Goal: Task Accomplishment & Management: Use online tool/utility

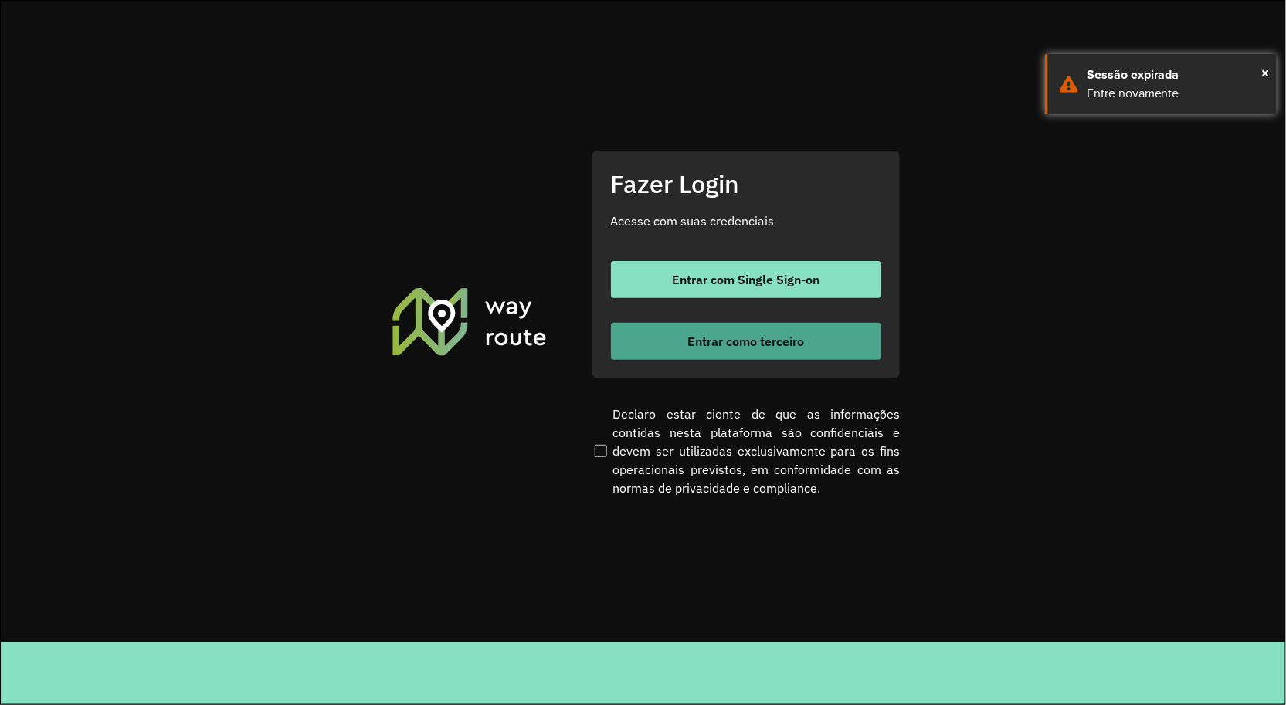
click at [674, 327] on button "Entrar como terceiro" at bounding box center [746, 341] width 270 height 37
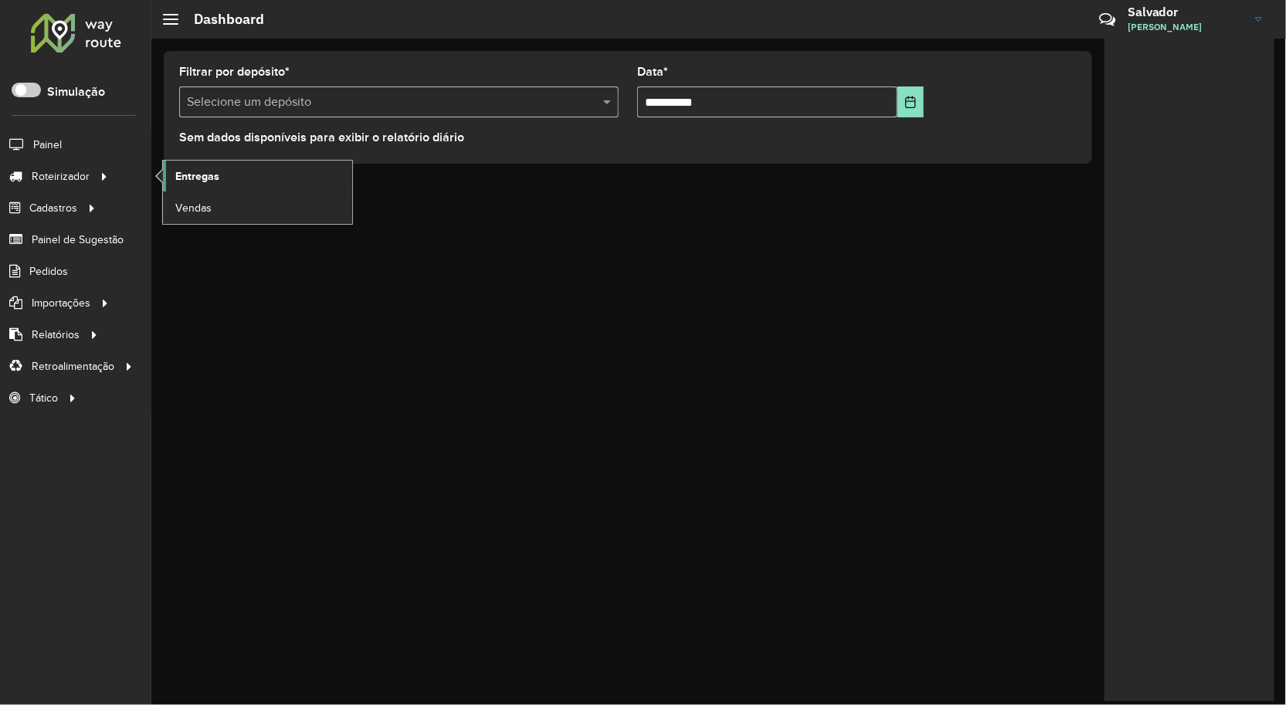
click at [206, 179] on span "Entregas" at bounding box center [197, 176] width 44 height 16
click at [195, 171] on span "Entregas" at bounding box center [197, 176] width 44 height 16
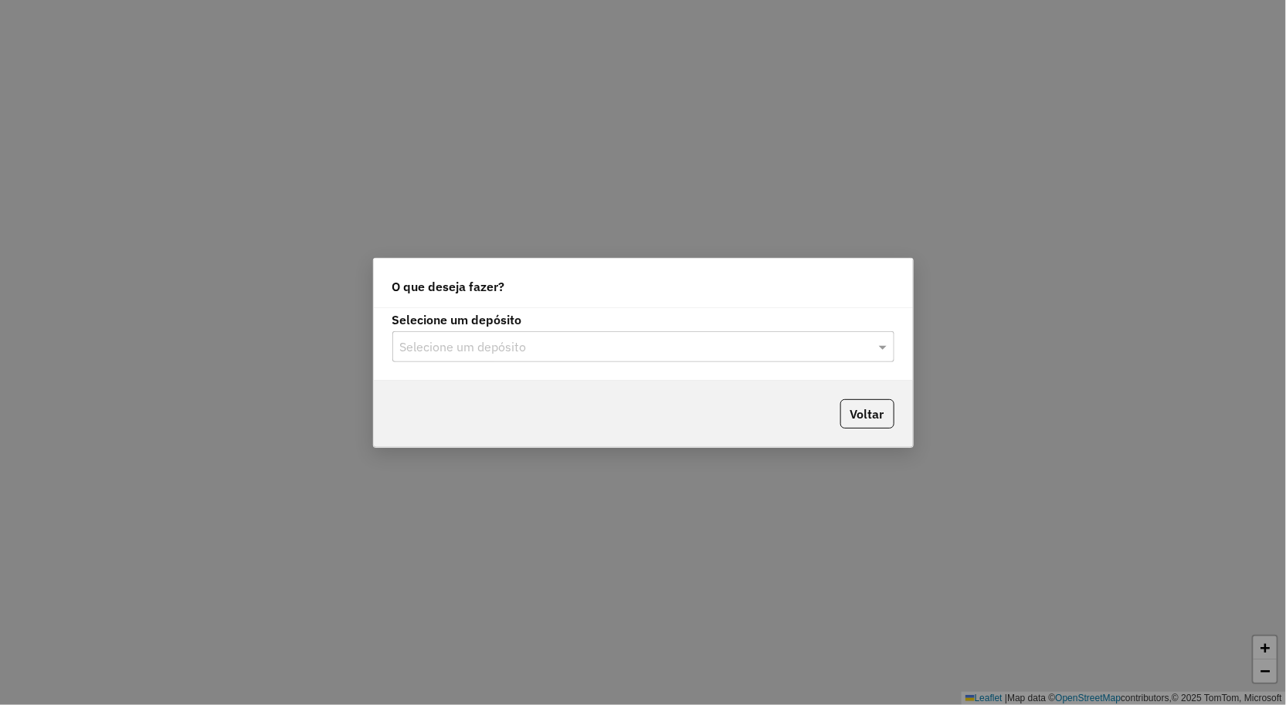
click at [467, 351] on input "text" at bounding box center [628, 347] width 456 height 19
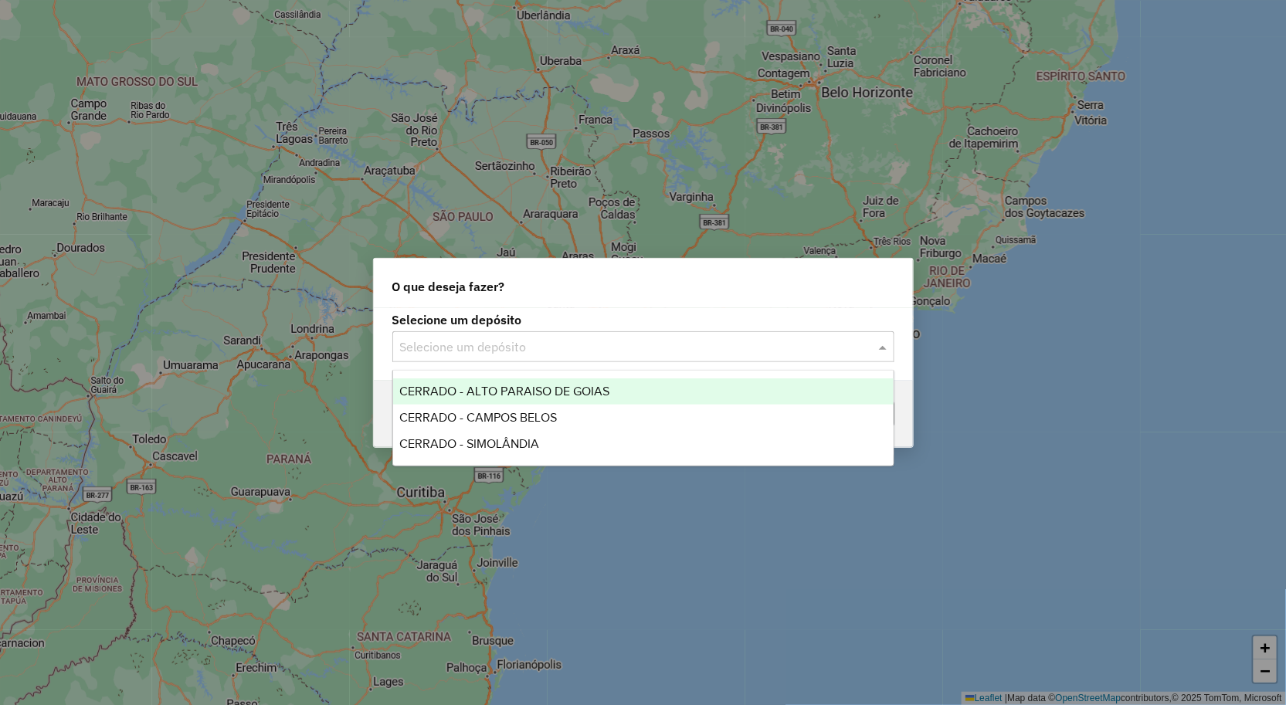
click at [481, 392] on span "CERRADO - ALTO PARAISO DE GOIAS" at bounding box center [504, 391] width 210 height 13
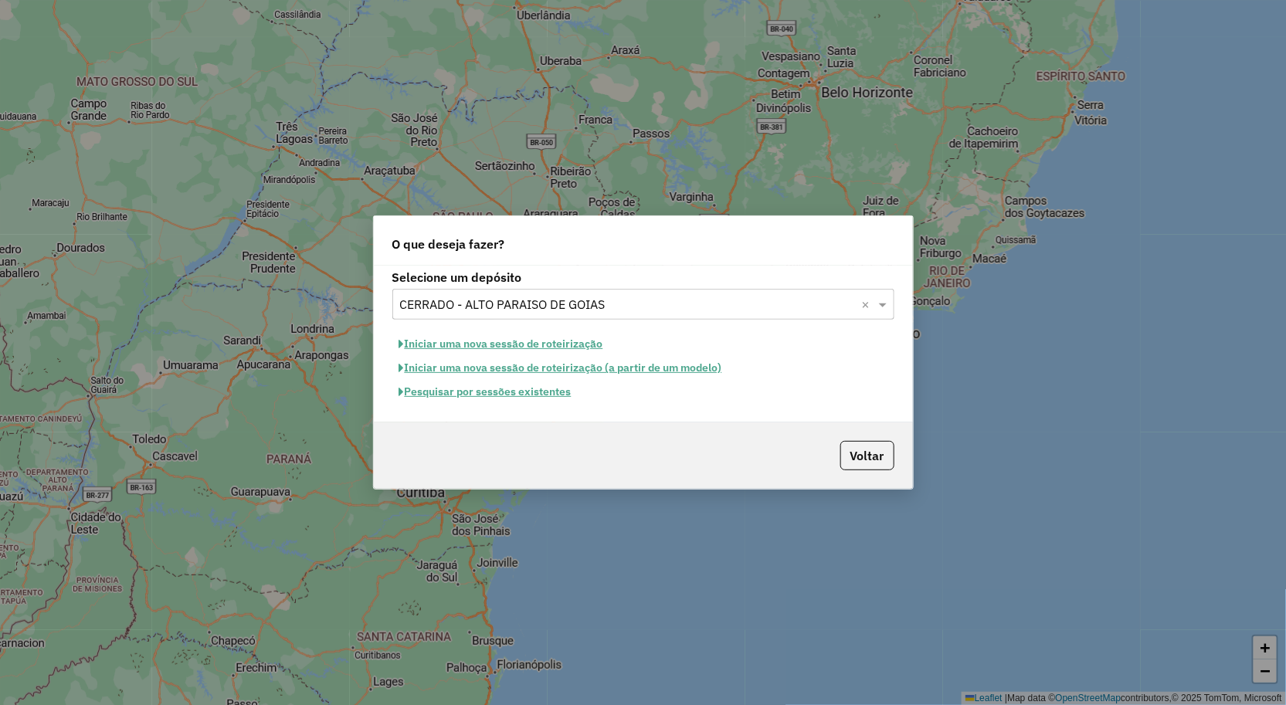
click at [490, 338] on button "Iniciar uma nova sessão de roteirização" at bounding box center [501, 344] width 218 height 24
select select "*"
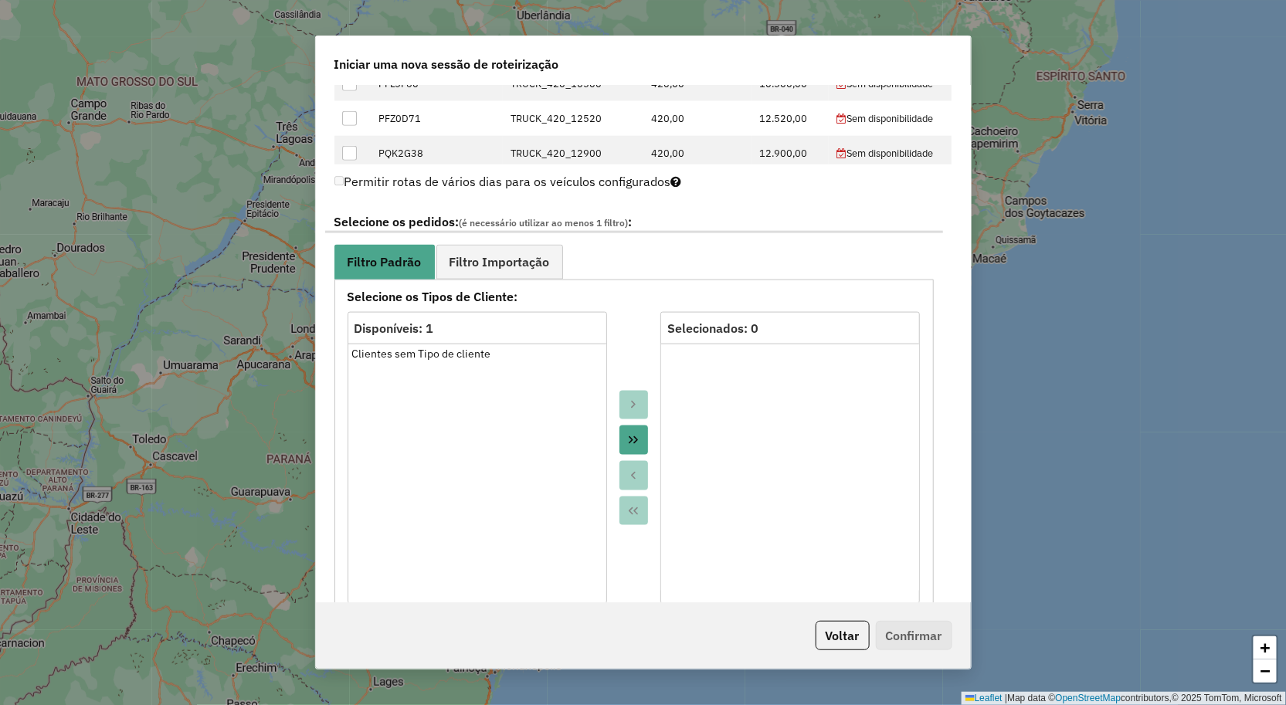
scroll to position [858, 0]
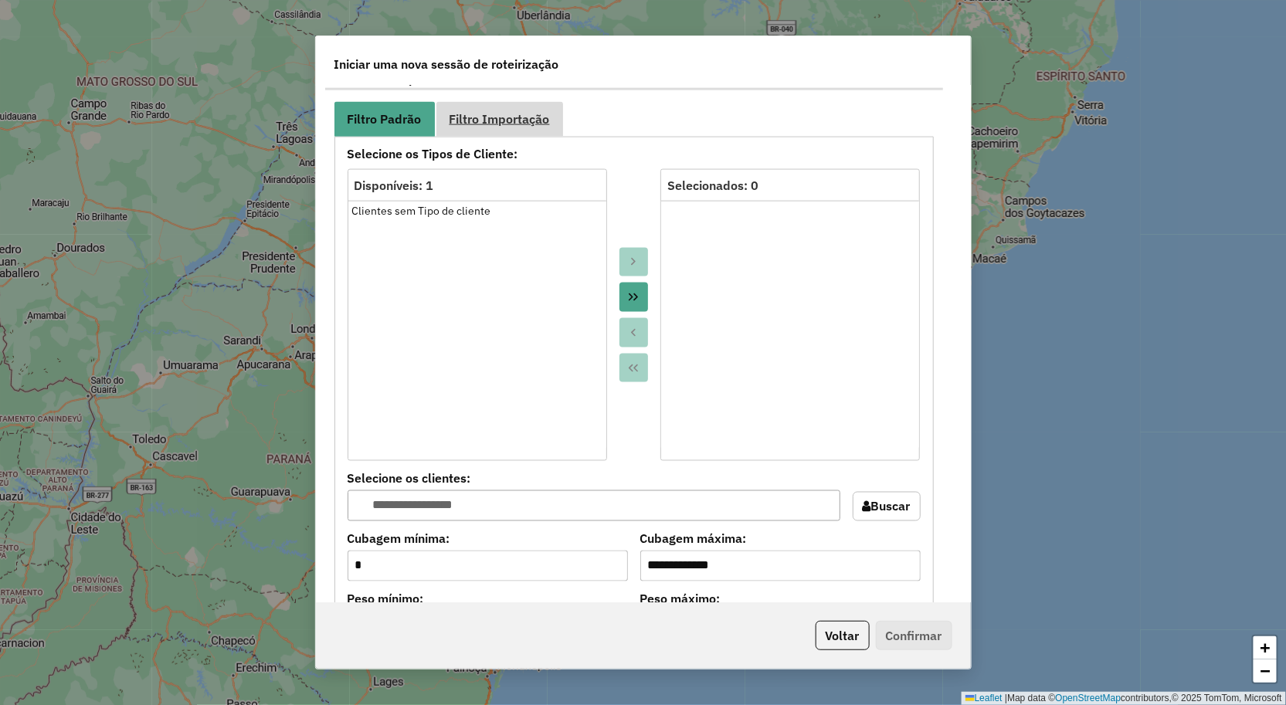
click at [497, 124] on span "Filtro Importação" at bounding box center [500, 119] width 100 height 12
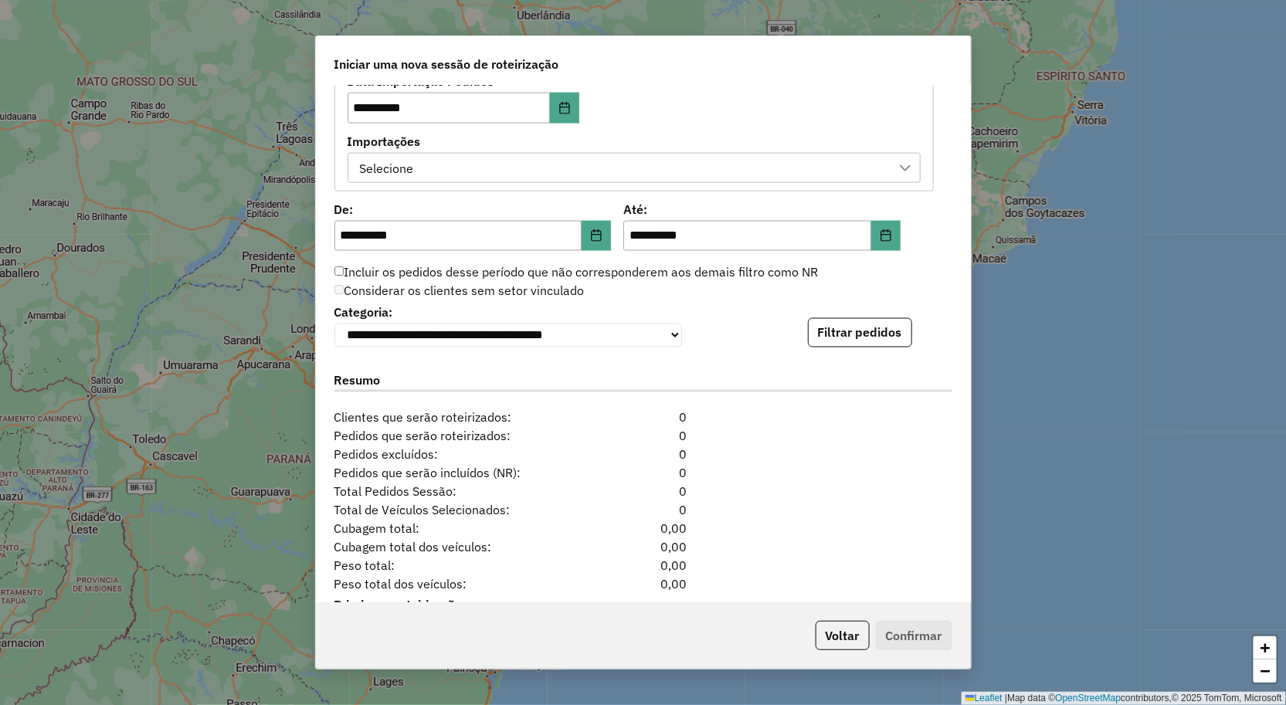
scroll to position [944, 0]
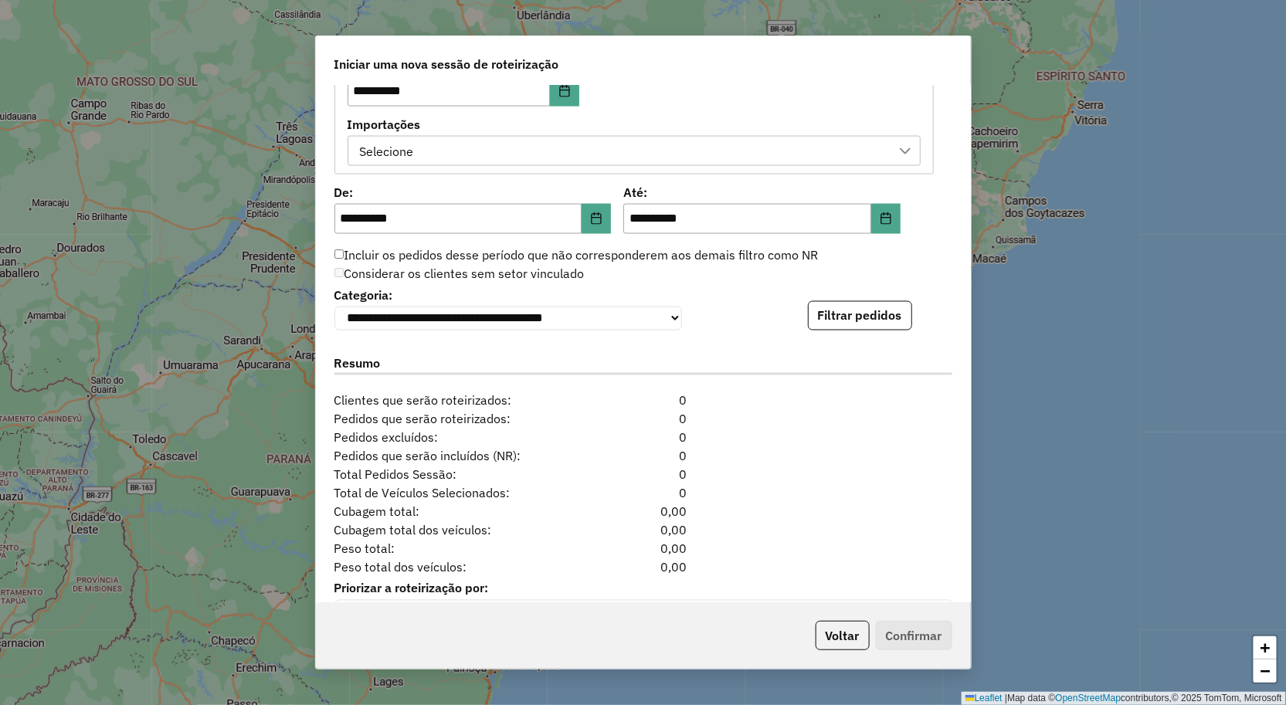
click at [419, 142] on div "Selecione" at bounding box center [623, 151] width 536 height 29
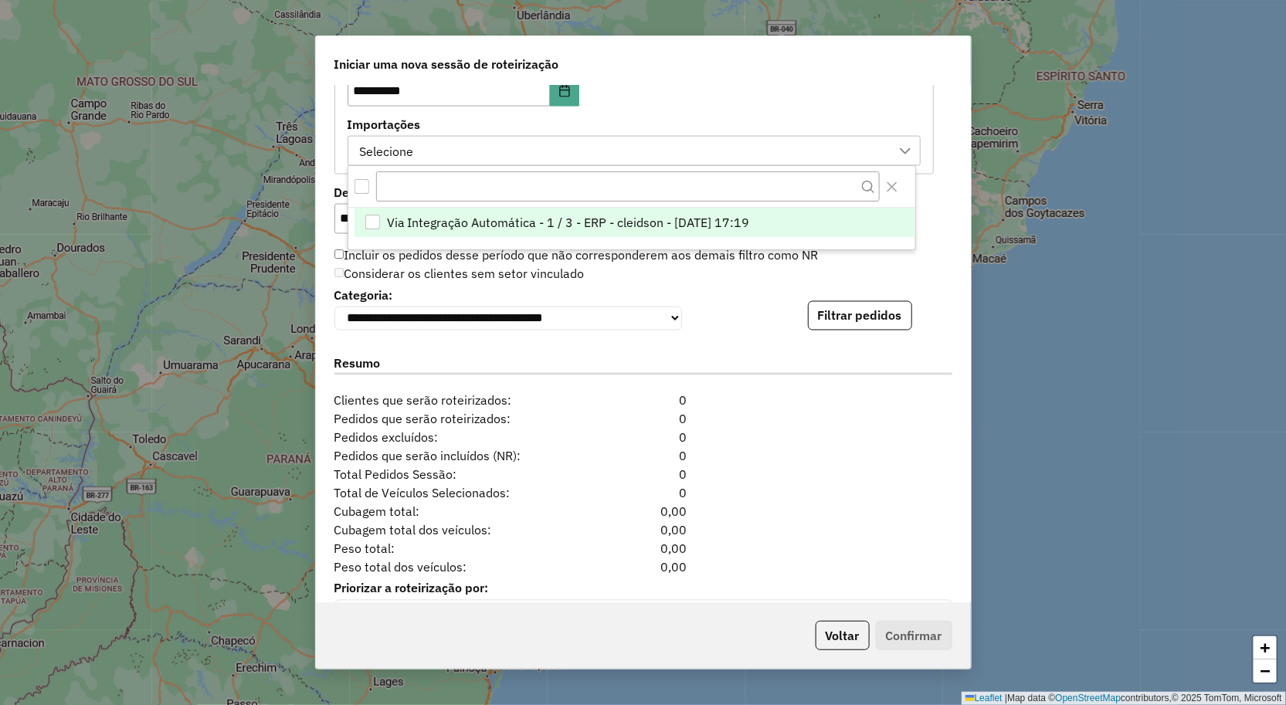
scroll to position [10, 70]
click at [462, 217] on span "Via Integração Automática - 1 / 3 - ERP - cleidson - 18/08/2025 17:19" at bounding box center [568, 222] width 363 height 19
drag, startPoint x: 804, startPoint y: 383, endPoint x: 817, endPoint y: 351, distance: 34.7
click at [811, 374] on div "Resumo" at bounding box center [643, 367] width 637 height 49
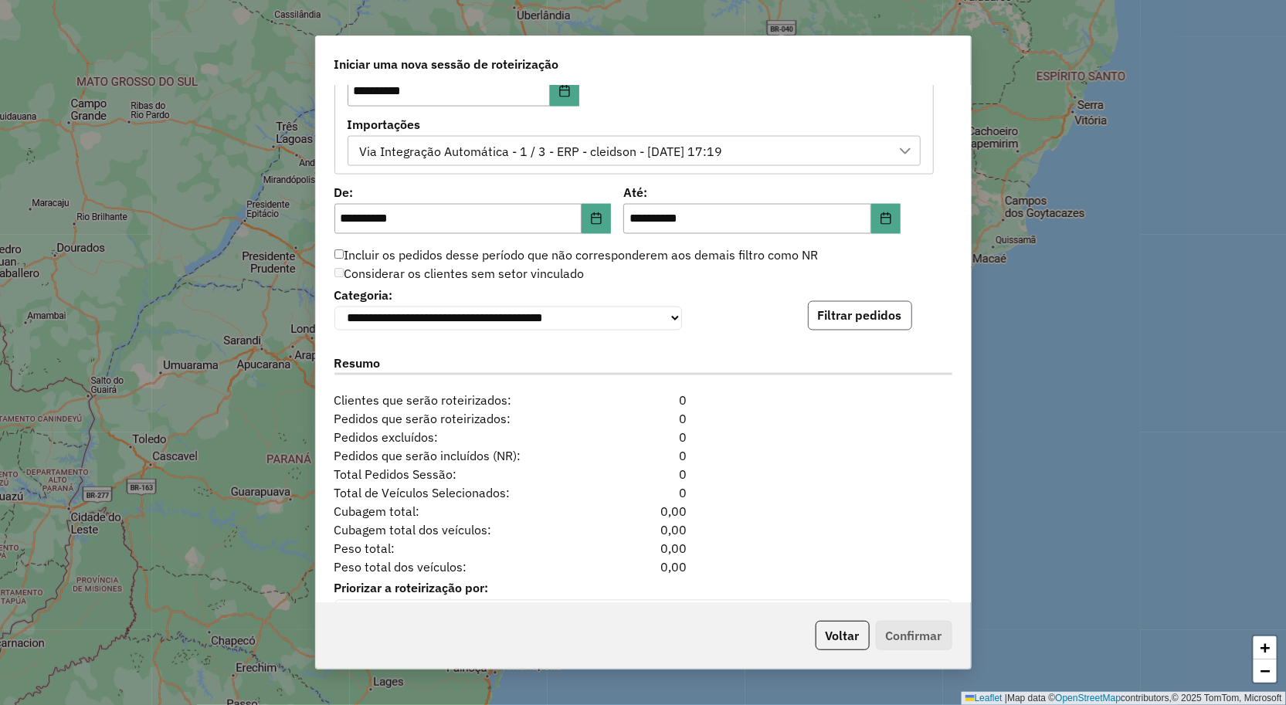
click at [827, 314] on button "Filtrar pedidos" at bounding box center [860, 315] width 104 height 29
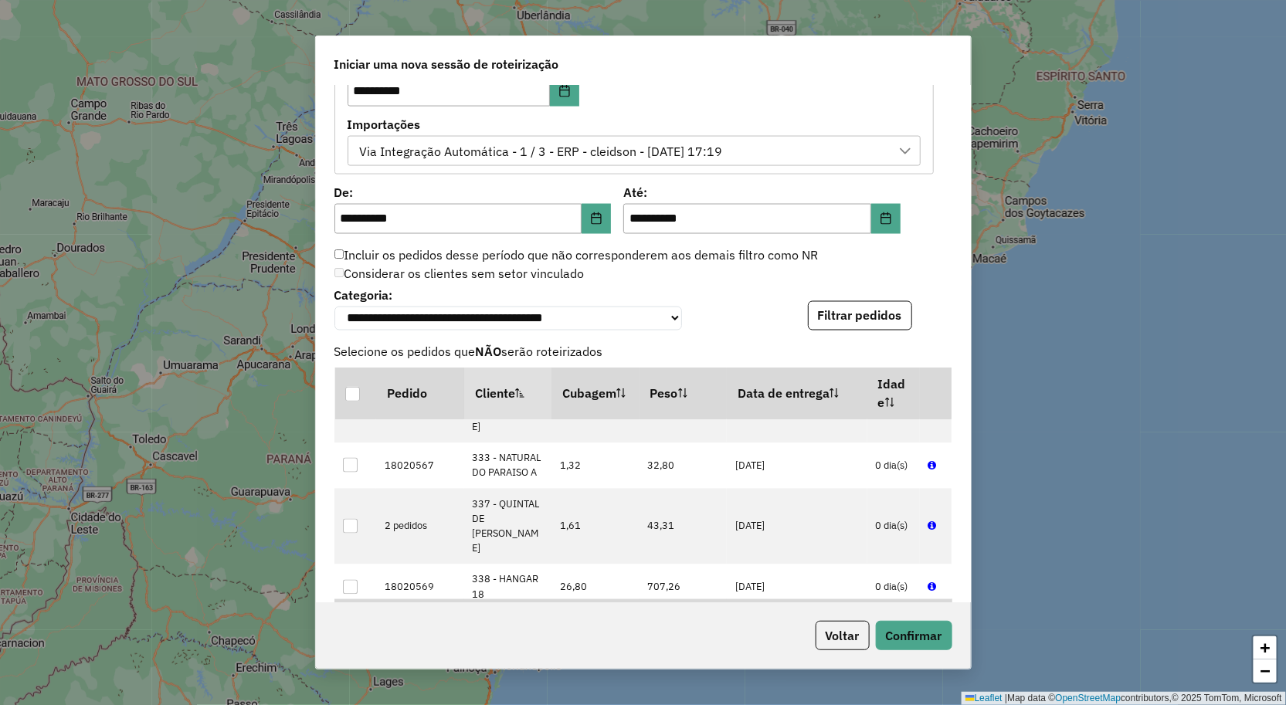
scroll to position [1308, 0]
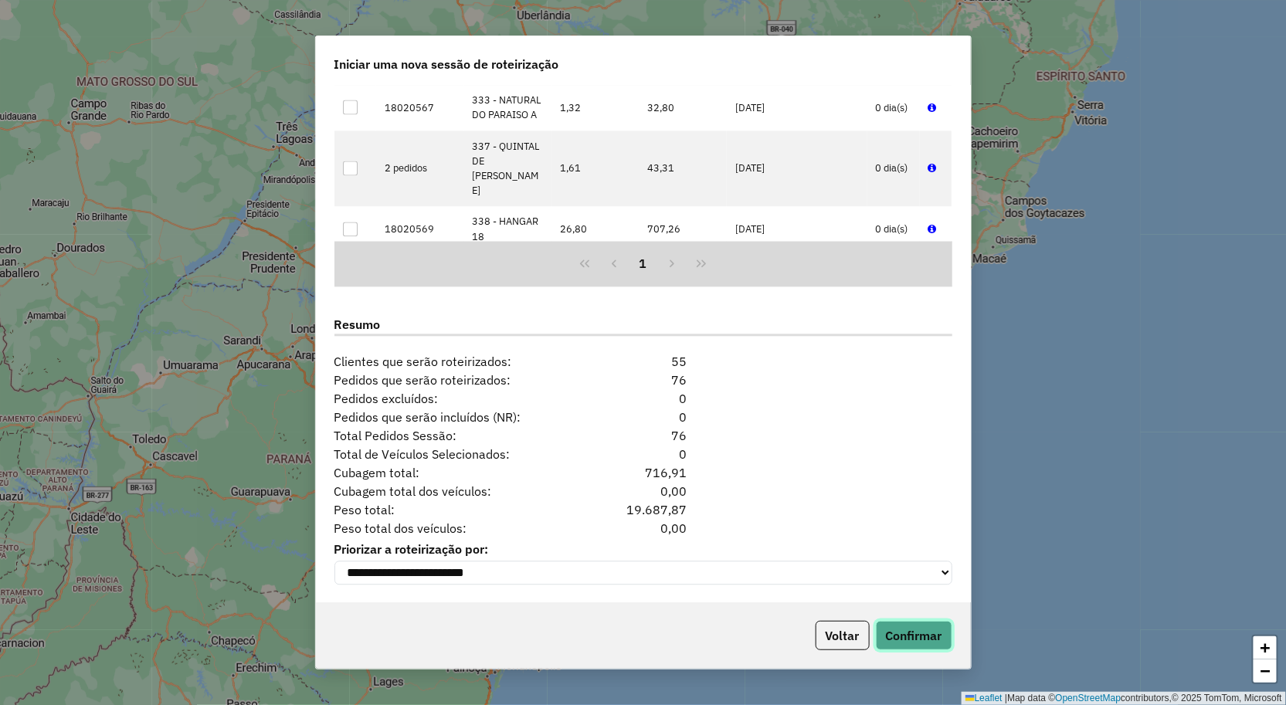
click at [920, 635] on button "Confirmar" at bounding box center [914, 635] width 76 height 29
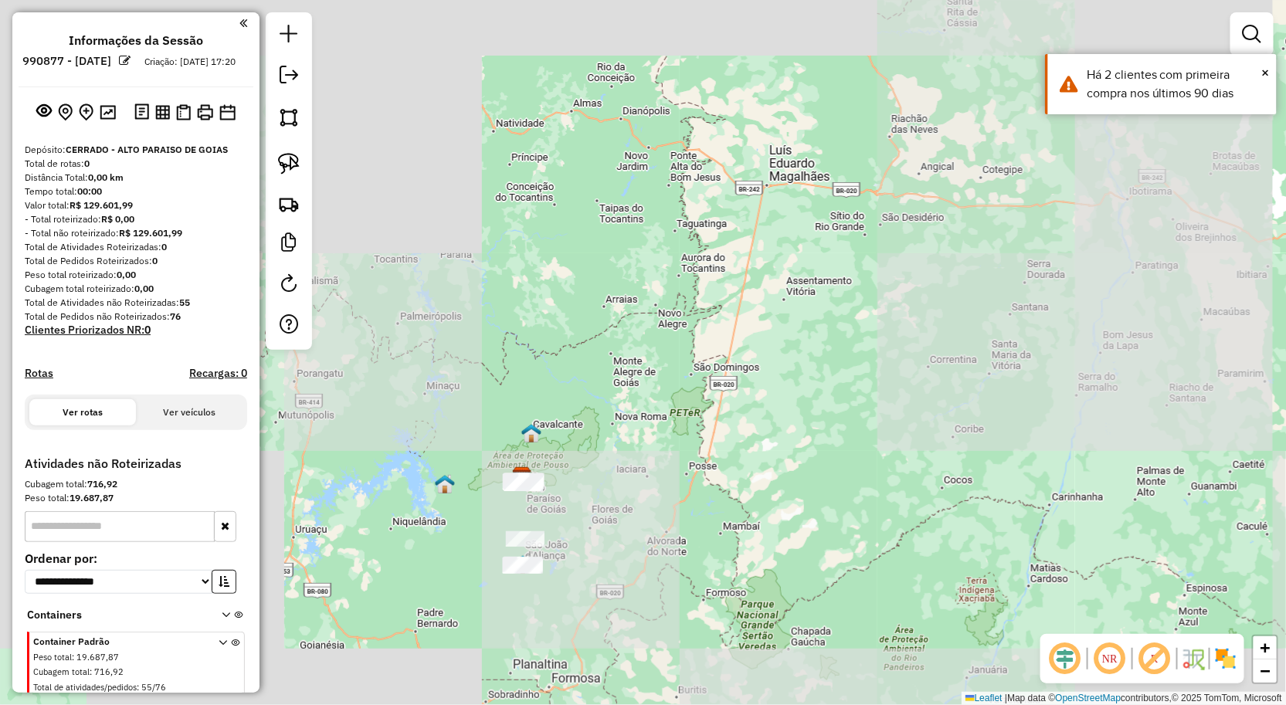
drag, startPoint x: 564, startPoint y: 518, endPoint x: 667, endPoint y: 398, distance: 158.9
click at [657, 403] on div "Janela de atendimento Grade de atendimento Capacidade Transportadoras Veículos …" at bounding box center [643, 352] width 1286 height 705
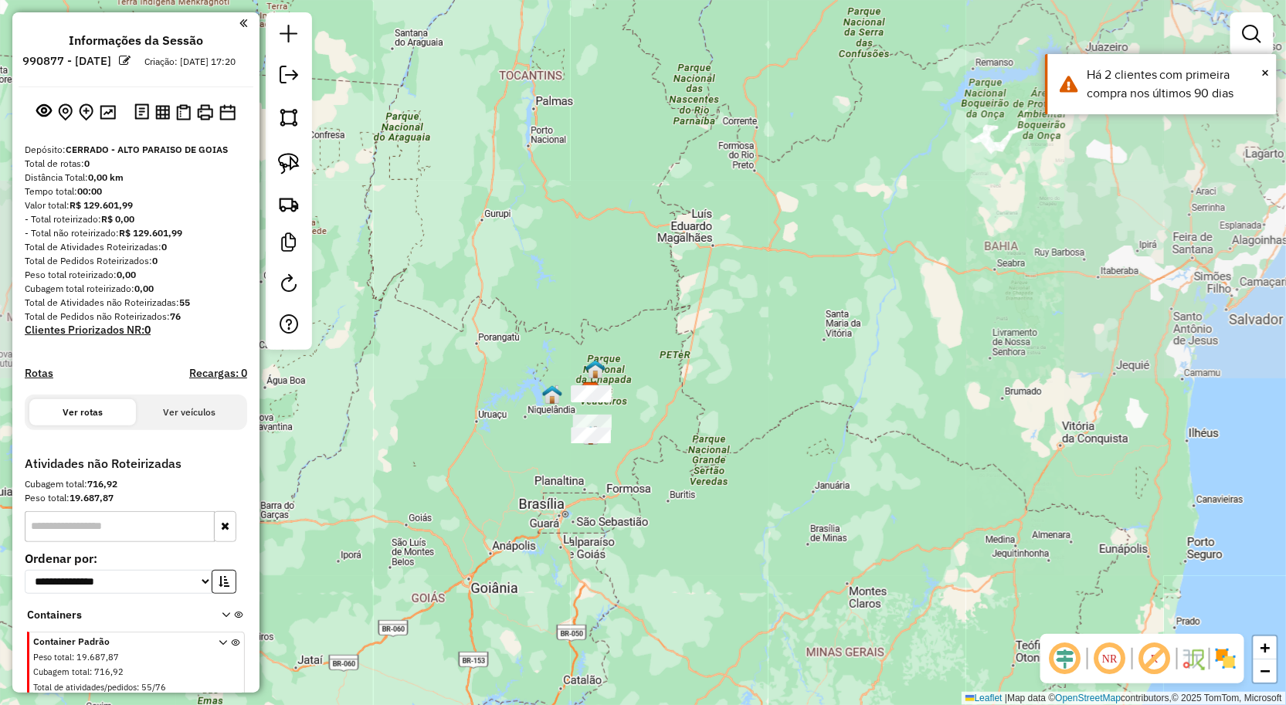
drag, startPoint x: 691, startPoint y: 422, endPoint x: 718, endPoint y: 412, distance: 28.8
click at [718, 412] on div "Janela de atendimento Grade de atendimento Capacidade Transportadoras Veículos …" at bounding box center [643, 352] width 1286 height 705
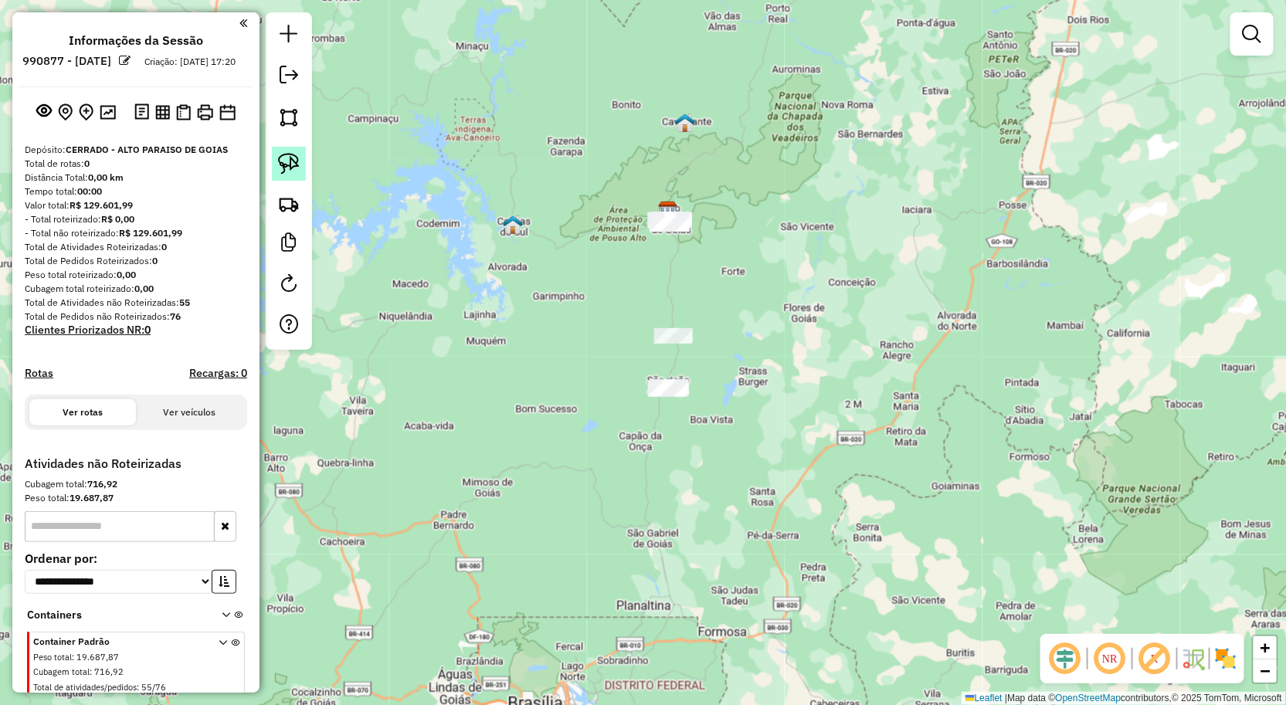
click at [286, 171] on img at bounding box center [289, 164] width 22 height 22
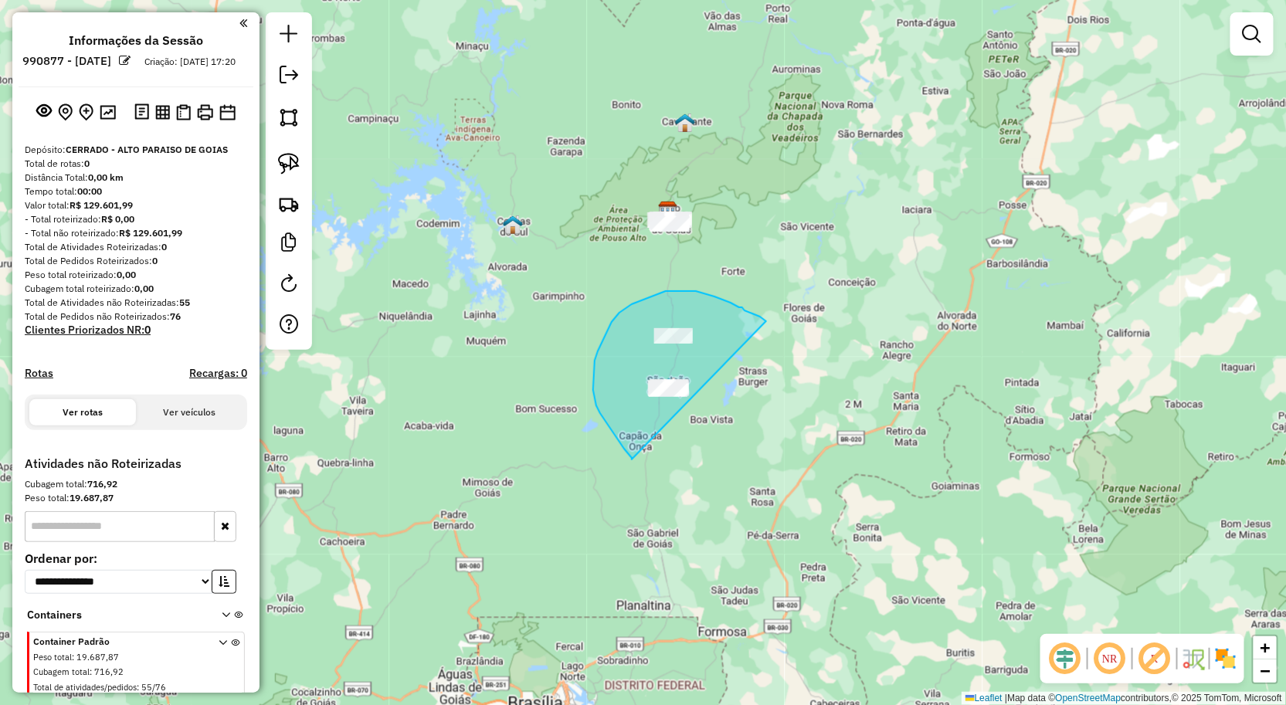
drag, startPoint x: 766, startPoint y: 321, endPoint x: 632, endPoint y: 460, distance: 192.8
click at [632, 460] on div "Janela de atendimento Grade de atendimento Capacidade Transportadoras Veículos …" at bounding box center [643, 352] width 1286 height 705
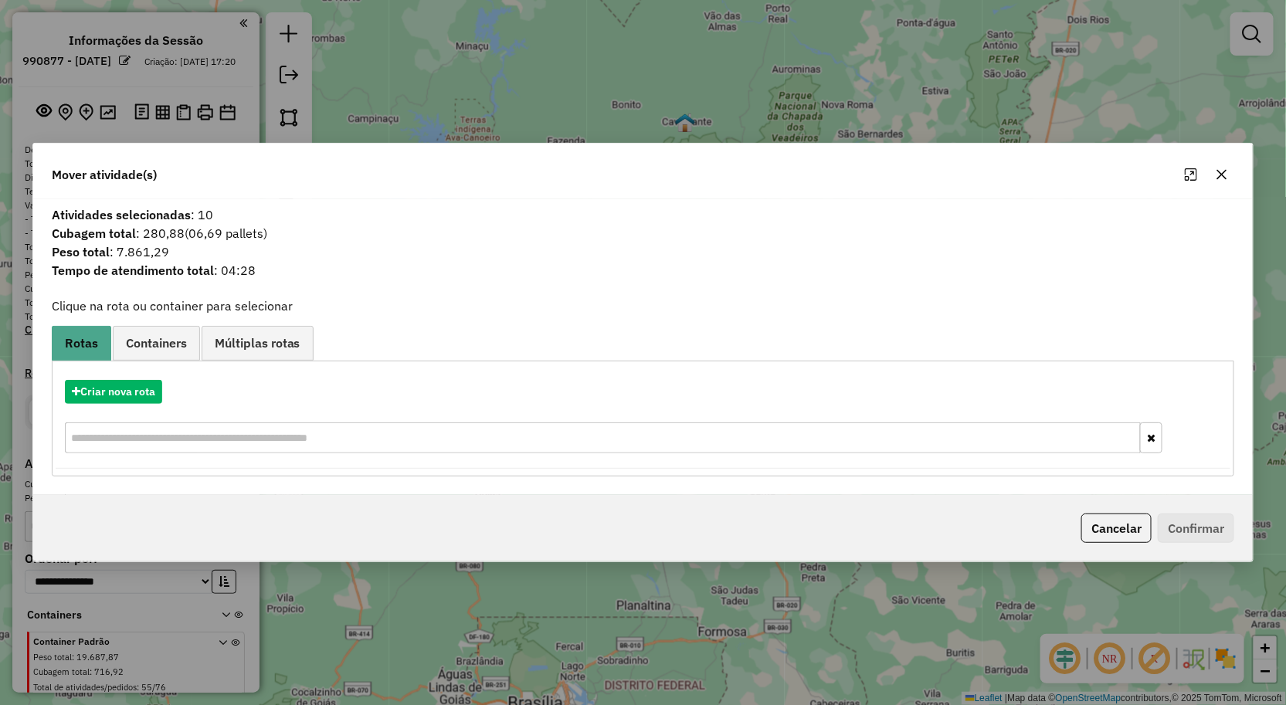
click at [1227, 168] on icon "button" at bounding box center [1222, 174] width 12 height 12
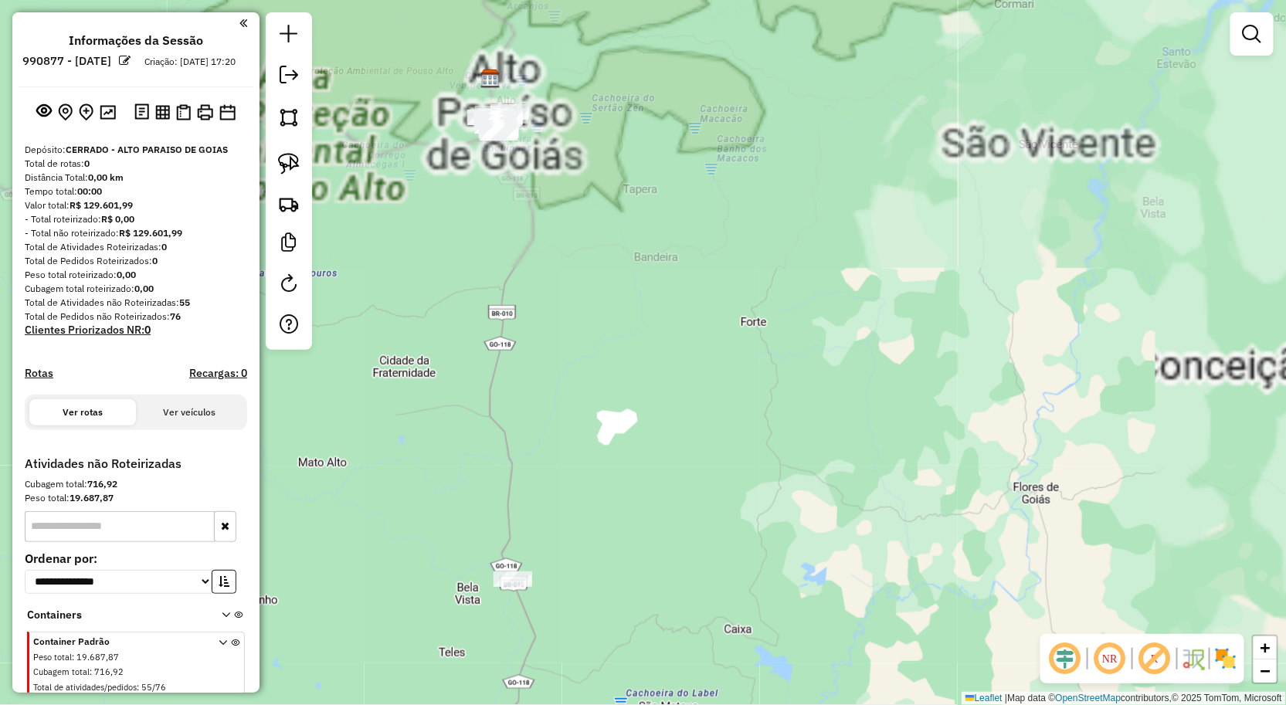
drag, startPoint x: 715, startPoint y: 256, endPoint x: 800, endPoint y: 167, distance: 122.9
click at [799, 168] on div "Janela de atendimento Grade de atendimento Capacidade Transportadoras Veículos …" at bounding box center [643, 352] width 1286 height 705
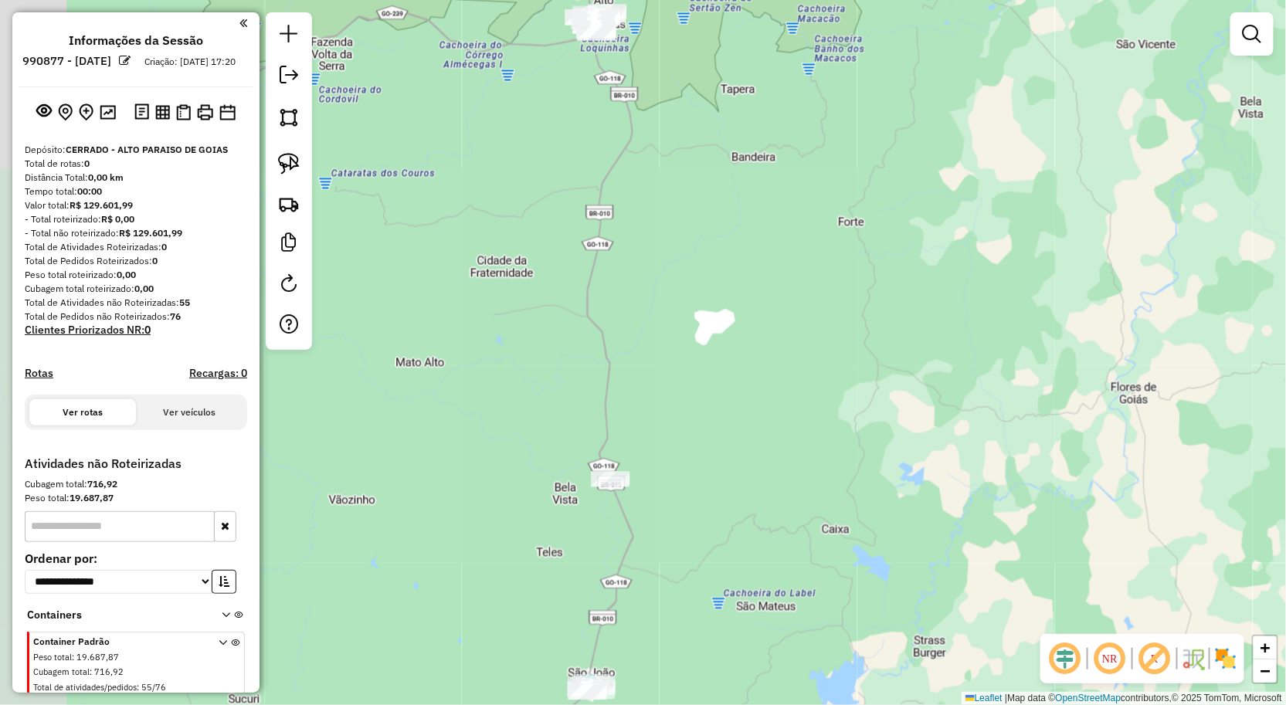
drag, startPoint x: 732, startPoint y: 188, endPoint x: 806, endPoint y: 151, distance: 82.9
click at [806, 151] on div "Janela de atendimento Grade de atendimento Capacidade Transportadoras Veículos …" at bounding box center [643, 352] width 1286 height 705
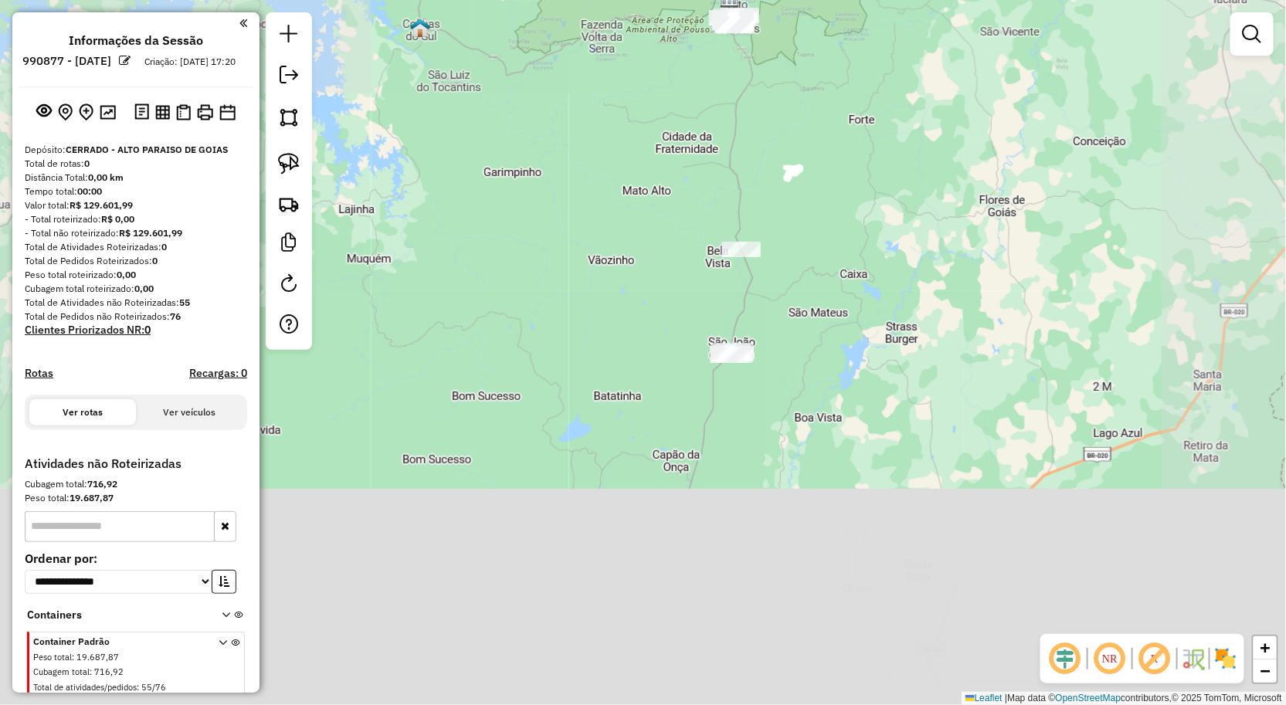
drag, startPoint x: 884, startPoint y: 302, endPoint x: 890, endPoint y: 180, distance: 122.2
click at [890, 180] on div "Janela de atendimento Grade de atendimento Capacidade Transportadoras Veículos …" at bounding box center [643, 352] width 1286 height 705
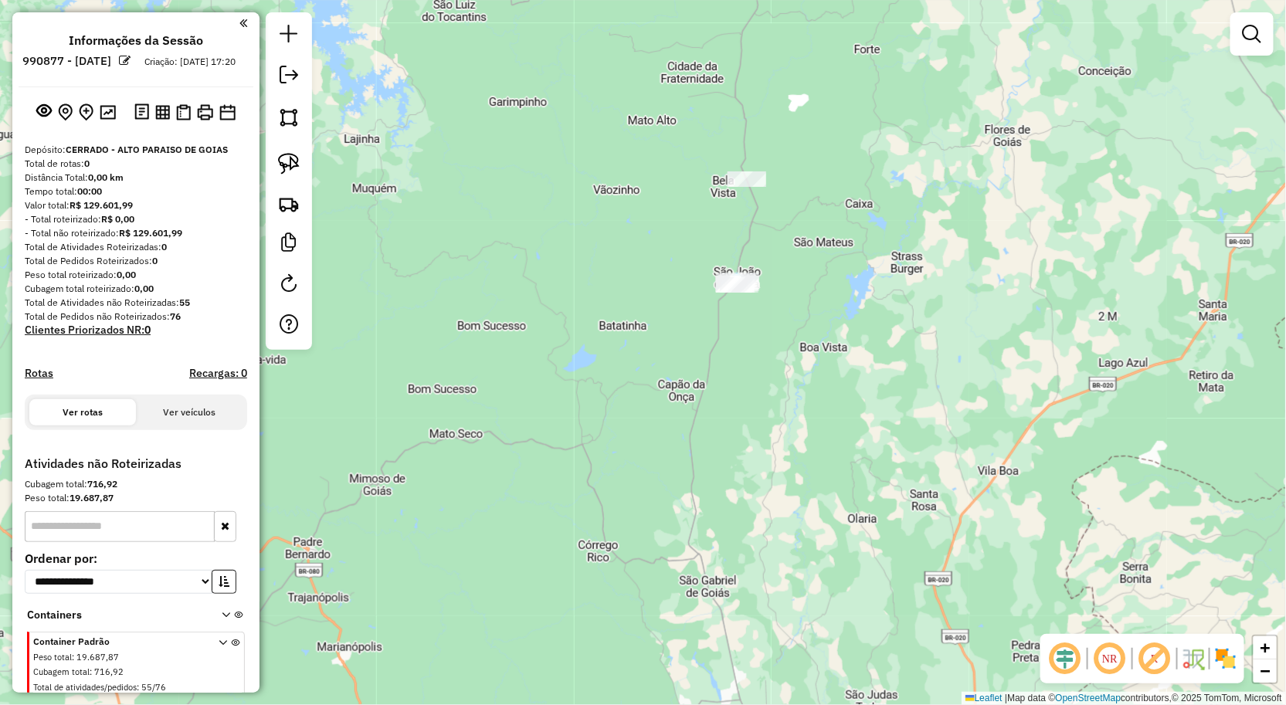
drag, startPoint x: 865, startPoint y: 240, endPoint x: 846, endPoint y: 341, distance: 103.0
click at [846, 341] on div "Janela de atendimento Grade de atendimento Capacidade Transportadoras Veículos …" at bounding box center [643, 352] width 1286 height 705
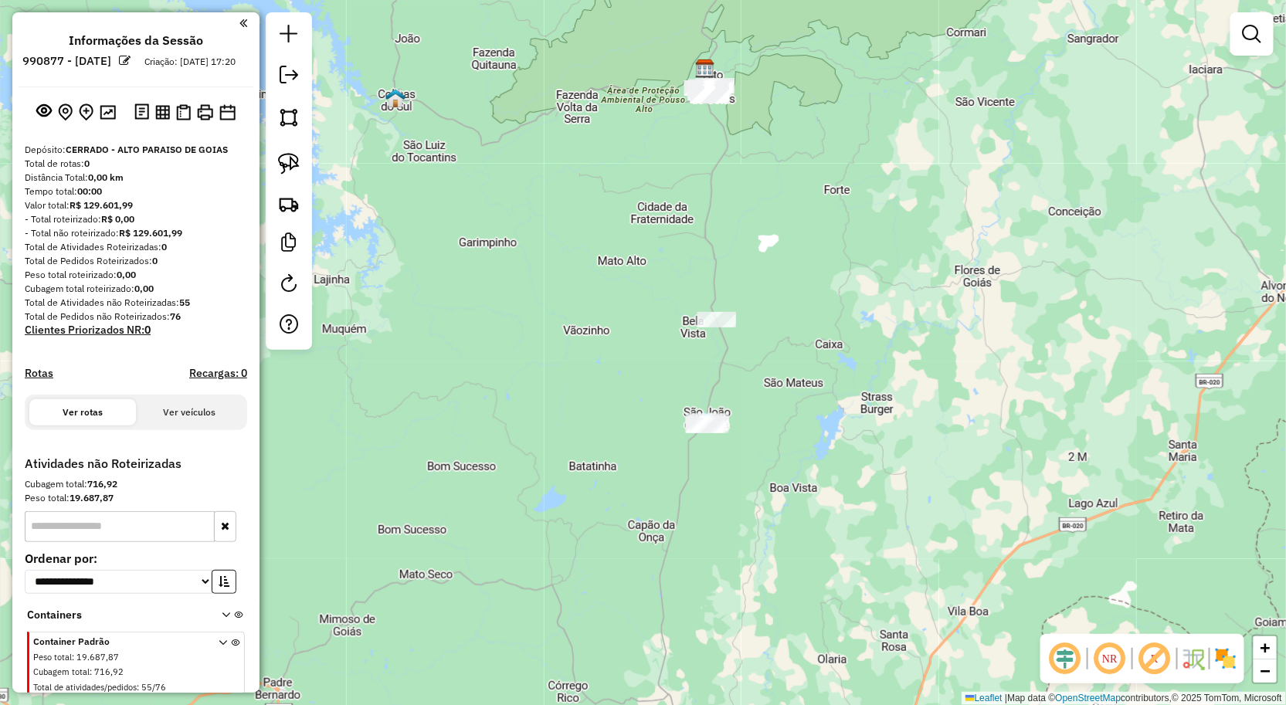
drag, startPoint x: 789, startPoint y: 170, endPoint x: 609, endPoint y: 250, distance: 197.8
click at [758, 260] on div "Janela de atendimento Grade de atendimento Capacidade Transportadoras Veículos …" at bounding box center [643, 352] width 1286 height 705
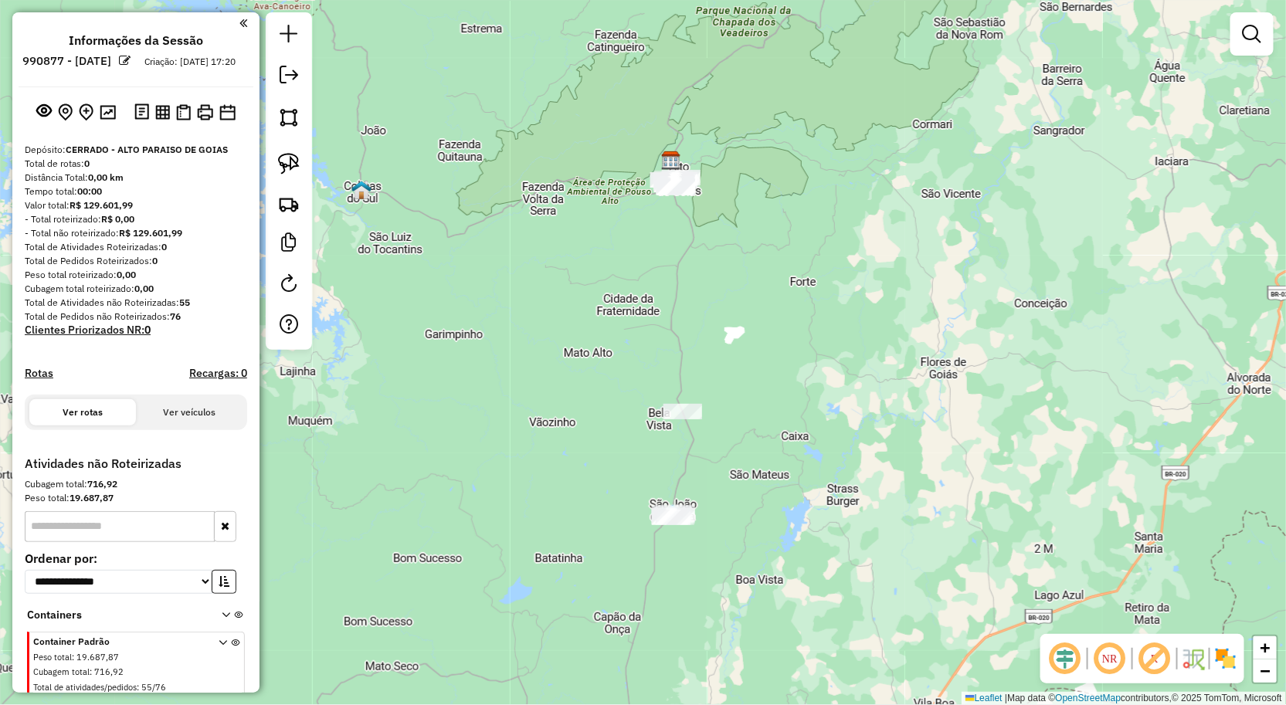
drag, startPoint x: 303, startPoint y: 170, endPoint x: 321, endPoint y: 170, distance: 18.5
click at [303, 170] on link at bounding box center [289, 164] width 34 height 34
drag, startPoint x: 606, startPoint y: 88, endPoint x: 797, endPoint y: 203, distance: 223.5
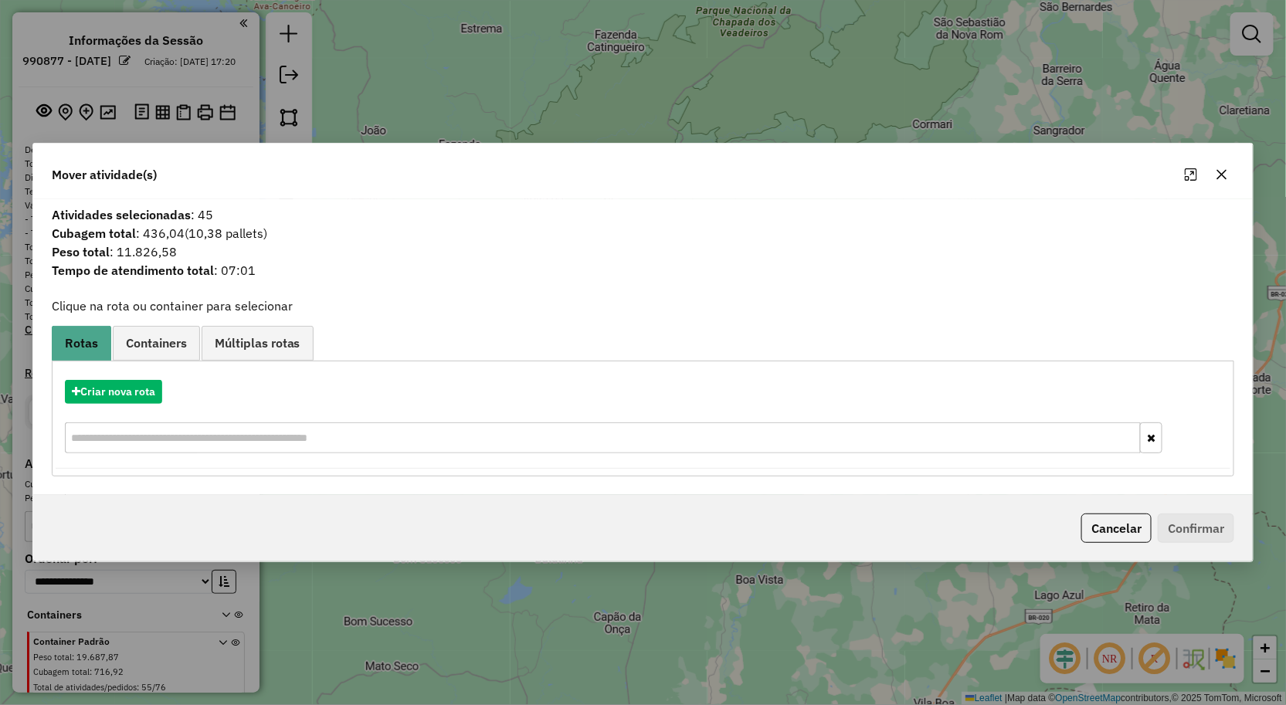
click at [1227, 183] on button "button" at bounding box center [1222, 174] width 25 height 25
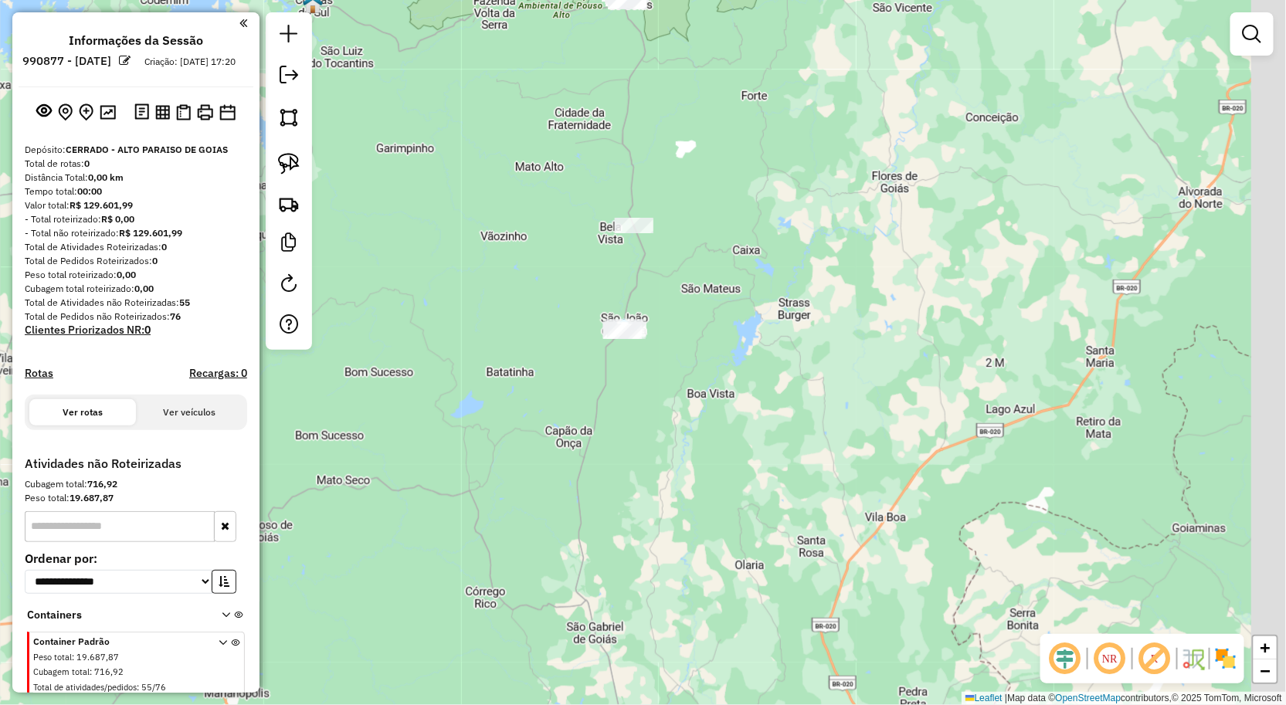
drag, startPoint x: 1102, startPoint y: 188, endPoint x: 1075, endPoint y: 90, distance: 101.2
click at [1081, 90] on div "Janela de atendimento Grade de atendimento Capacidade Transportadoras Veículos …" at bounding box center [643, 352] width 1286 height 705
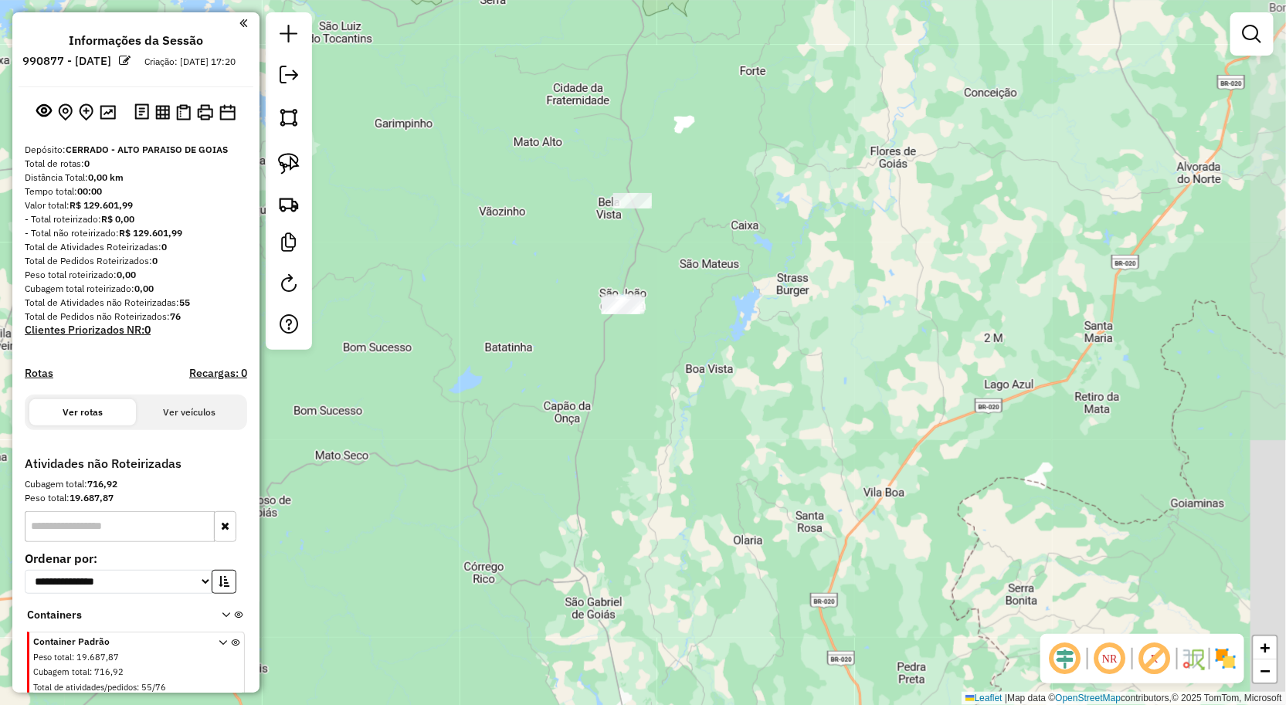
click at [1098, 298] on div "Janela de atendimento Grade de atendimento Capacidade Transportadoras Veículos …" at bounding box center [643, 352] width 1286 height 705
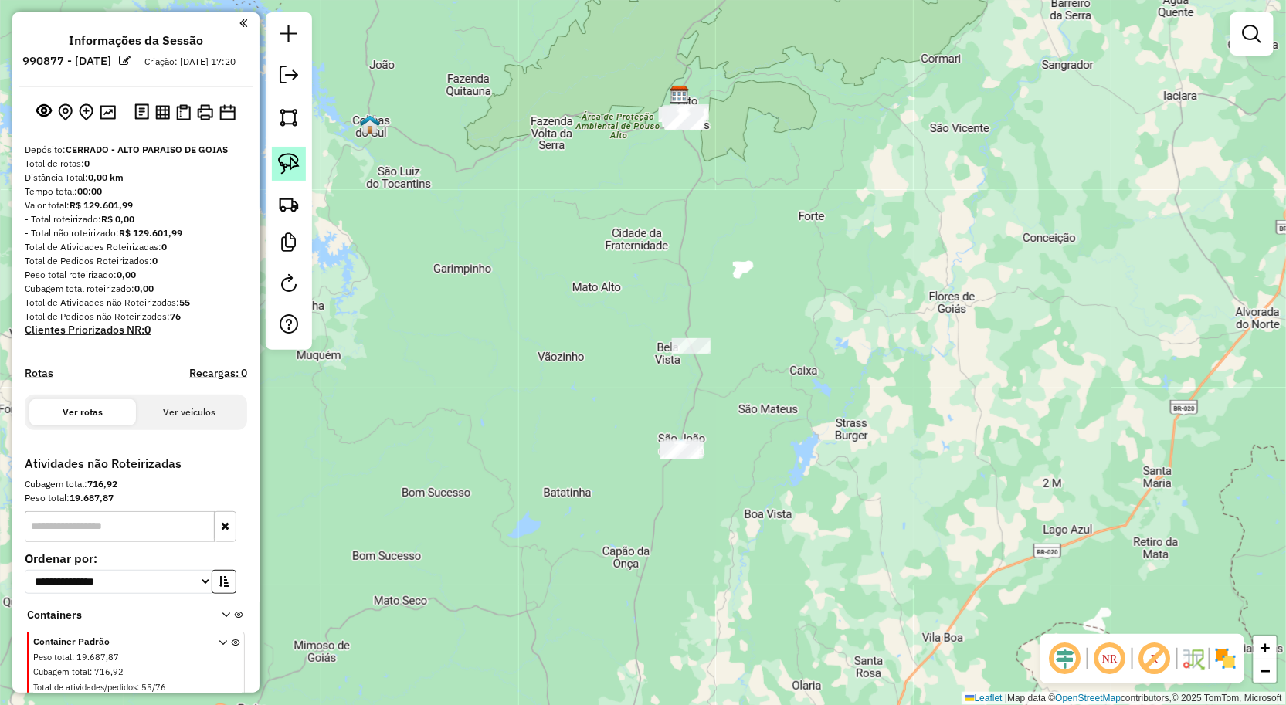
click at [283, 162] on img at bounding box center [289, 164] width 22 height 22
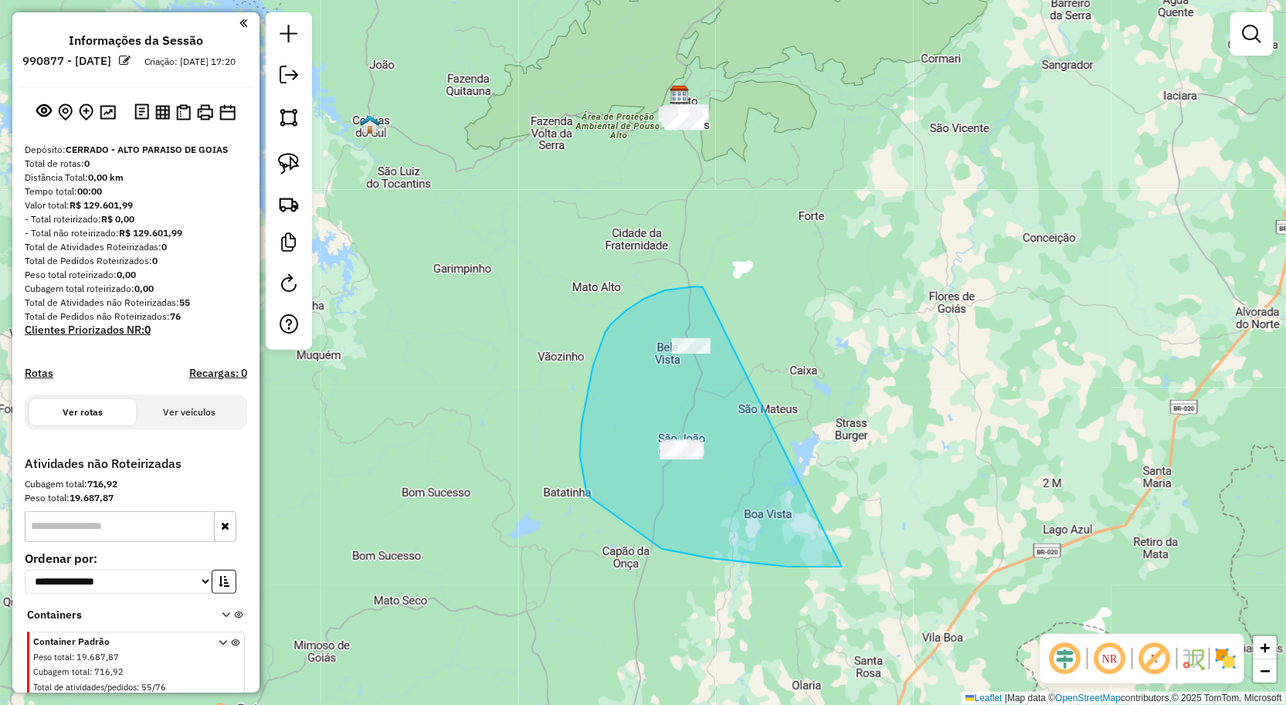
drag, startPoint x: 703, startPoint y: 287, endPoint x: 853, endPoint y: 518, distance: 274.7
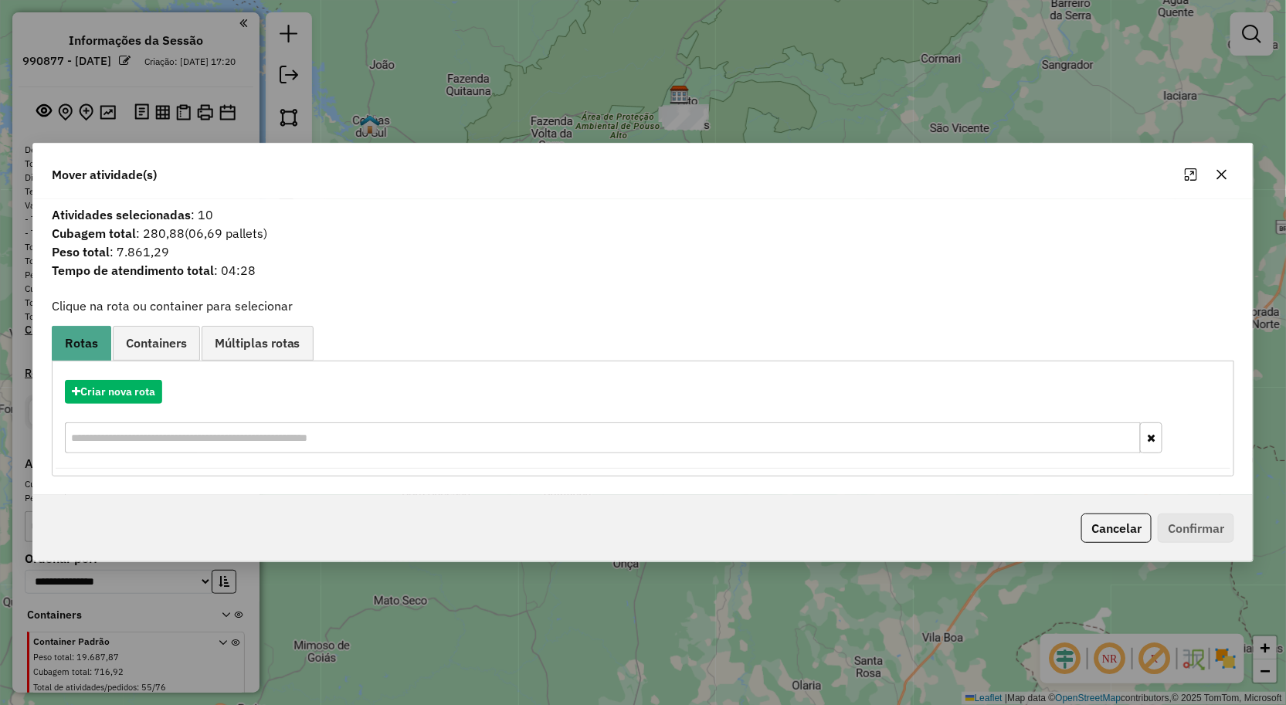
click at [134, 409] on div "Criar nova rota" at bounding box center [644, 418] width 1176 height 100
click at [142, 397] on button "Criar nova rota" at bounding box center [113, 392] width 97 height 24
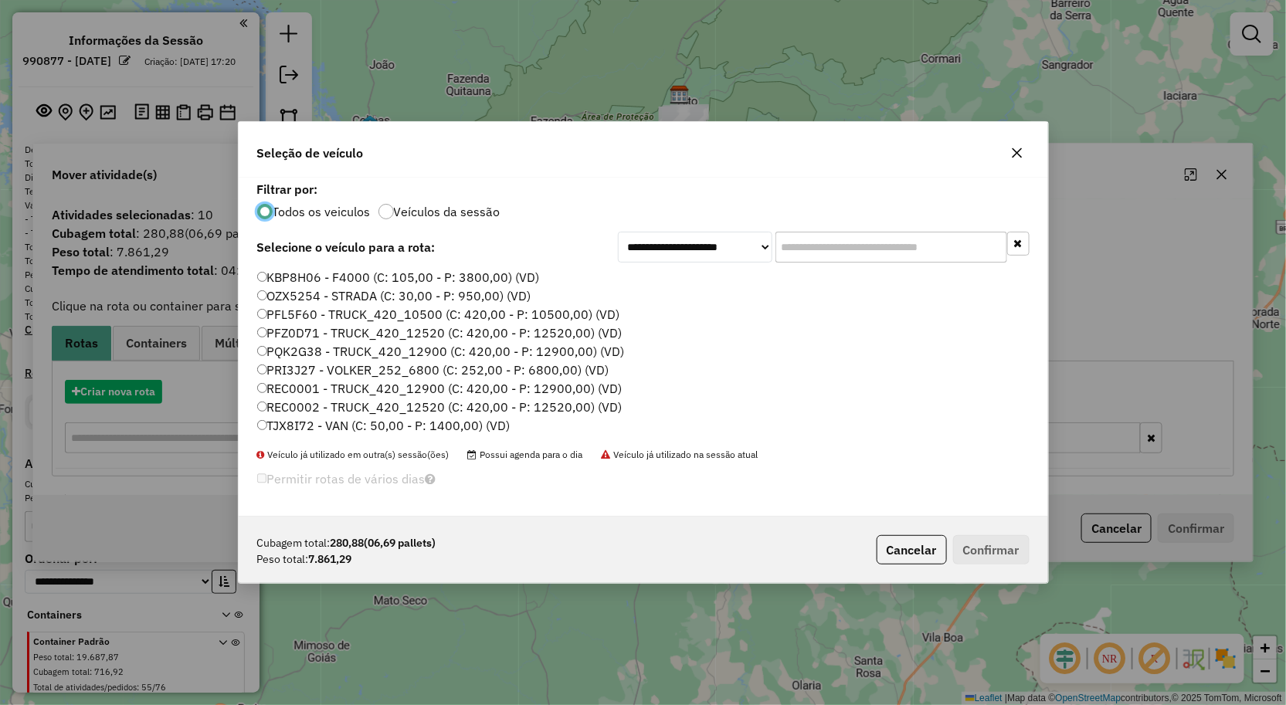
scroll to position [8, 4]
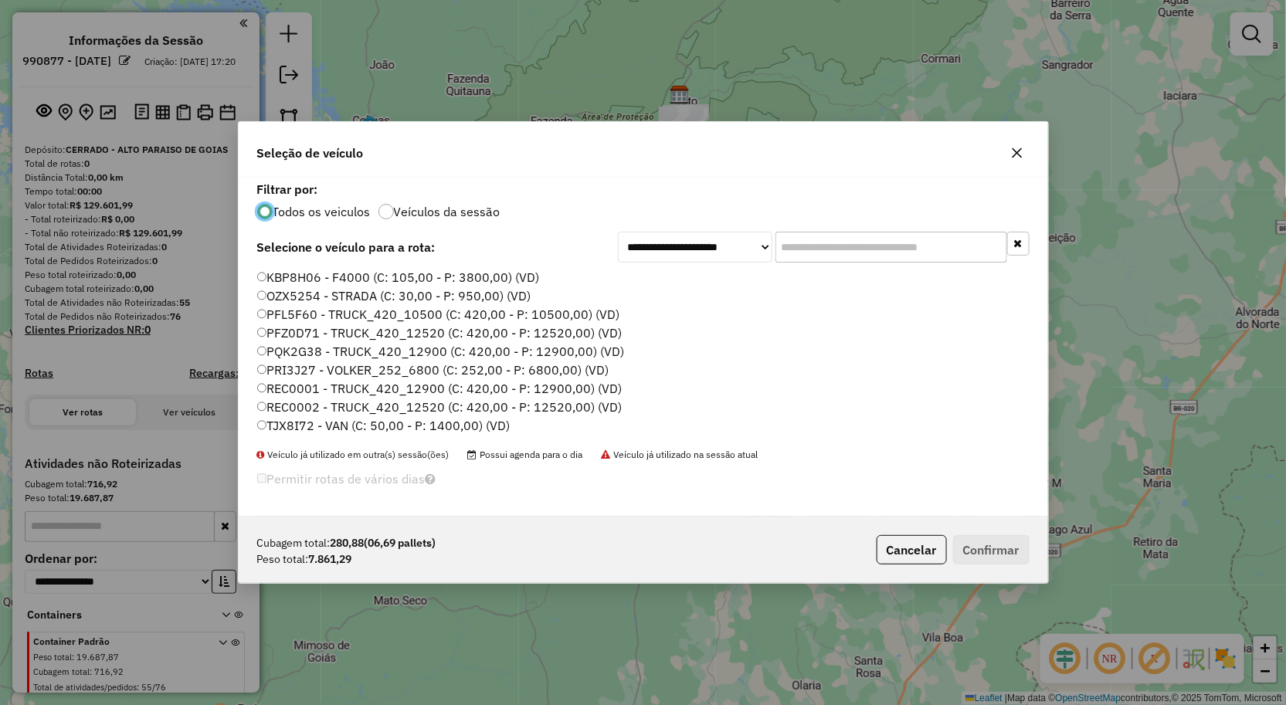
click at [294, 337] on label "PFZ0D71 - TRUCK_420_12520 (C: 420,00 - P: 12520,00) (VD)" at bounding box center [439, 333] width 365 height 19
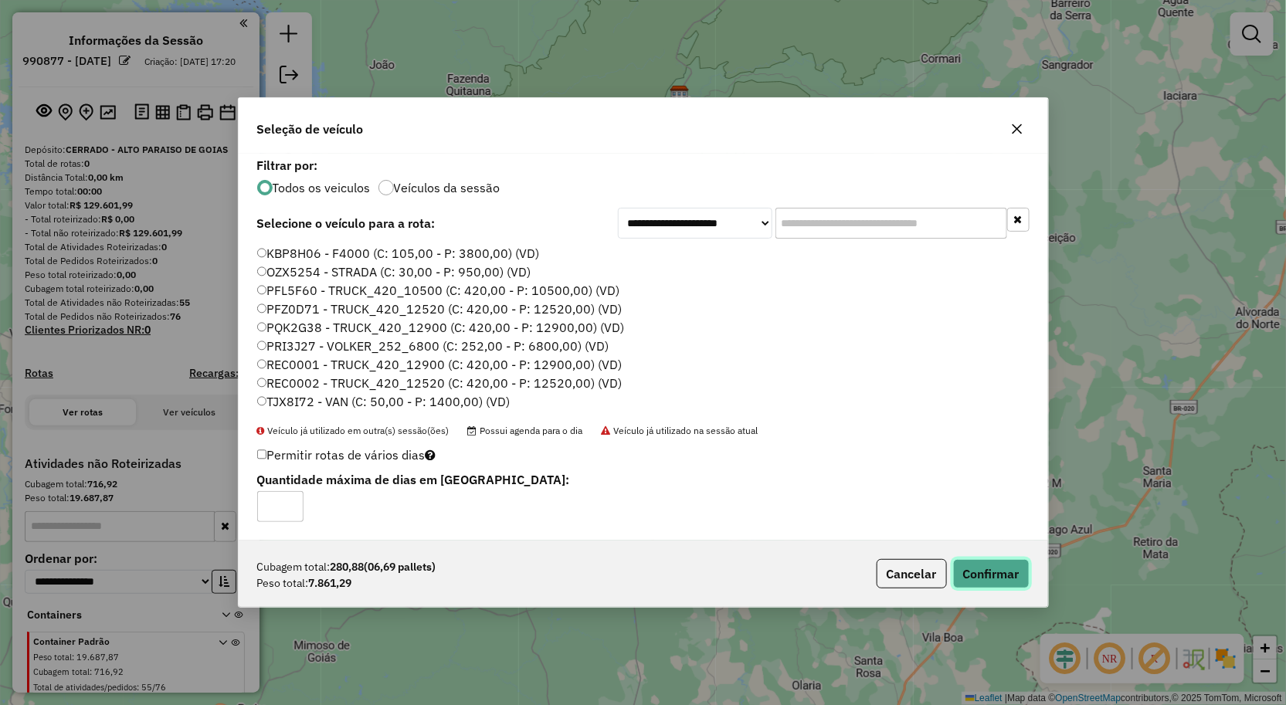
click at [987, 578] on button "Confirmar" at bounding box center [991, 573] width 76 height 29
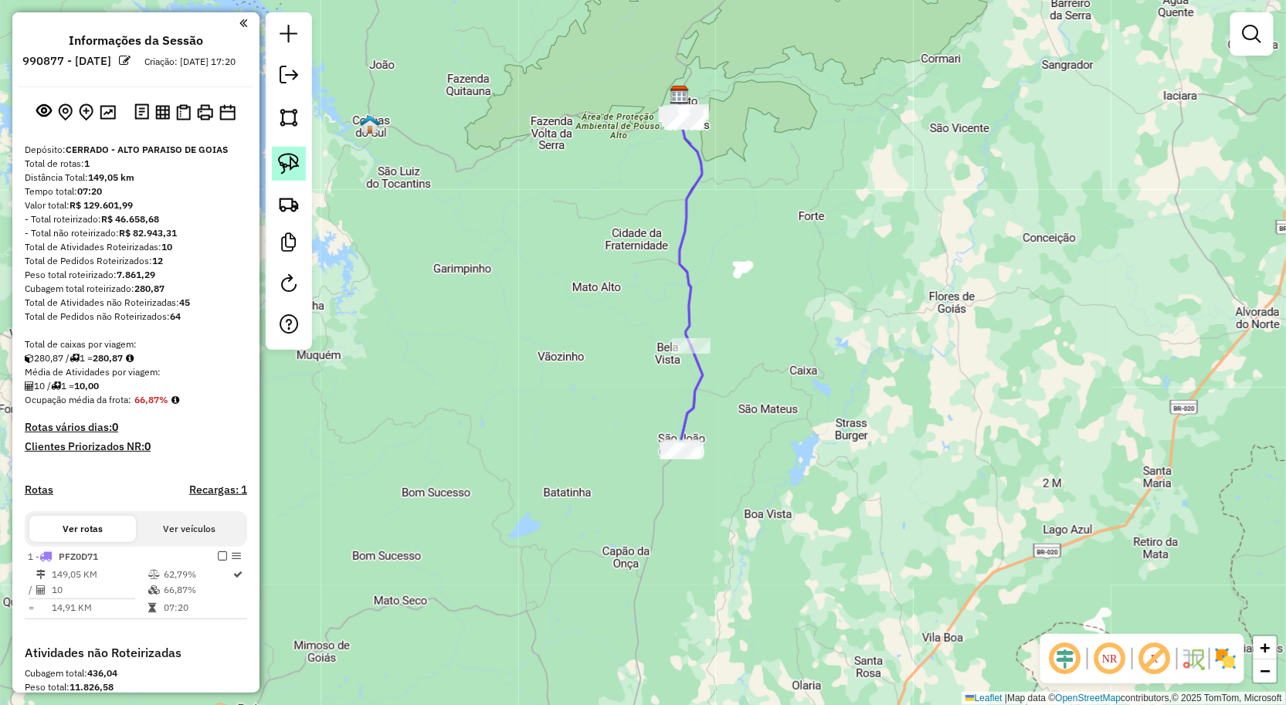
click at [286, 165] on img at bounding box center [289, 164] width 22 height 22
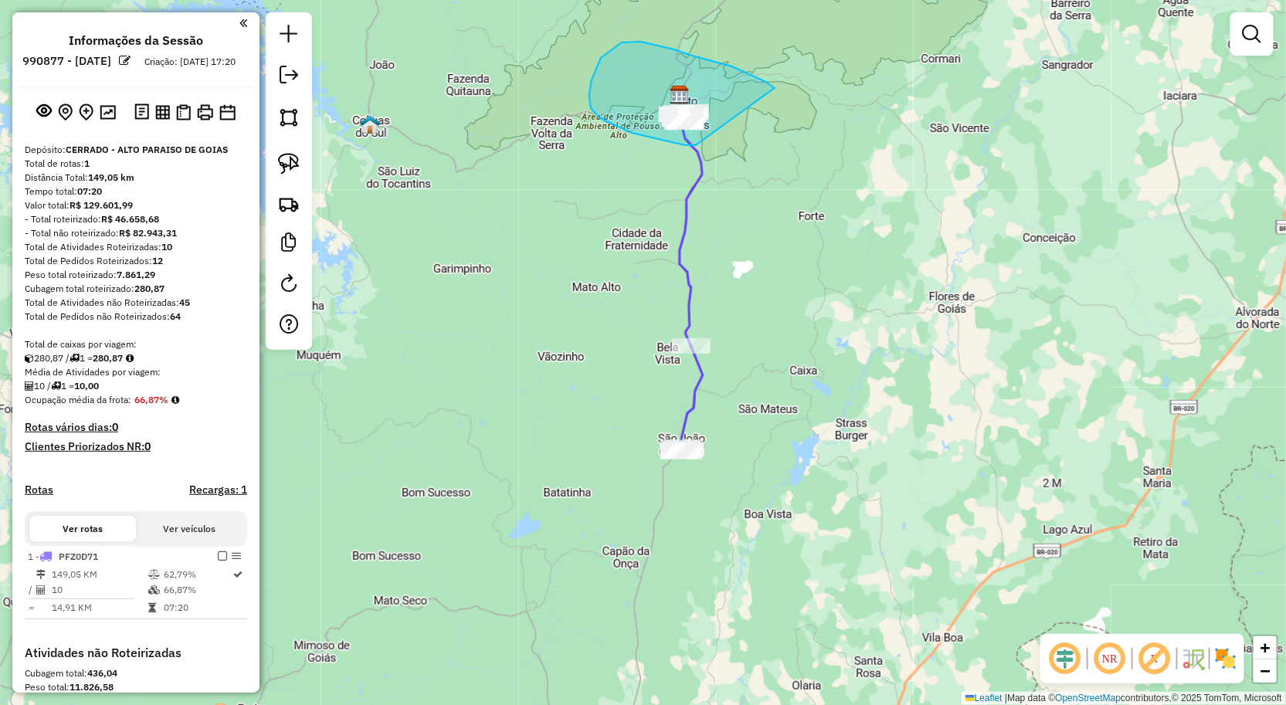
drag, startPoint x: 747, startPoint y: 73, endPoint x: 706, endPoint y: 145, distance: 82.7
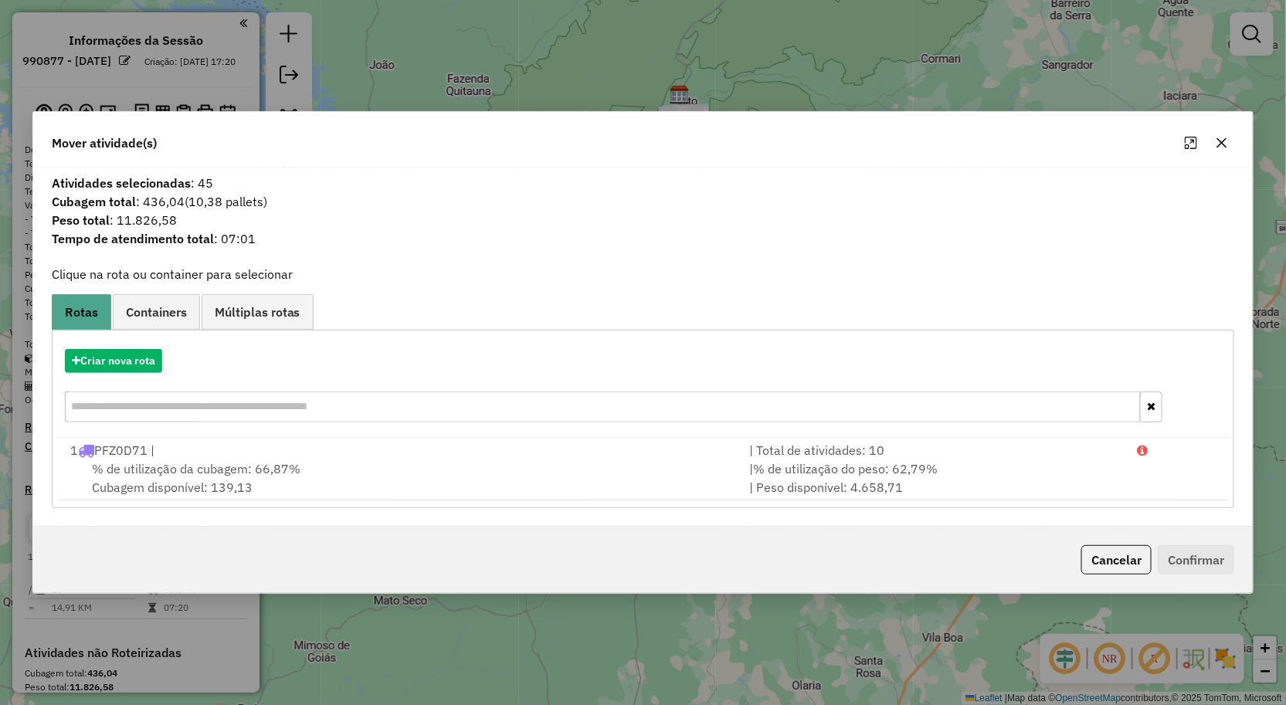
click at [1221, 144] on icon "button" at bounding box center [1222, 143] width 10 height 10
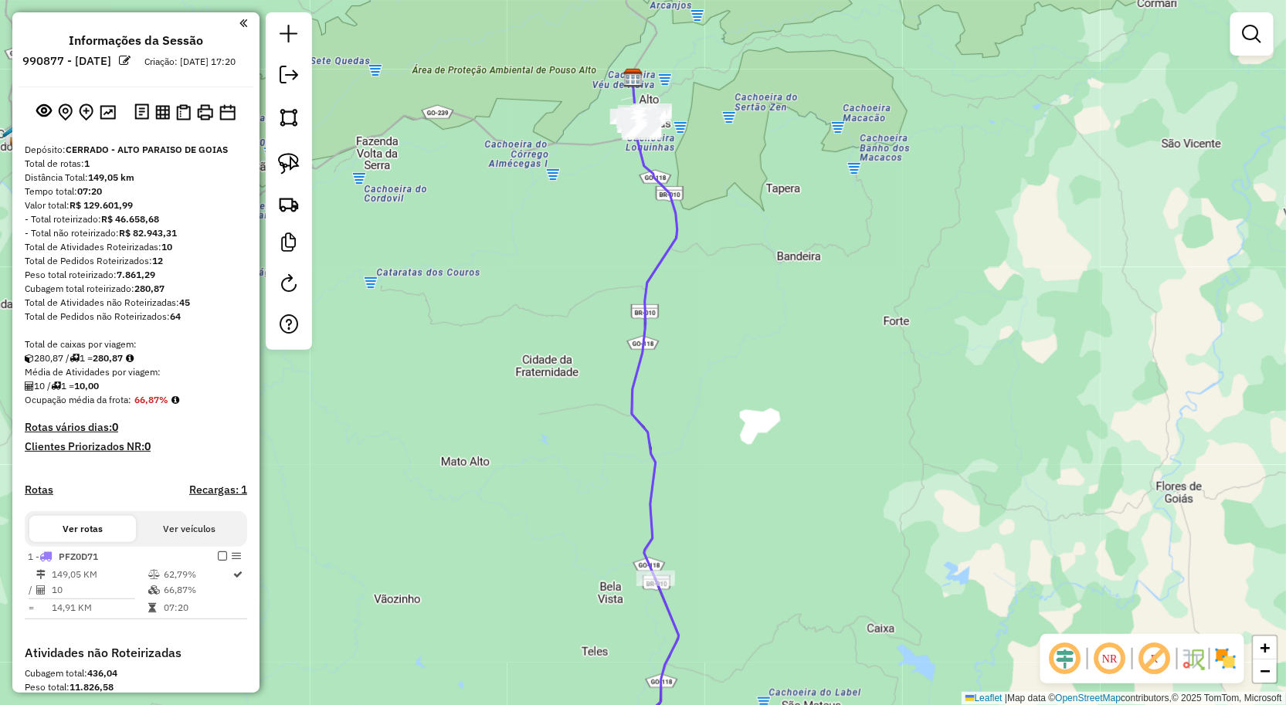
drag, startPoint x: 747, startPoint y: 178, endPoint x: 783, endPoint y: 286, distance: 114.1
click at [783, 286] on div "Janela de atendimento Grade de atendimento Capacidade Transportadoras Veículos …" at bounding box center [643, 352] width 1286 height 705
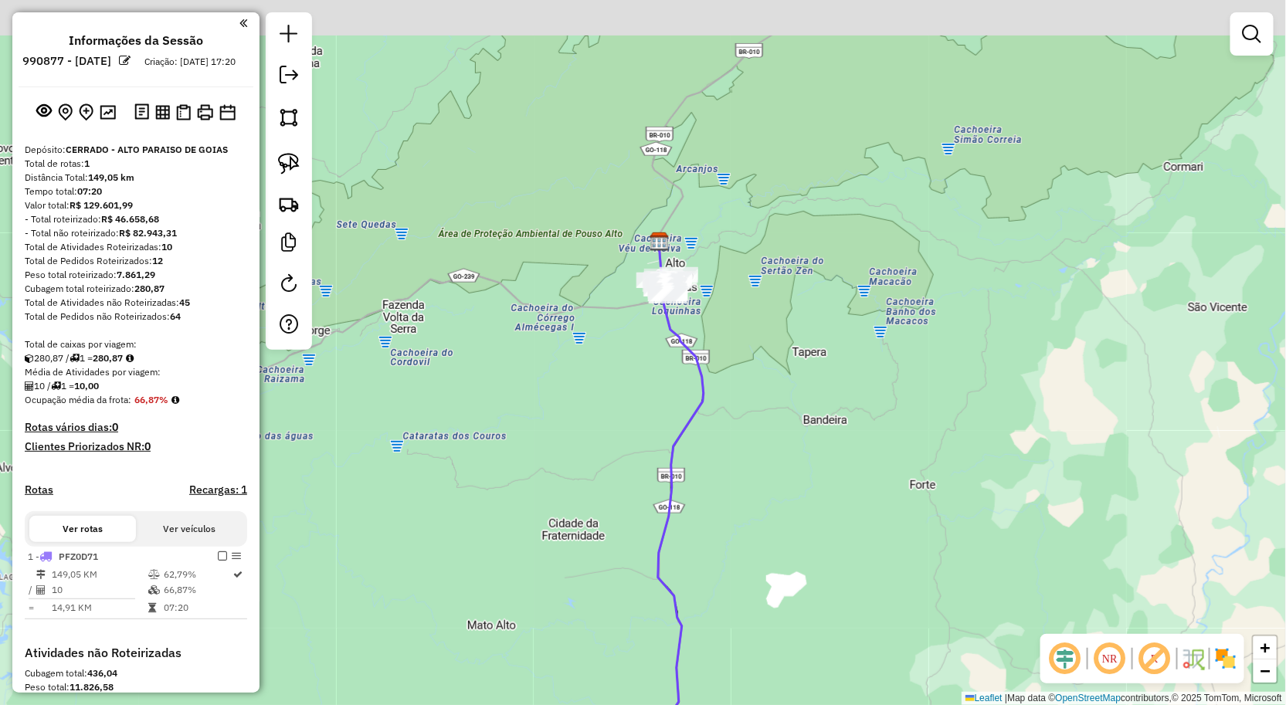
drag, startPoint x: 760, startPoint y: 197, endPoint x: 775, endPoint y: 334, distance: 138.3
click at [793, 385] on div "Janela de atendimento Grade de atendimento Capacidade Transportadoras Veículos …" at bounding box center [643, 352] width 1286 height 705
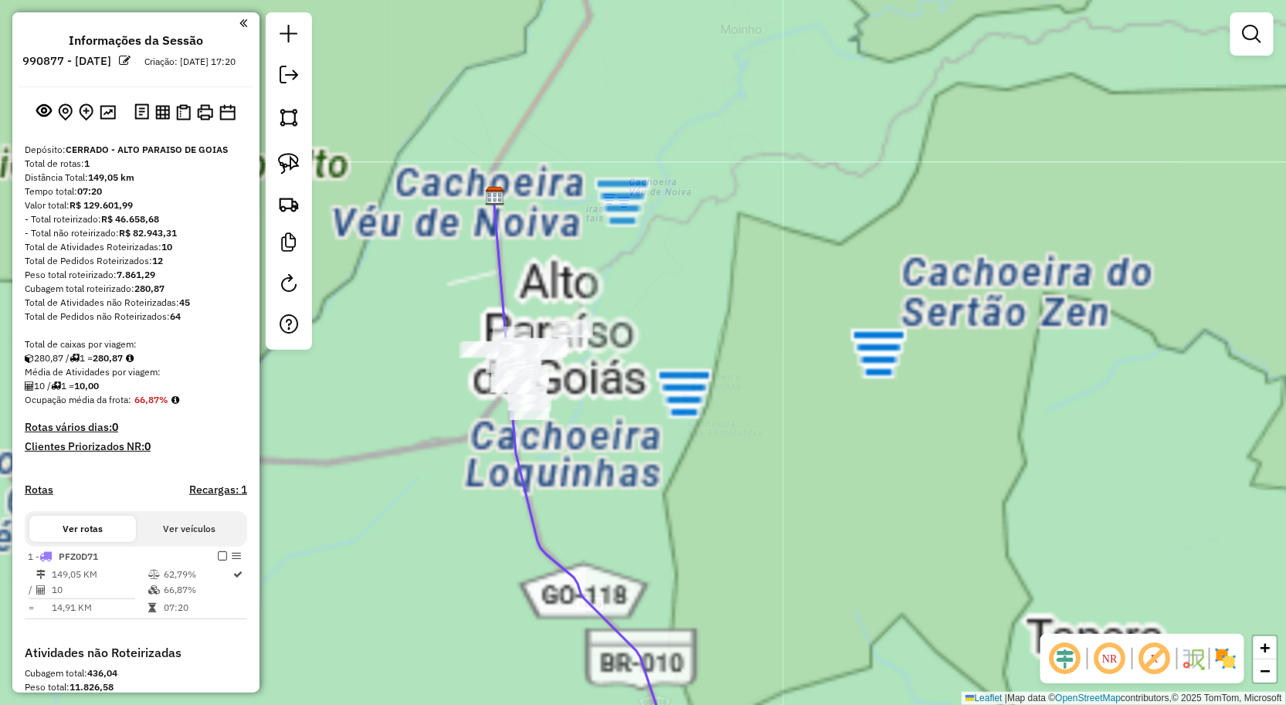
drag, startPoint x: 585, startPoint y: 226, endPoint x: 752, endPoint y: 175, distance: 174.5
click at [751, 175] on div "Janela de atendimento Grade de atendimento Capacidade Transportadoras Veículos …" at bounding box center [643, 352] width 1286 height 705
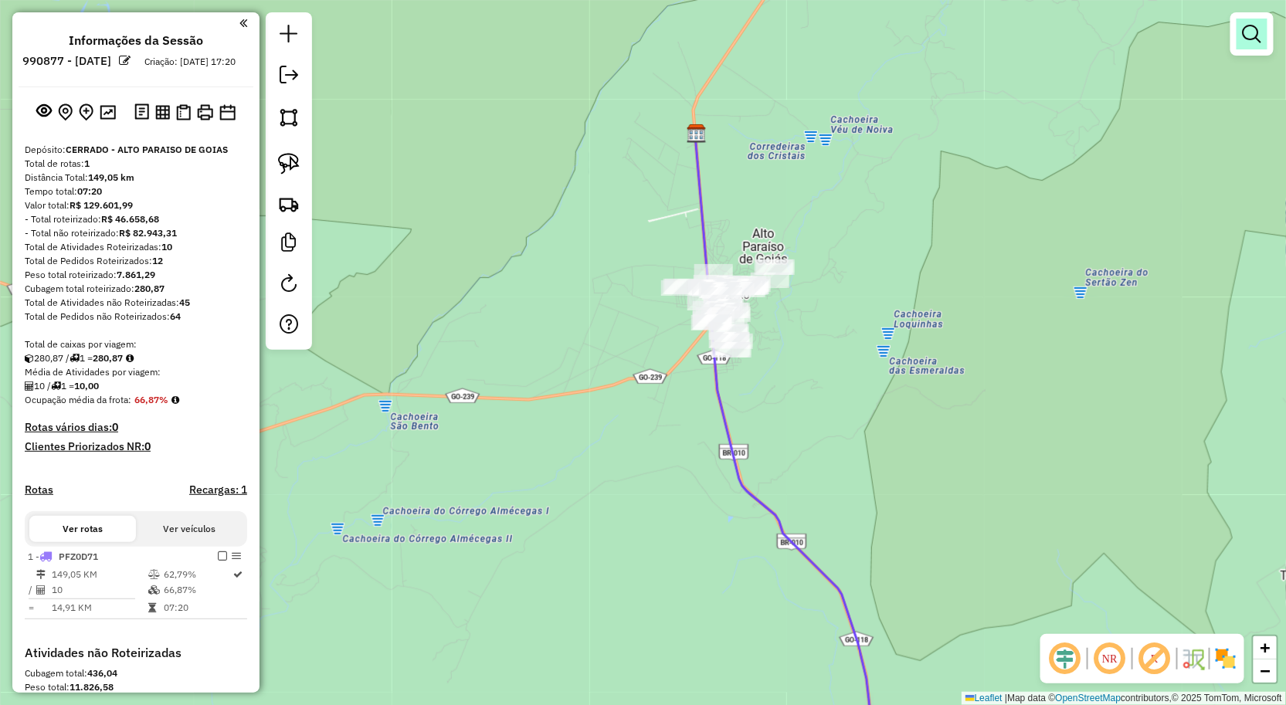
click at [1241, 36] on link at bounding box center [1252, 34] width 31 height 31
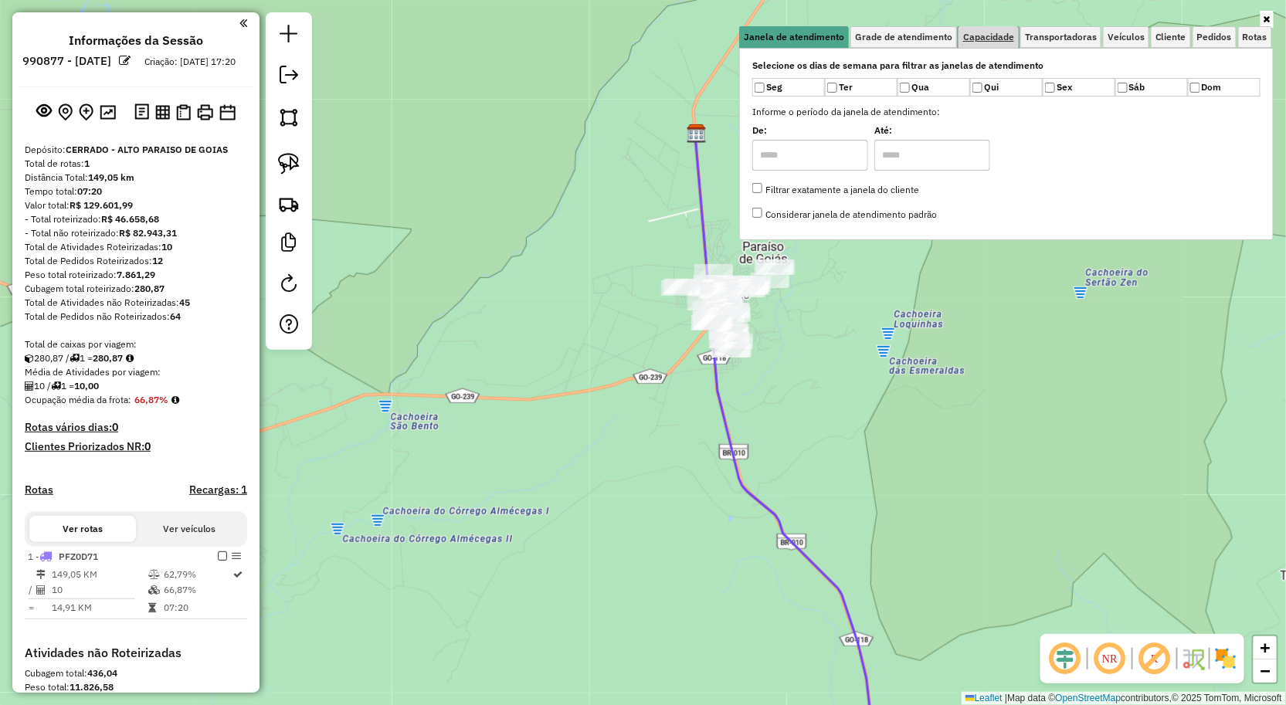
click at [1006, 36] on span "Capacidade" at bounding box center [988, 36] width 51 height 9
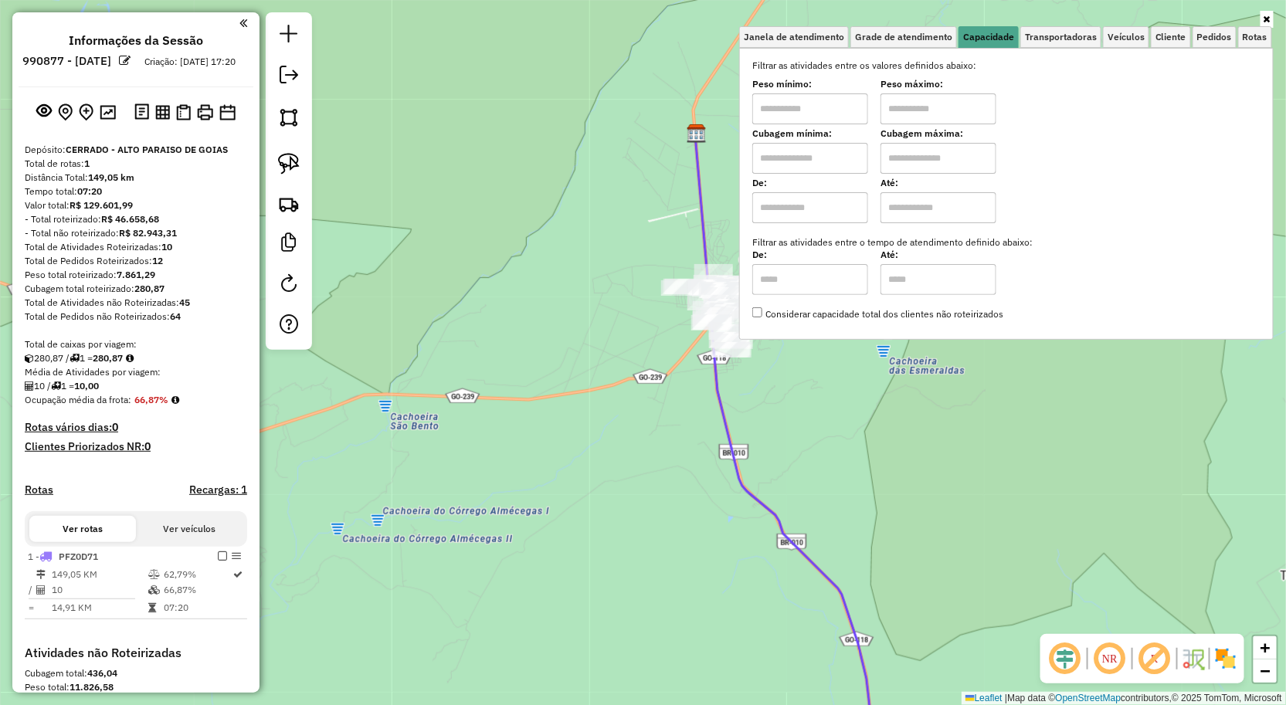
click at [786, 117] on input "text" at bounding box center [810, 108] width 116 height 31
type input "****"
type input "******"
click at [628, 348] on div "Limpar filtros Janela de atendimento Grade de atendimento Capacidade Transporta…" at bounding box center [643, 352] width 1286 height 705
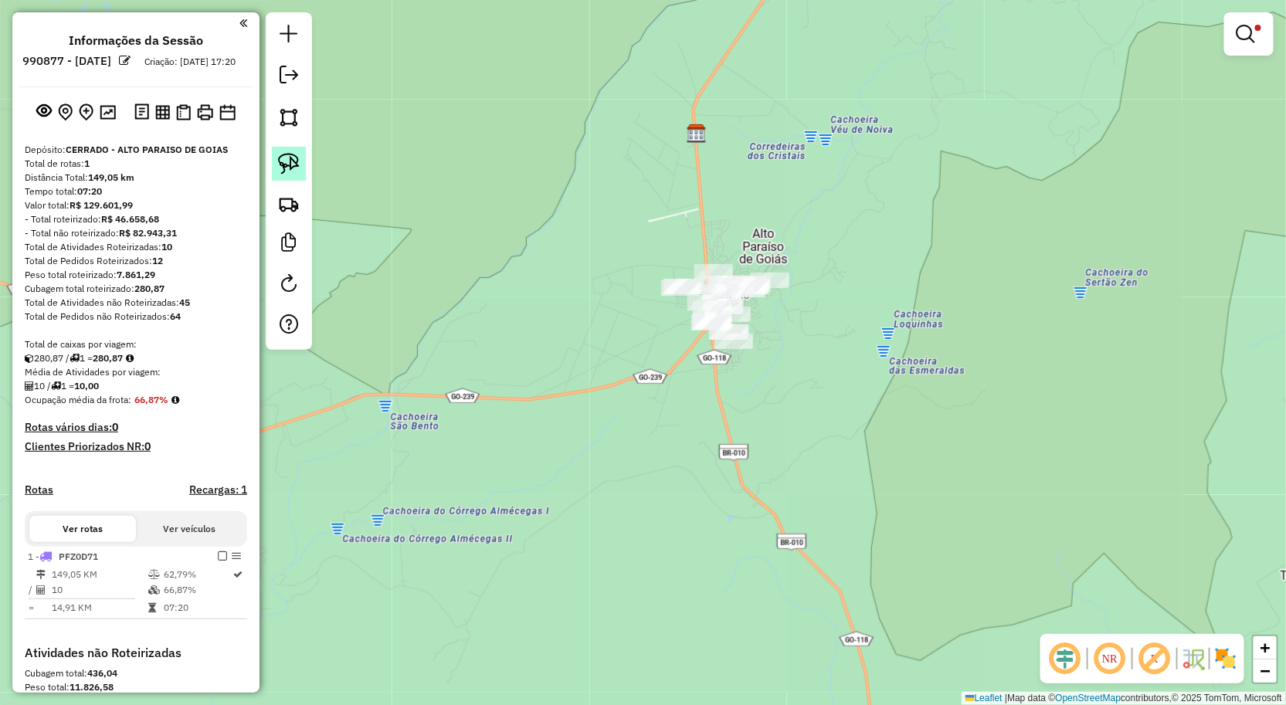
click at [281, 160] on img at bounding box center [289, 164] width 22 height 22
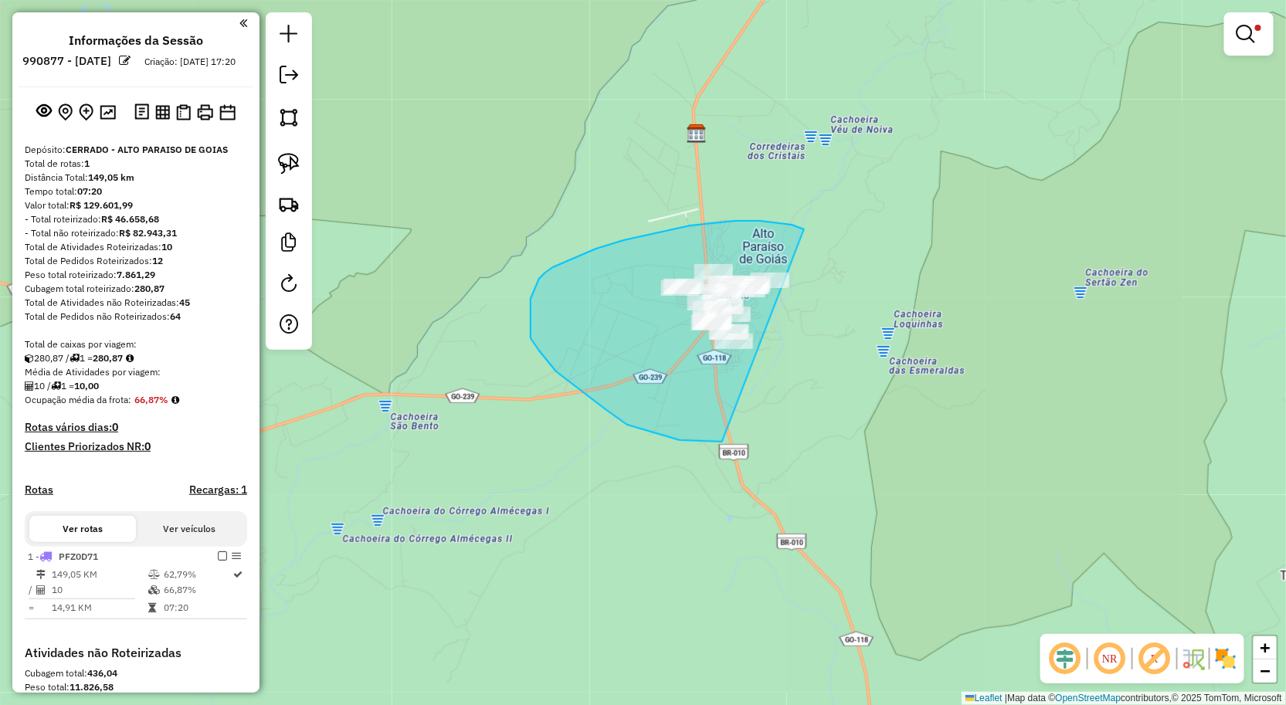
drag, startPoint x: 804, startPoint y: 229, endPoint x: 796, endPoint y: 402, distance: 173.2
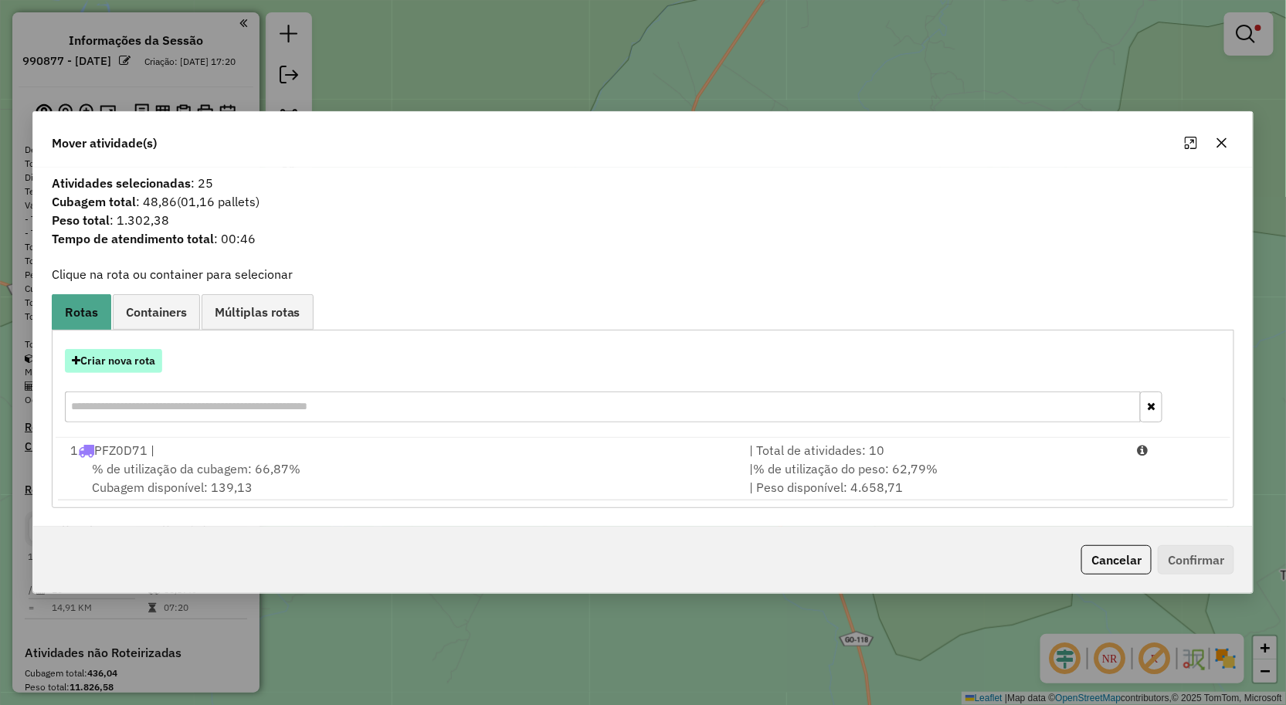
click at [108, 358] on button "Criar nova rota" at bounding box center [113, 361] width 97 height 24
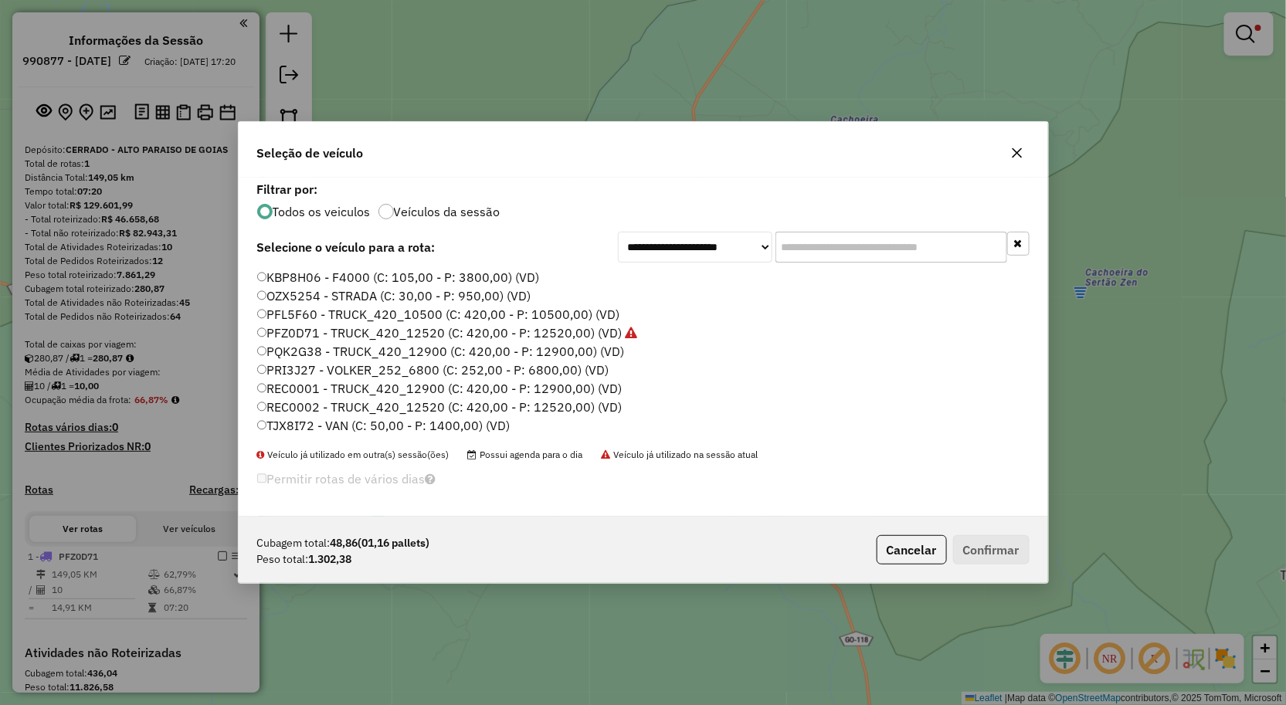
click at [277, 419] on label "TJX8I72 - VAN (C: 50,00 - P: 1400,00) (VD)" at bounding box center [383, 425] width 253 height 19
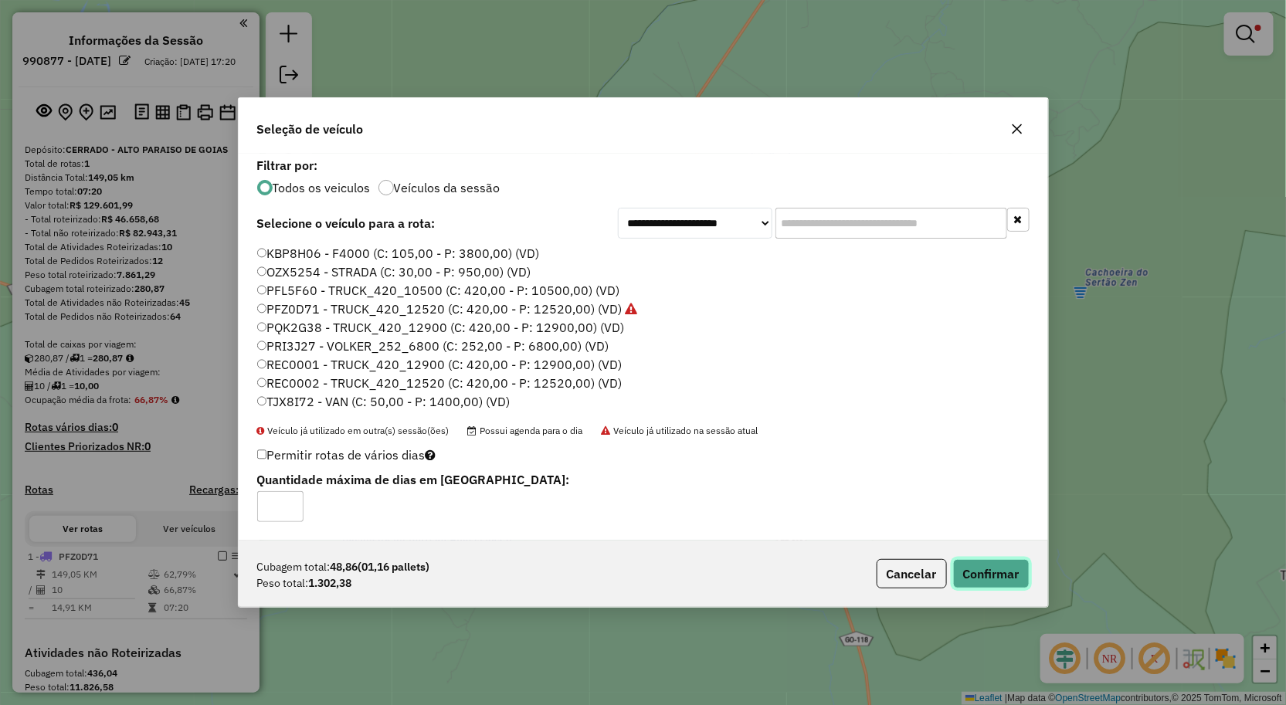
click at [1010, 575] on button "Confirmar" at bounding box center [991, 573] width 76 height 29
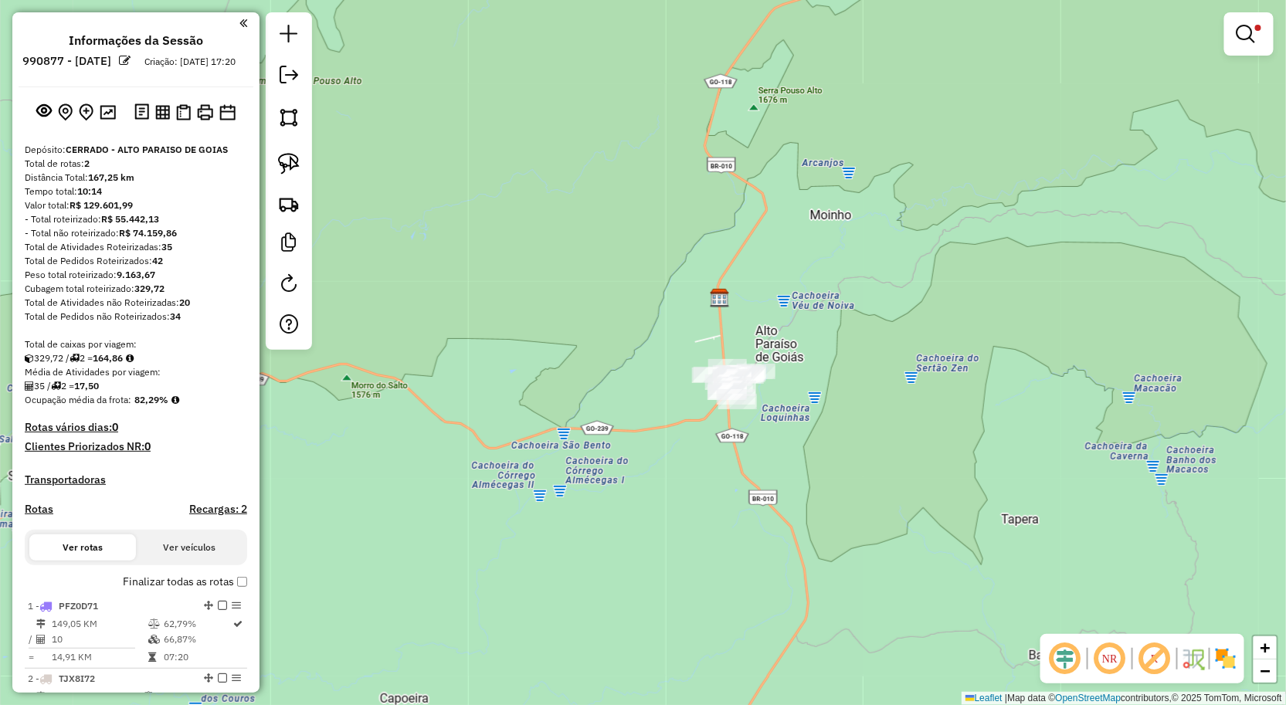
click at [1227, 29] on div at bounding box center [1248, 33] width 49 height 43
click at [1248, 36] on em at bounding box center [1246, 34] width 19 height 19
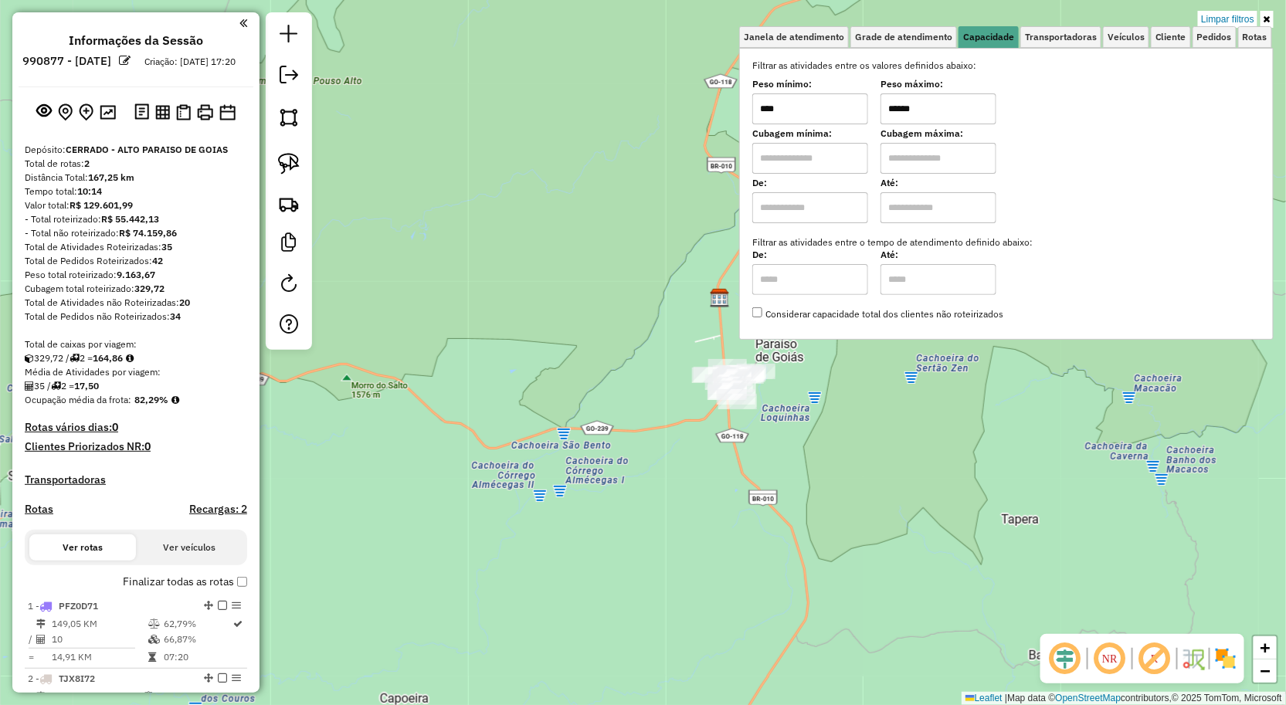
click at [952, 110] on input "******" at bounding box center [939, 108] width 116 height 31
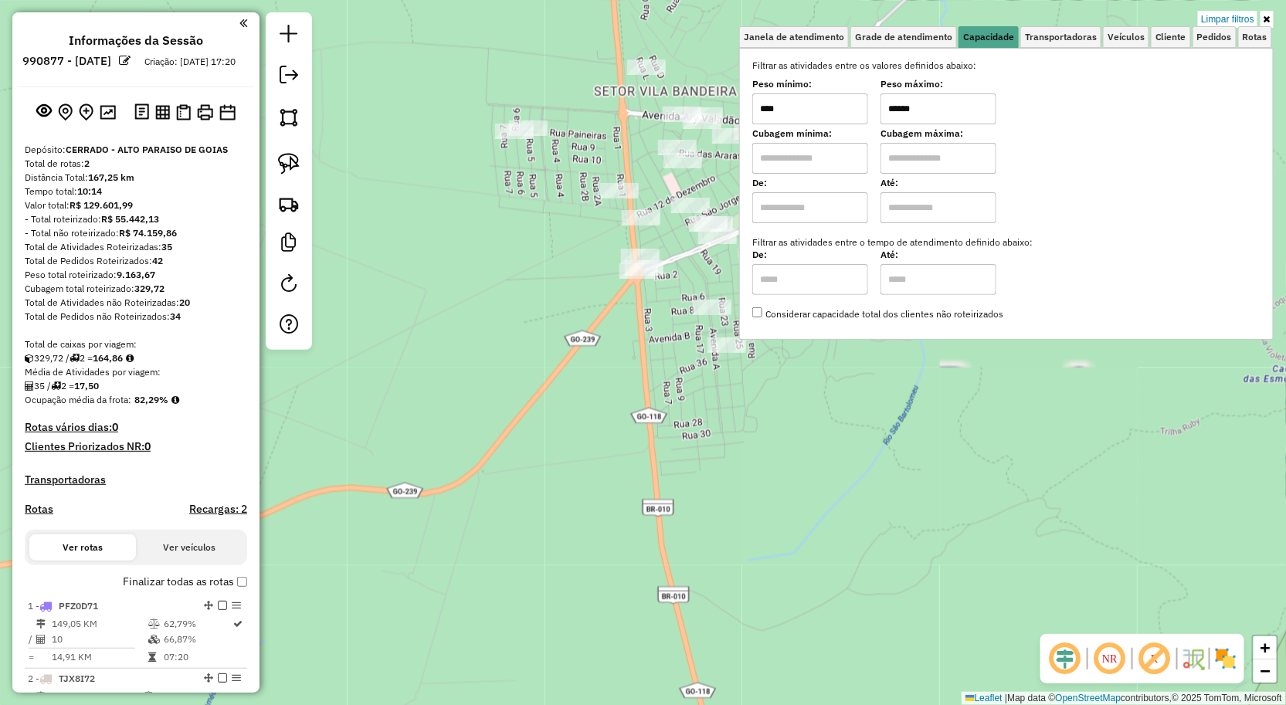
type input "******"
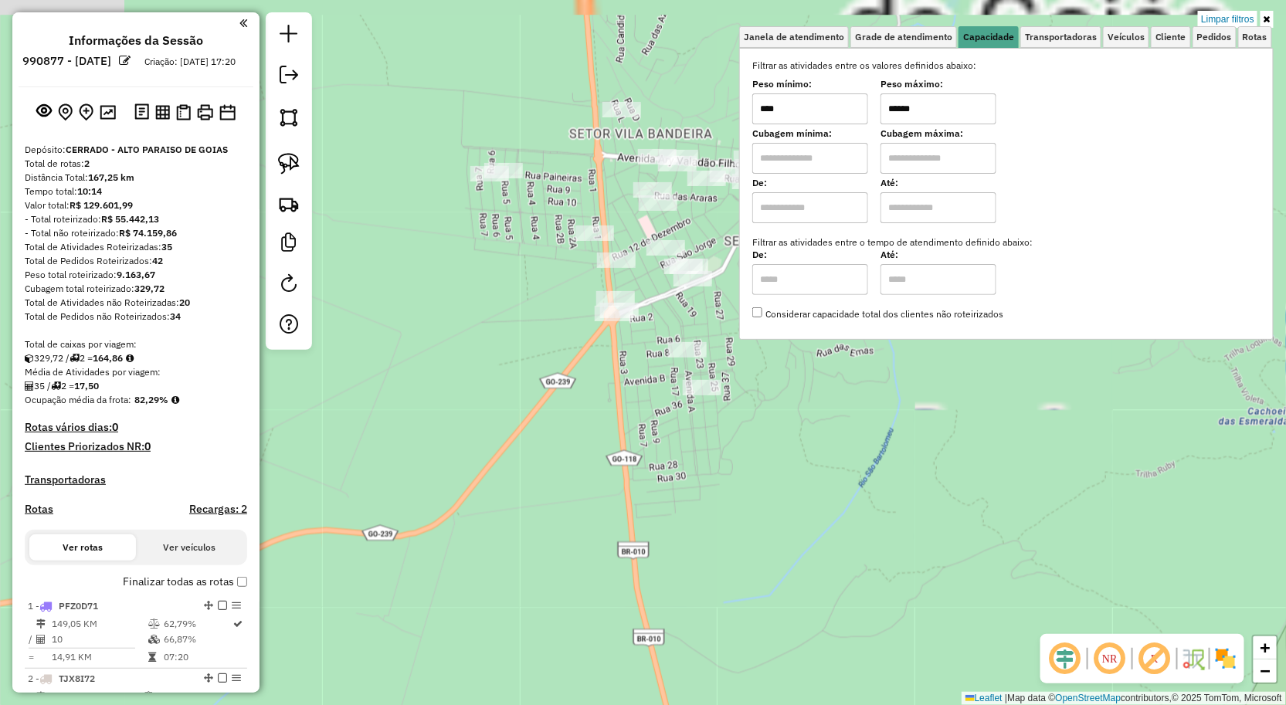
drag, startPoint x: 657, startPoint y: 337, endPoint x: 624, endPoint y: 423, distance: 92.4
click at [623, 430] on div "Limpar filtros Janela de atendimento Grade de atendimento Capacidade Transporta…" at bounding box center [643, 352] width 1286 height 705
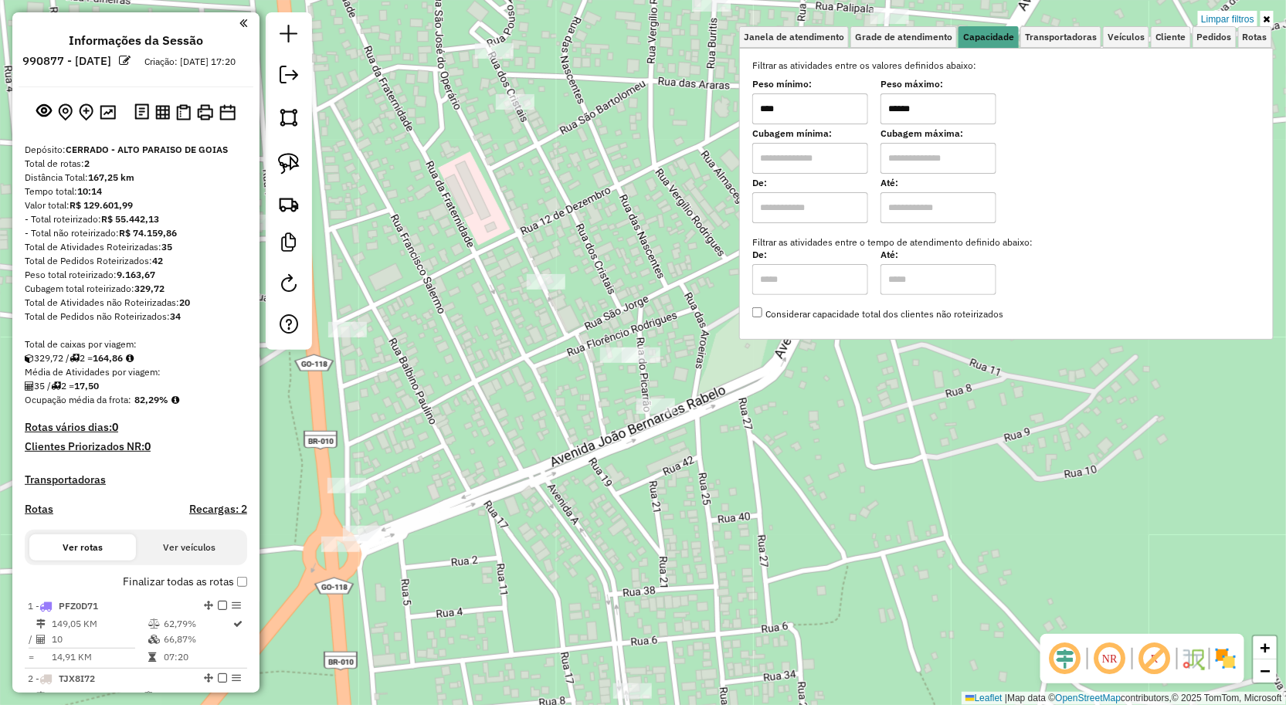
drag, startPoint x: 611, startPoint y: 414, endPoint x: 390, endPoint y: 314, distance: 242.7
click at [608, 421] on div "Limpar filtros Janela de atendimento Grade de atendimento Capacidade Transporta…" at bounding box center [643, 352] width 1286 height 705
click at [290, 170] on img at bounding box center [289, 164] width 22 height 22
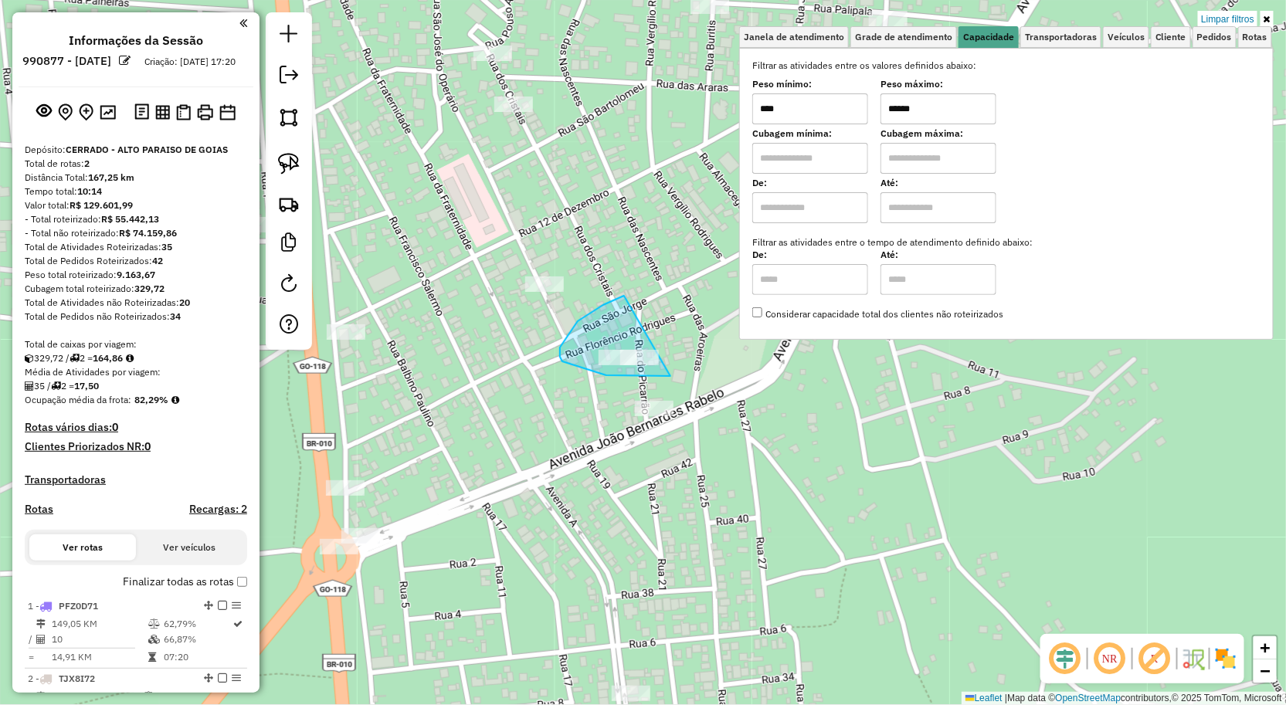
drag, startPoint x: 624, startPoint y: 296, endPoint x: 622, endPoint y: 377, distance: 81.1
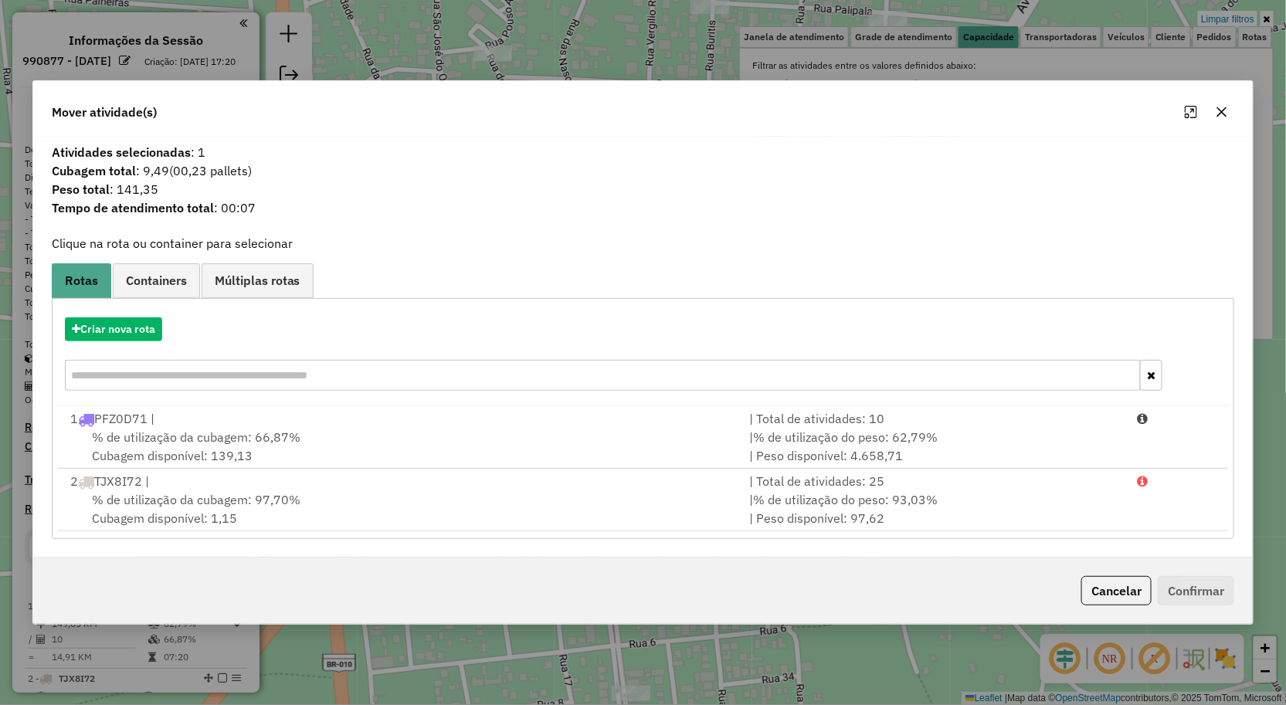
click at [1214, 106] on button "button" at bounding box center [1222, 112] width 25 height 25
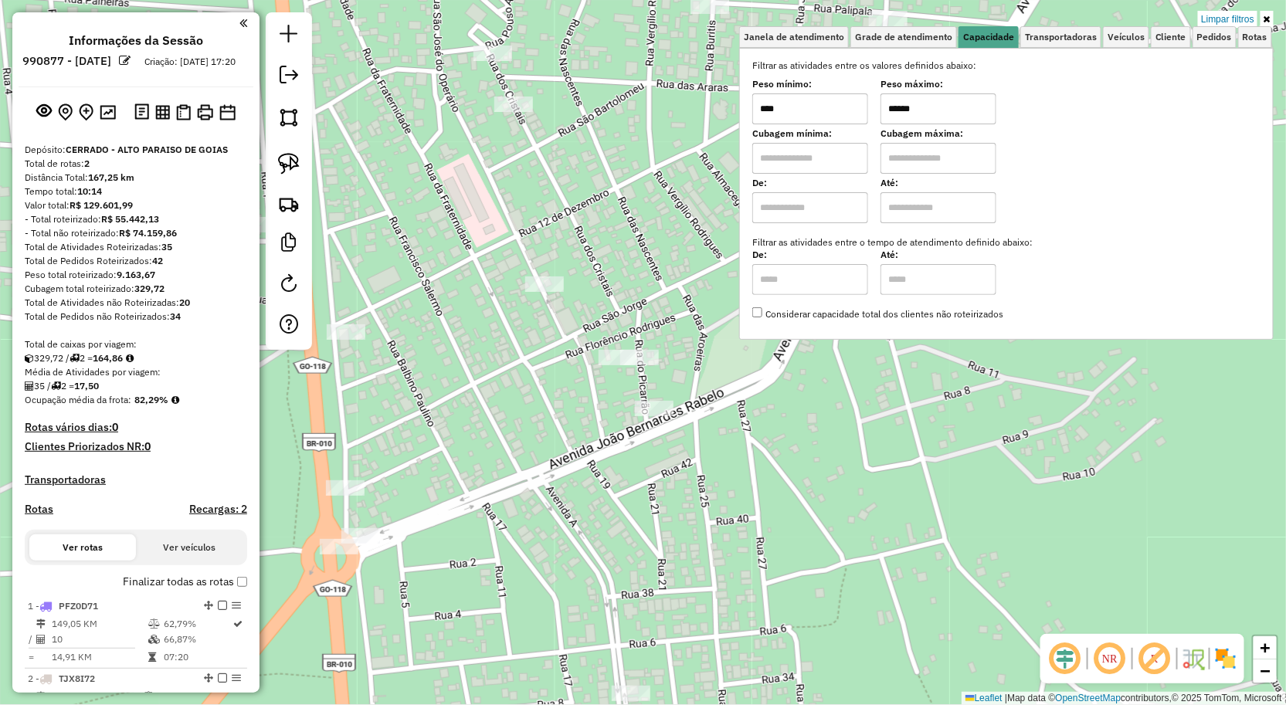
click at [809, 108] on input "****" at bounding box center [810, 108] width 116 height 31
type input "******"
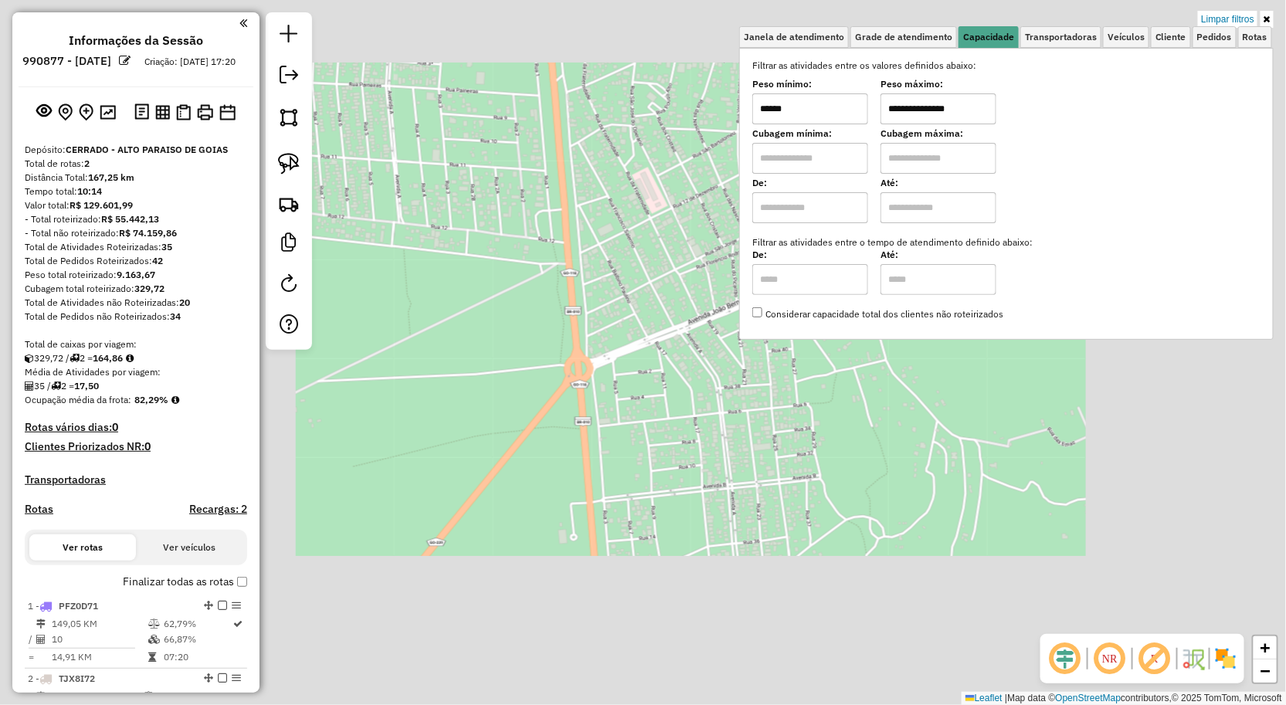
type input "**********"
click at [830, 485] on div "**********" at bounding box center [643, 352] width 1286 height 705
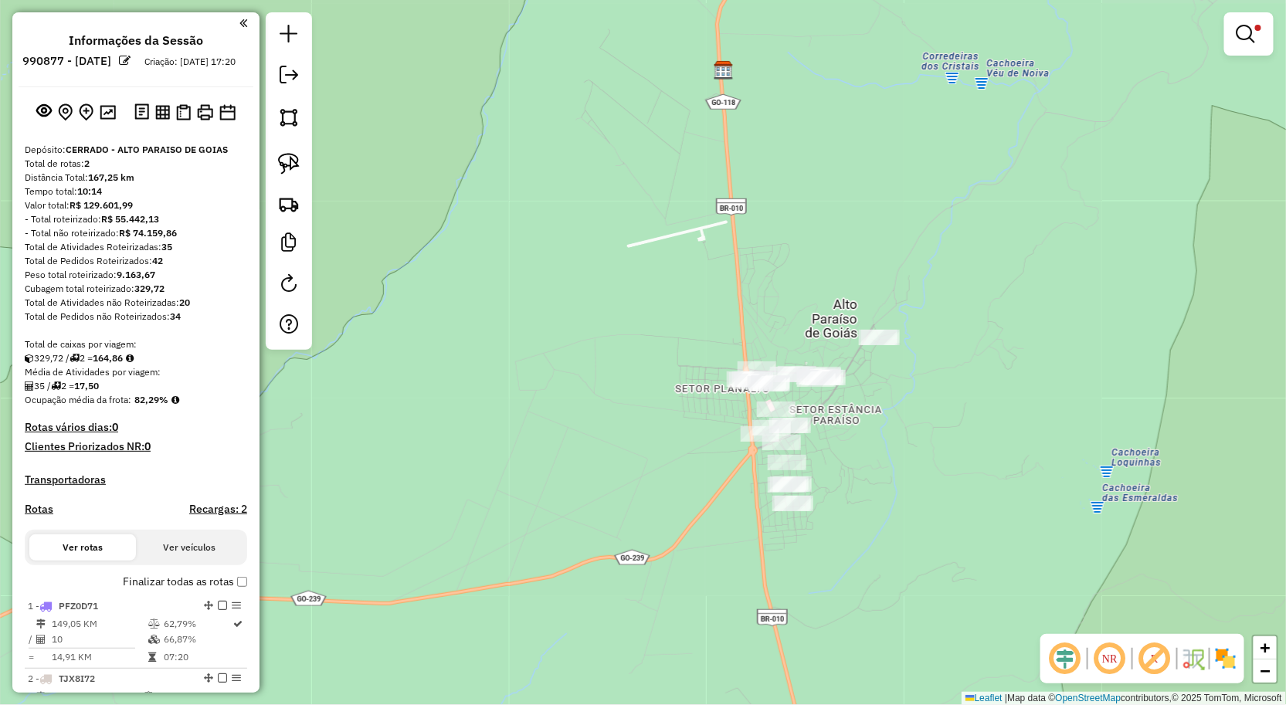
drag, startPoint x: 915, startPoint y: 450, endPoint x: 755, endPoint y: 379, distance: 174.3
click at [804, 379] on div "**********" at bounding box center [643, 352] width 1286 height 705
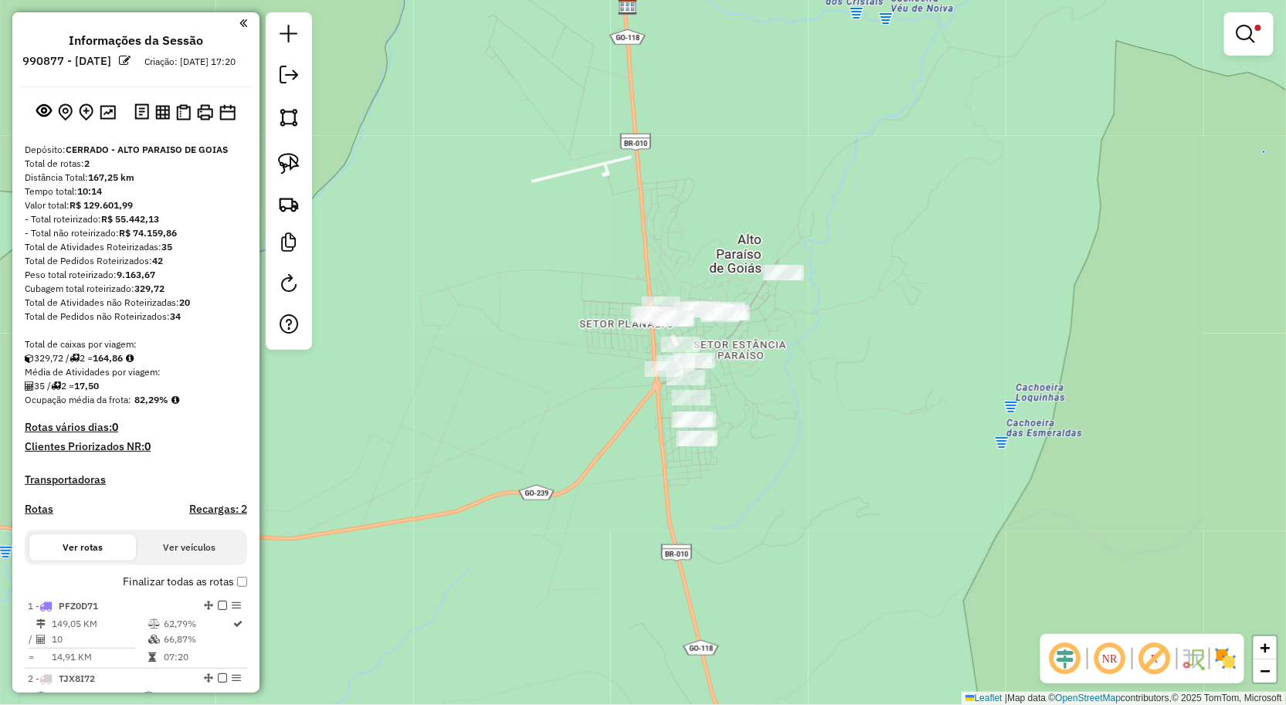
drag, startPoint x: 291, startPoint y: 160, endPoint x: 377, endPoint y: 182, distance: 88.6
click at [291, 160] on img at bounding box center [289, 164] width 22 height 22
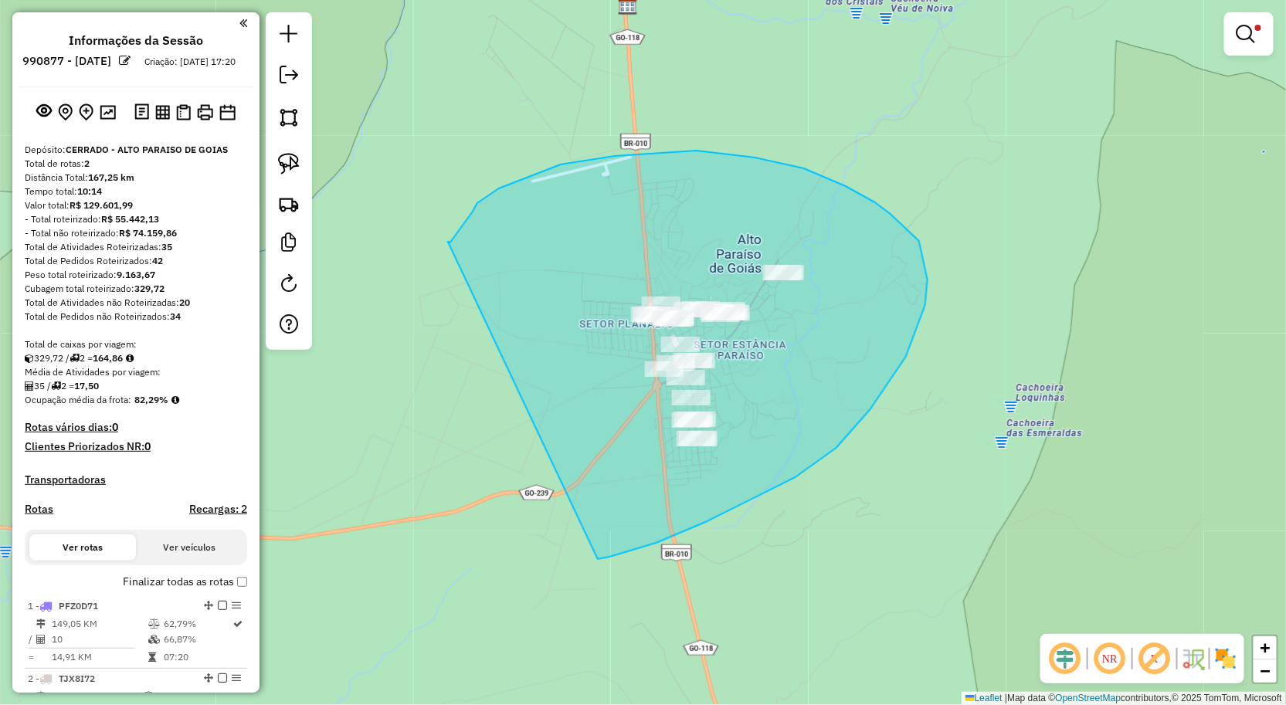
drag, startPoint x: 448, startPoint y: 243, endPoint x: 633, endPoint y: 508, distance: 324.0
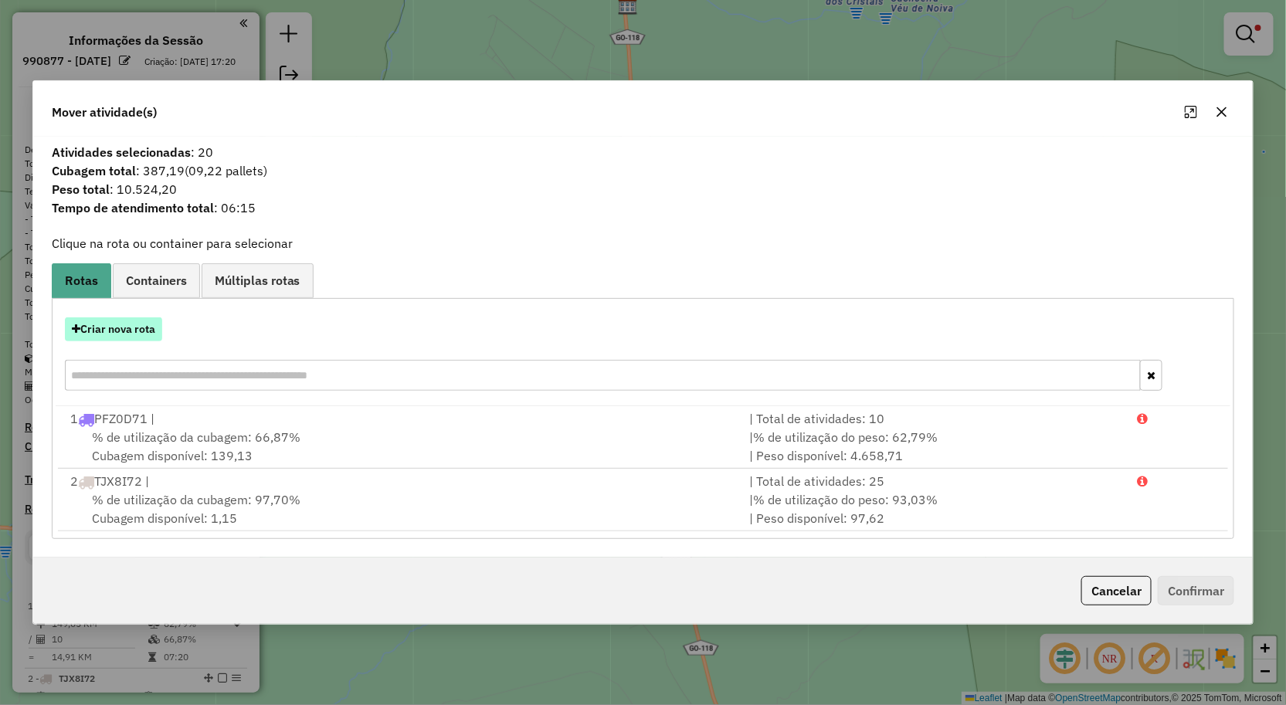
click at [106, 330] on button "Criar nova rota" at bounding box center [113, 329] width 97 height 24
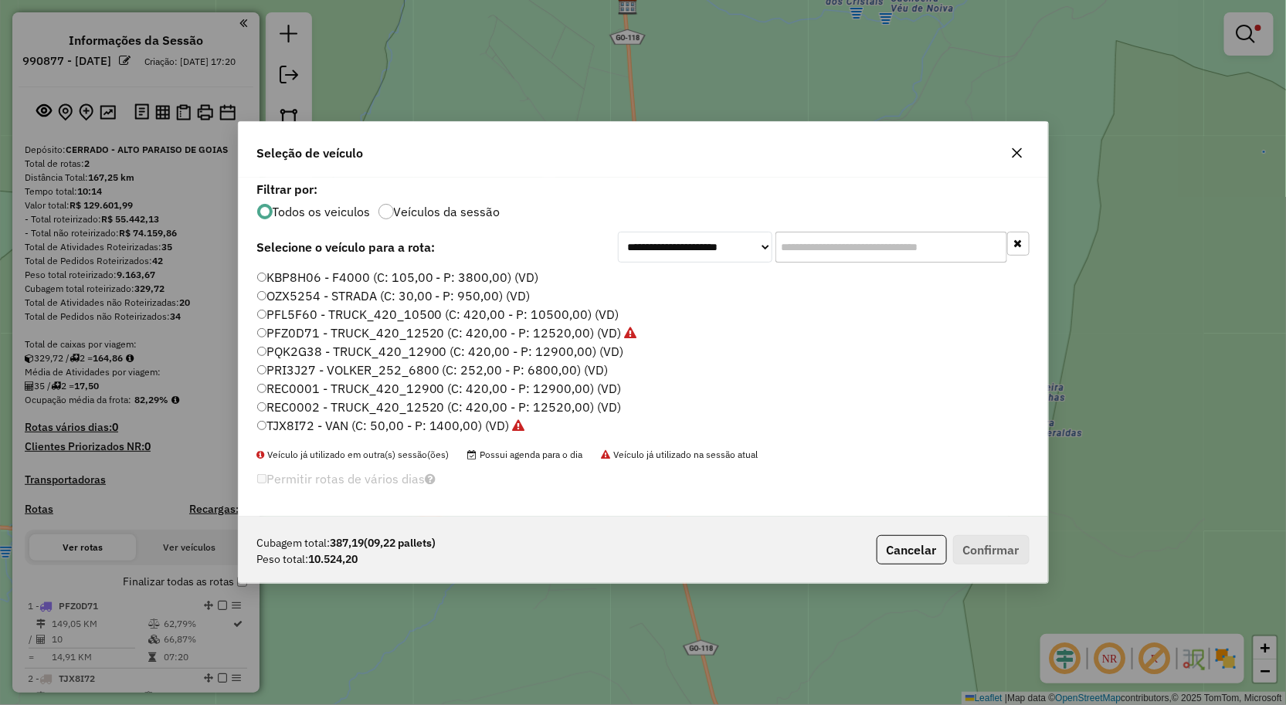
click at [313, 355] on label "PQK2G38 - TRUCK_420_12900 (C: 420,00 - P: 12900,00) (VD)" at bounding box center [440, 351] width 367 height 19
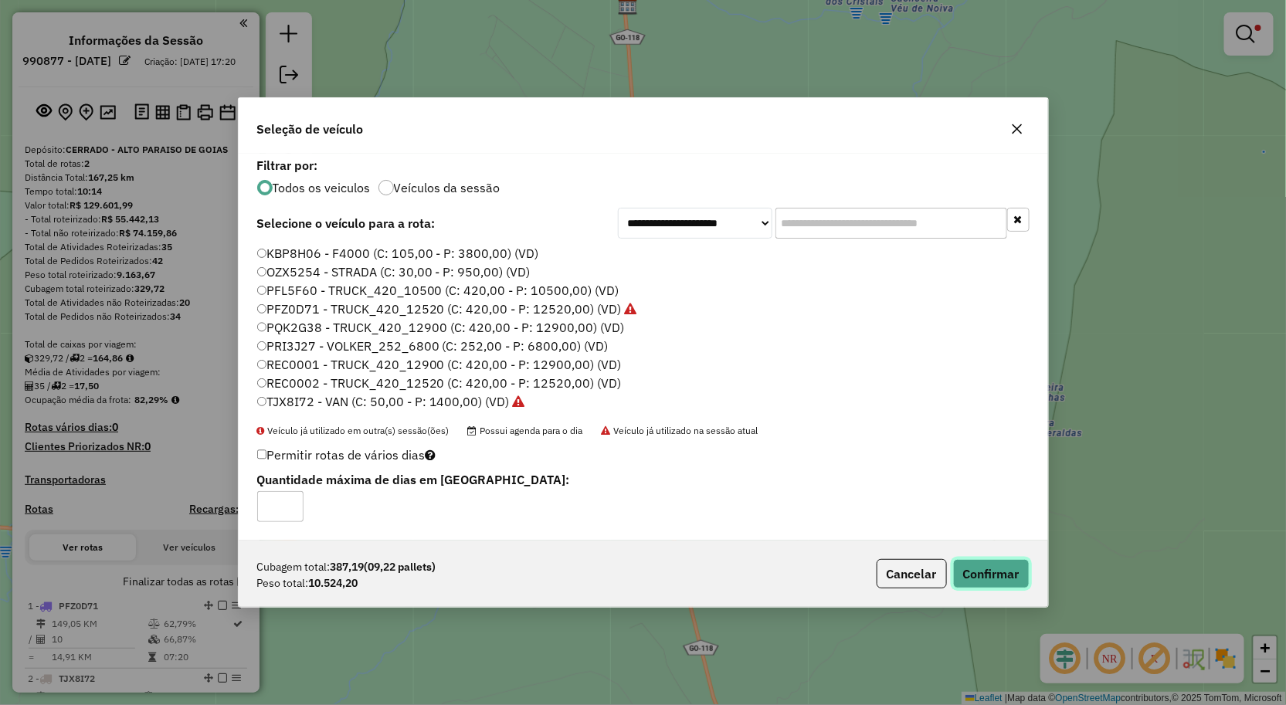
click at [1017, 576] on button "Confirmar" at bounding box center [991, 573] width 76 height 29
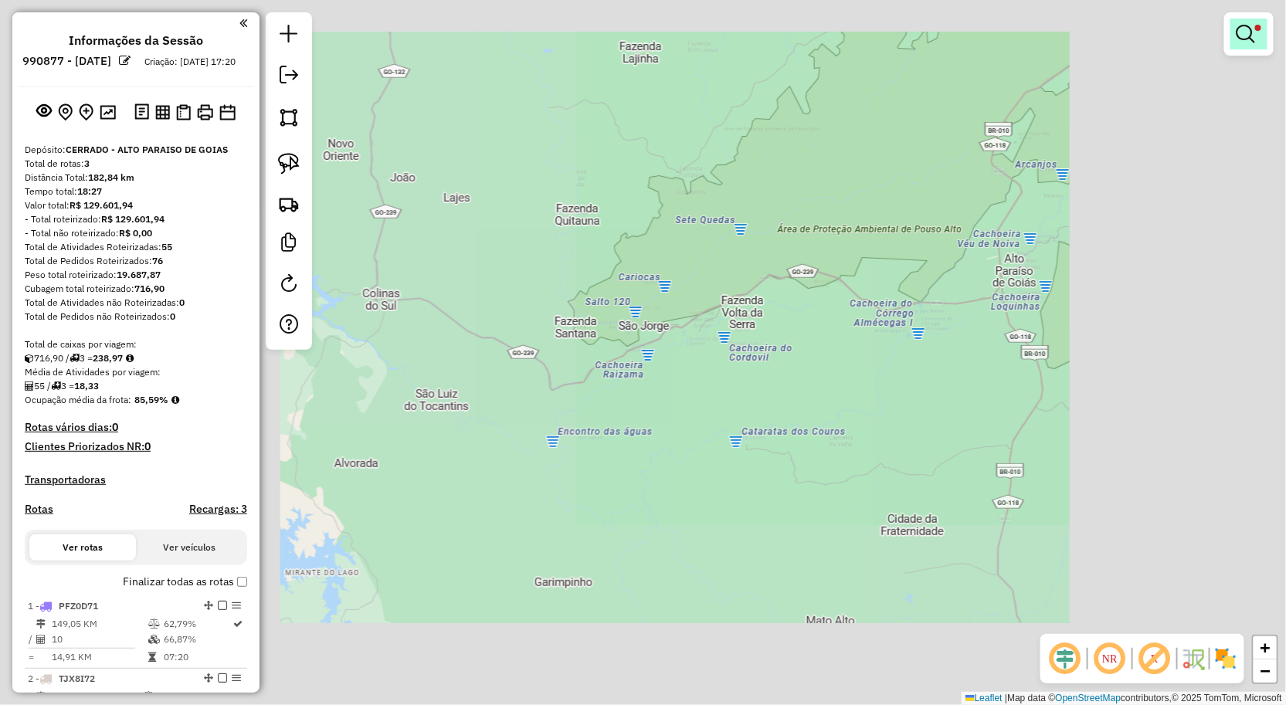
click at [1261, 47] on link at bounding box center [1249, 34] width 37 height 31
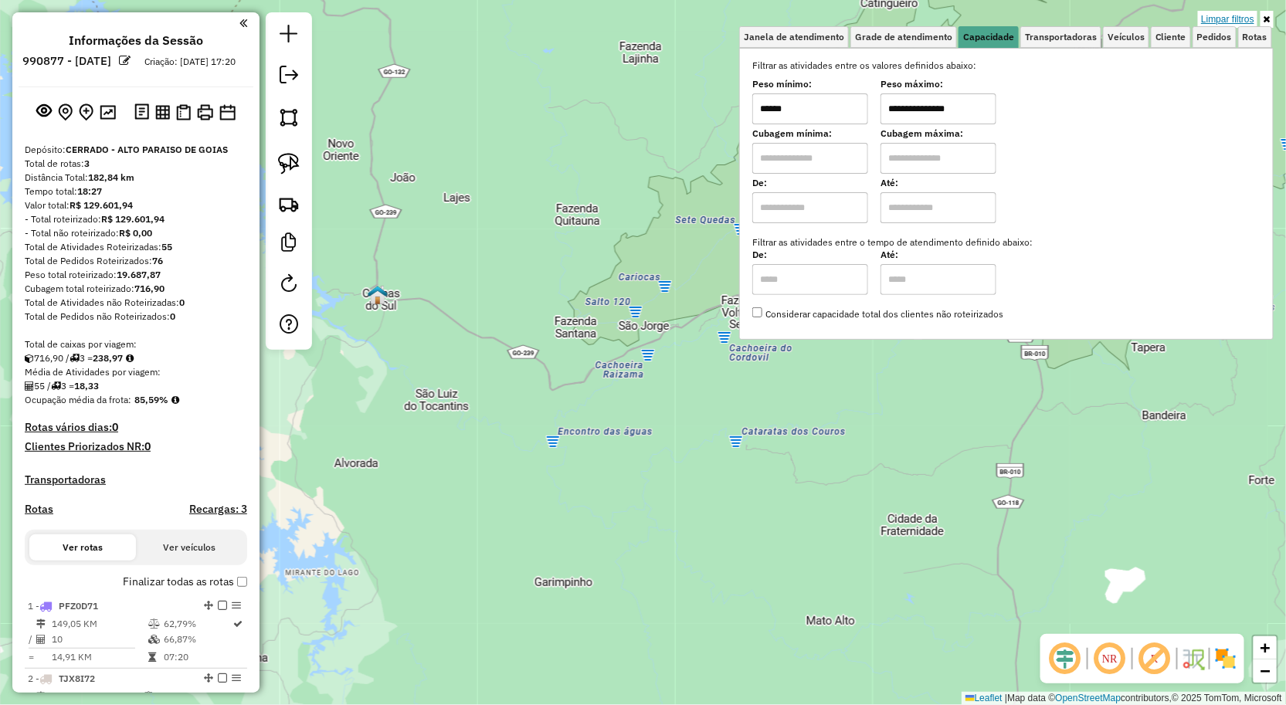
click at [1238, 16] on link "Limpar filtros" at bounding box center [1227, 19] width 59 height 17
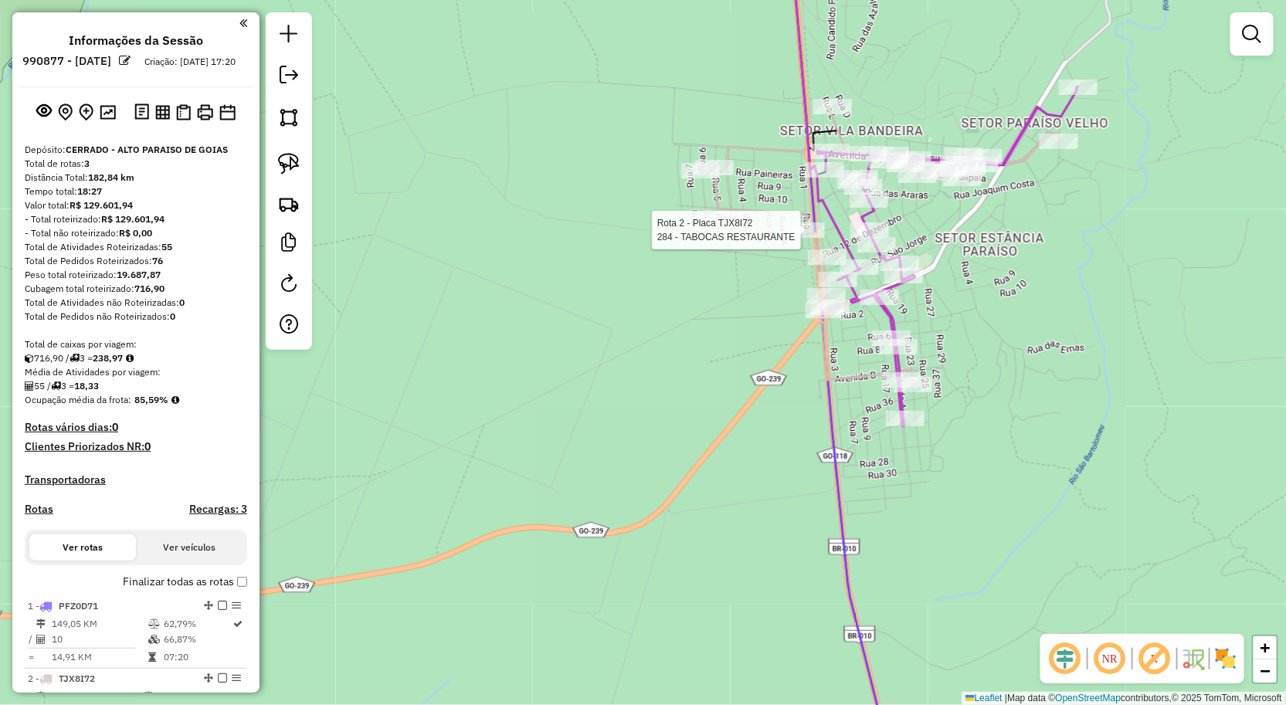
select select "**********"
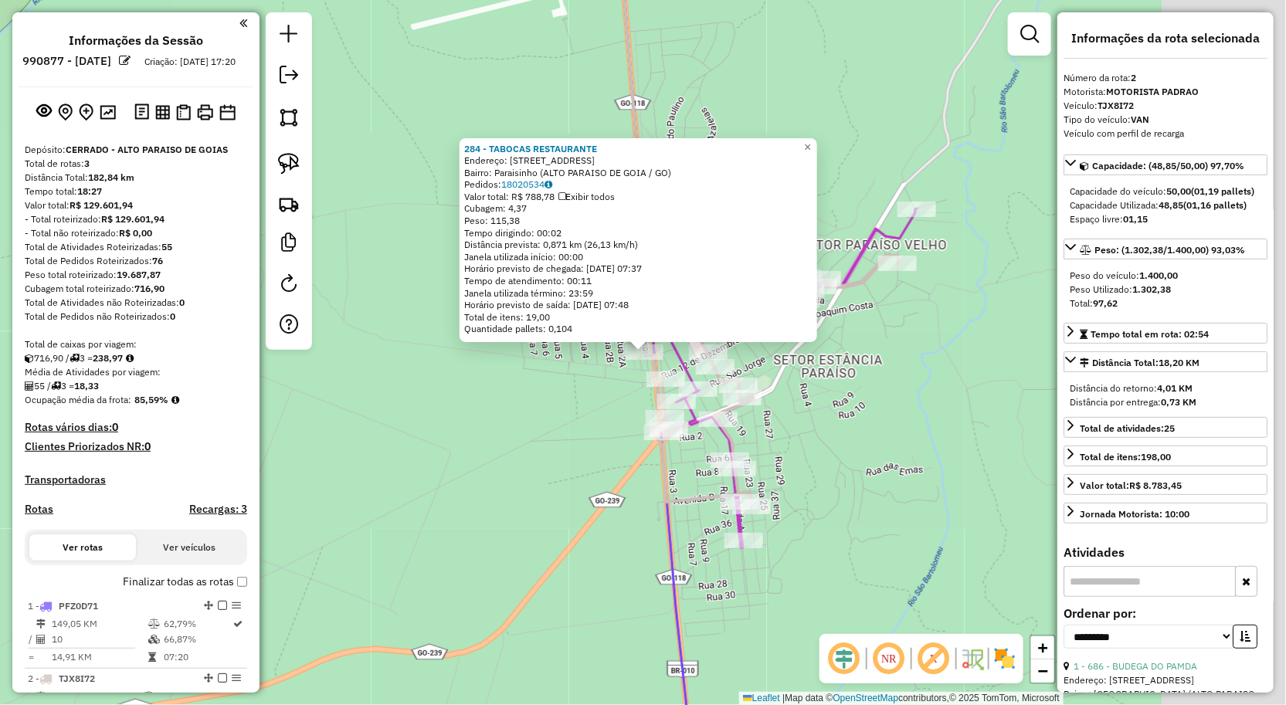
scroll to position [195, 0]
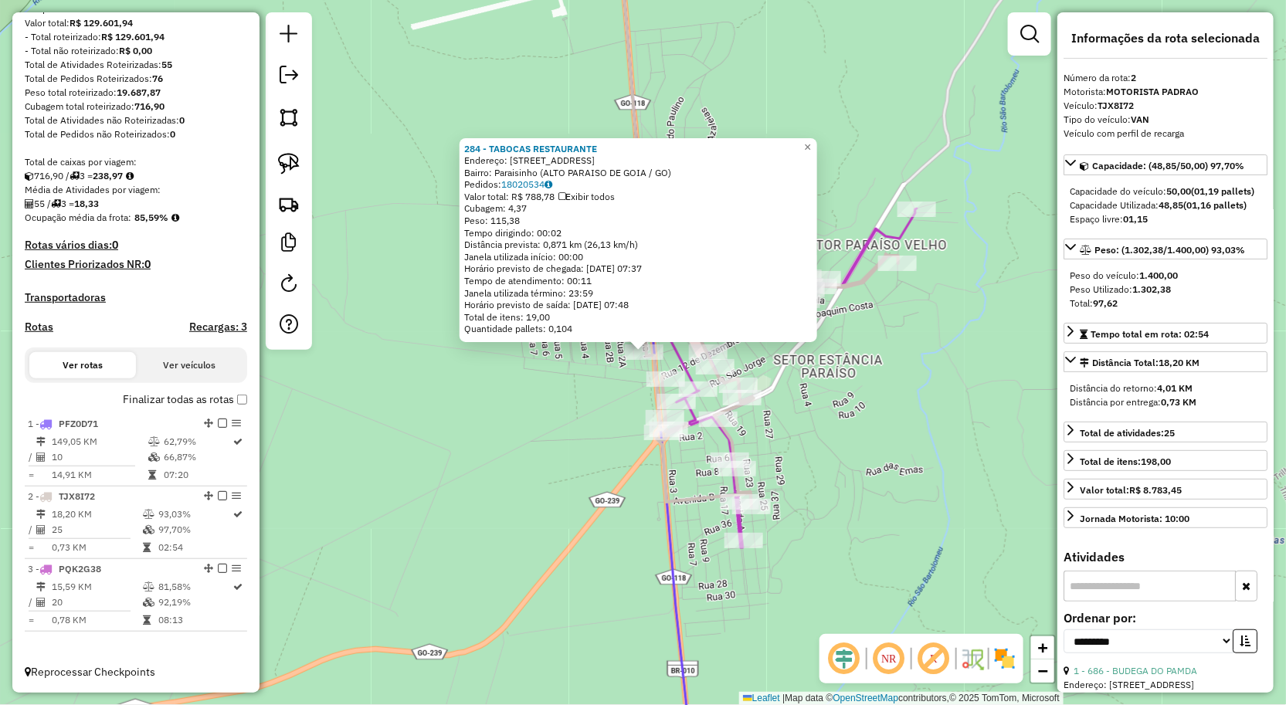
click at [952, 453] on div "284 - TABOCAS RESTAURANTE Endereço: Rua das Nascentes quadra 36 lo te 5A Bairro…" at bounding box center [643, 352] width 1286 height 705
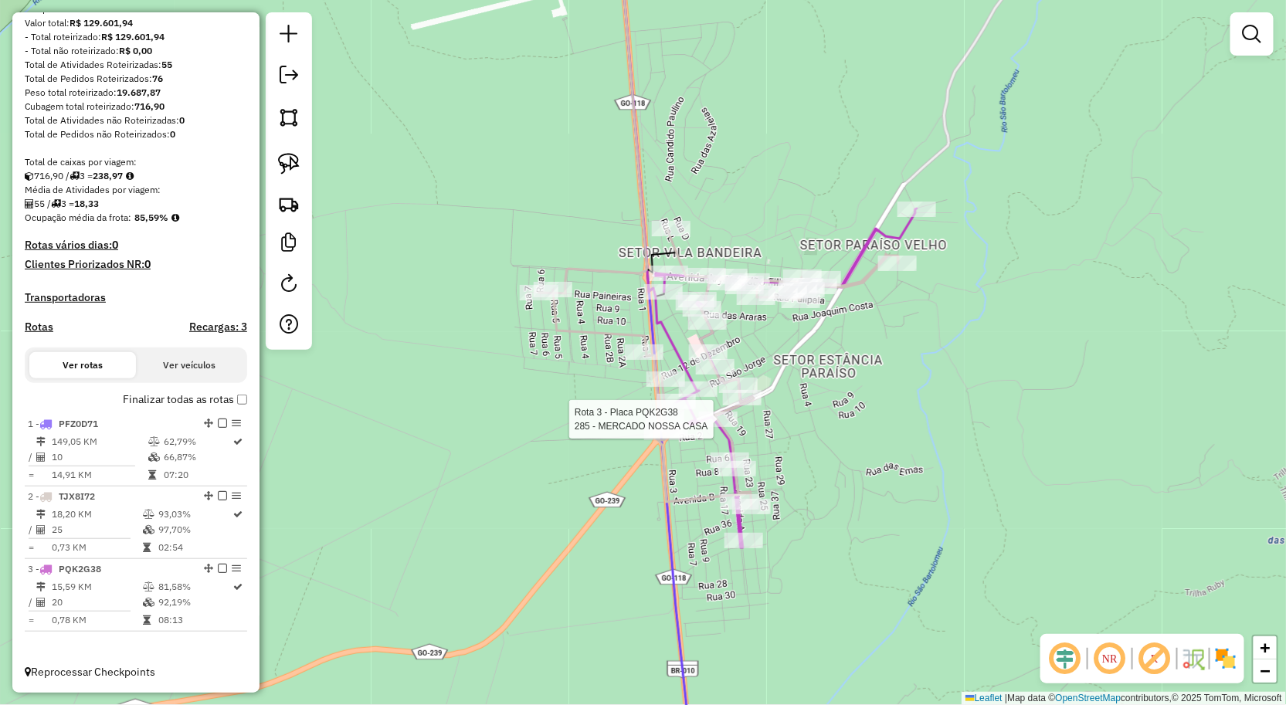
select select "**********"
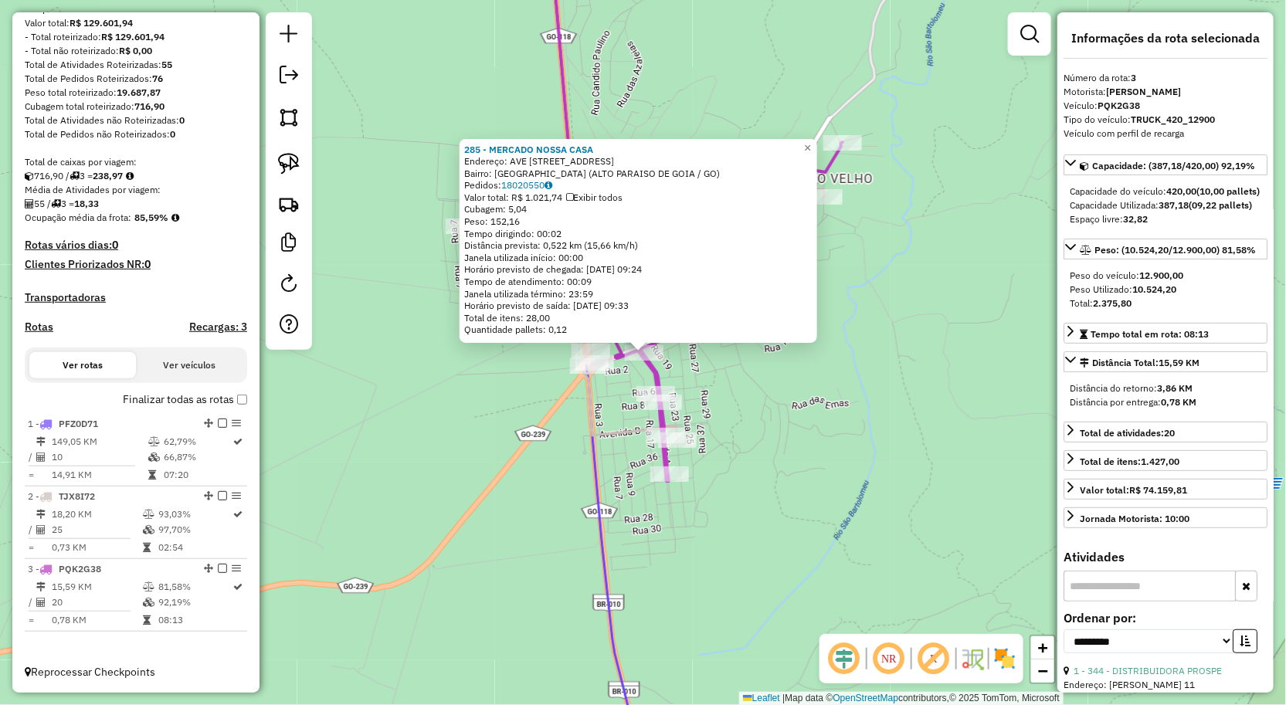
click at [851, 448] on div "285 - MERCADO NOSSA CASA Endereço: AVE Avenida Esperanto quadra 09 Lote 0124 Ba…" at bounding box center [643, 352] width 1286 height 705
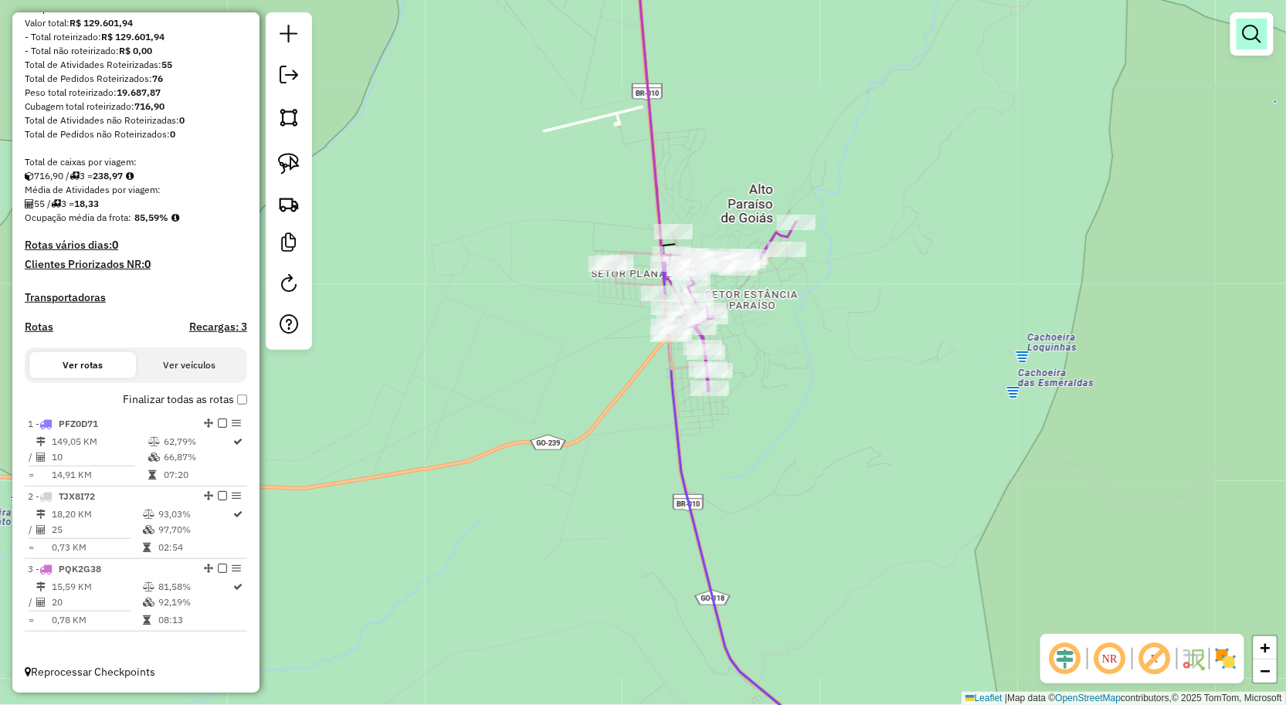
click at [1264, 29] on link at bounding box center [1252, 34] width 31 height 31
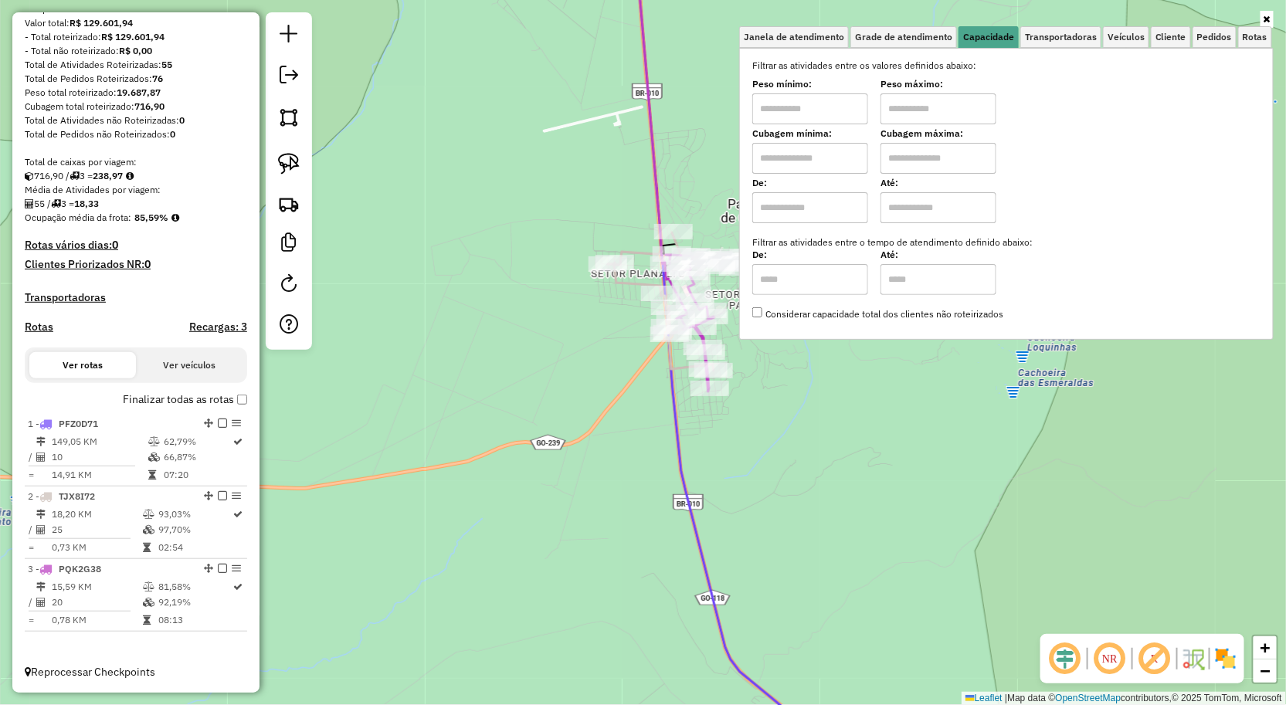
click at [834, 112] on input "text" at bounding box center [810, 108] width 116 height 31
type input "******"
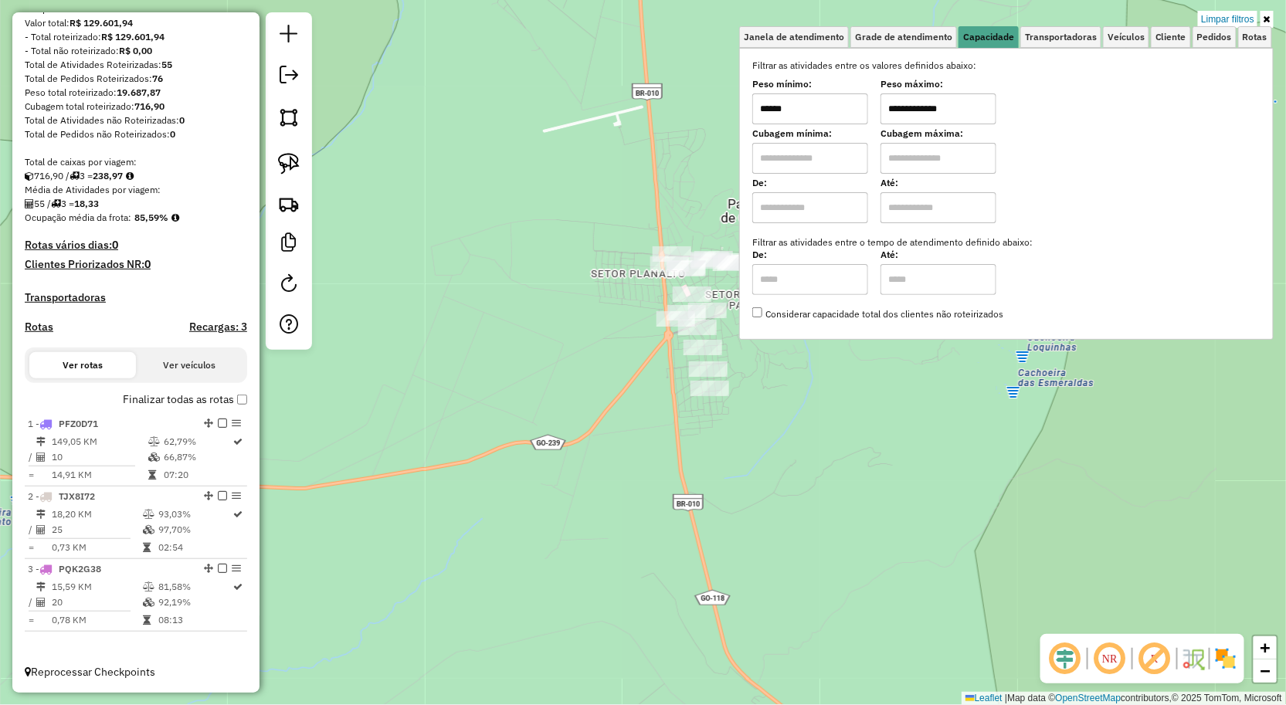
drag, startPoint x: 588, startPoint y: 359, endPoint x: 596, endPoint y: 356, distance: 9.0
click at [588, 357] on div "**********" at bounding box center [643, 352] width 1286 height 705
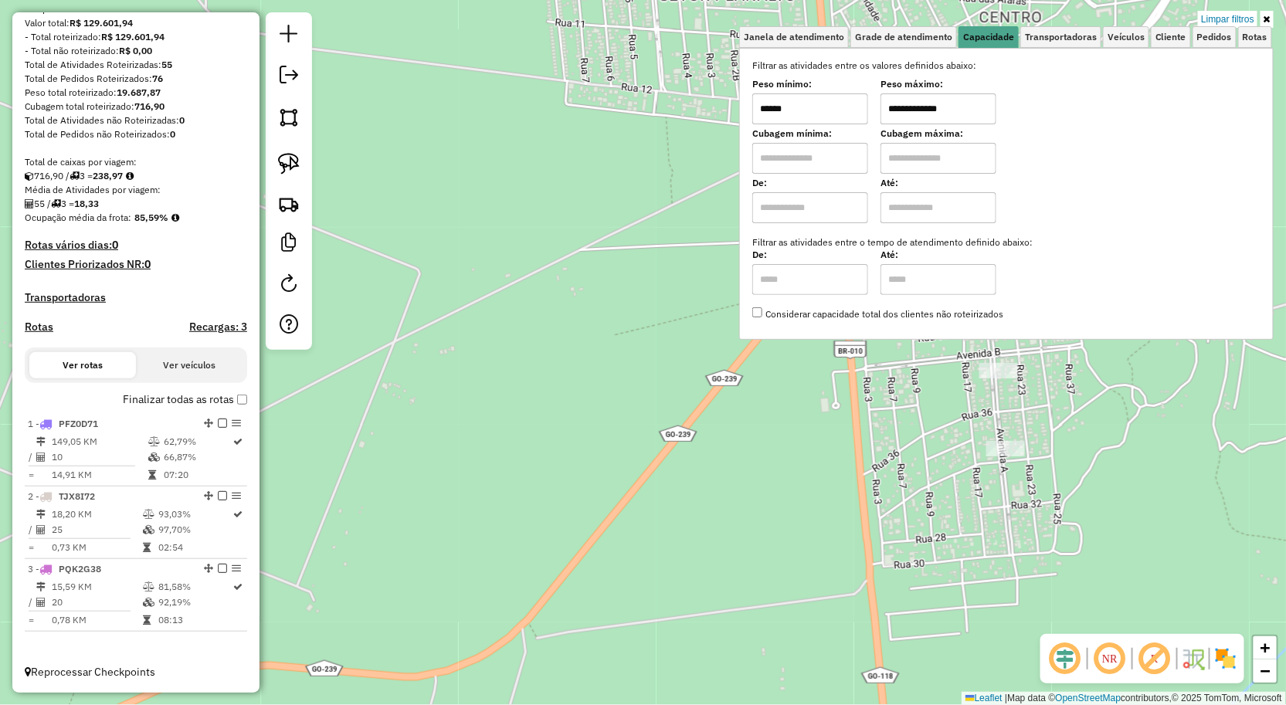
click at [970, 124] on div "**********" at bounding box center [1006, 190] width 508 height 263
click at [973, 118] on input "**********" at bounding box center [939, 108] width 116 height 31
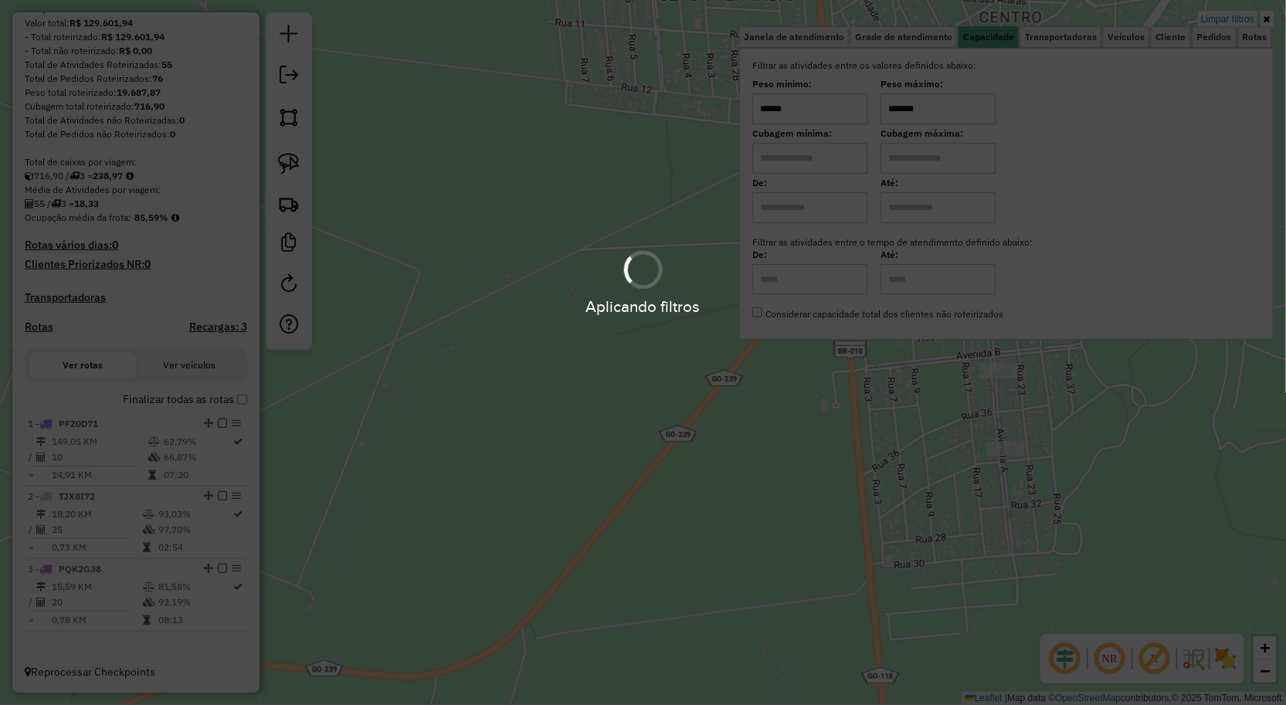
type input "*******"
click at [885, 521] on div "Limpar filtros Janela de atendimento Grade de atendimento Capacidade Transporta…" at bounding box center [643, 352] width 1286 height 705
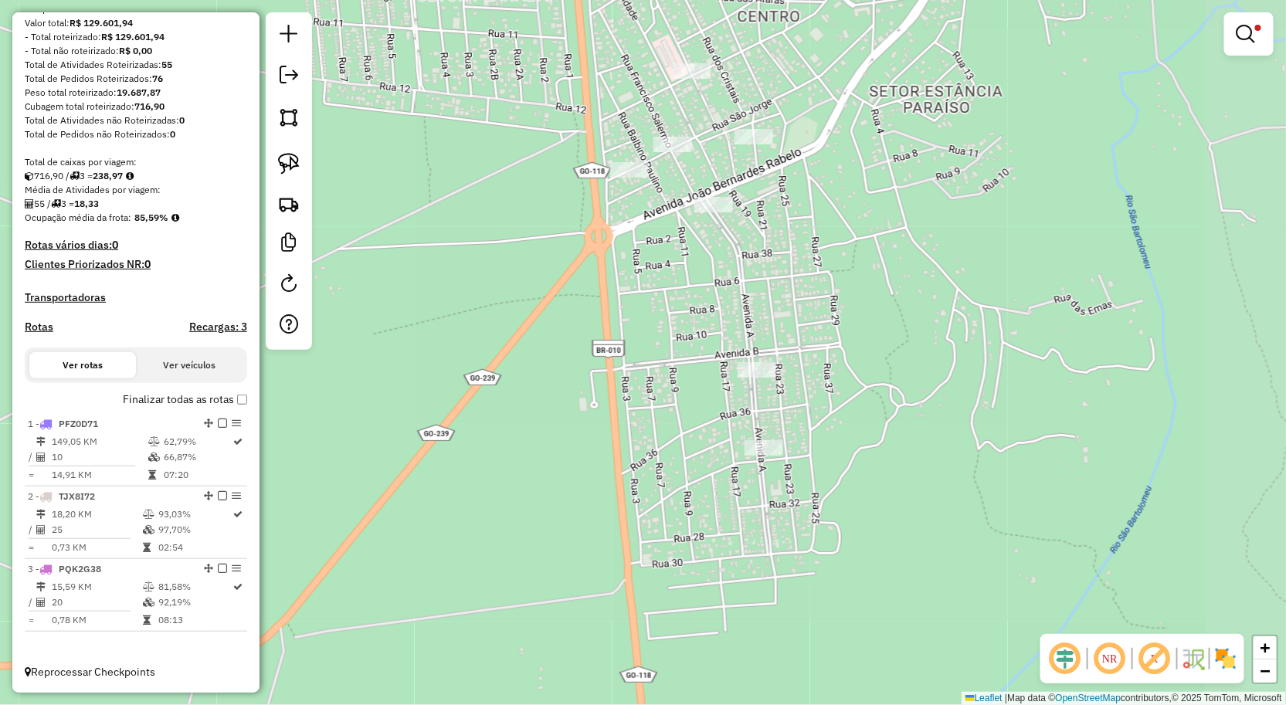
drag, startPoint x: 791, startPoint y: 511, endPoint x: 659, endPoint y: 512, distance: 132.1
click at [659, 512] on div "Limpar filtros Janela de atendimento Grade de atendimento Capacidade Transporta…" at bounding box center [643, 352] width 1286 height 705
click at [286, 186] on div at bounding box center [289, 181] width 46 height 338
click at [284, 180] on link at bounding box center [289, 164] width 34 height 34
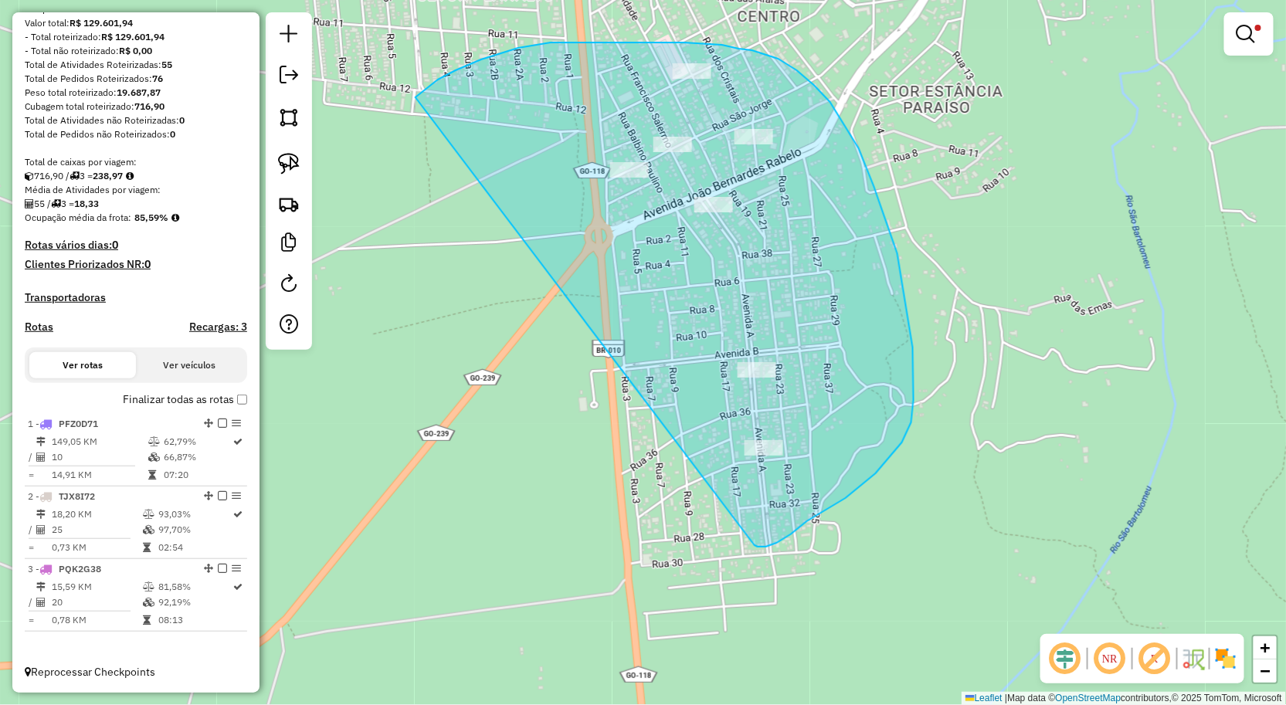
drag, startPoint x: 481, startPoint y: 59, endPoint x: 718, endPoint y: 541, distance: 536.5
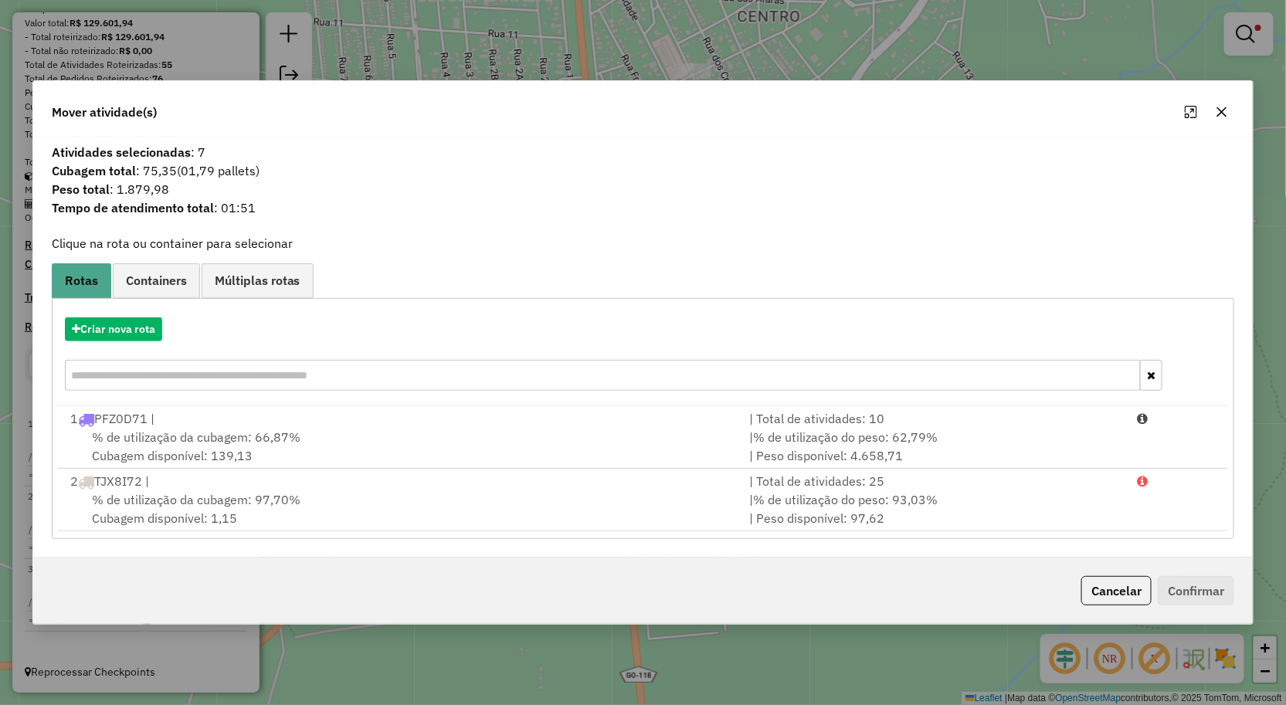
click at [1218, 100] on div at bounding box center [1207, 112] width 56 height 25
click at [1218, 103] on button "button" at bounding box center [1222, 112] width 25 height 25
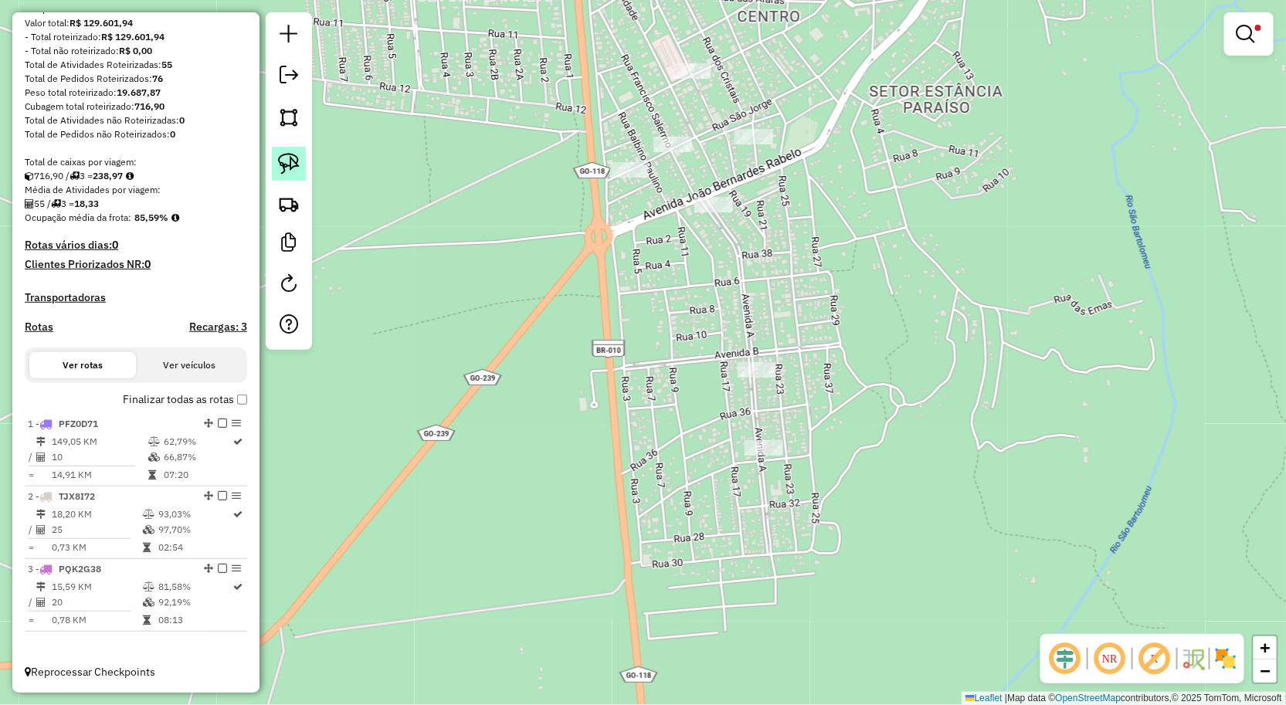
click at [296, 171] on img at bounding box center [289, 164] width 22 height 22
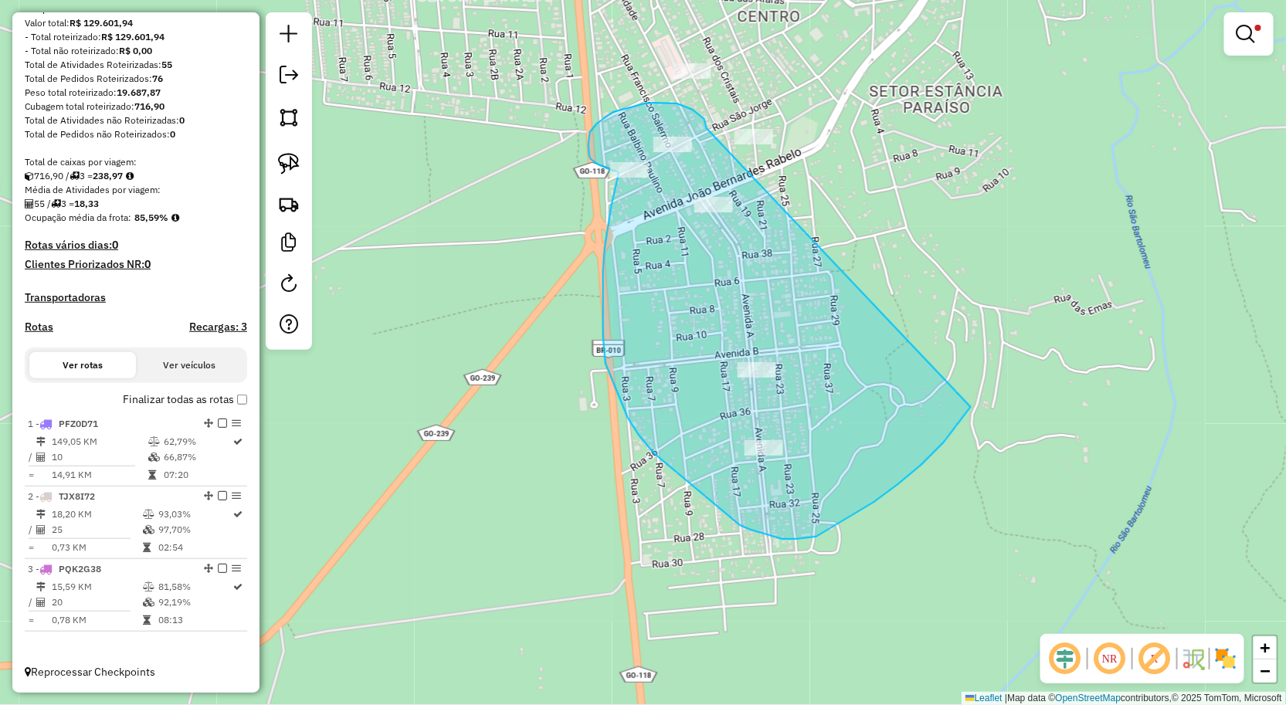
drag, startPoint x: 944, startPoint y: 443, endPoint x: 722, endPoint y: 178, distance: 345.4
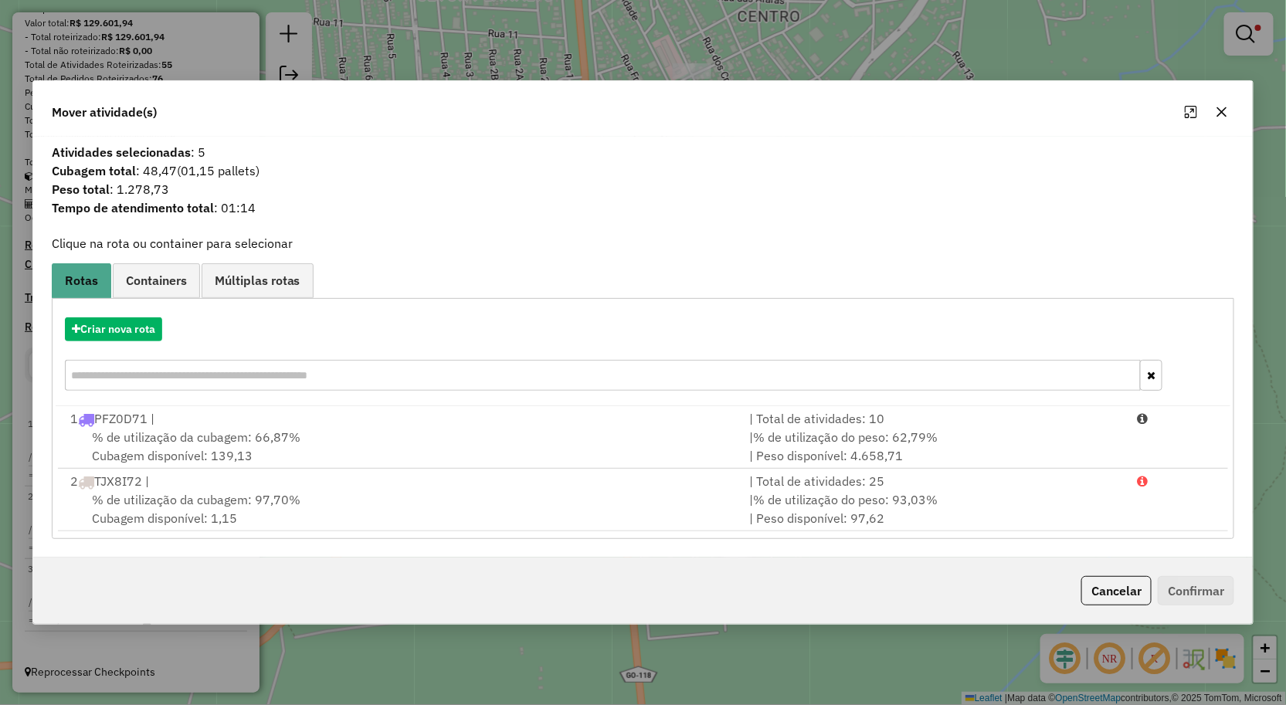
click at [1224, 113] on icon "button" at bounding box center [1222, 112] width 10 height 10
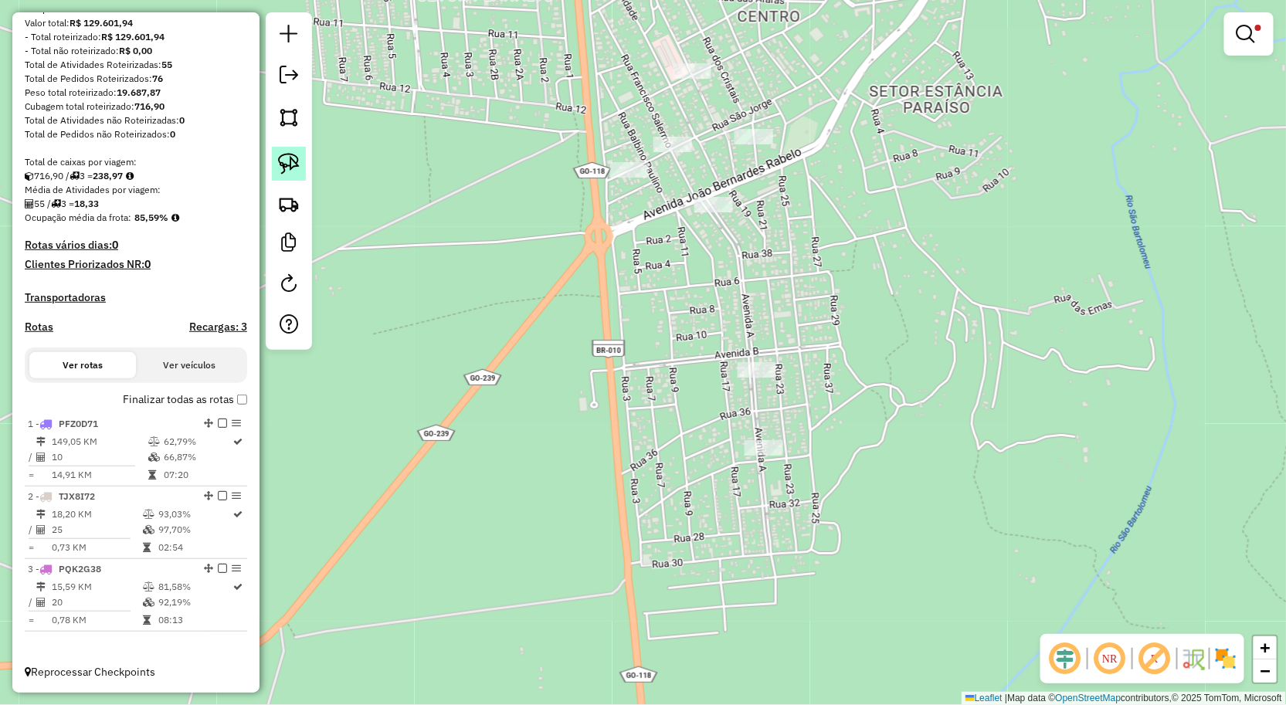
click at [289, 162] on img at bounding box center [289, 164] width 22 height 22
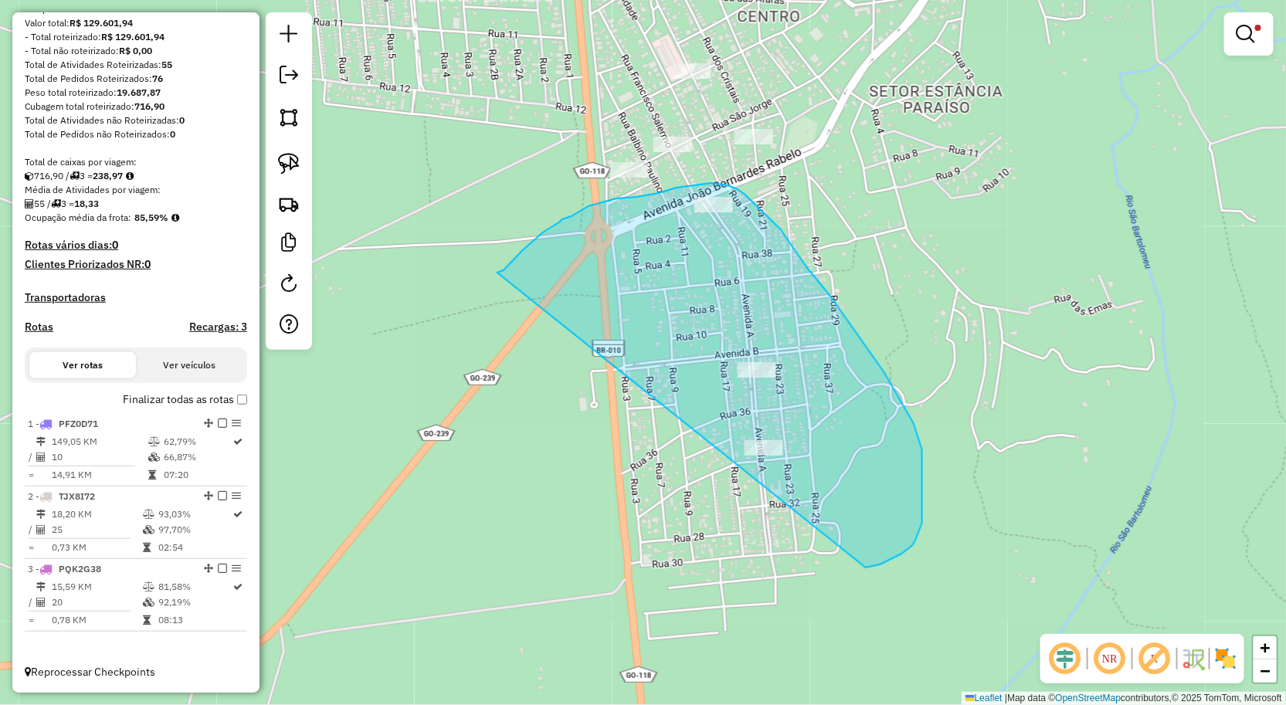
drag, startPoint x: 499, startPoint y: 273, endPoint x: 813, endPoint y: 552, distance: 420.3
click at [848, 570] on div "Limpar filtros Janela de atendimento Grade de atendimento Capacidade Transporta…" at bounding box center [643, 352] width 1286 height 705
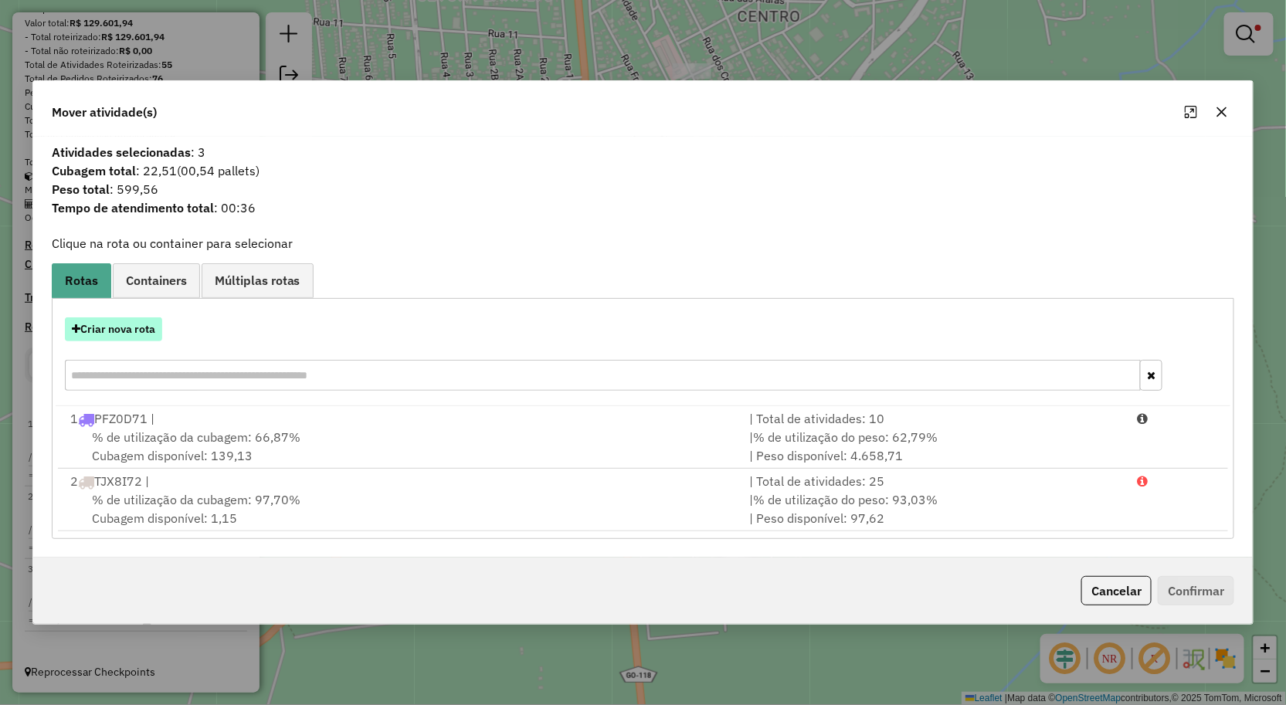
click at [129, 335] on button "Criar nova rota" at bounding box center [113, 329] width 97 height 24
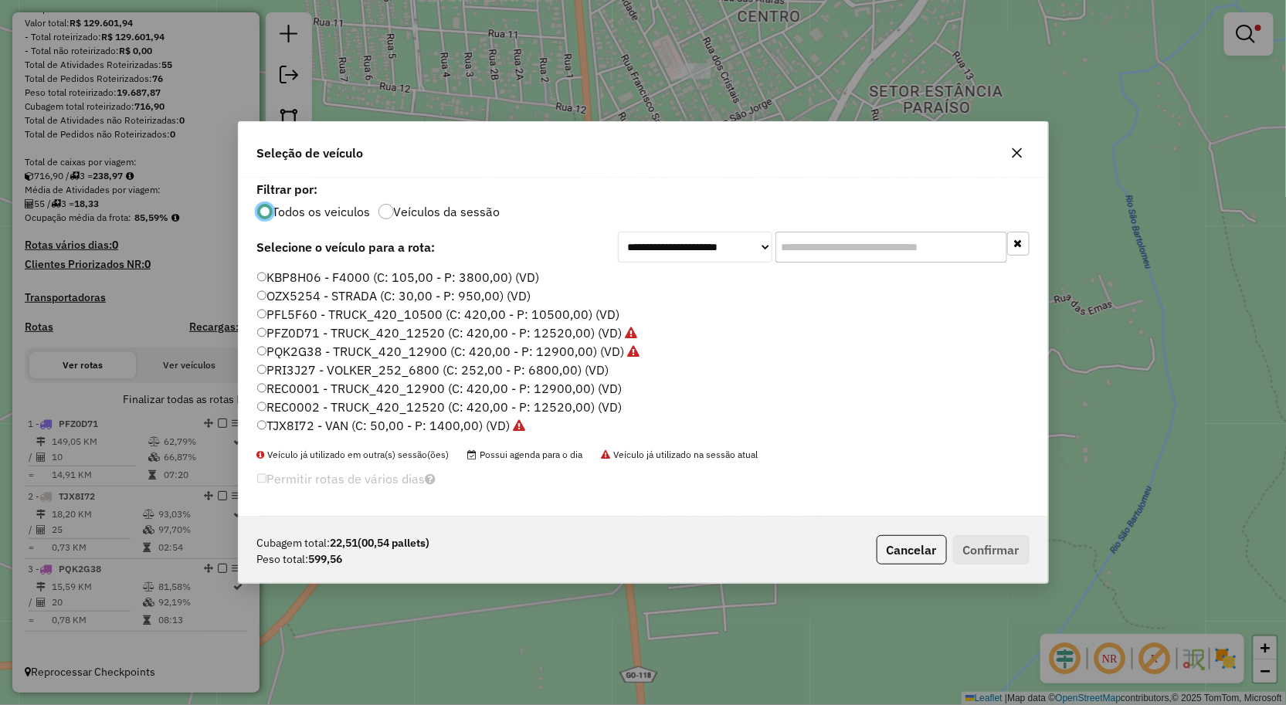
scroll to position [8, 4]
click at [309, 296] on label "OZX5254 - STRADA (C: 30,00 - P: 950,00) (VD)" at bounding box center [394, 296] width 274 height 19
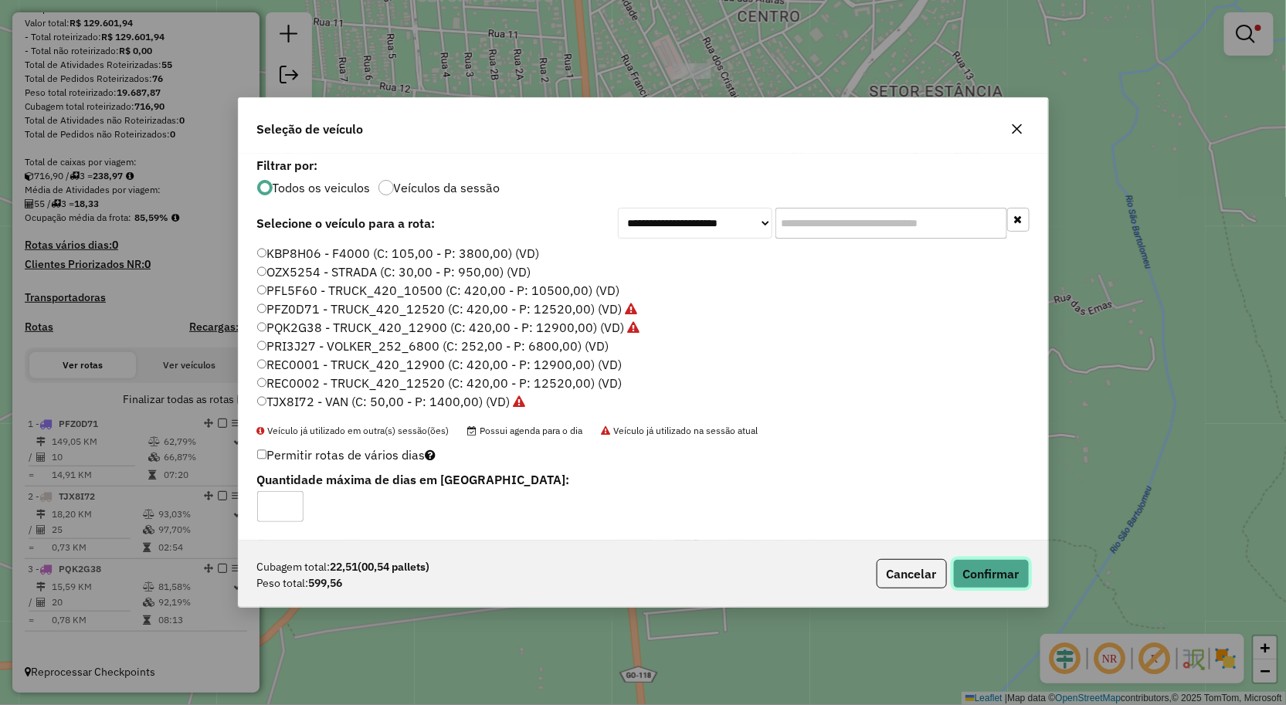
click at [1004, 568] on button "Confirmar" at bounding box center [991, 573] width 76 height 29
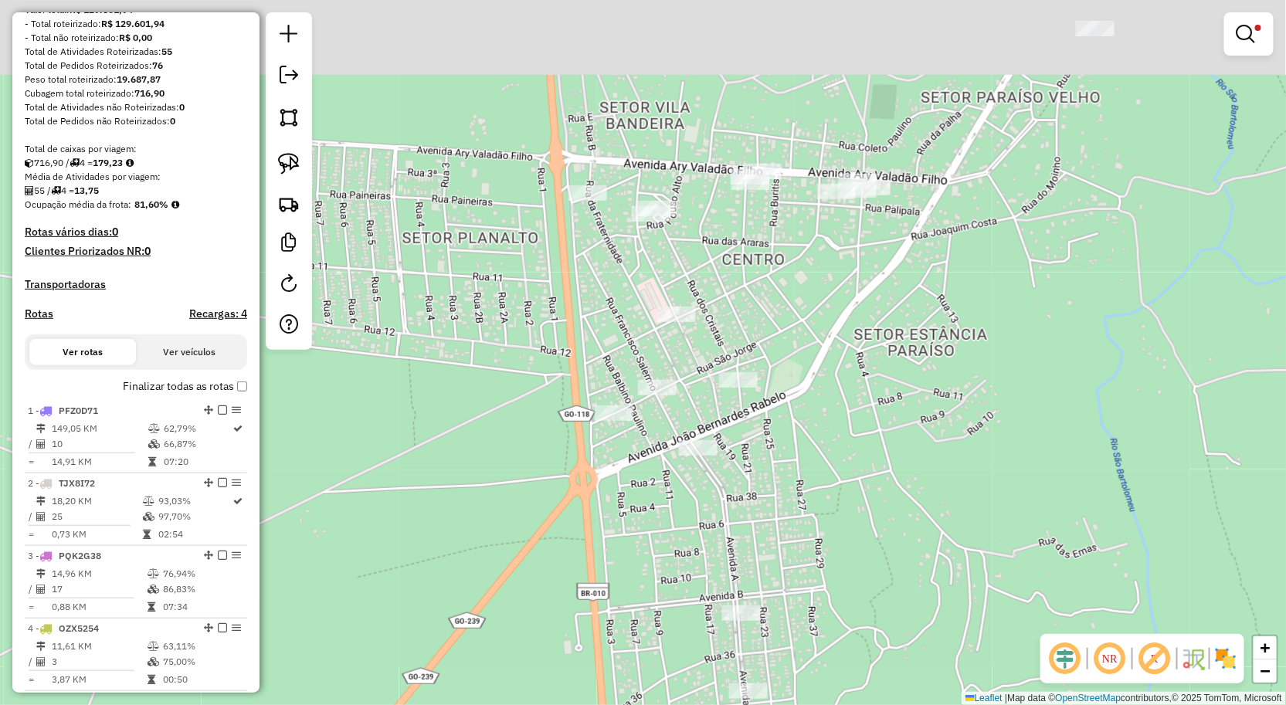
drag, startPoint x: 952, startPoint y: 618, endPoint x: 806, endPoint y: 487, distance: 196.4
click at [952, 634] on div "Limpar filtros Janela de atendimento Grade de atendimento Capacidade Transporta…" at bounding box center [643, 352] width 1286 height 705
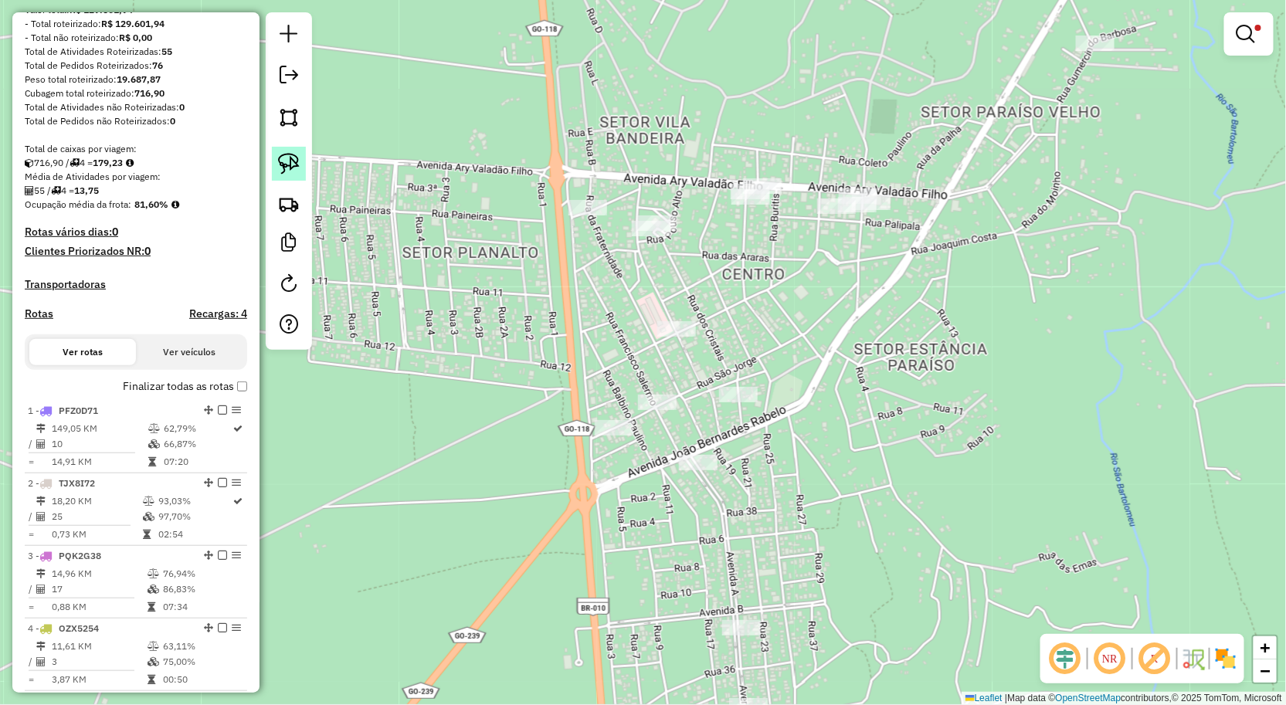
click at [281, 161] on img at bounding box center [289, 164] width 22 height 22
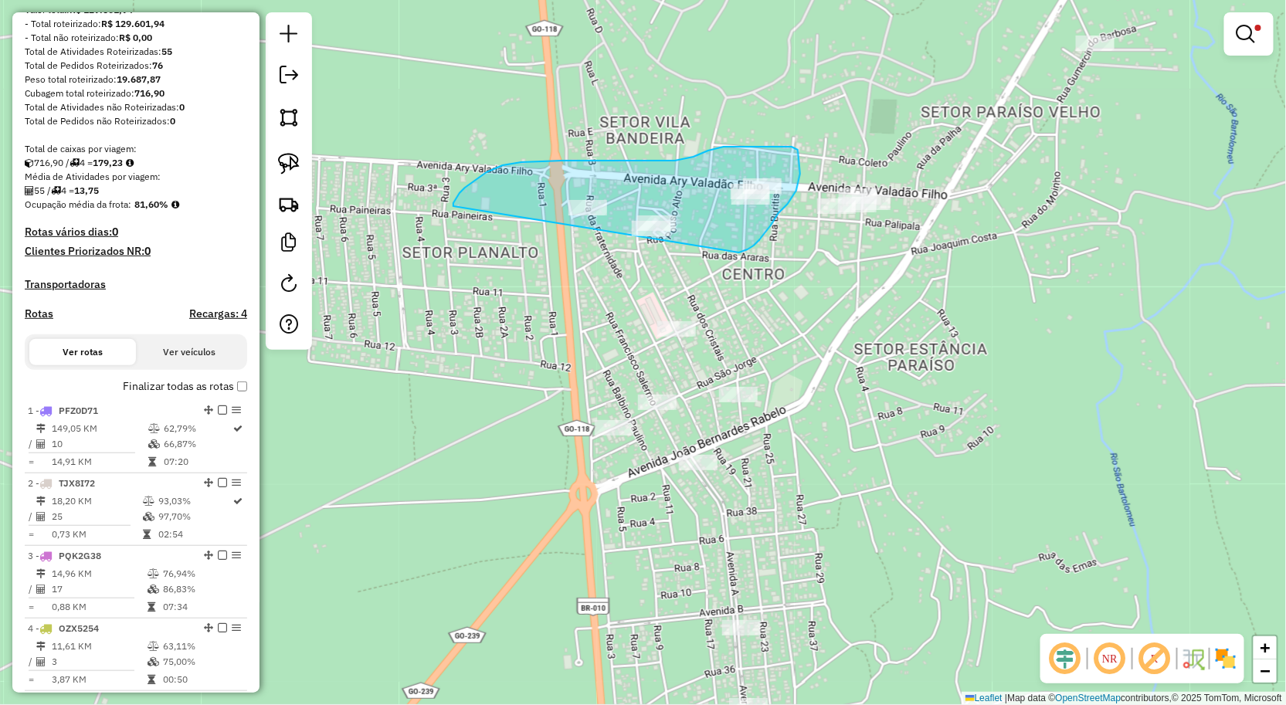
drag, startPoint x: 465, startPoint y: 188, endPoint x: 709, endPoint y: 259, distance: 254.2
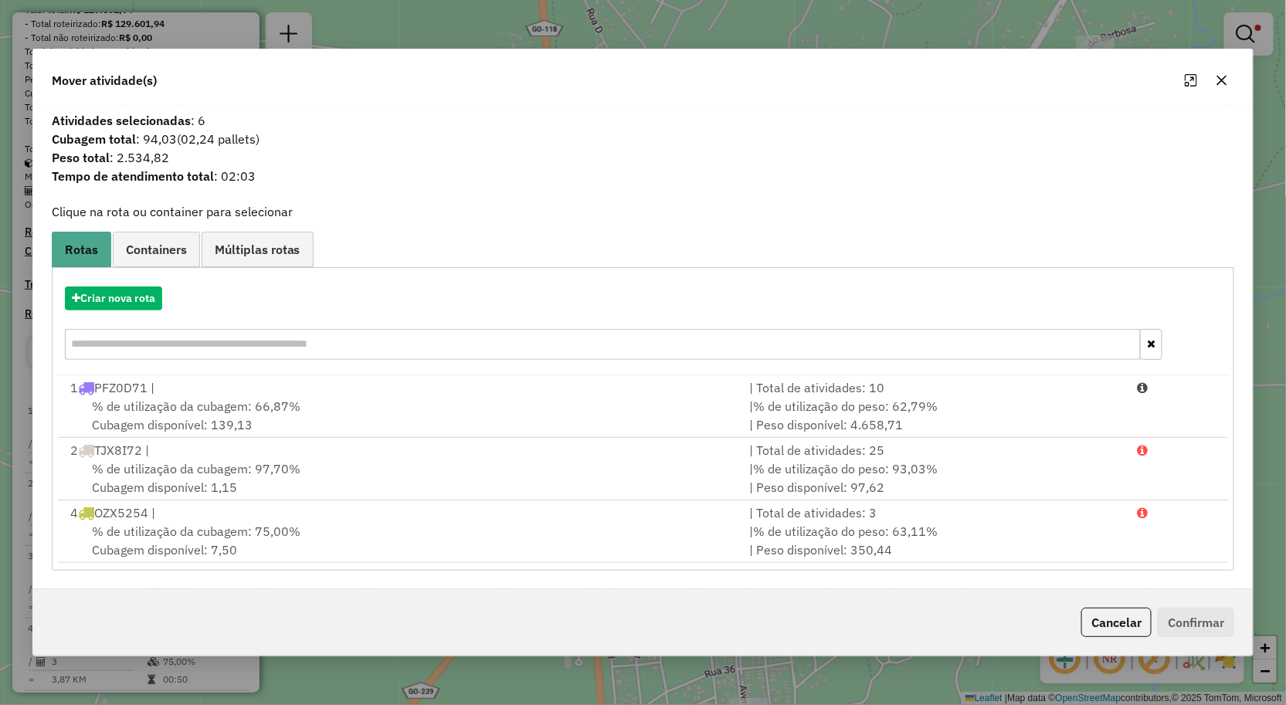
click at [1224, 81] on icon "button" at bounding box center [1222, 81] width 10 height 10
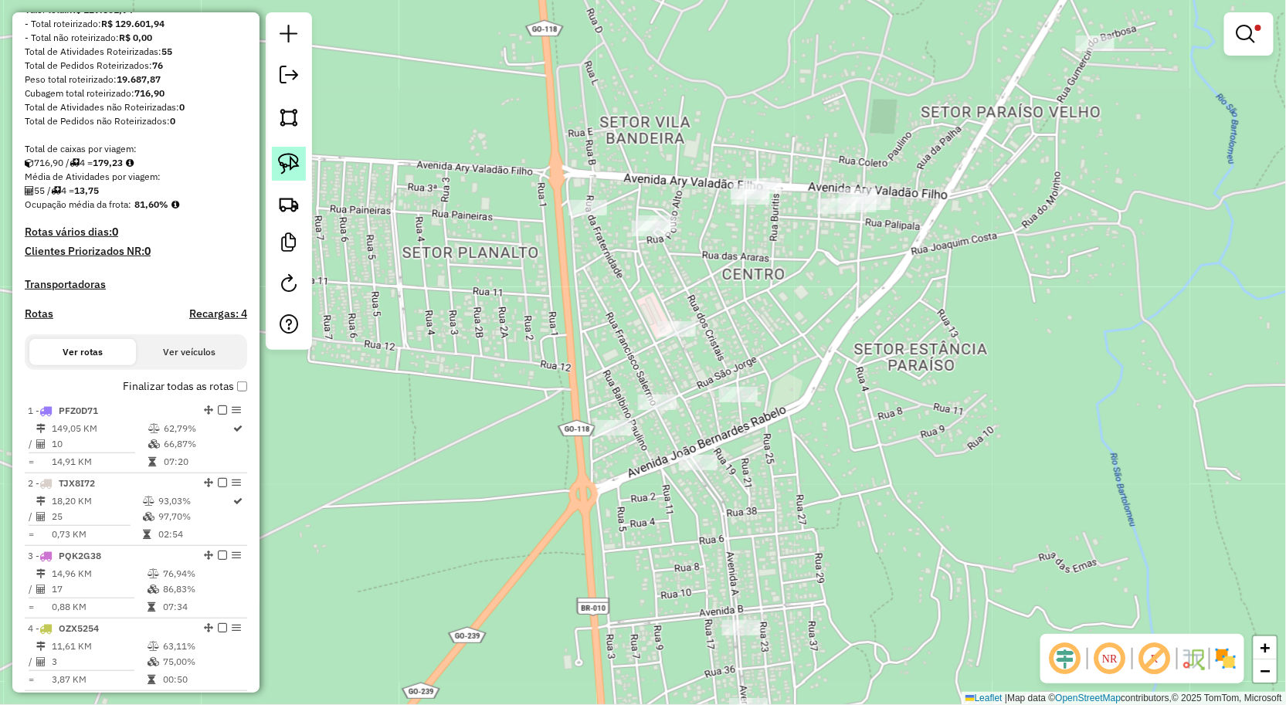
click at [303, 162] on link at bounding box center [289, 164] width 34 height 34
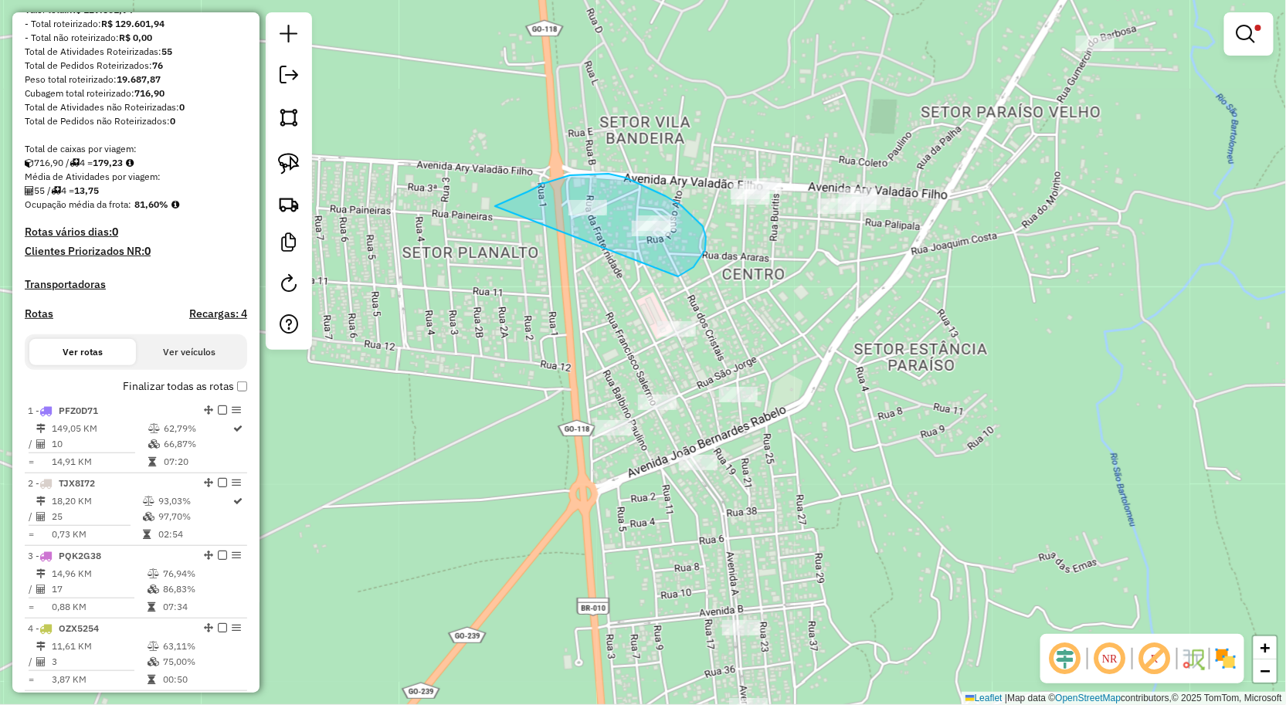
drag, startPoint x: 528, startPoint y: 192, endPoint x: 618, endPoint y: 286, distance: 130.0
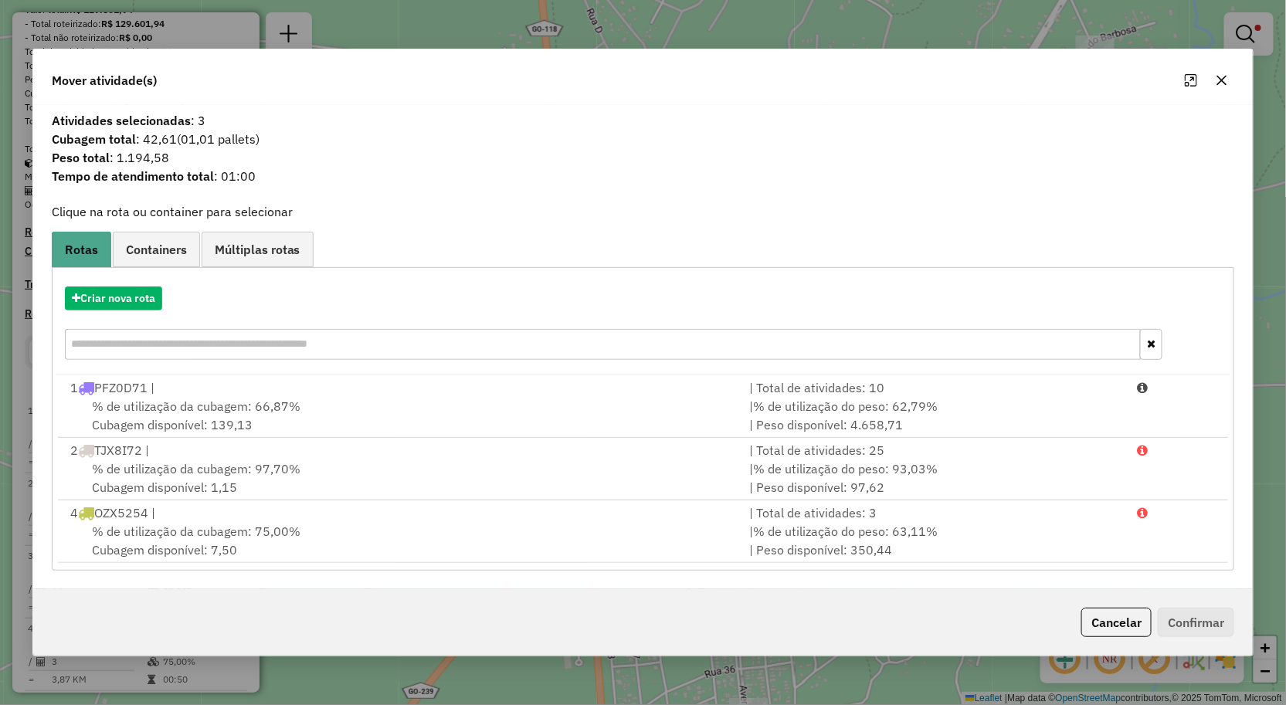
drag, startPoint x: 1224, startPoint y: 79, endPoint x: 1210, endPoint y: 80, distance: 13.9
click at [1224, 80] on icon "button" at bounding box center [1222, 81] width 10 height 10
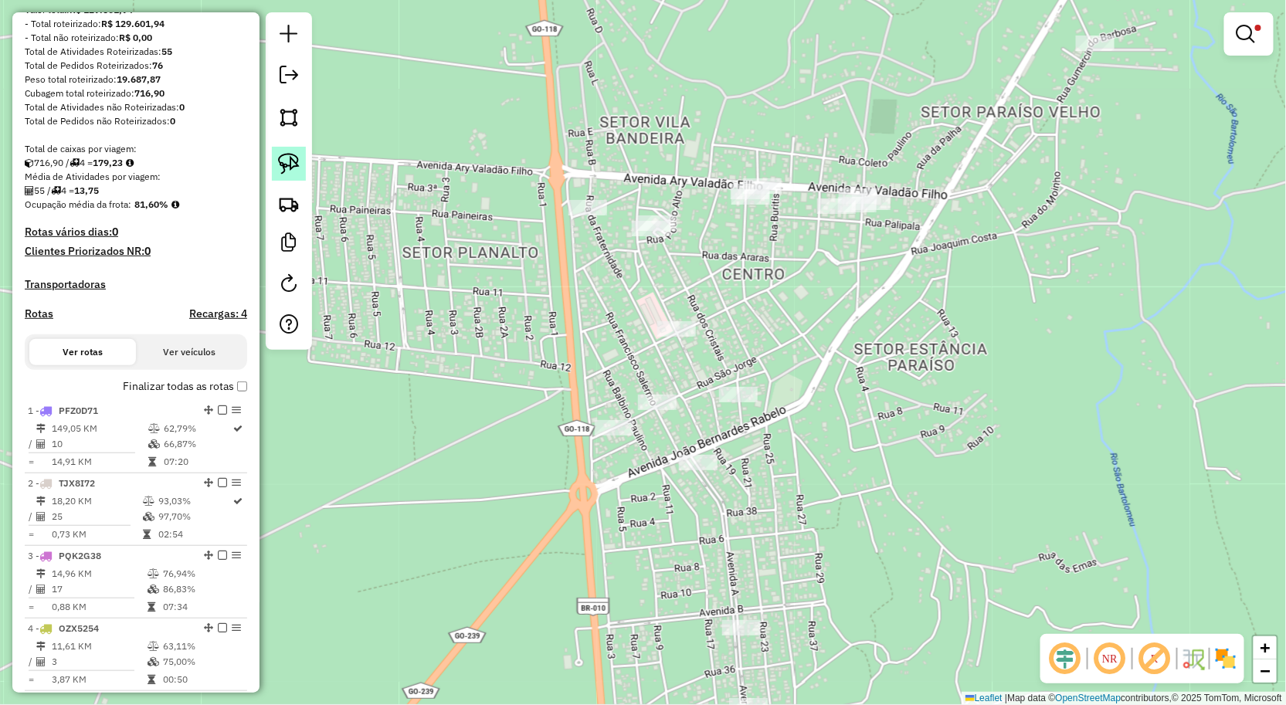
click at [286, 170] on img at bounding box center [289, 164] width 22 height 22
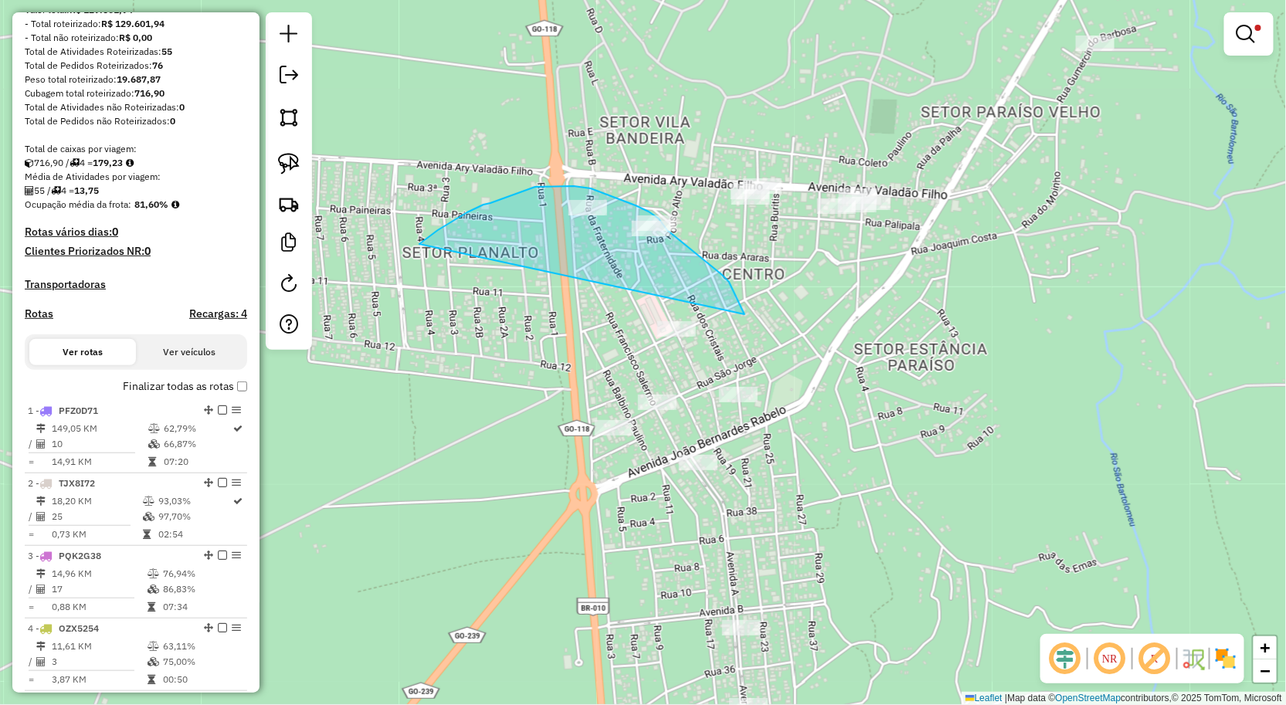
drag, startPoint x: 438, startPoint y: 230, endPoint x: 735, endPoint y: 315, distance: 308.6
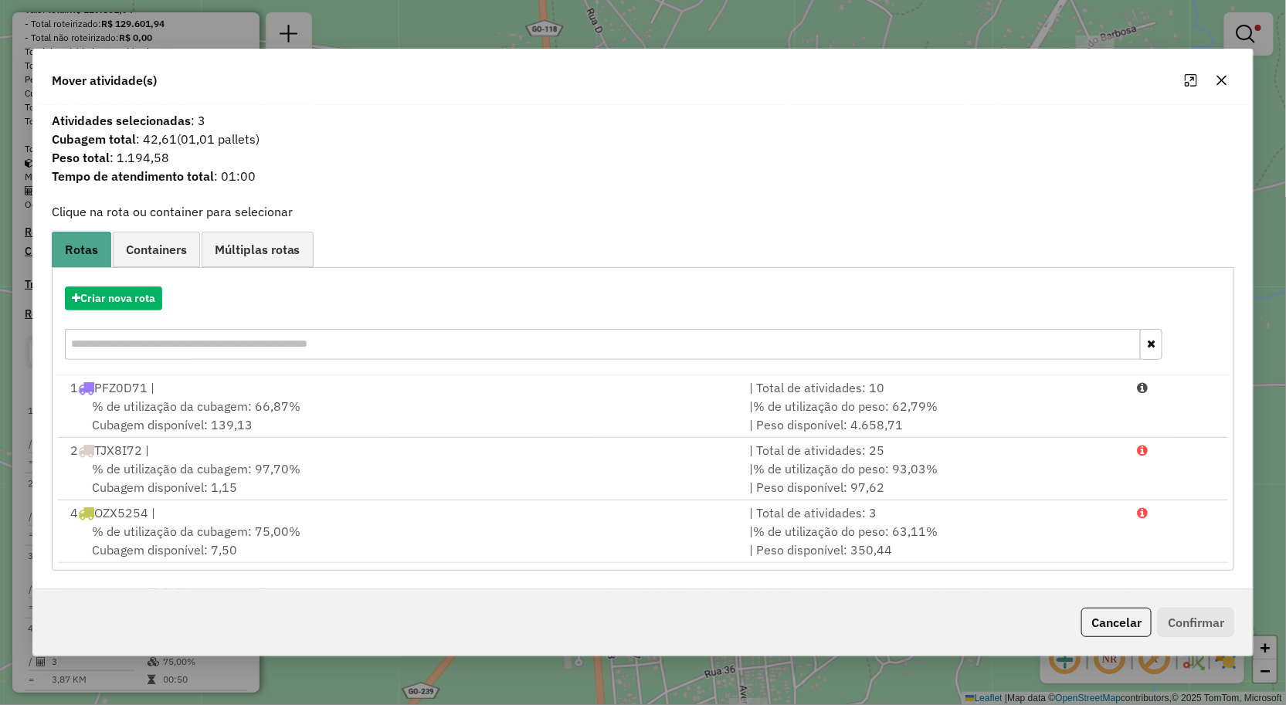
click at [1224, 77] on icon "button" at bounding box center [1222, 80] width 12 height 12
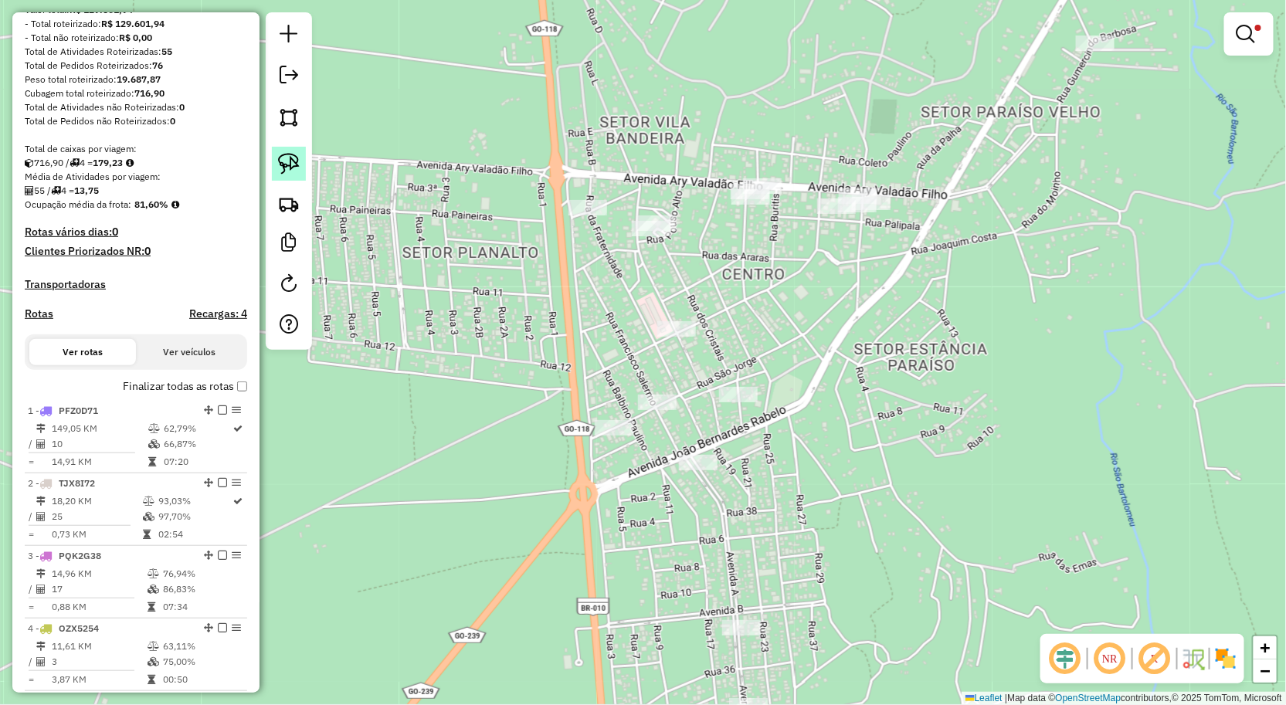
click at [280, 160] on img at bounding box center [289, 164] width 22 height 22
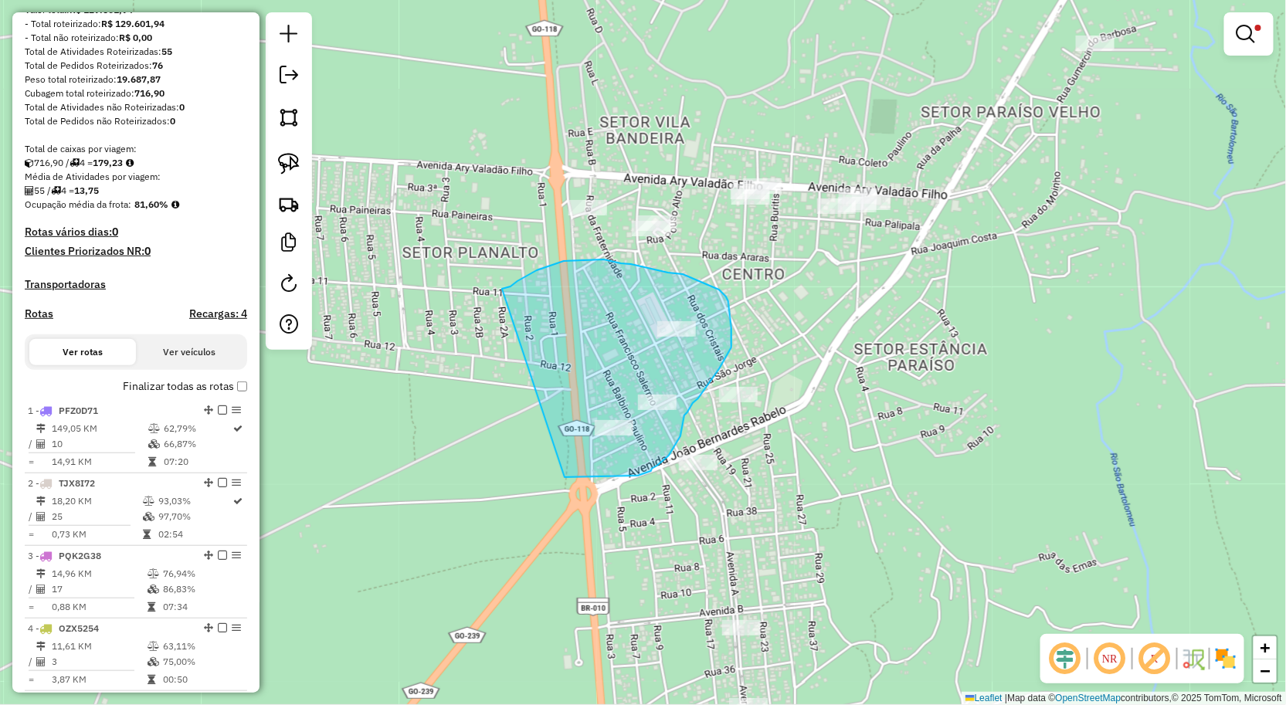
drag, startPoint x: 507, startPoint y: 287, endPoint x: 565, endPoint y: 477, distance: 198.7
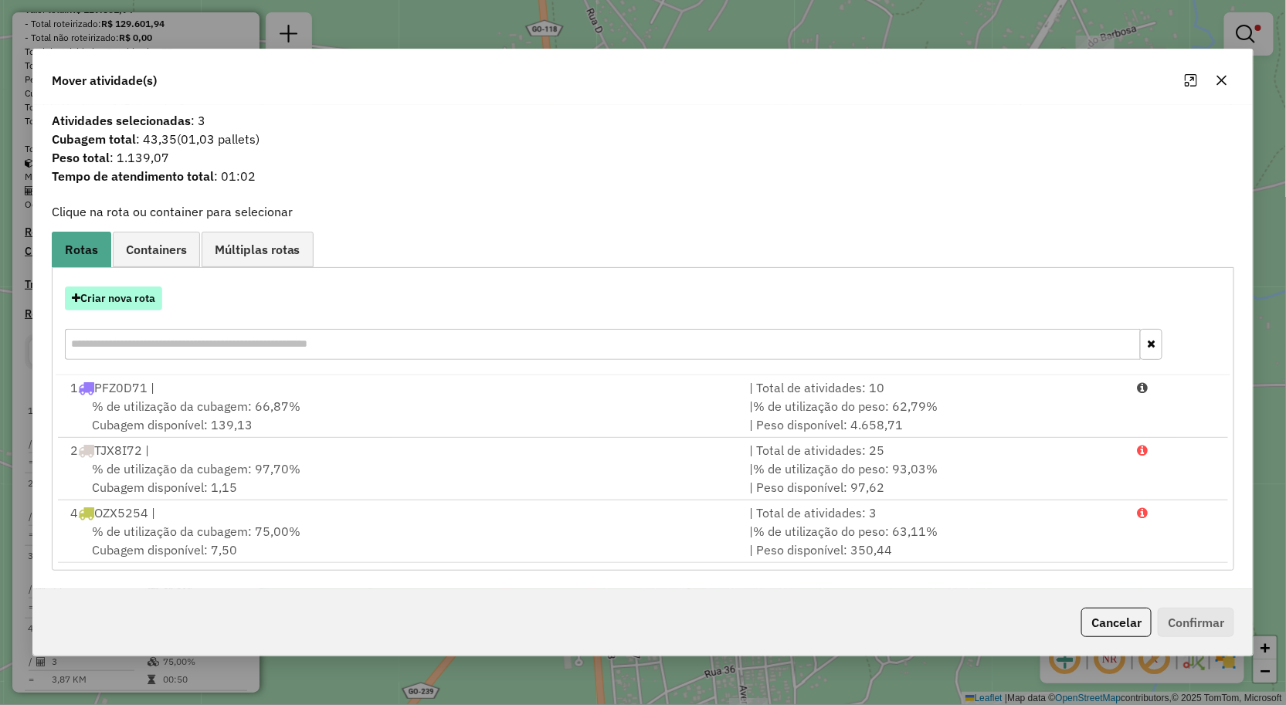
click at [136, 303] on button "Criar nova rota" at bounding box center [113, 299] width 97 height 24
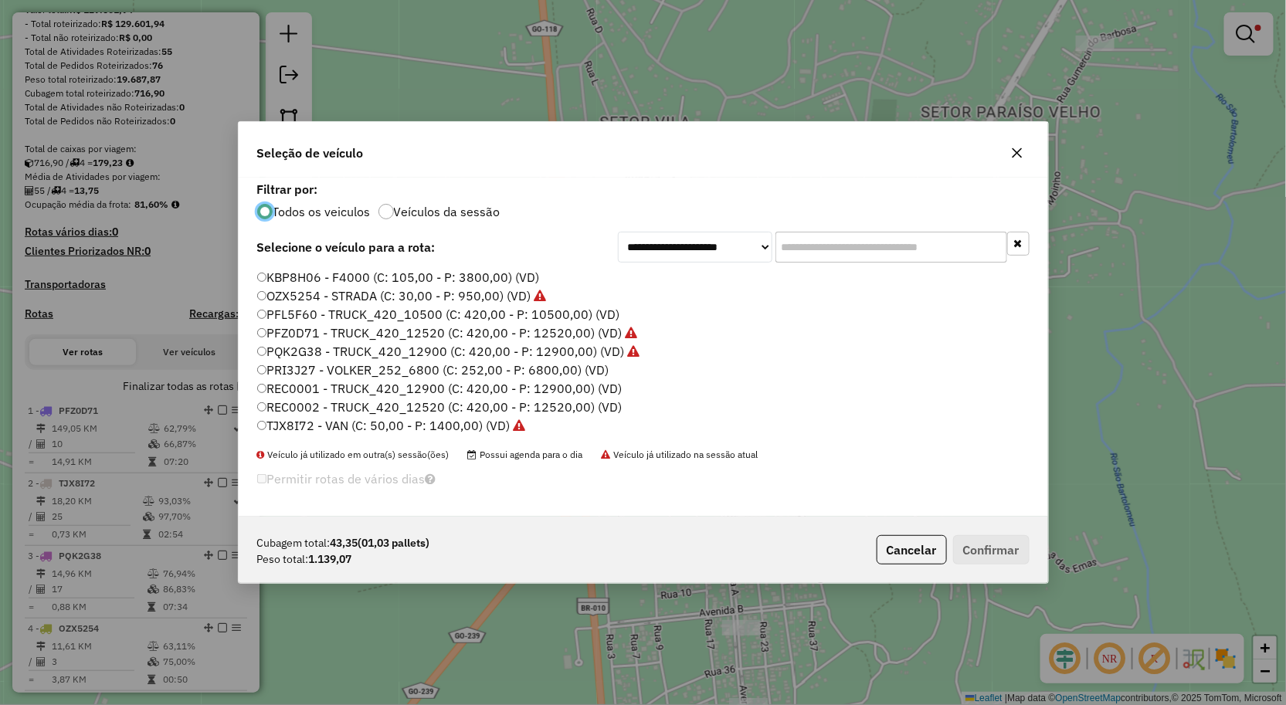
click at [311, 294] on label "OZX5254 - STRADA (C: 30,00 - P: 950,00) (VD)" at bounding box center [402, 296] width 290 height 19
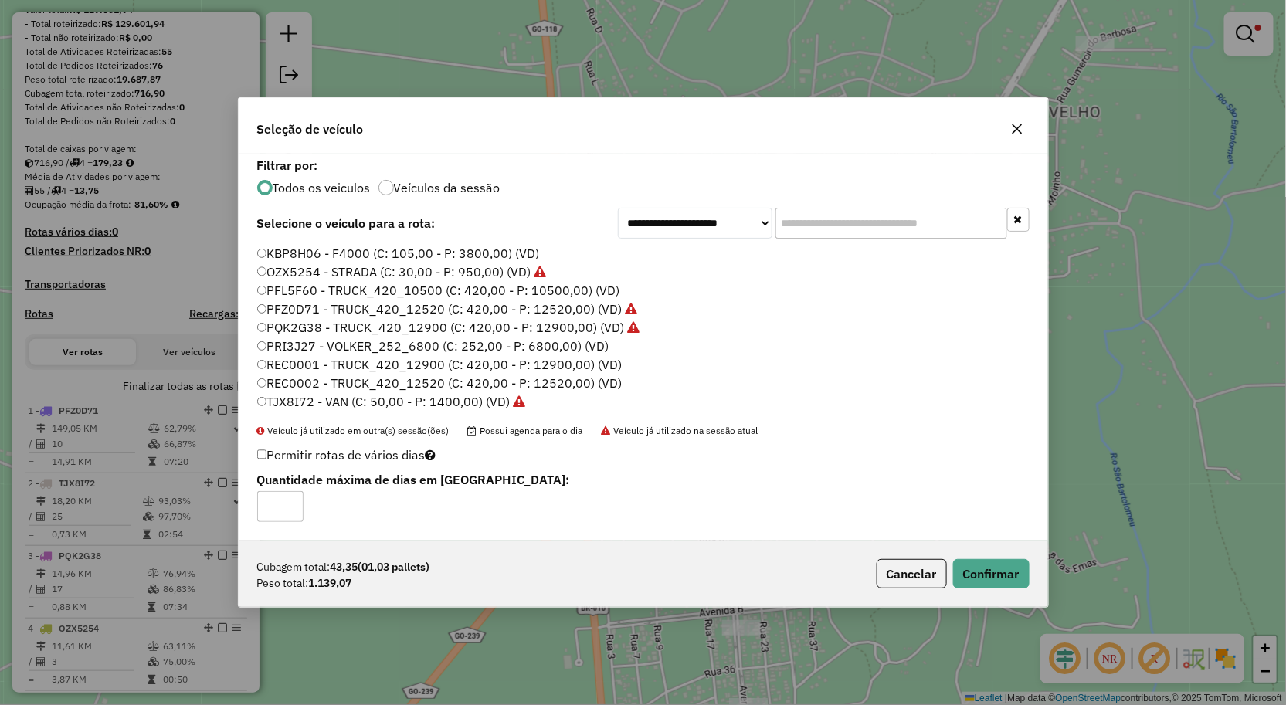
click at [1014, 128] on icon "button" at bounding box center [1017, 129] width 12 height 12
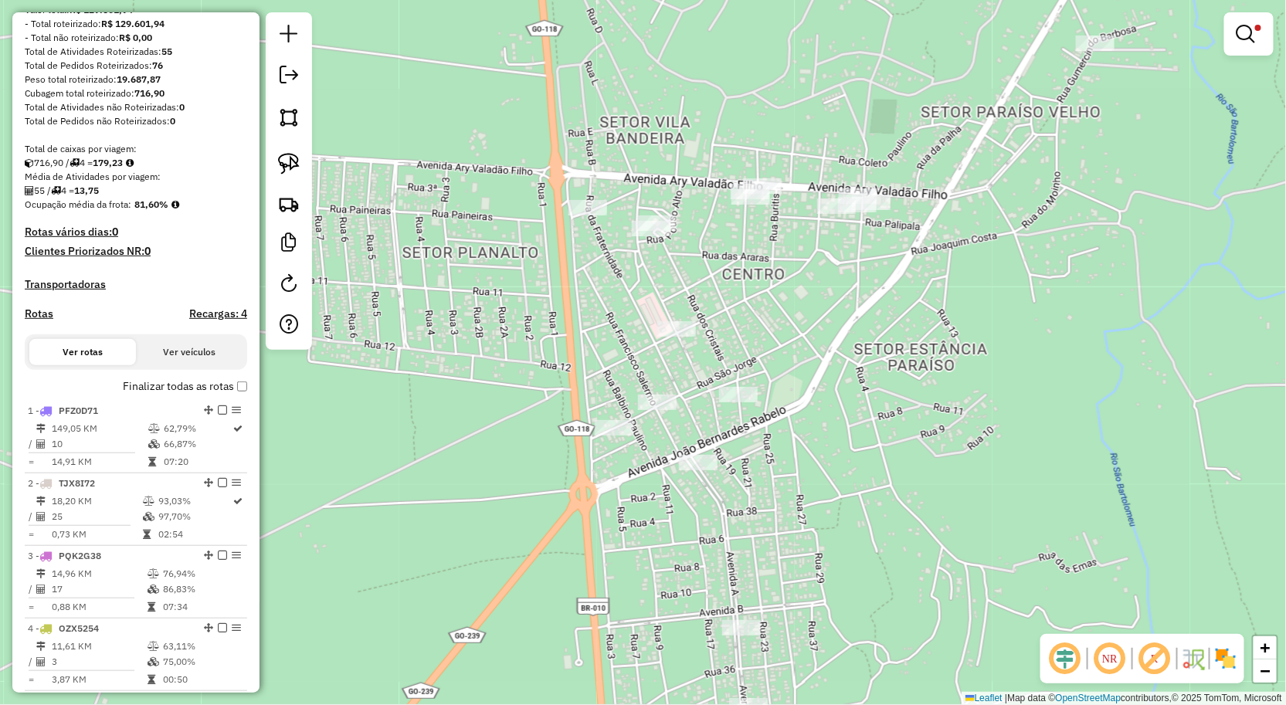
drag, startPoint x: 273, startPoint y: 173, endPoint x: 313, endPoint y: 186, distance: 42.3
click at [273, 173] on link at bounding box center [289, 164] width 34 height 34
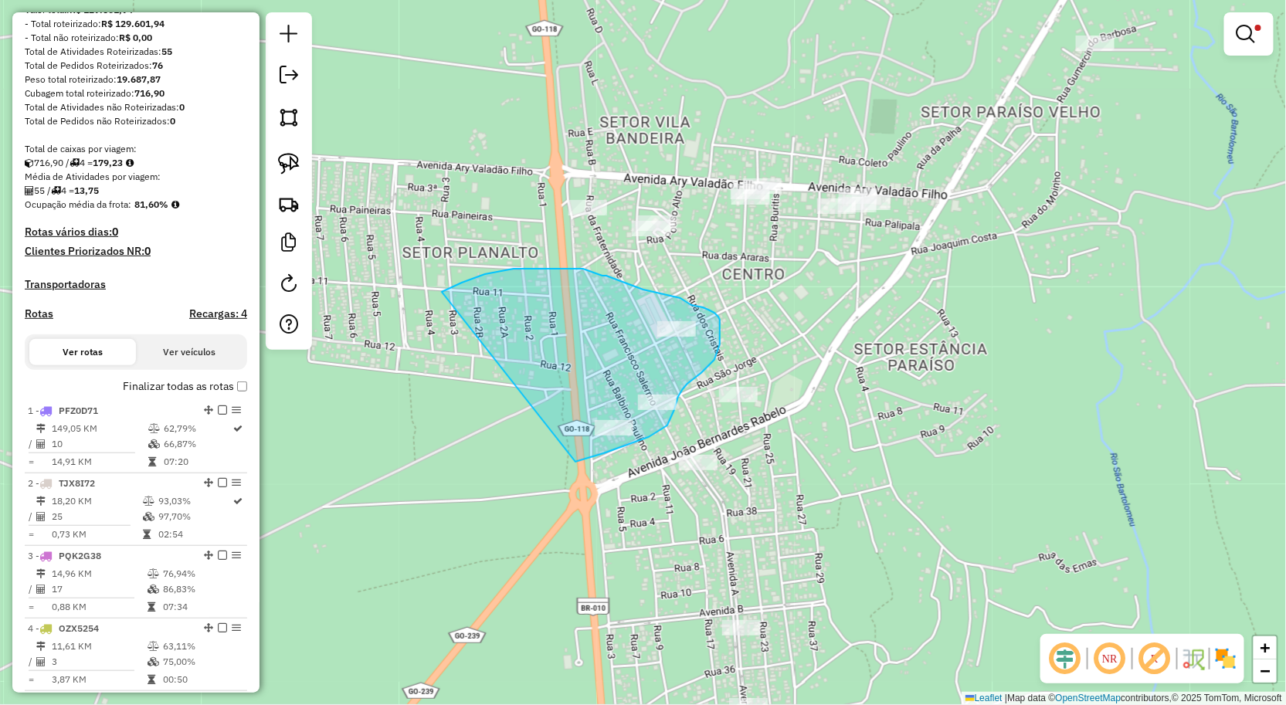
drag, startPoint x: 531, startPoint y: 269, endPoint x: 569, endPoint y: 464, distance: 199.1
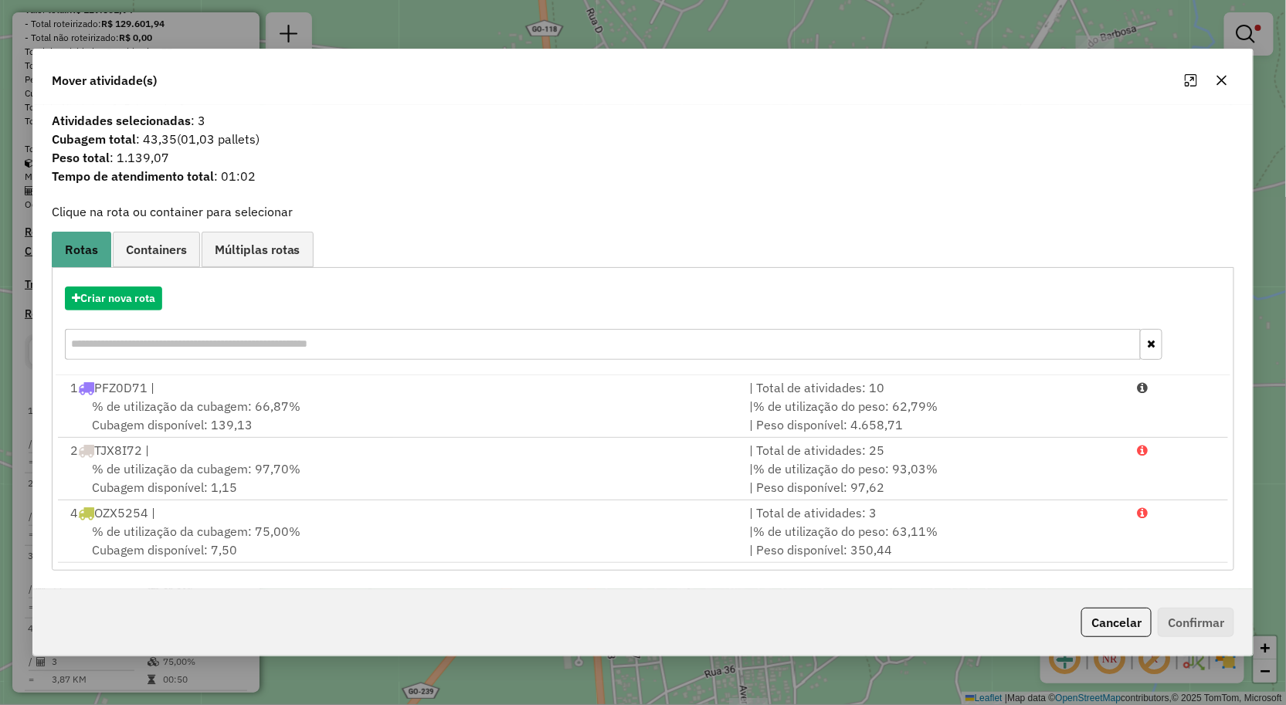
click at [1228, 85] on icon "button" at bounding box center [1222, 80] width 12 height 12
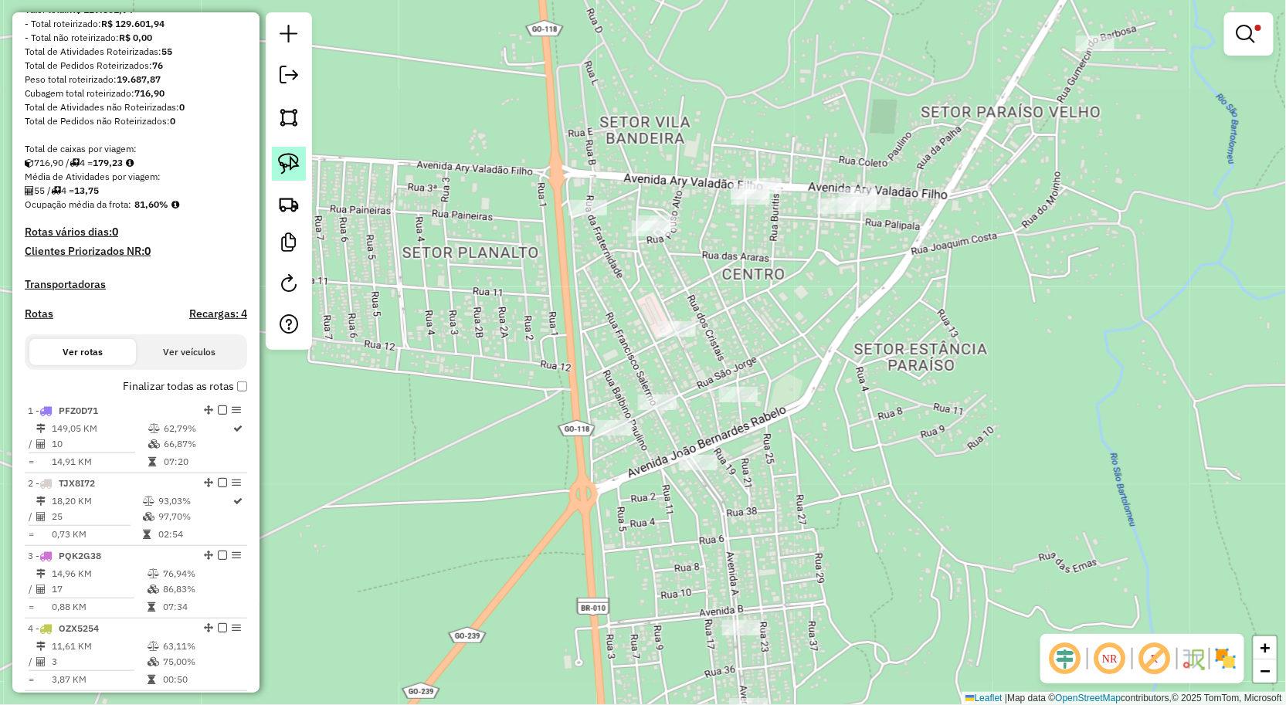
click at [284, 162] on img at bounding box center [289, 164] width 22 height 22
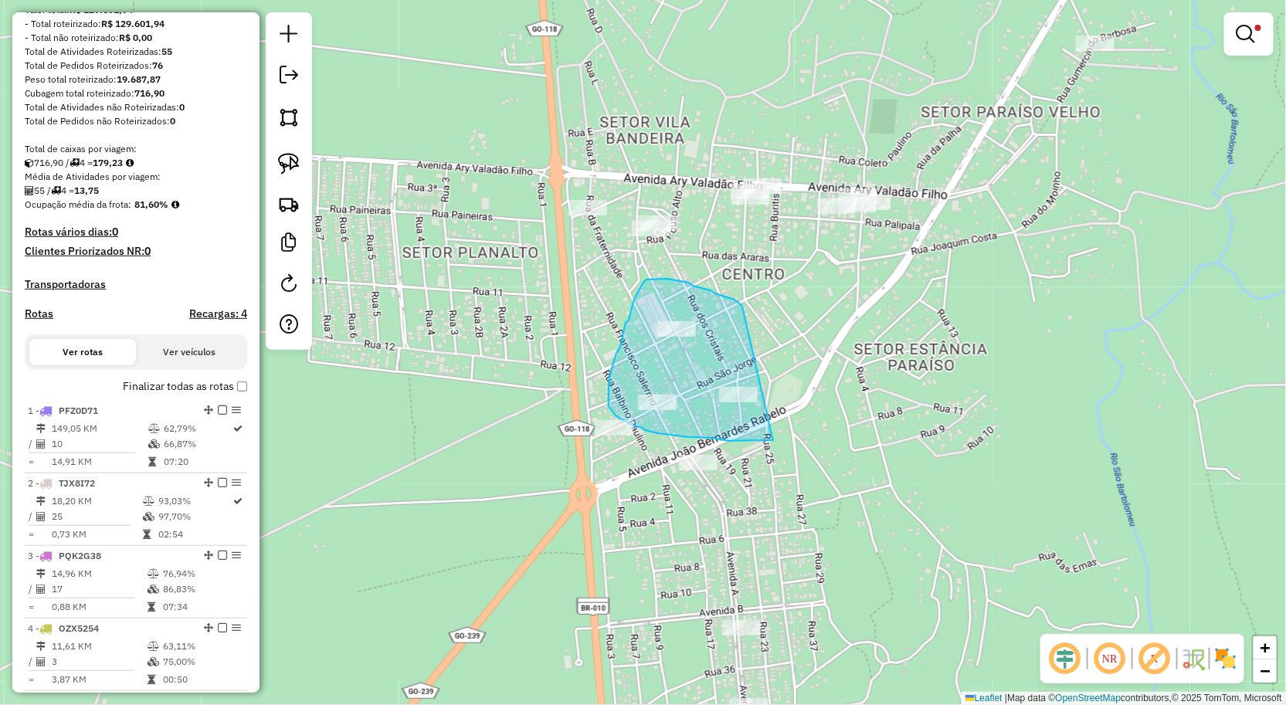
drag, startPoint x: 742, startPoint y: 306, endPoint x: 822, endPoint y: 426, distance: 143.8
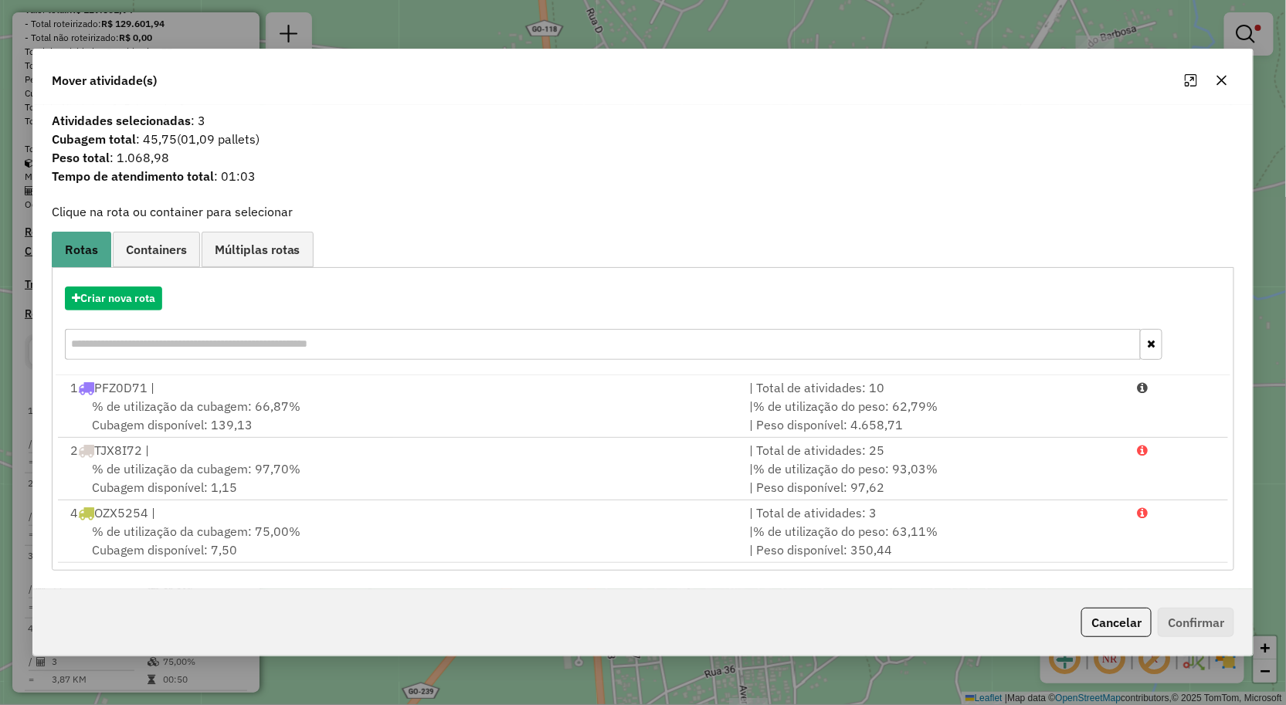
click at [1224, 87] on button "button" at bounding box center [1222, 80] width 25 height 25
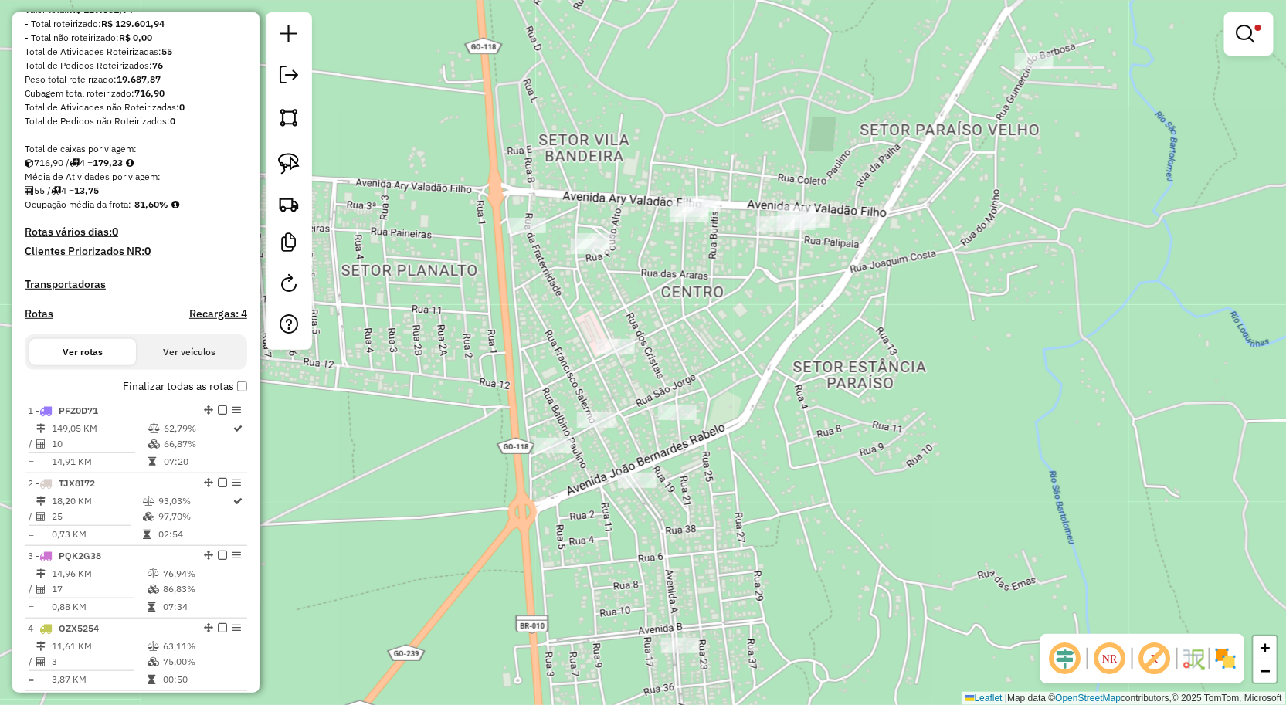
drag, startPoint x: 814, startPoint y: 284, endPoint x: 743, endPoint y: 311, distance: 76.0
click at [745, 311] on div "Limpar filtros Janela de atendimento Grade de atendimento Capacidade Transporta…" at bounding box center [643, 352] width 1286 height 705
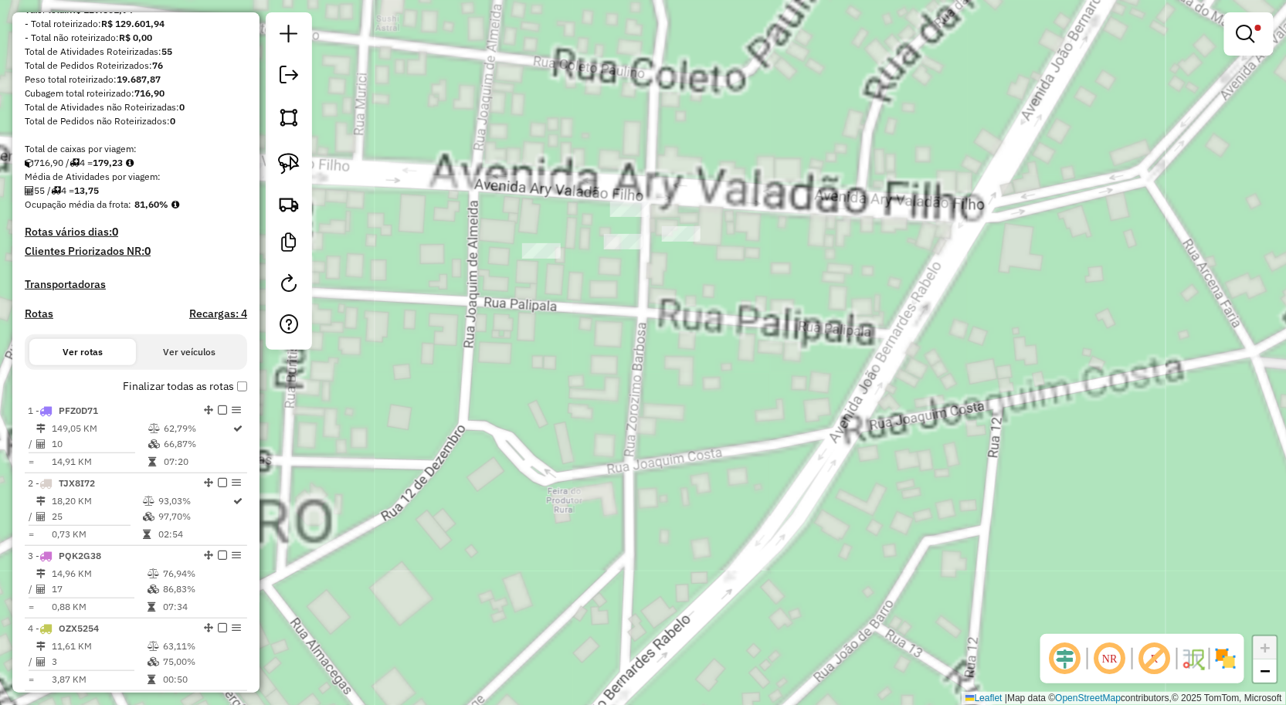
drag, startPoint x: 691, startPoint y: 246, endPoint x: 629, endPoint y: 397, distance: 163.8
click at [630, 397] on div "Limpar filtros Janela de atendimento Grade de atendimento Capacidade Transporta…" at bounding box center [643, 352] width 1286 height 705
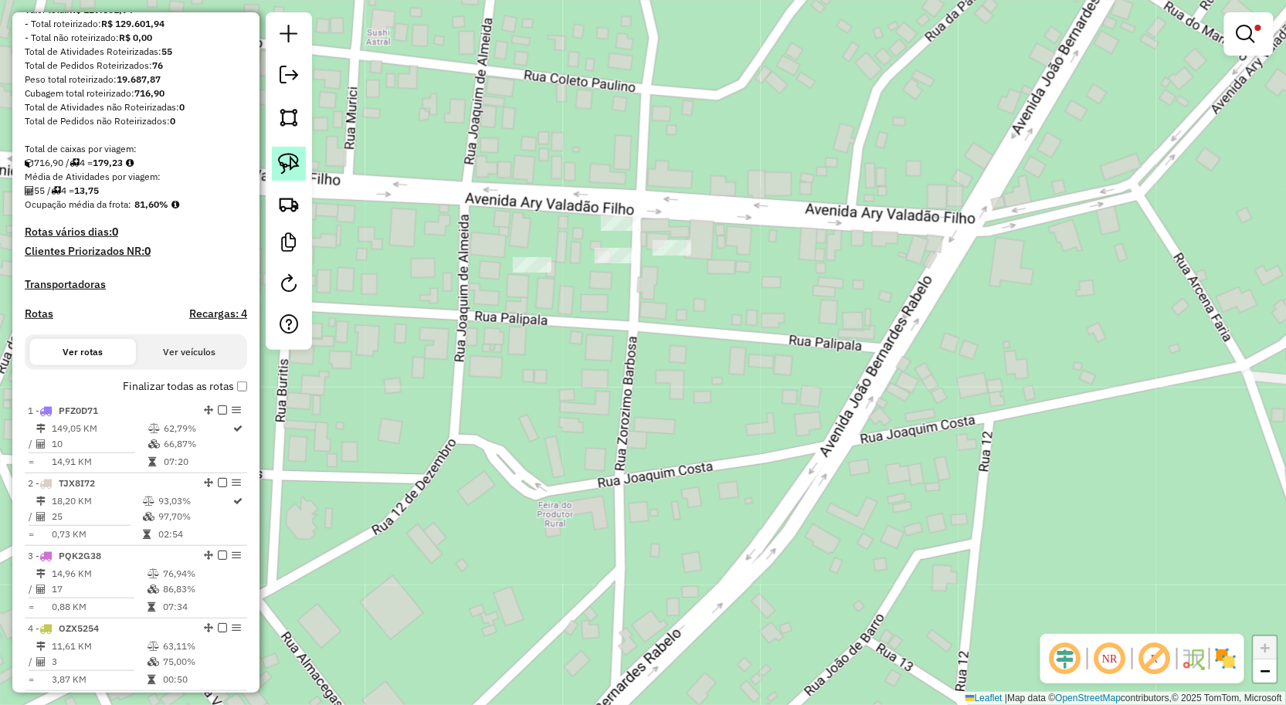
click at [297, 157] on img at bounding box center [289, 164] width 22 height 22
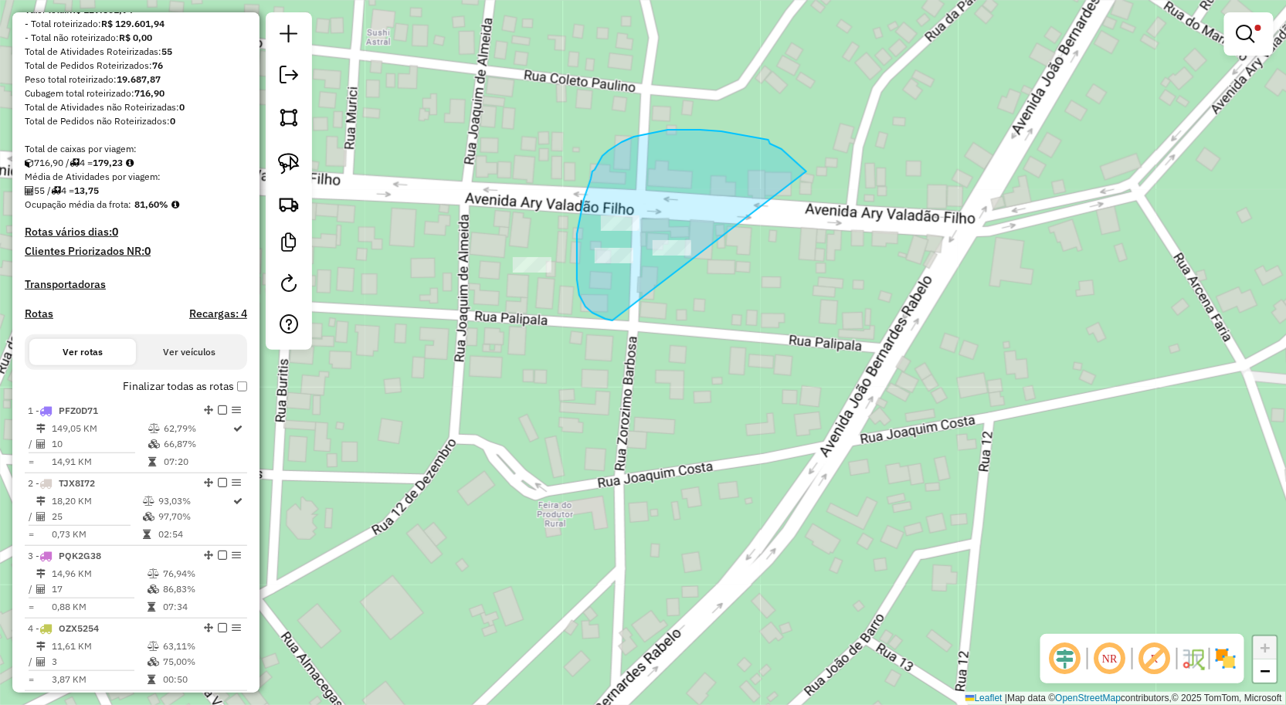
drag, startPoint x: 790, startPoint y: 158, endPoint x: 622, endPoint y: 325, distance: 237.6
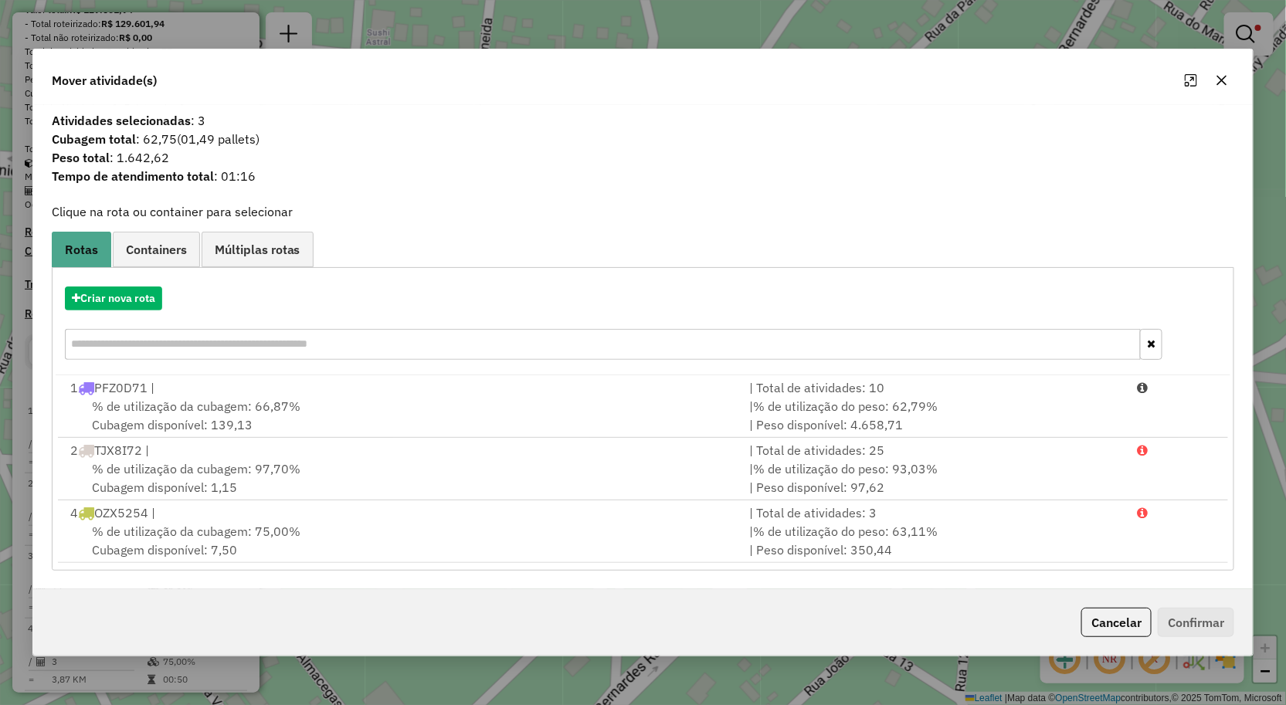
click at [1224, 85] on icon "button" at bounding box center [1222, 80] width 12 height 12
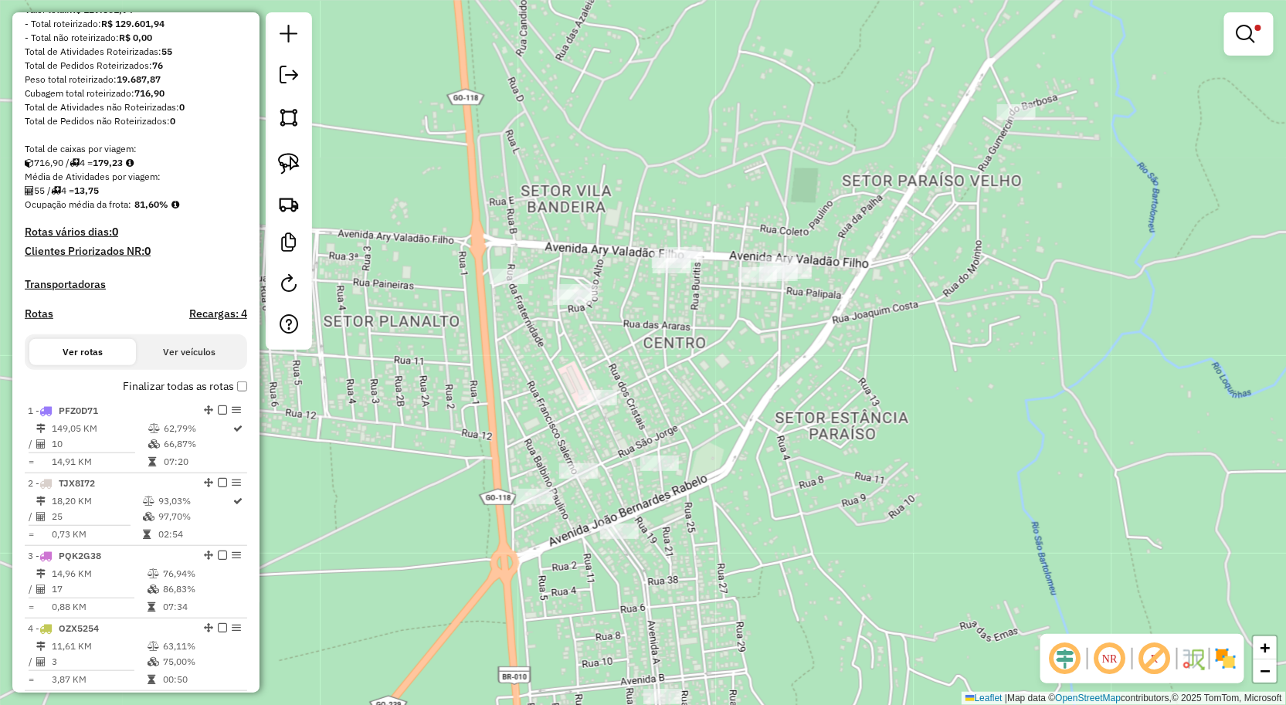
drag, startPoint x: 688, startPoint y: 358, endPoint x: 699, endPoint y: 294, distance: 65.2
click at [700, 317] on div "Limpar filtros Janela de atendimento Grade de atendimento Capacidade Transporta…" at bounding box center [643, 352] width 1286 height 705
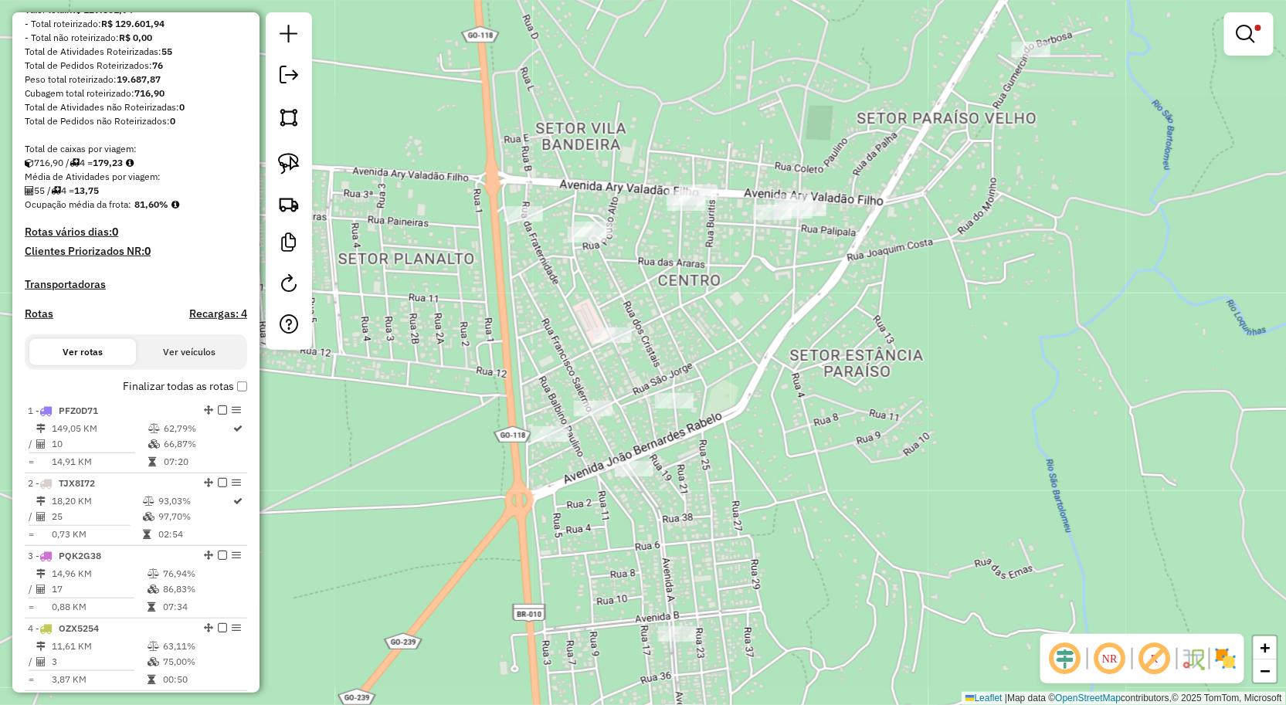
drag, startPoint x: 846, startPoint y: 311, endPoint x: 825, endPoint y: 201, distance: 112.4
click at [828, 224] on div "Rota 3 - Placa PQK2G38 588 - LANCHONETE JANDAIA Limpar filtros Janela de atendi…" at bounding box center [643, 352] width 1286 height 705
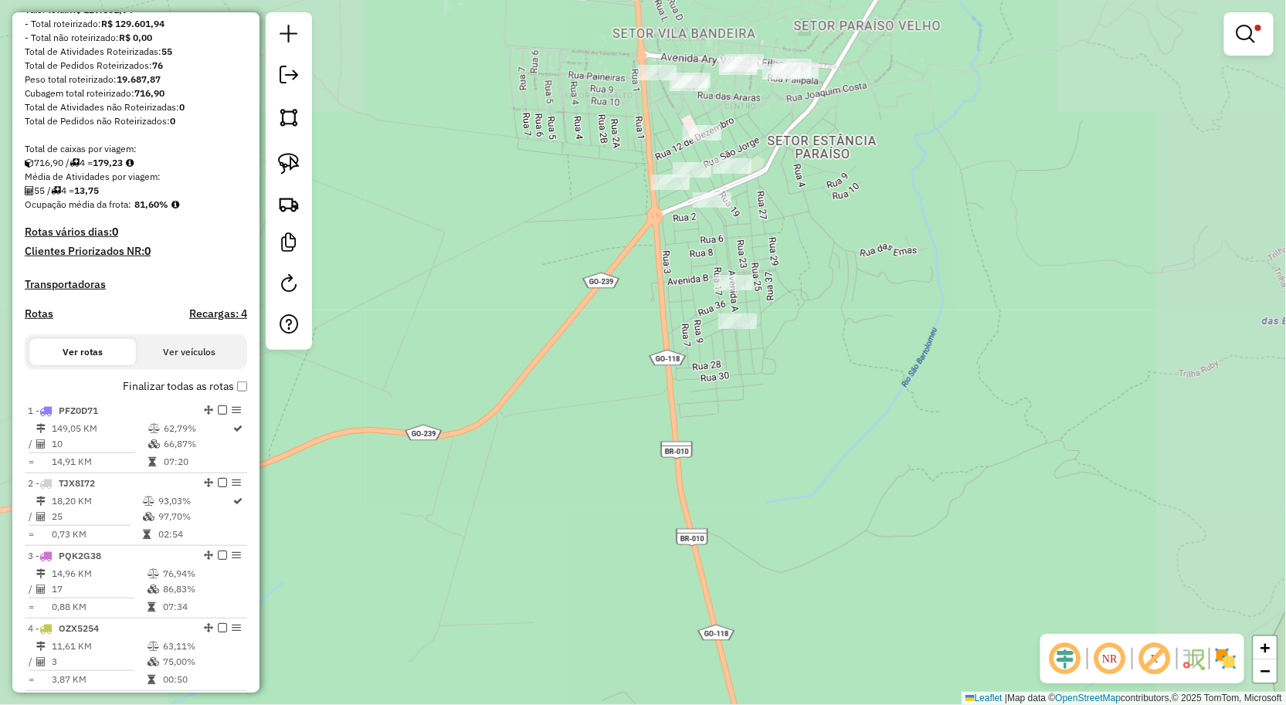
drag, startPoint x: 831, startPoint y: 255, endPoint x: 806, endPoint y: 436, distance: 183.3
click at [806, 443] on div "Limpar filtros Janela de atendimento Grade de atendimento Capacidade Transporta…" at bounding box center [643, 352] width 1286 height 705
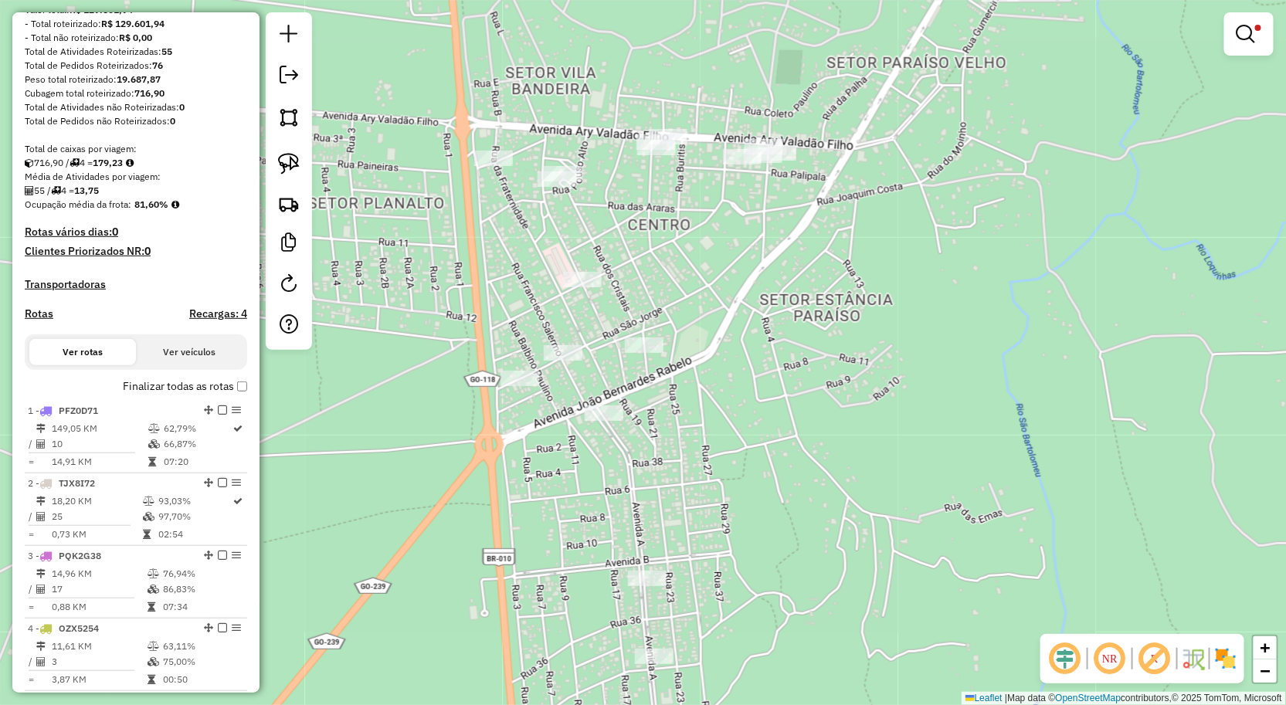
scroll to position [0, 0]
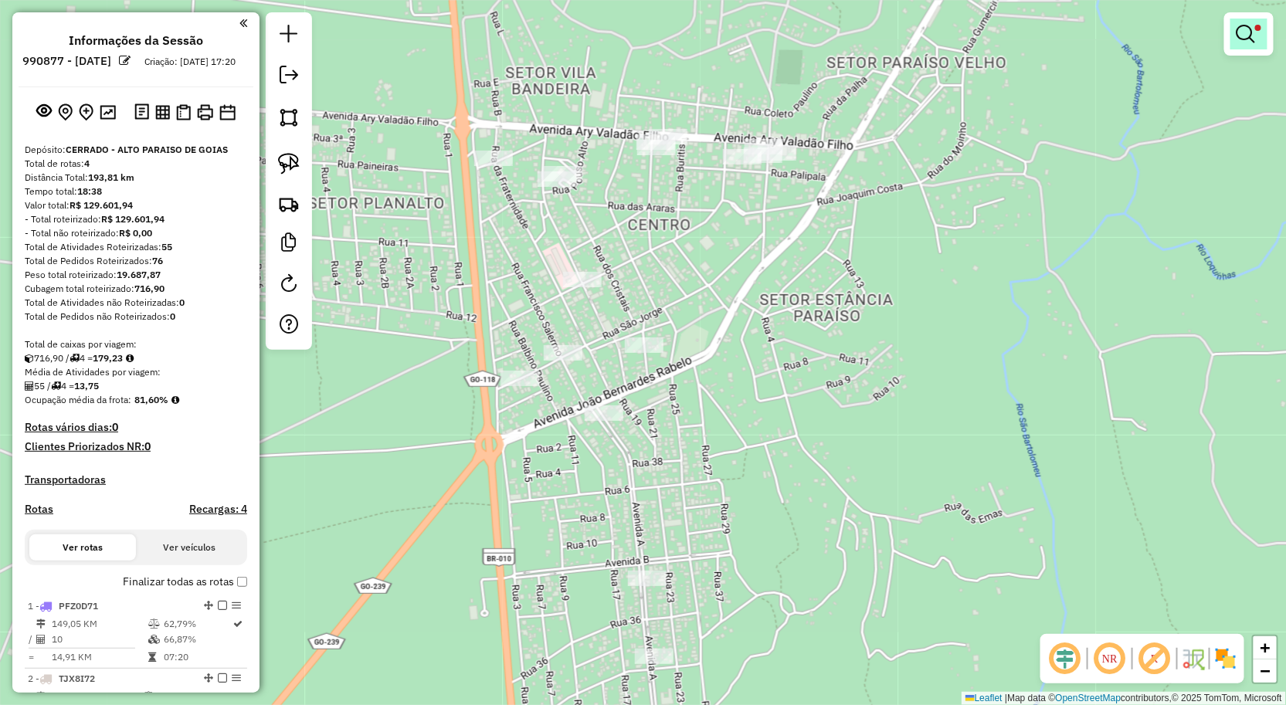
click at [1255, 29] on em at bounding box center [1246, 34] width 19 height 19
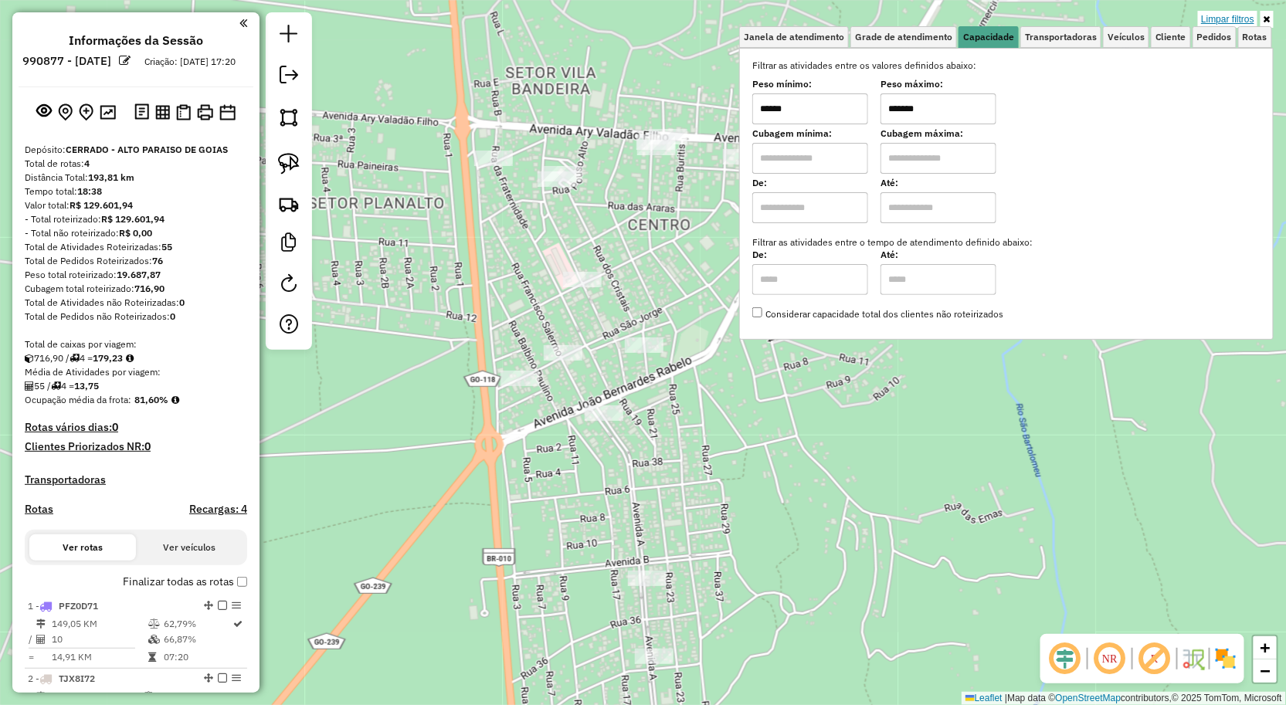
click at [1231, 12] on link "Limpar filtros" at bounding box center [1227, 19] width 59 height 17
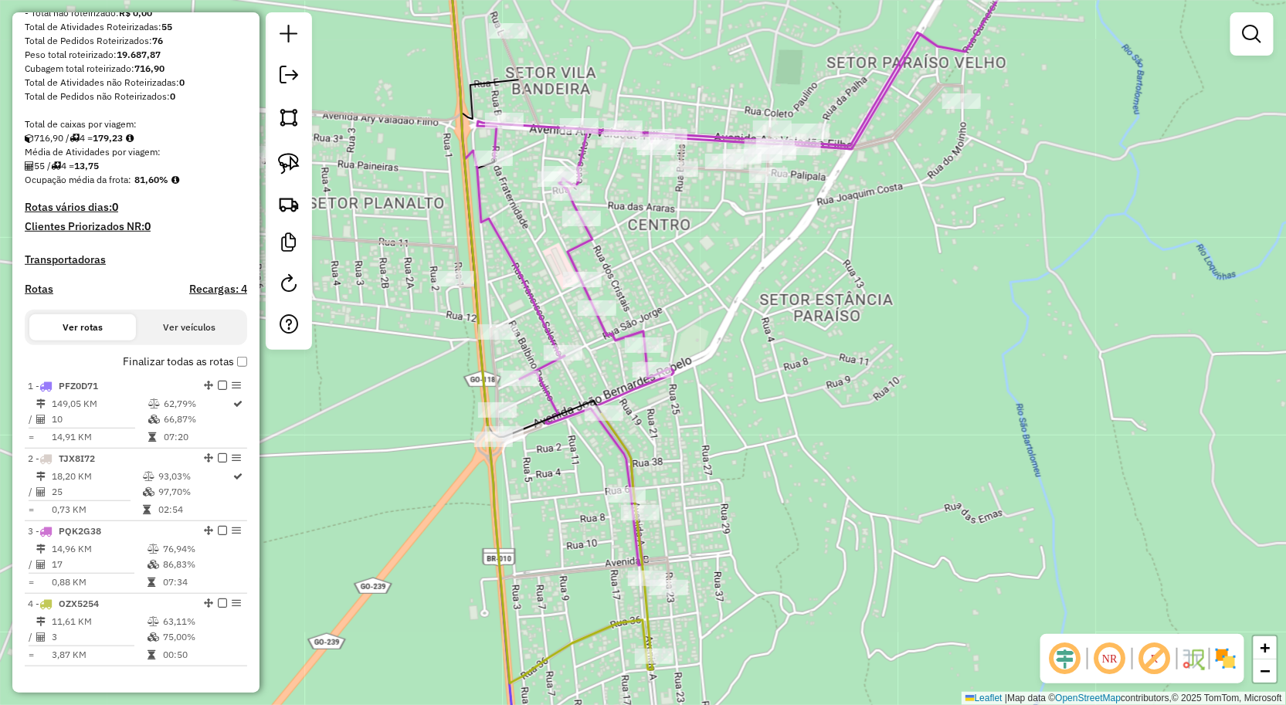
scroll to position [267, 0]
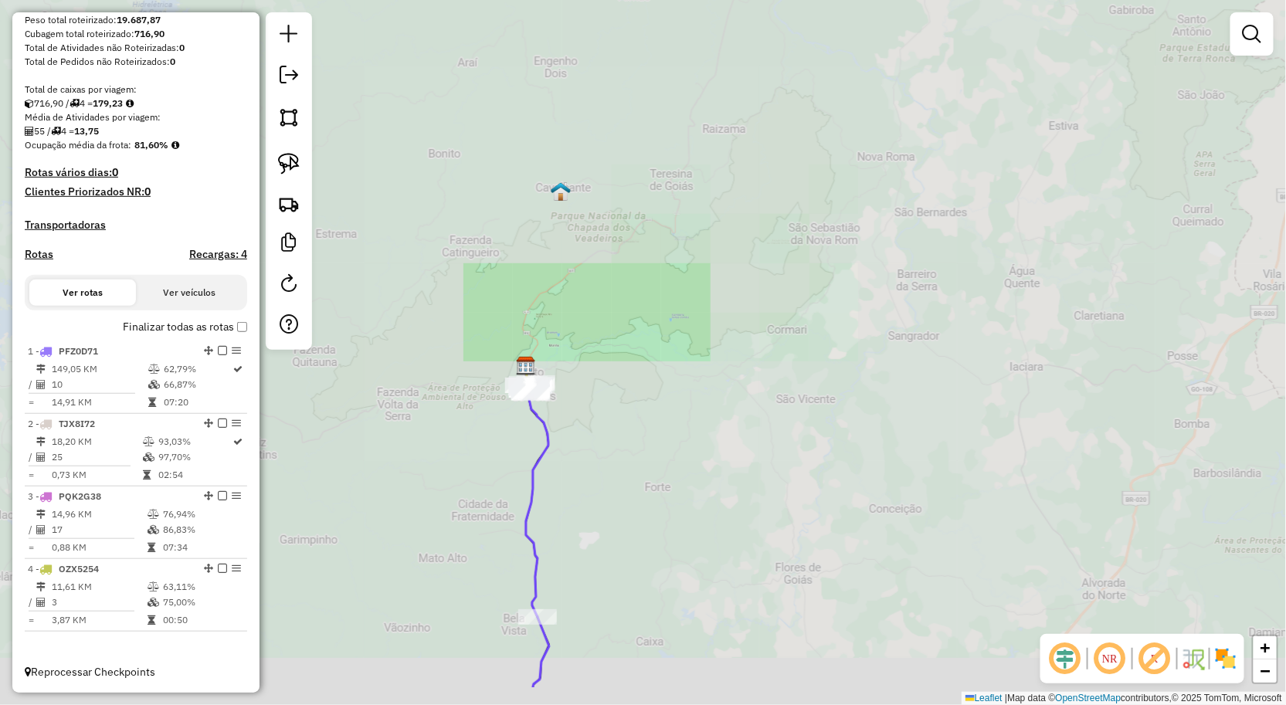
drag, startPoint x: 494, startPoint y: 480, endPoint x: 511, endPoint y: 251, distance: 229.3
click at [511, 233] on div "Janela de atendimento Grade de atendimento Capacidade Transportadoras Veículos …" at bounding box center [643, 352] width 1286 height 705
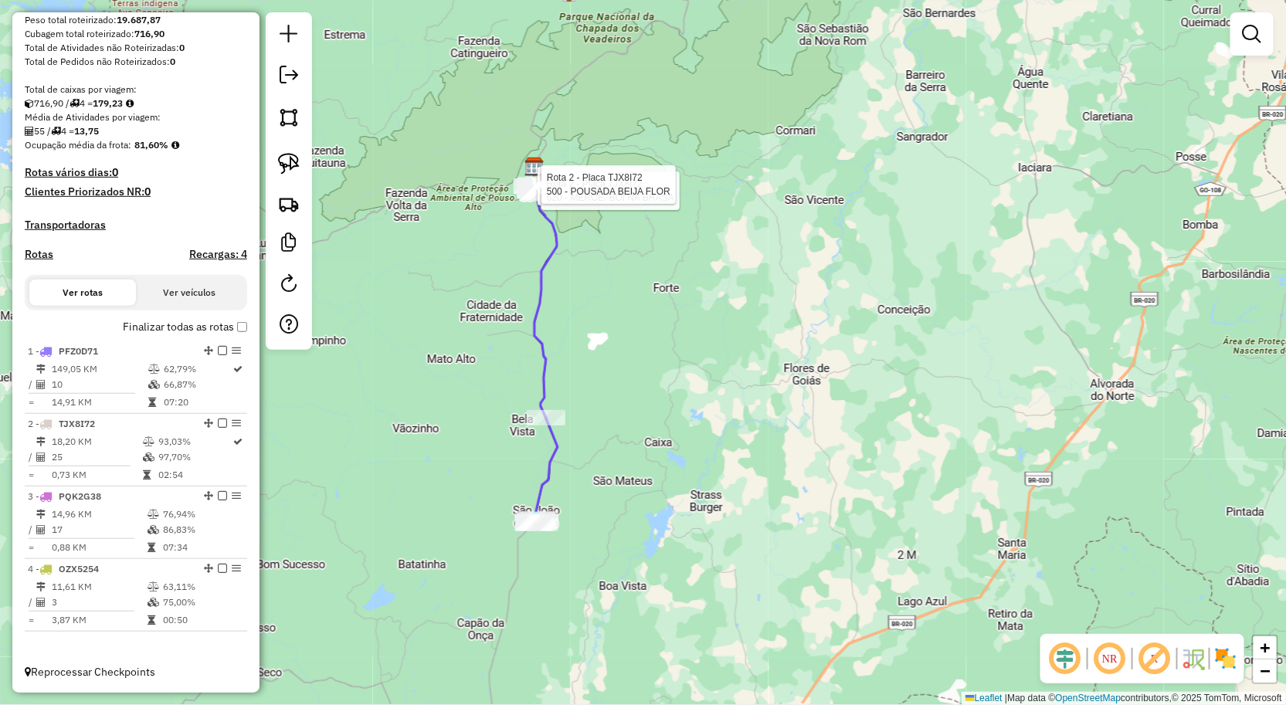
scroll to position [10, 0]
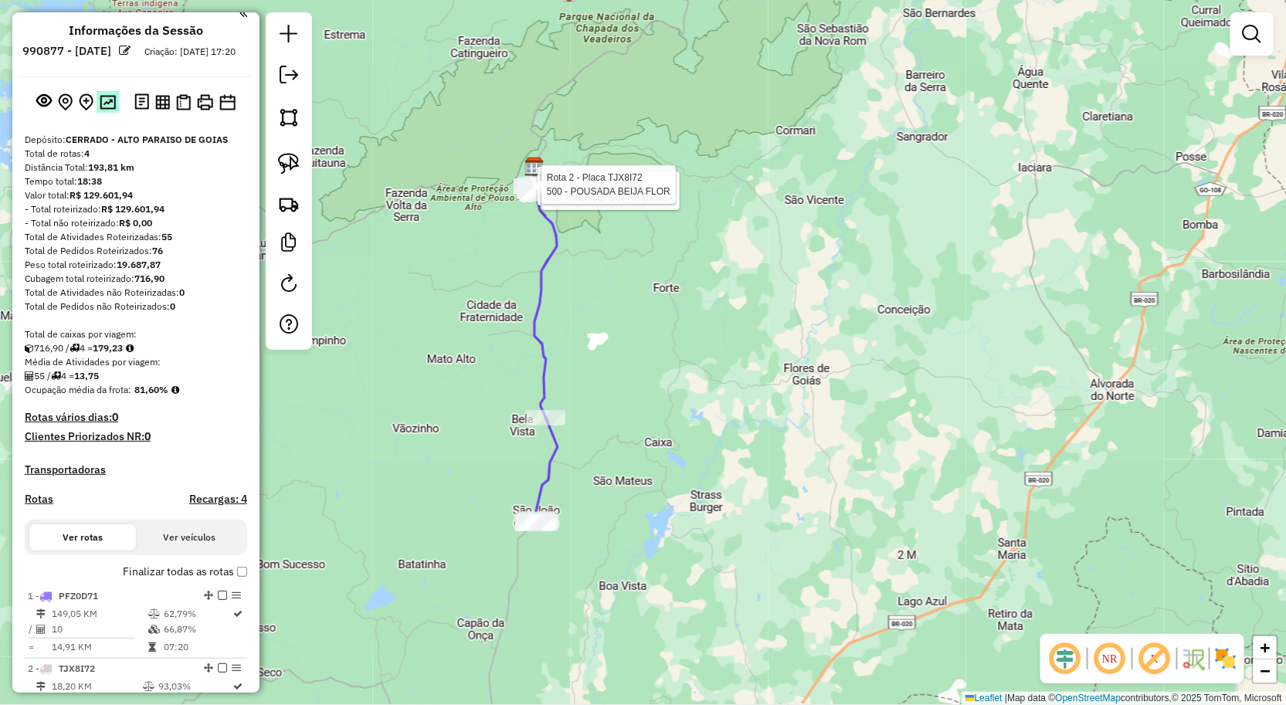
click at [97, 109] on button at bounding box center [108, 101] width 22 height 21
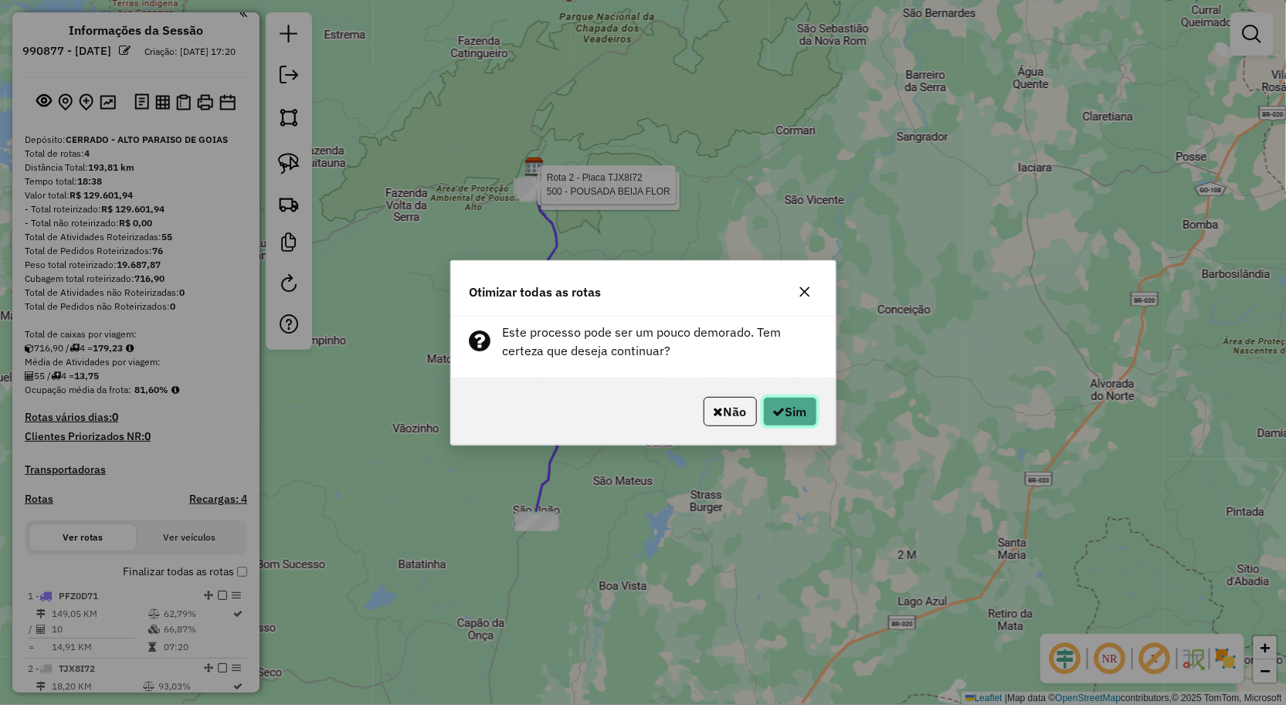
click at [773, 406] on icon "button" at bounding box center [779, 412] width 12 height 12
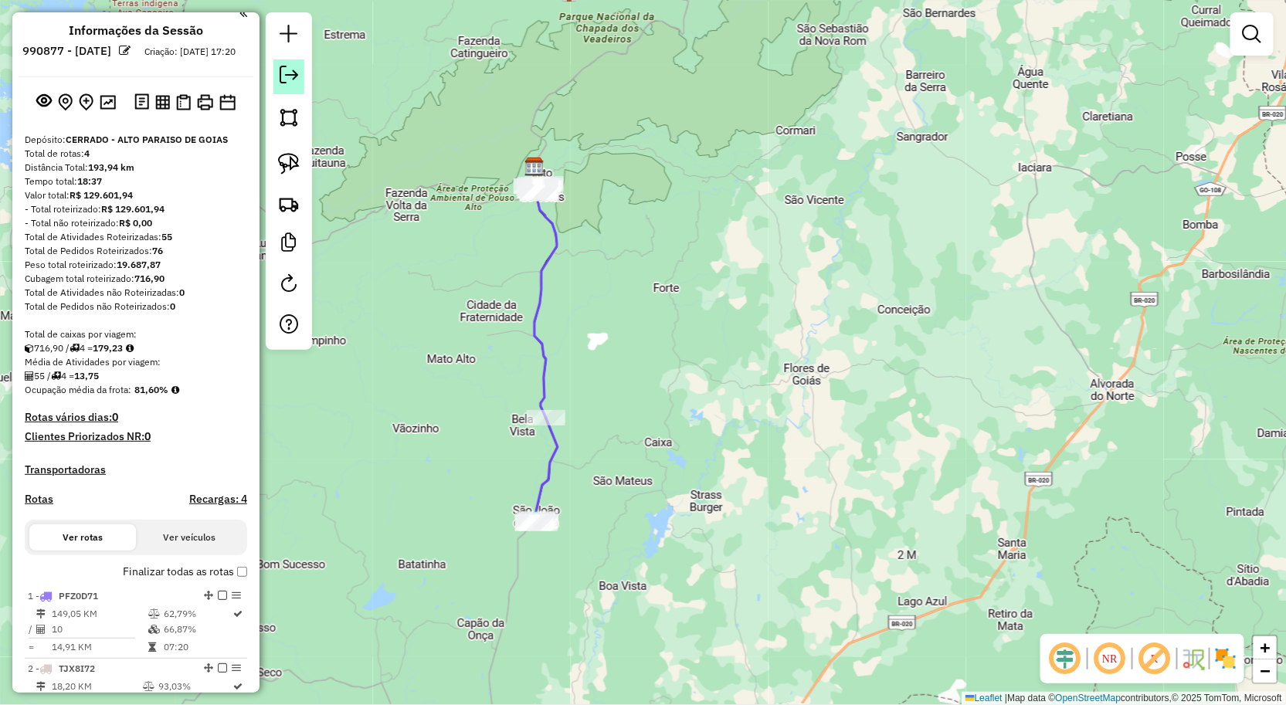
click at [298, 87] on link at bounding box center [288, 76] width 31 height 35
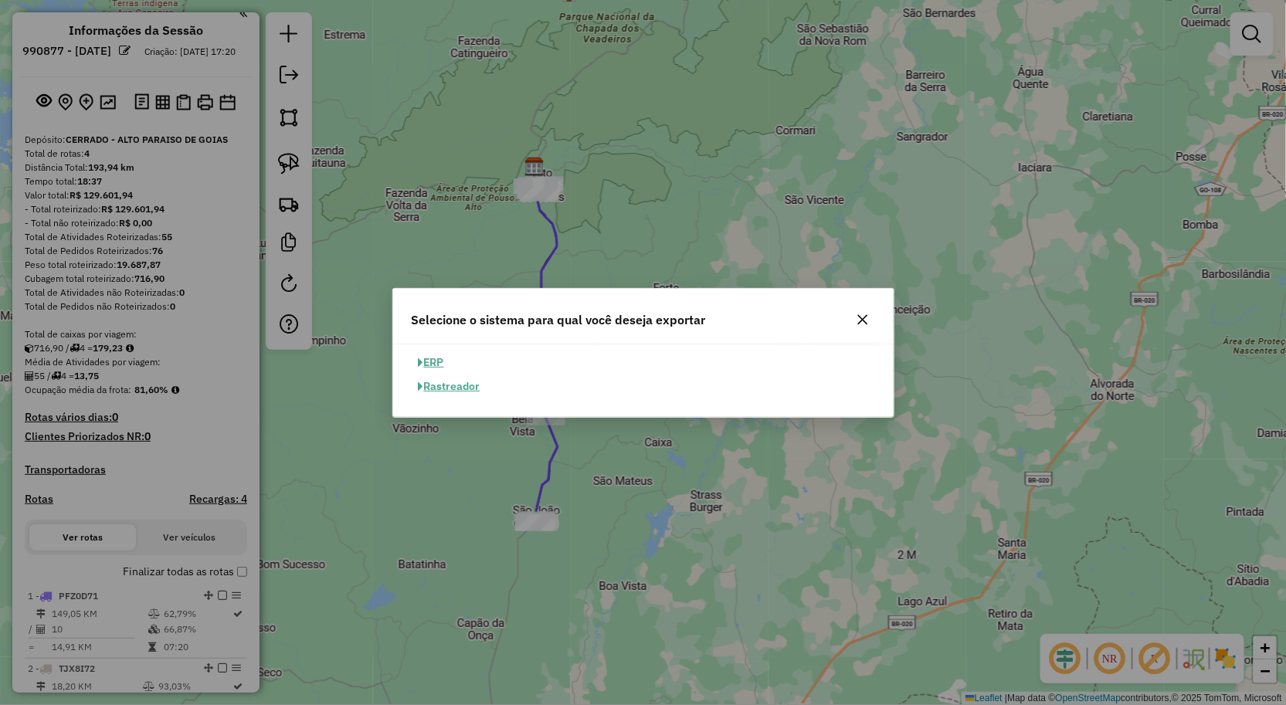
click at [441, 354] on button "ERP" at bounding box center [431, 363] width 39 height 24
select select "**"
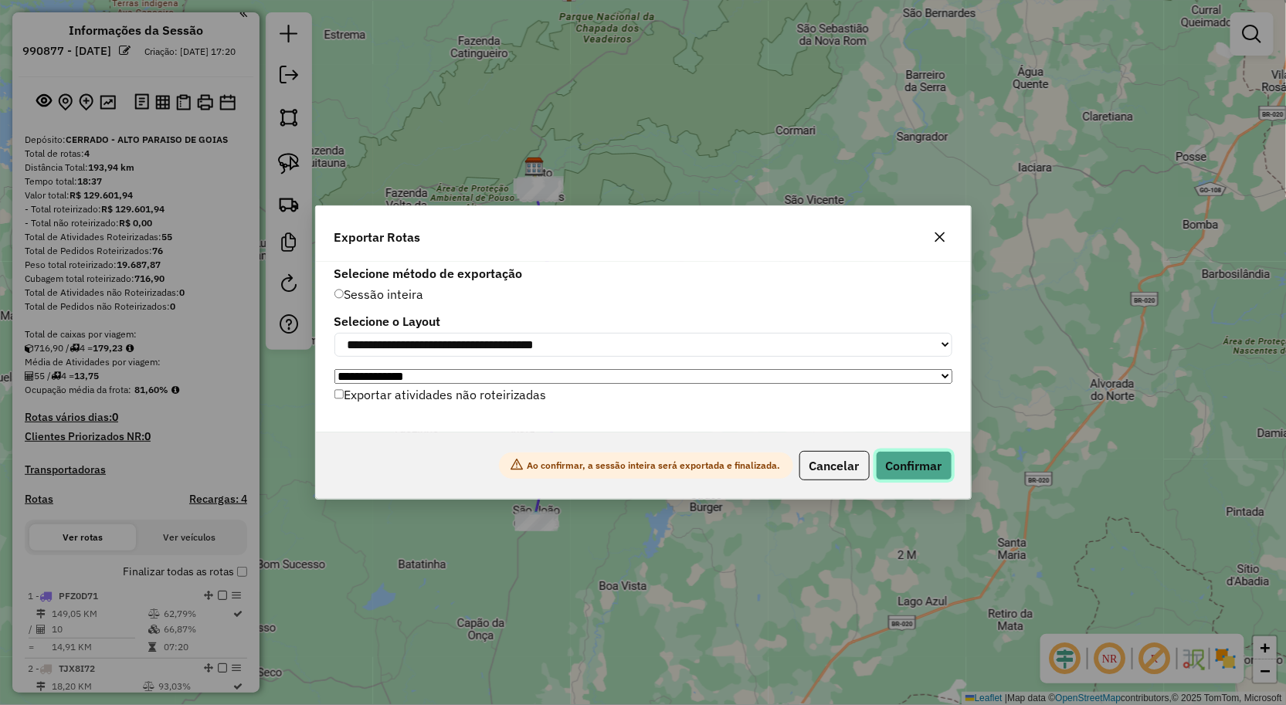
click at [901, 471] on button "Confirmar" at bounding box center [914, 465] width 76 height 29
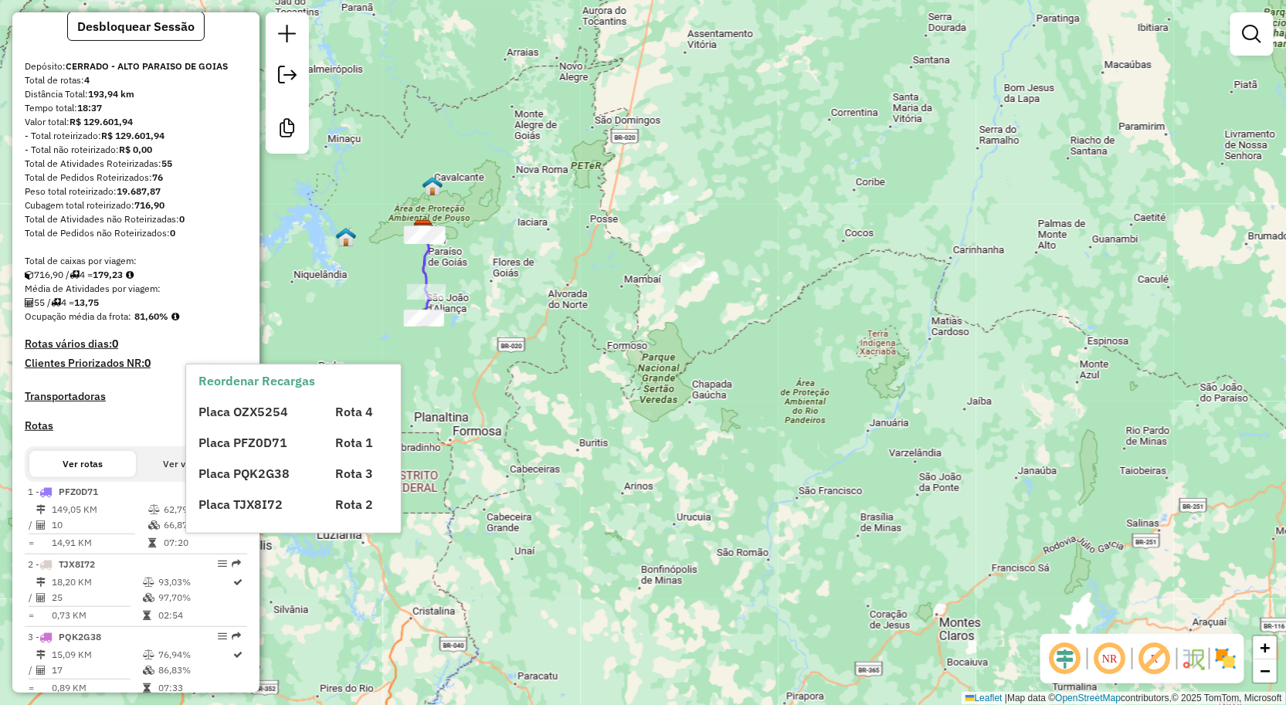
scroll to position [0, 0]
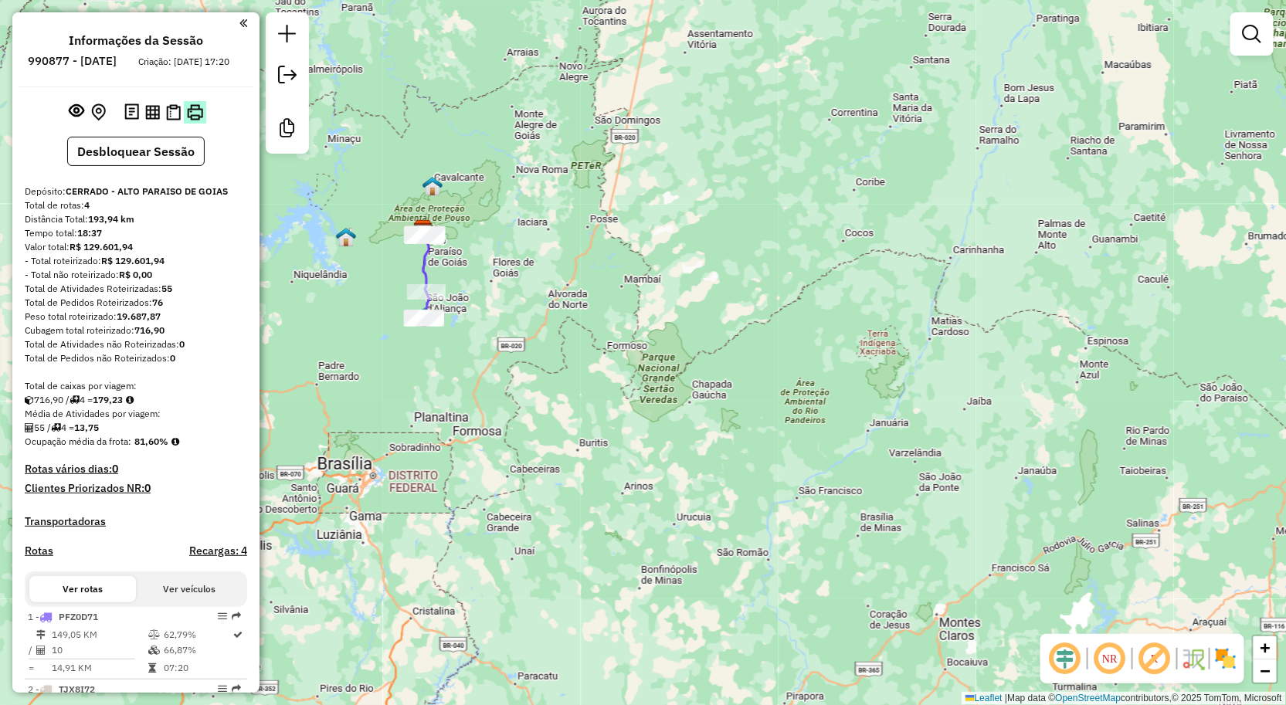
click at [193, 121] on img at bounding box center [195, 112] width 16 height 16
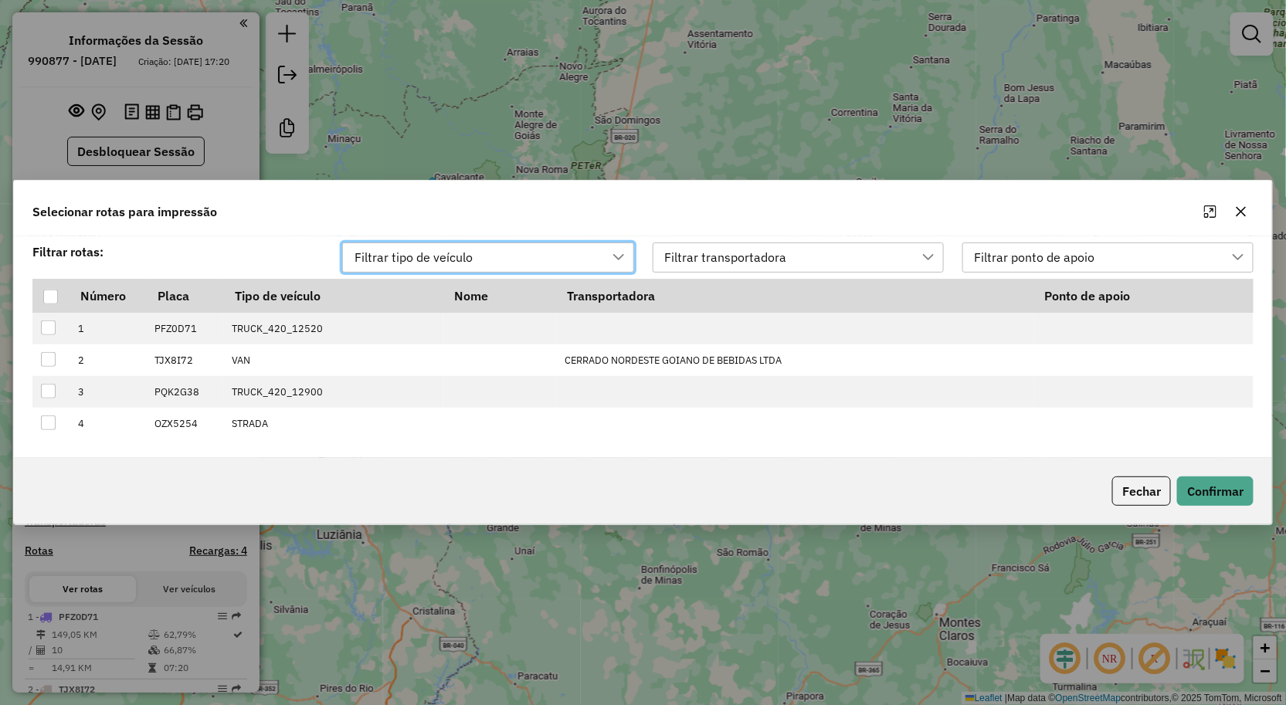
scroll to position [10, 68]
click at [53, 292] on div at bounding box center [50, 297] width 15 height 15
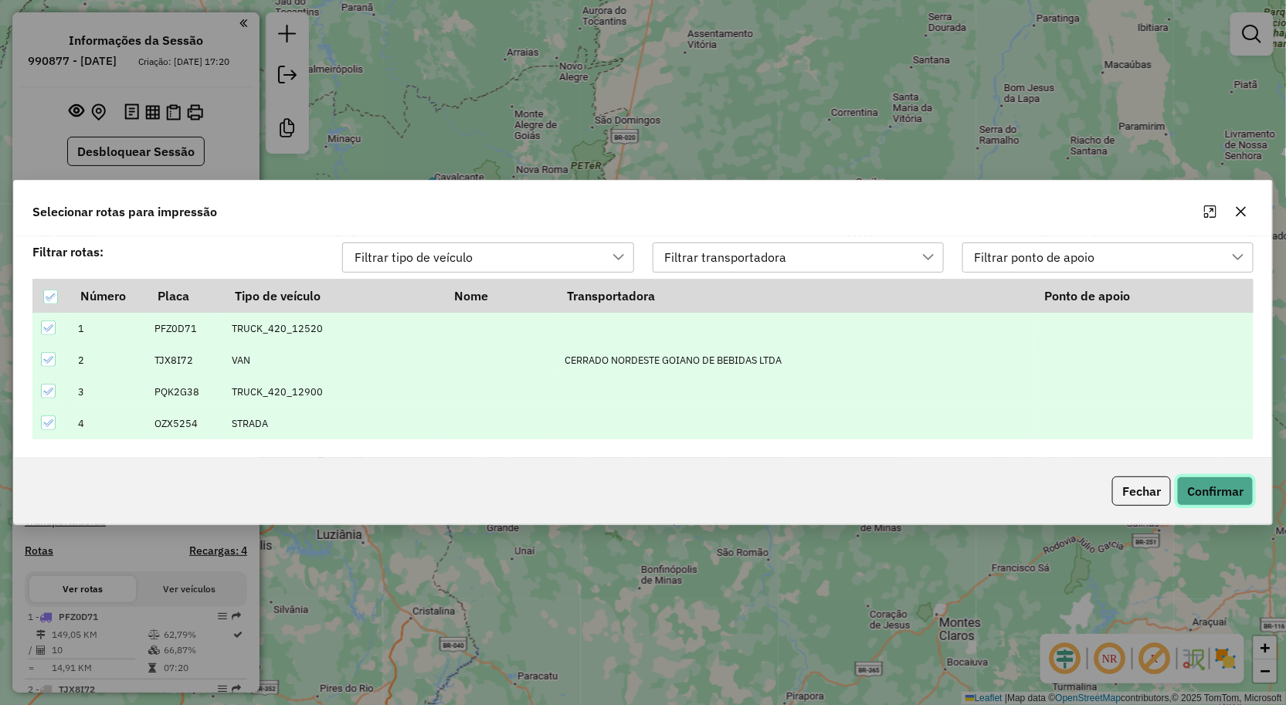
click at [1214, 481] on button "Confirmar" at bounding box center [1215, 491] width 76 height 29
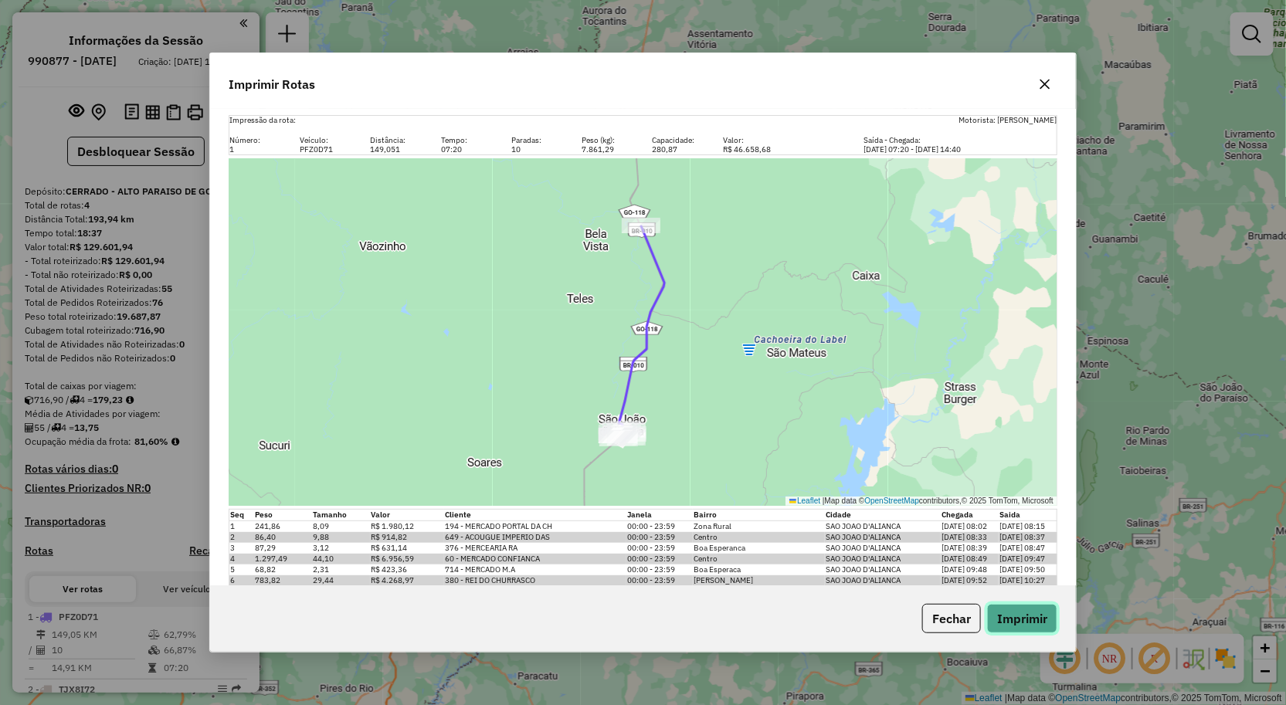
click at [1024, 619] on button "Imprimir" at bounding box center [1022, 618] width 70 height 29
click at [737, 93] on div "Imprimir Rotas" at bounding box center [643, 81] width 866 height 56
click at [1051, 81] on icon "button" at bounding box center [1045, 85] width 12 height 12
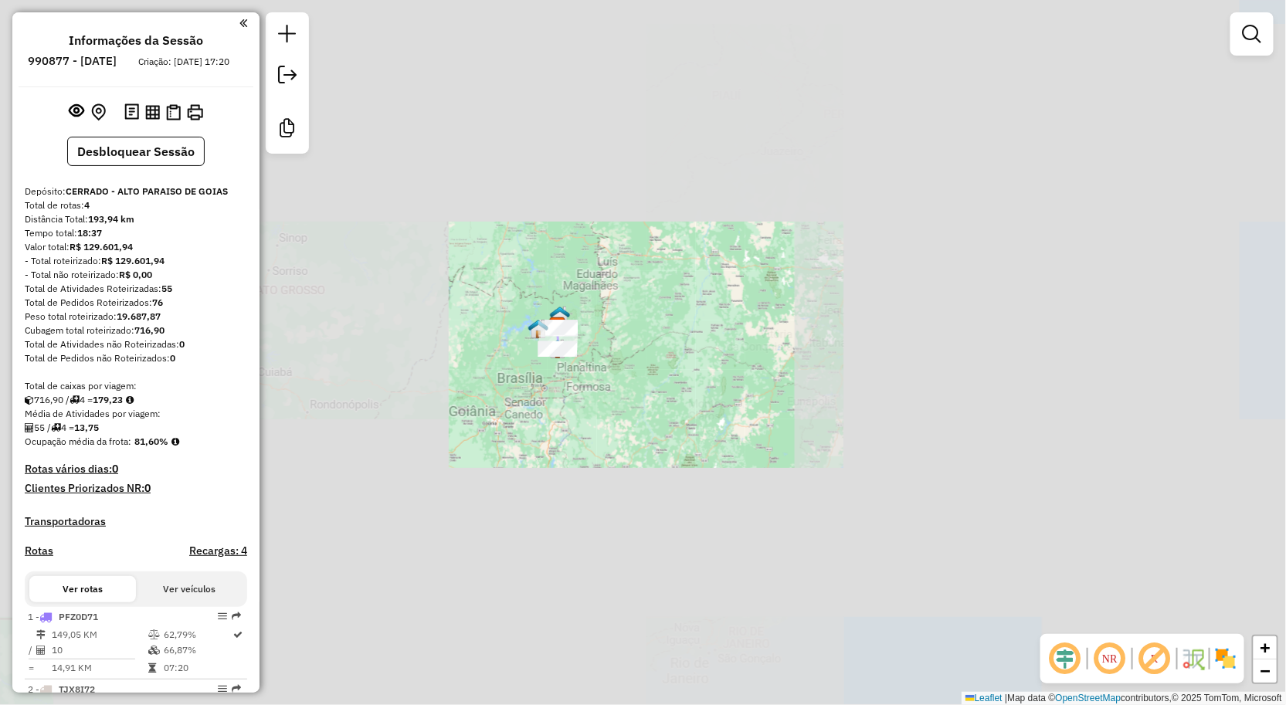
drag, startPoint x: 623, startPoint y: 375, endPoint x: 700, endPoint y: 433, distance: 95.9
click at [685, 425] on div "Janela de atendimento Grade de atendimento Capacidade Transportadoras Veículos …" at bounding box center [643, 352] width 1286 height 705
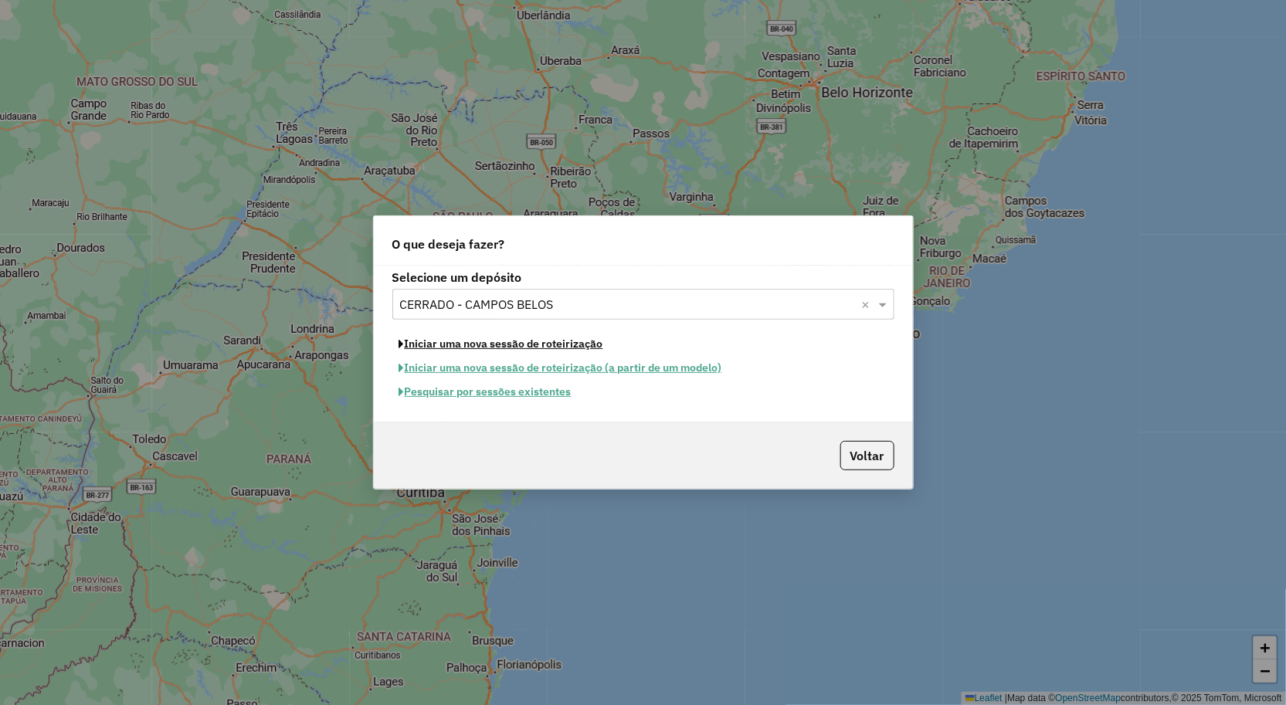
click at [467, 344] on button "Iniciar uma nova sessão de roteirização" at bounding box center [501, 344] width 218 height 24
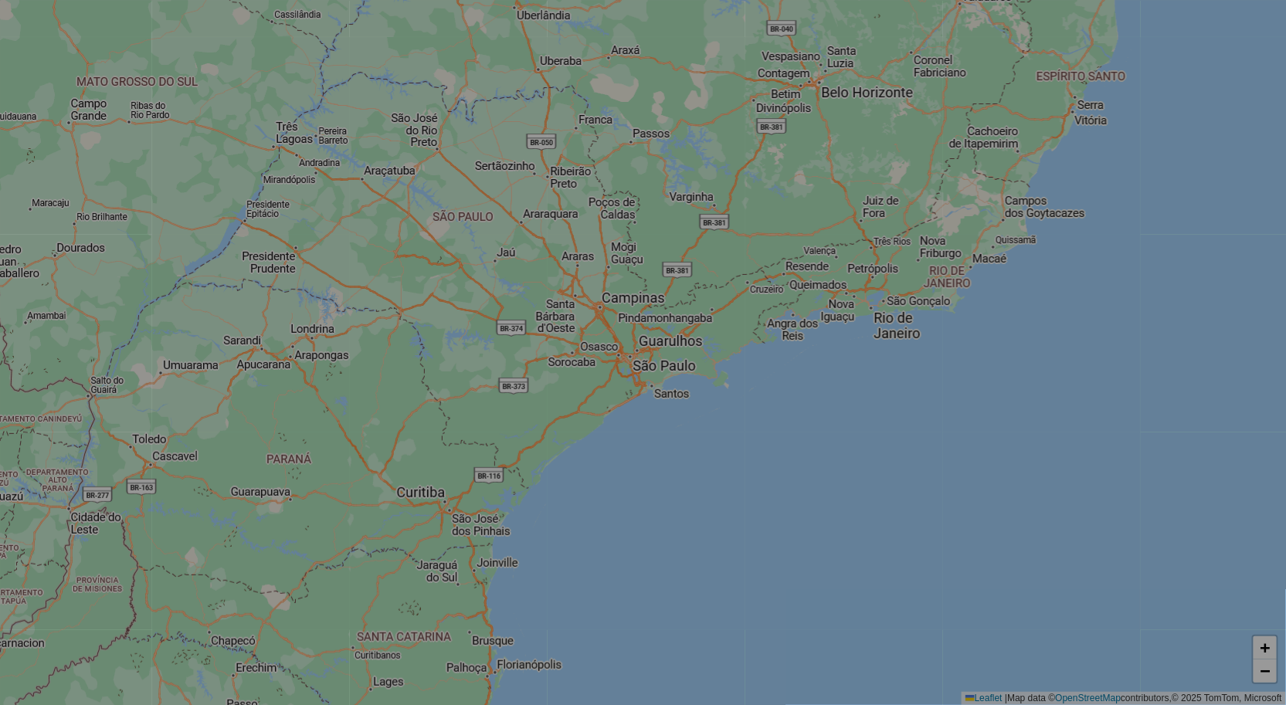
select select "*"
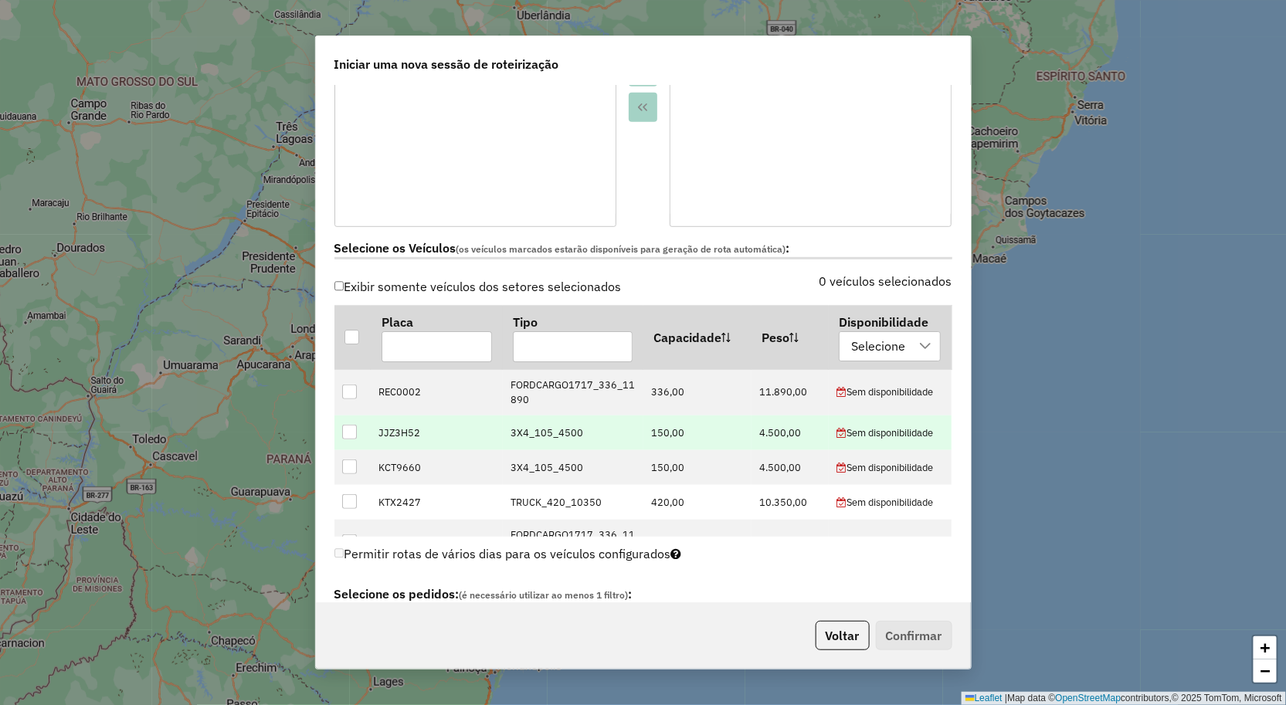
scroll to position [64, 0]
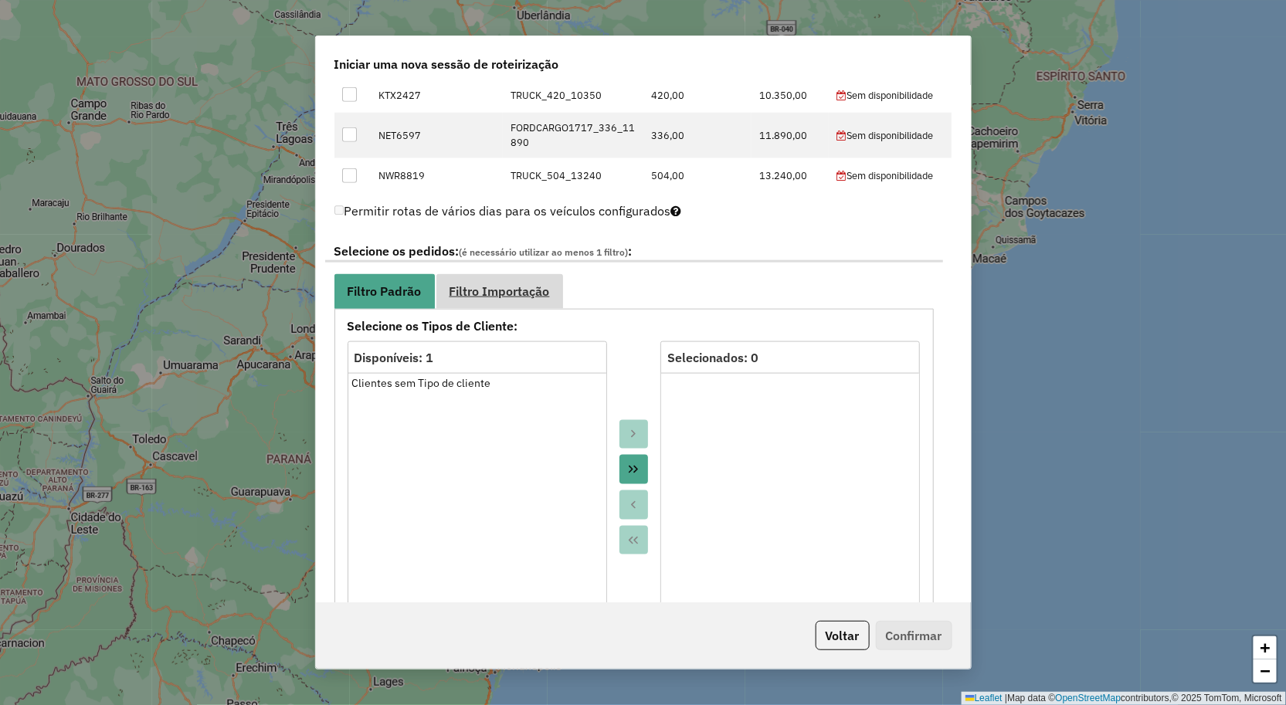
click at [472, 291] on span "Filtro Importação" at bounding box center [500, 291] width 100 height 12
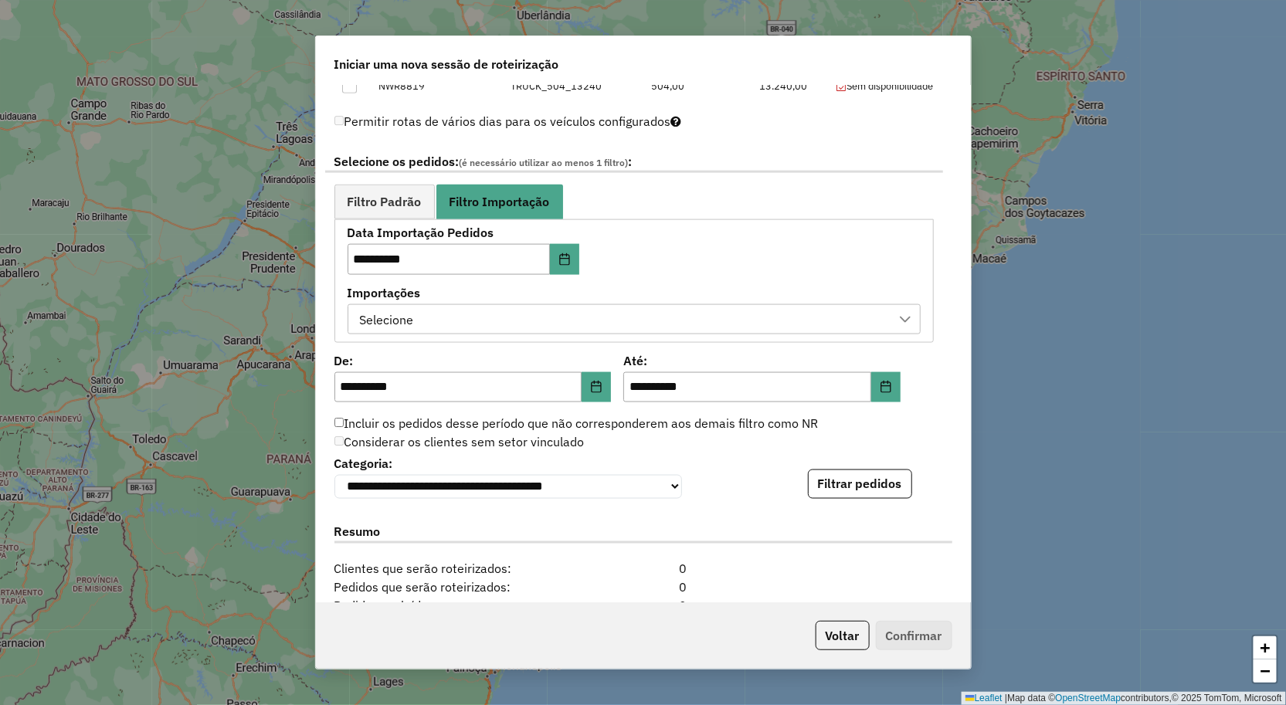
scroll to position [858, 0]
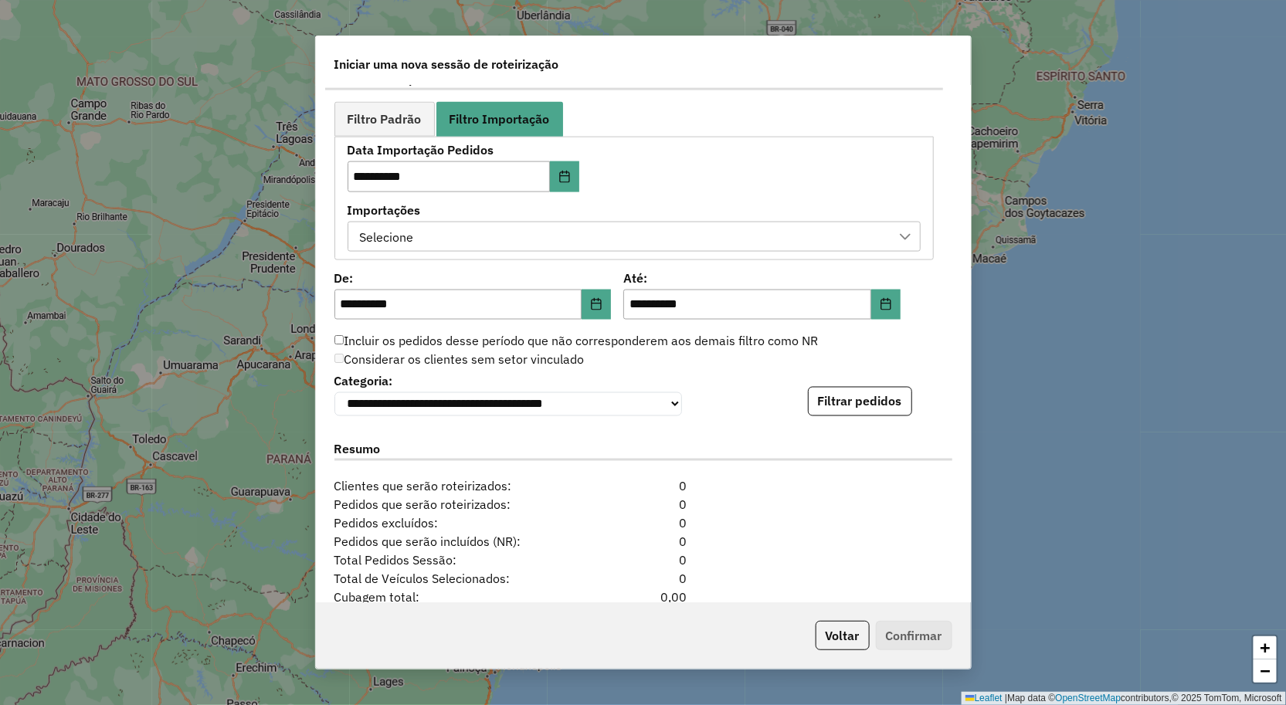
click at [510, 251] on div "**********" at bounding box center [633, 199] width 599 height 124
click at [521, 243] on div "Selecione" at bounding box center [623, 236] width 536 height 29
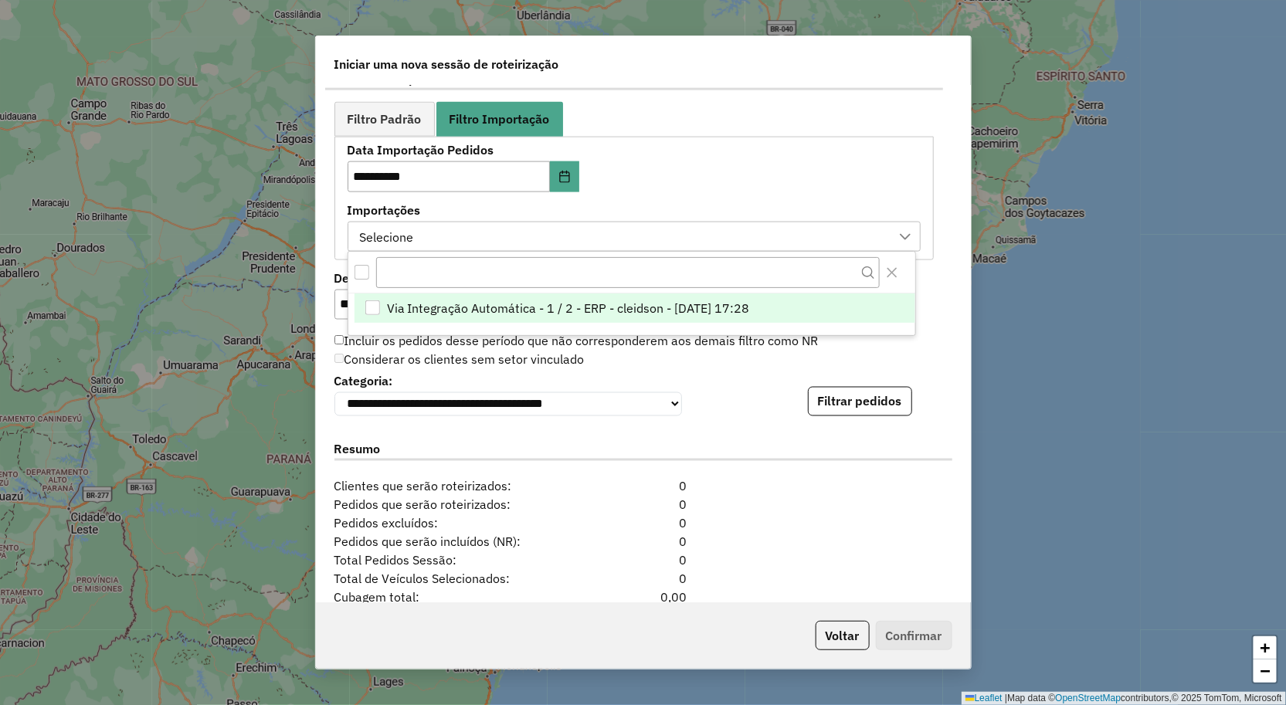
click at [490, 304] on span "Via Integração Automática - 1 / 2 - ERP - cleidson - 18/08/2025 17:28" at bounding box center [568, 308] width 363 height 19
drag, startPoint x: 759, startPoint y: 436, endPoint x: 776, endPoint y: 428, distance: 19.4
click at [766, 433] on div "Resumo" at bounding box center [643, 453] width 637 height 49
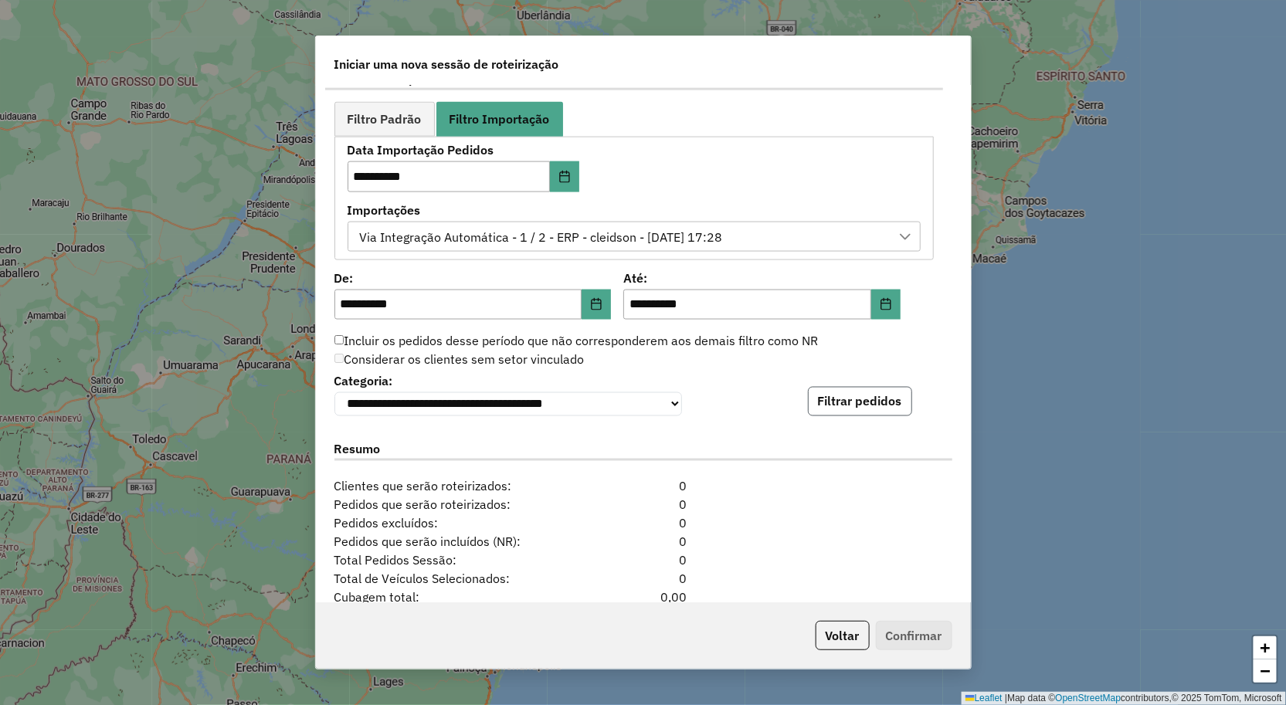
click at [808, 412] on button "Filtrar pedidos" at bounding box center [860, 401] width 104 height 29
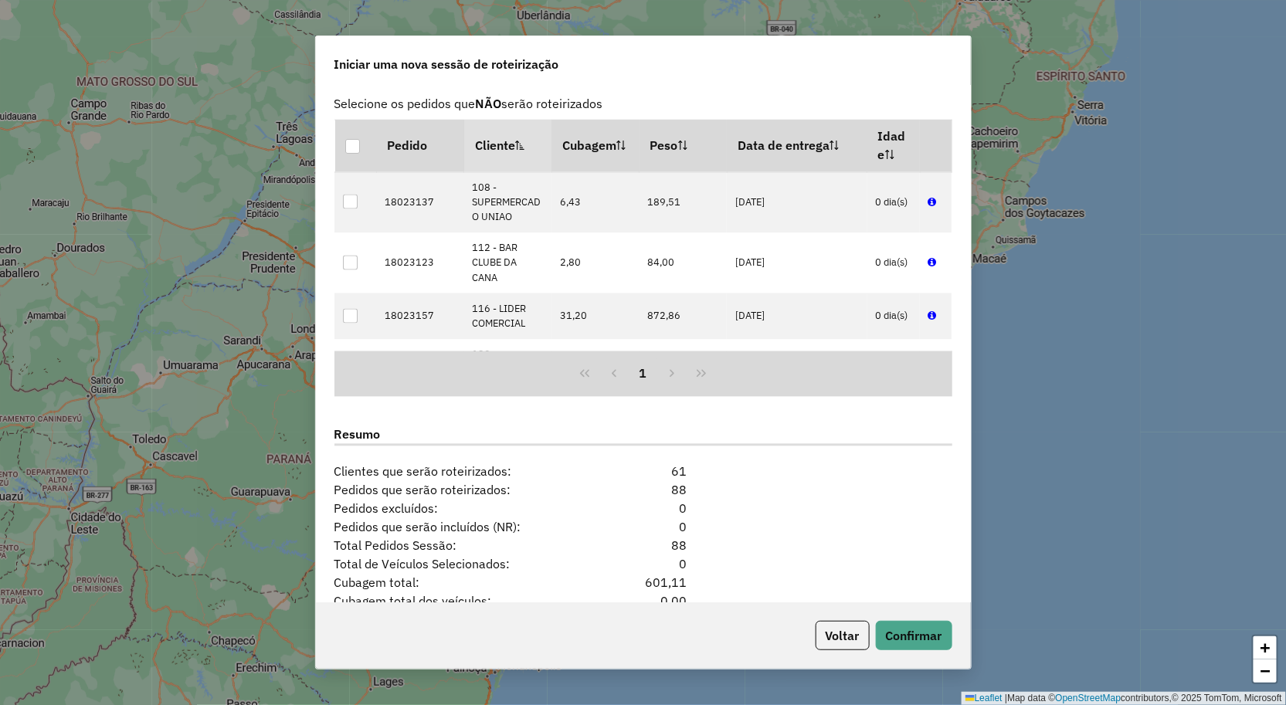
scroll to position [1308, 0]
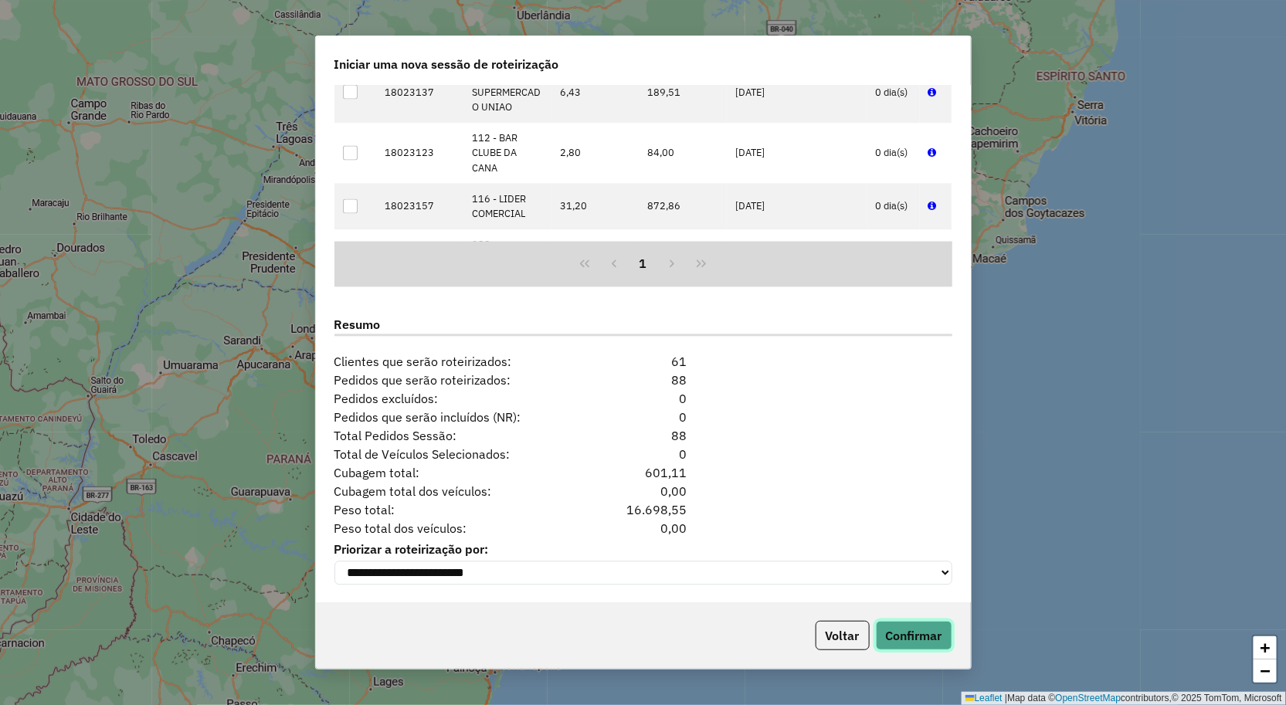
click at [919, 634] on button "Confirmar" at bounding box center [914, 635] width 76 height 29
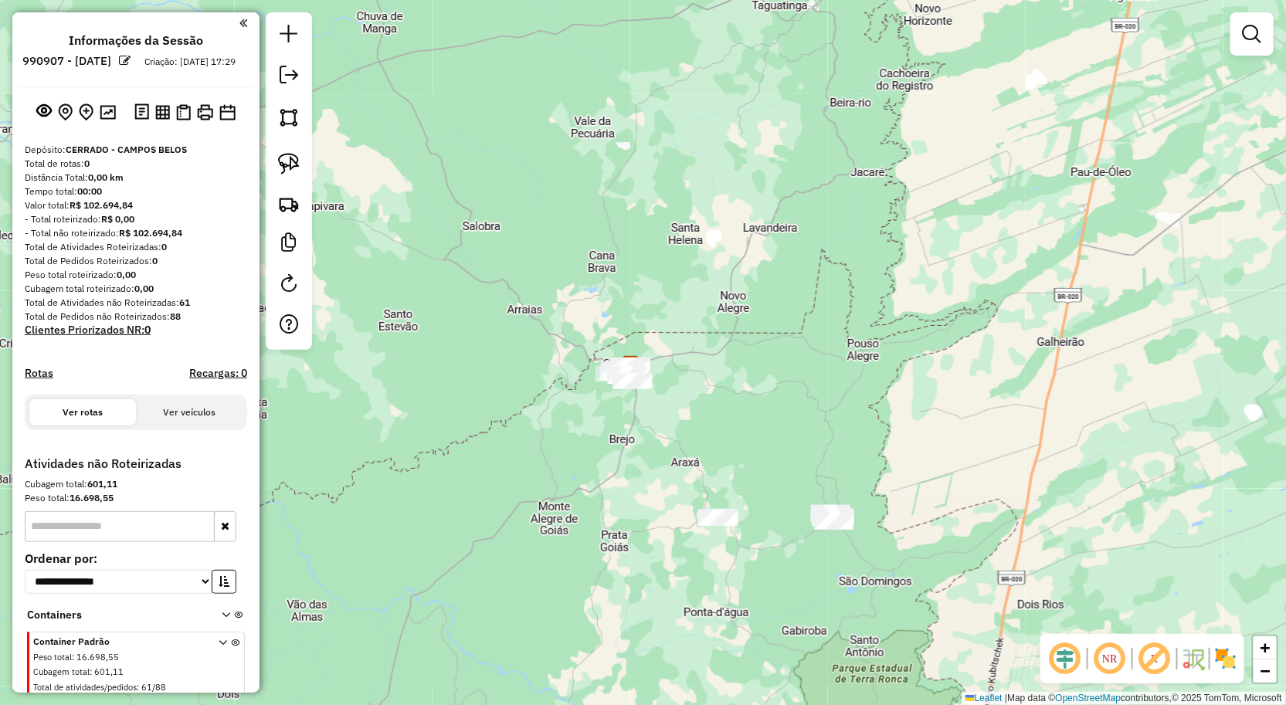
drag, startPoint x: 661, startPoint y: 441, endPoint x: 609, endPoint y: 435, distance: 52.9
click at [646, 456] on div "Janela de atendimento Grade de atendimento Capacidade Transportadoras Veículos …" at bounding box center [643, 352] width 1286 height 705
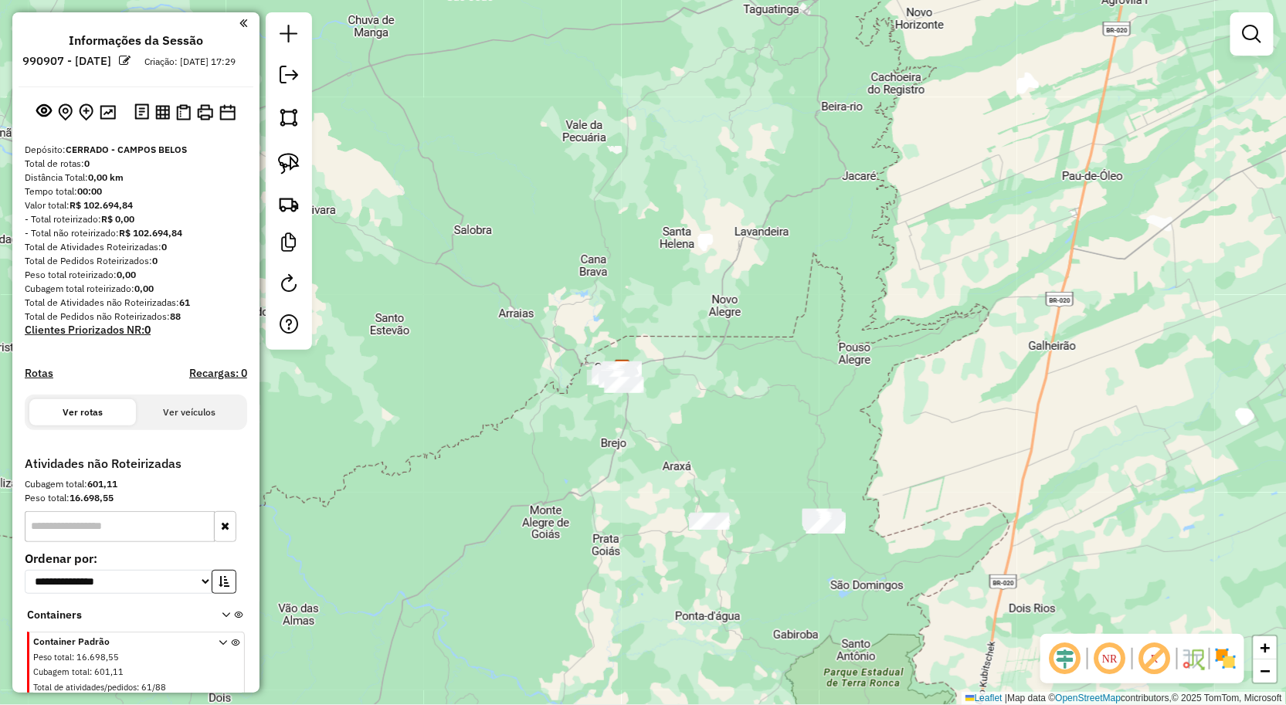
drag, startPoint x: 410, startPoint y: 289, endPoint x: 377, endPoint y: 266, distance: 40.5
click at [377, 267] on div "Janela de atendimento Grade de atendimento Capacidade Transportadoras Veículos …" at bounding box center [643, 352] width 1286 height 705
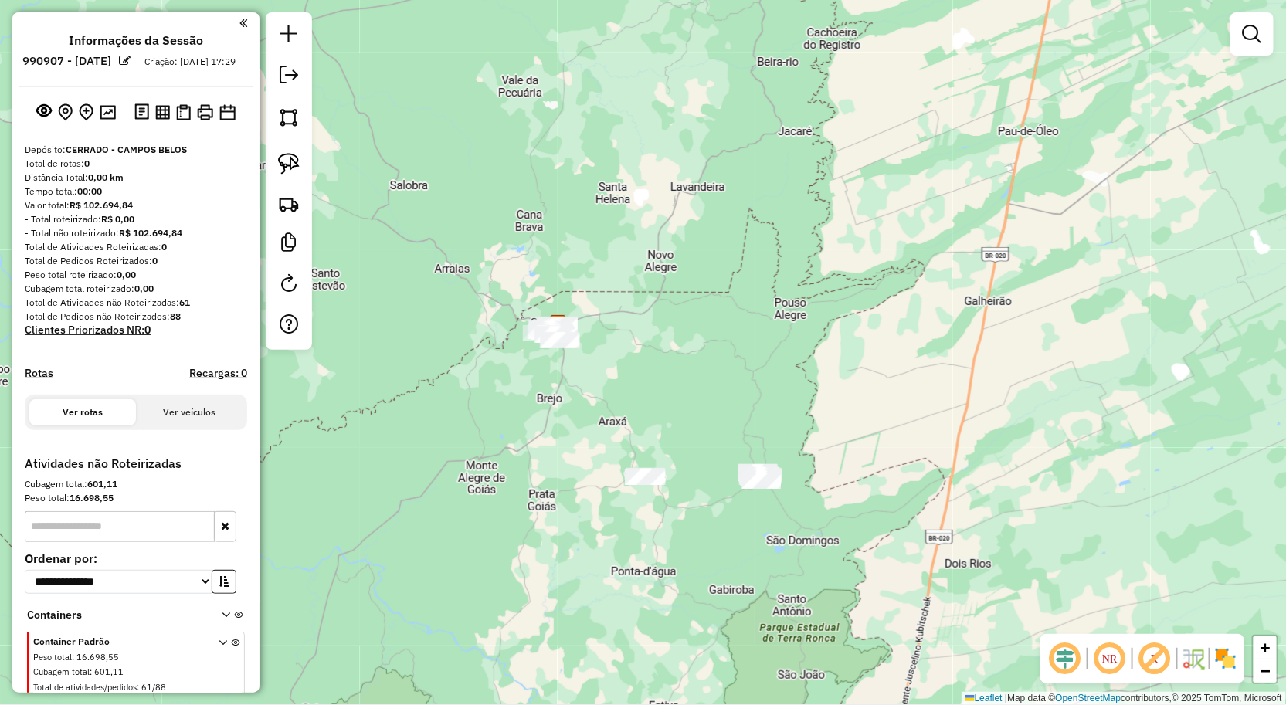
drag, startPoint x: 472, startPoint y: 343, endPoint x: 434, endPoint y: 321, distance: 44.0
click at [426, 321] on div "Janela de atendimento Grade de atendimento Capacidade Transportadoras Veículos …" at bounding box center [643, 352] width 1286 height 705
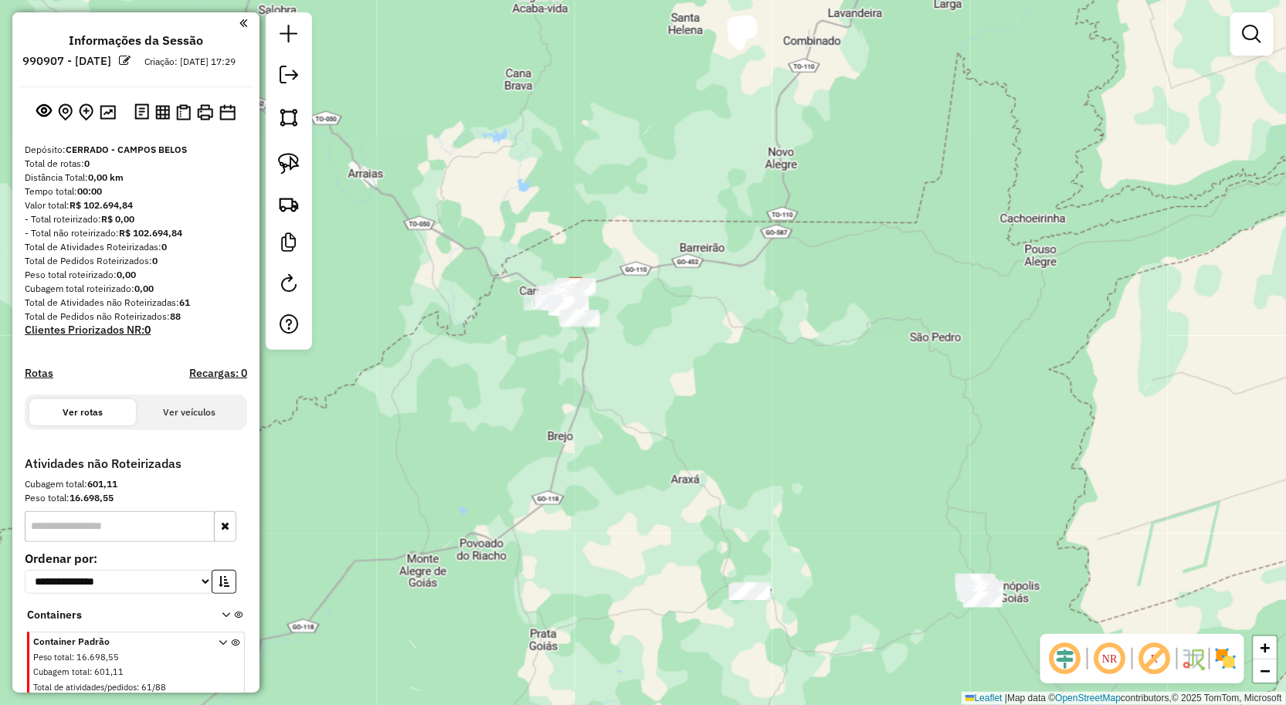
drag, startPoint x: 515, startPoint y: 351, endPoint x: 504, endPoint y: 342, distance: 14.4
click at [506, 345] on div "Janela de atendimento Grade de atendimento Capacidade Transportadoras Veículos …" at bounding box center [643, 352] width 1286 height 705
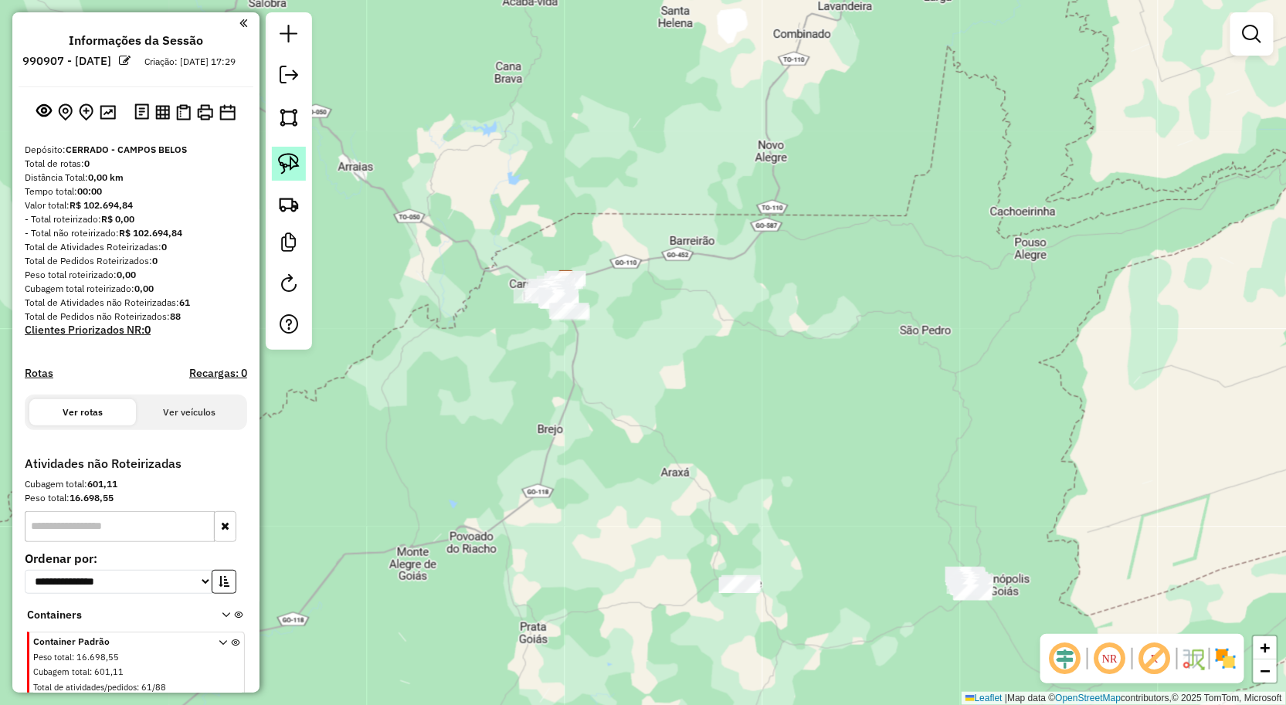
click at [297, 155] on img at bounding box center [289, 164] width 22 height 22
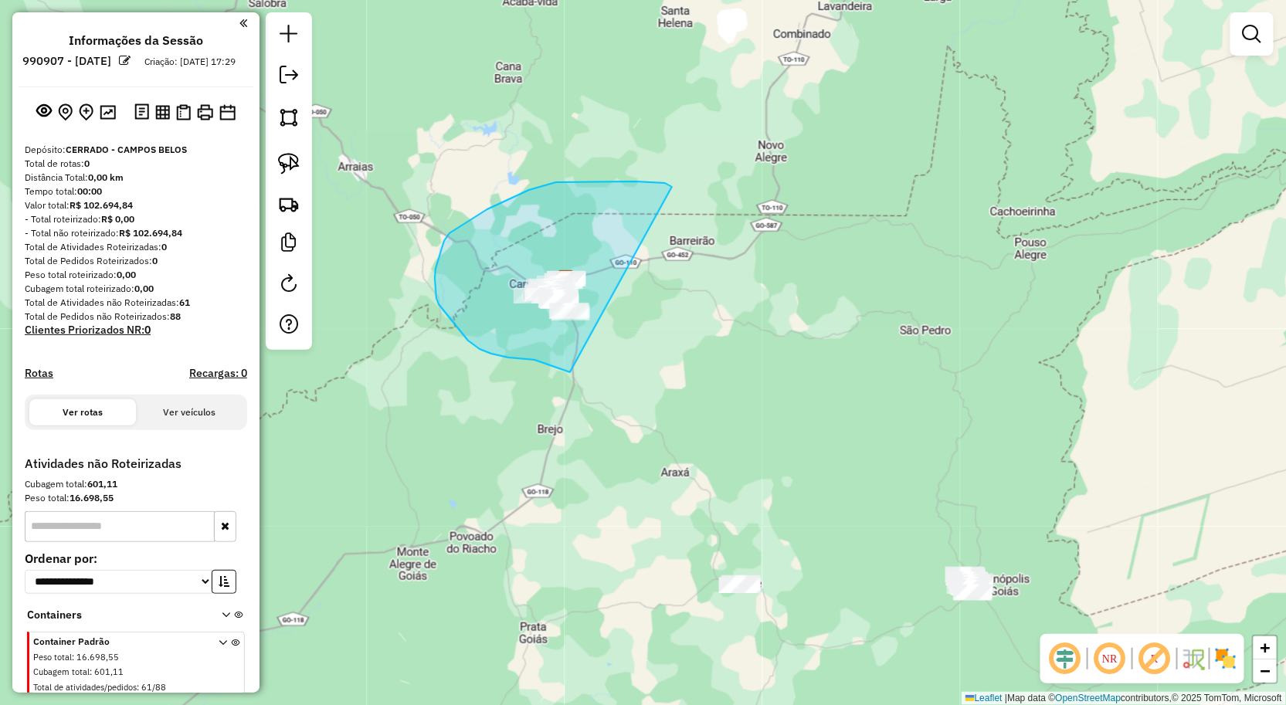
drag, startPoint x: 672, startPoint y: 187, endPoint x: 570, endPoint y: 372, distance: 211.6
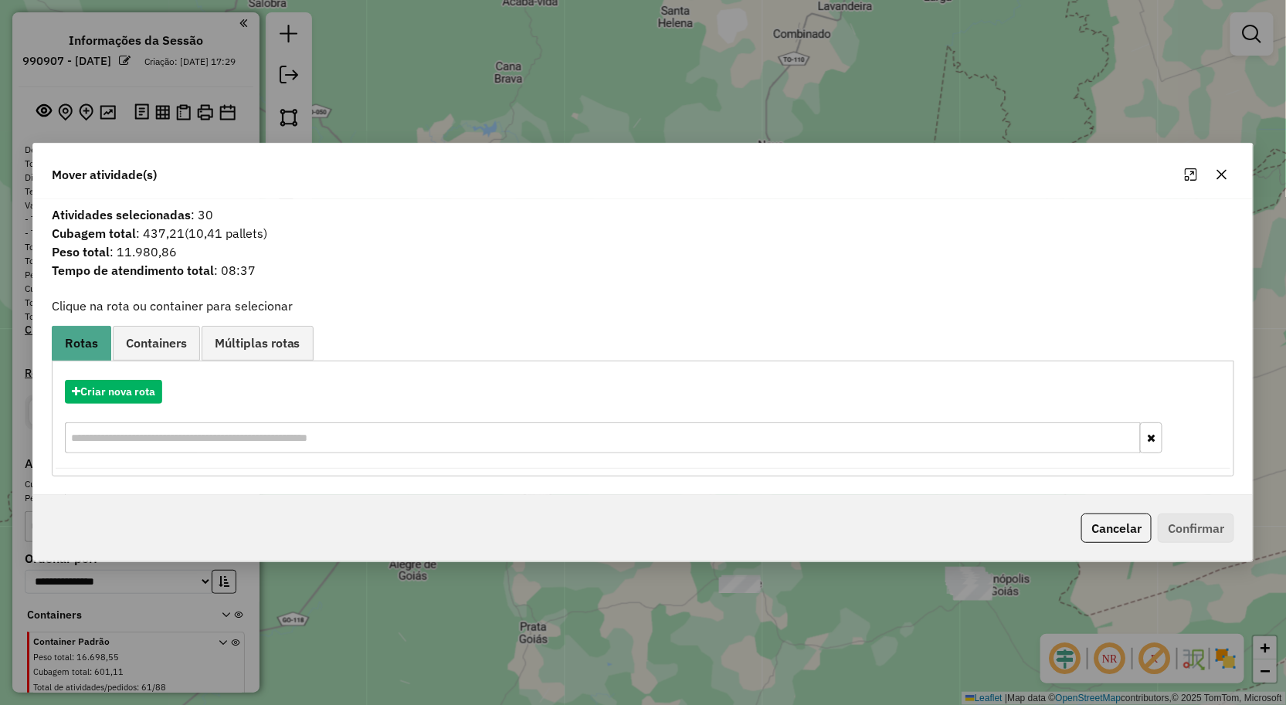
click at [1217, 175] on icon "button" at bounding box center [1222, 174] width 12 height 12
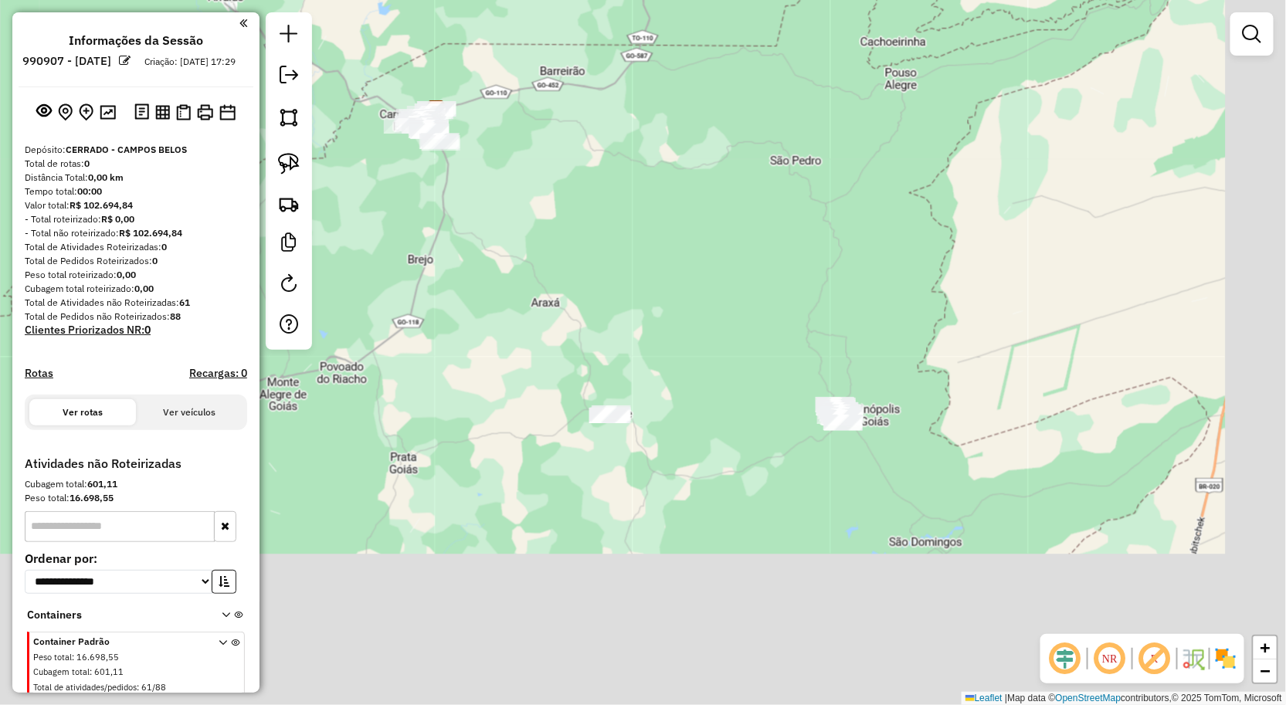
drag, startPoint x: 693, startPoint y: 484, endPoint x: 576, endPoint y: 336, distance: 188.6
click at [582, 342] on div "Janela de atendimento Grade de atendimento Capacidade Transportadoras Veículos …" at bounding box center [643, 352] width 1286 height 705
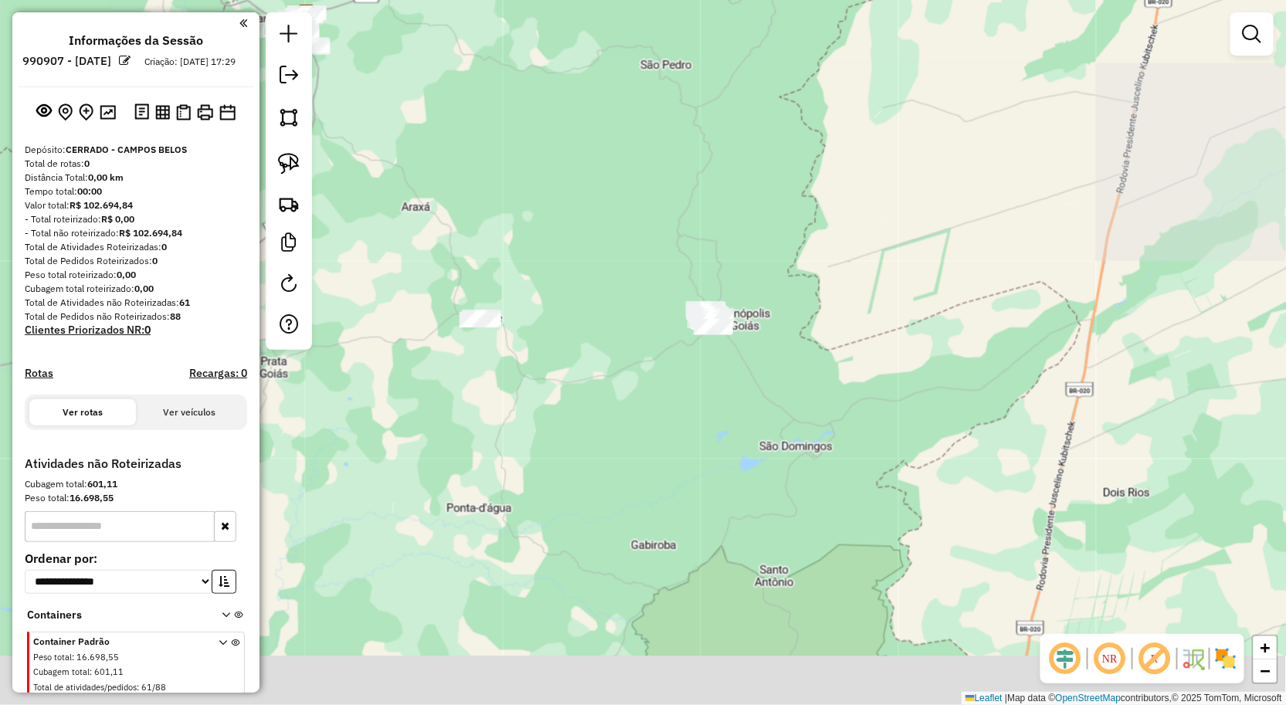
drag, startPoint x: 574, startPoint y: 375, endPoint x: 544, endPoint y: 360, distance: 33.5
click at [548, 361] on div "Janela de atendimento Grade de atendimento Capacidade Transportadoras Veículos …" at bounding box center [643, 352] width 1286 height 705
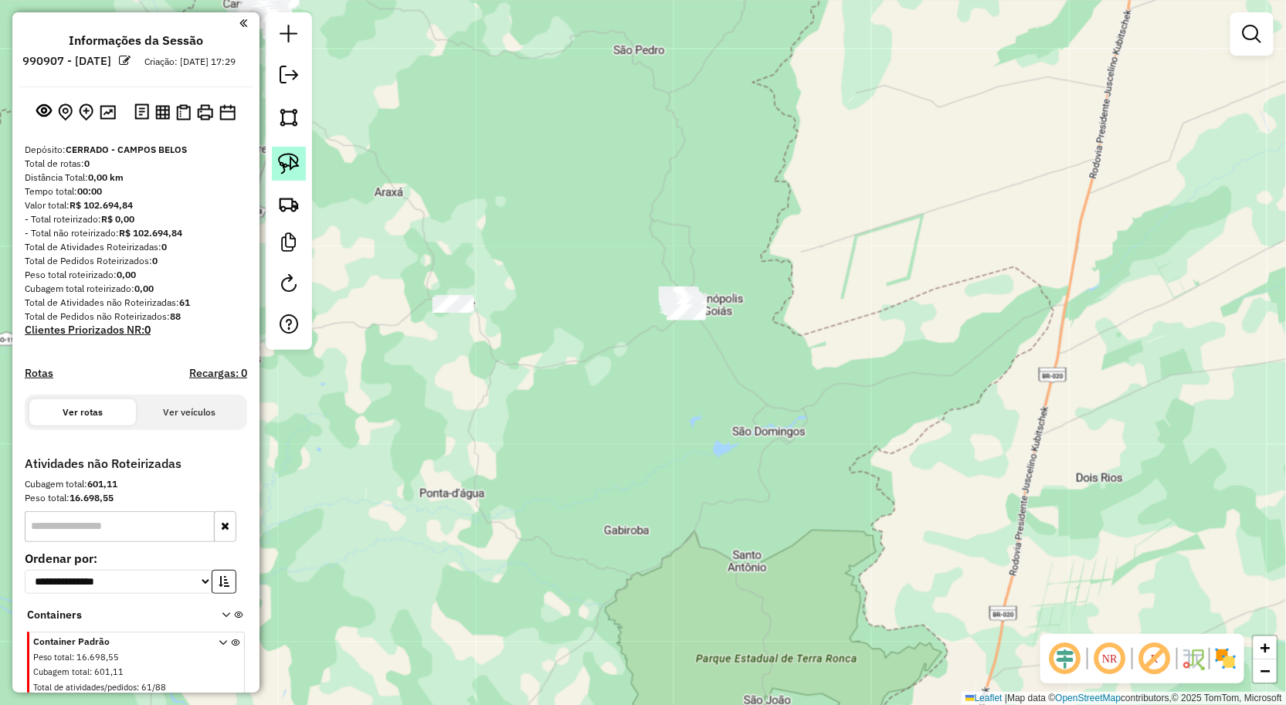
click at [292, 161] on img at bounding box center [289, 164] width 22 height 22
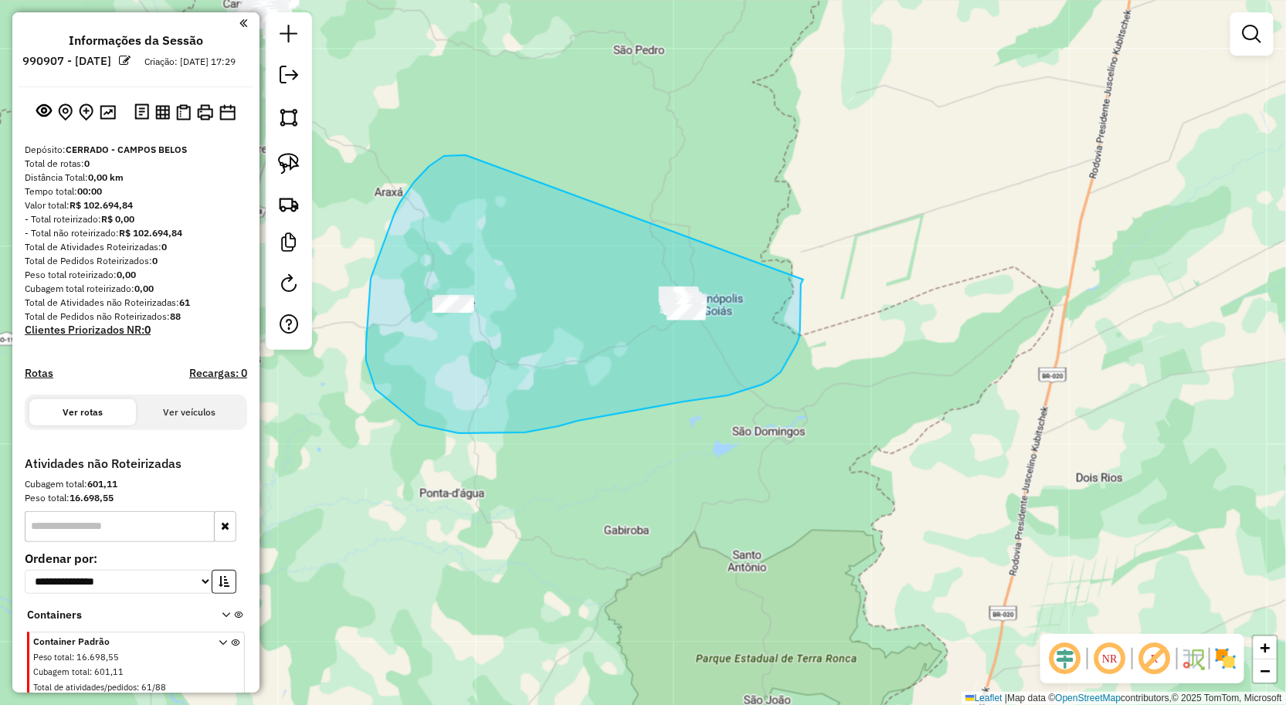
drag, startPoint x: 462, startPoint y: 155, endPoint x: 803, endPoint y: 280, distance: 363.4
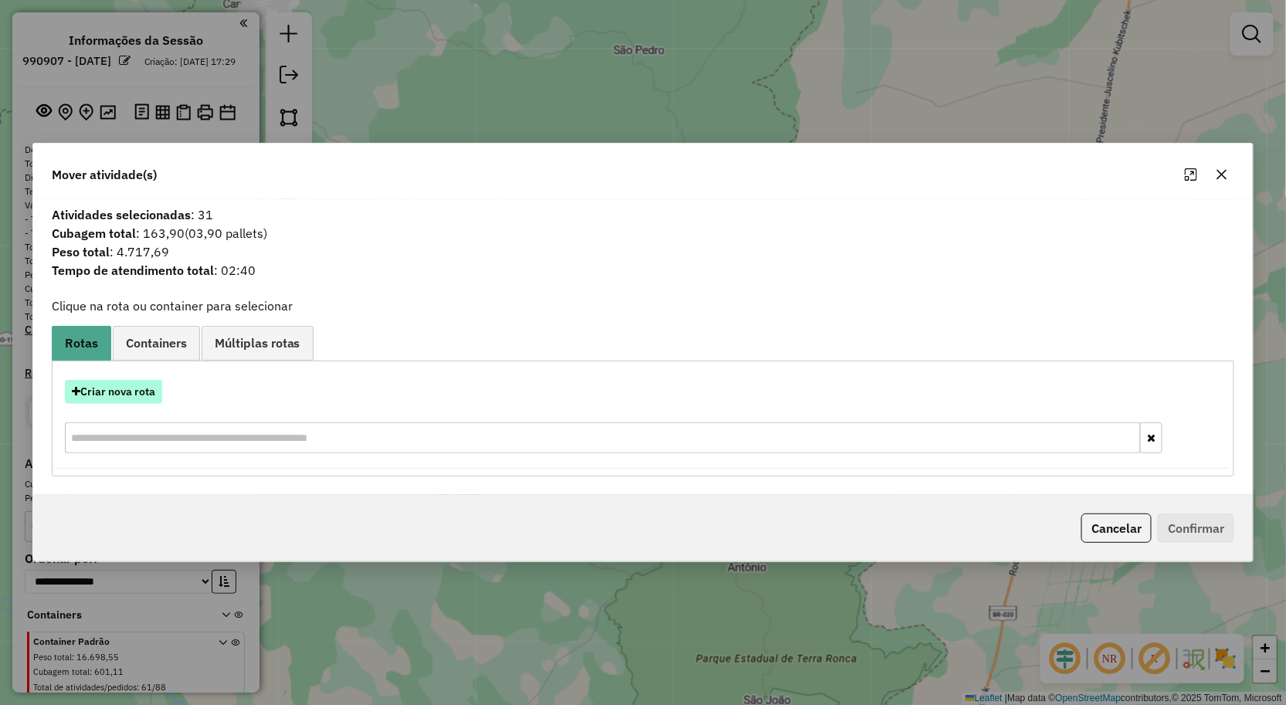
click at [133, 394] on button "Criar nova rota" at bounding box center [113, 392] width 97 height 24
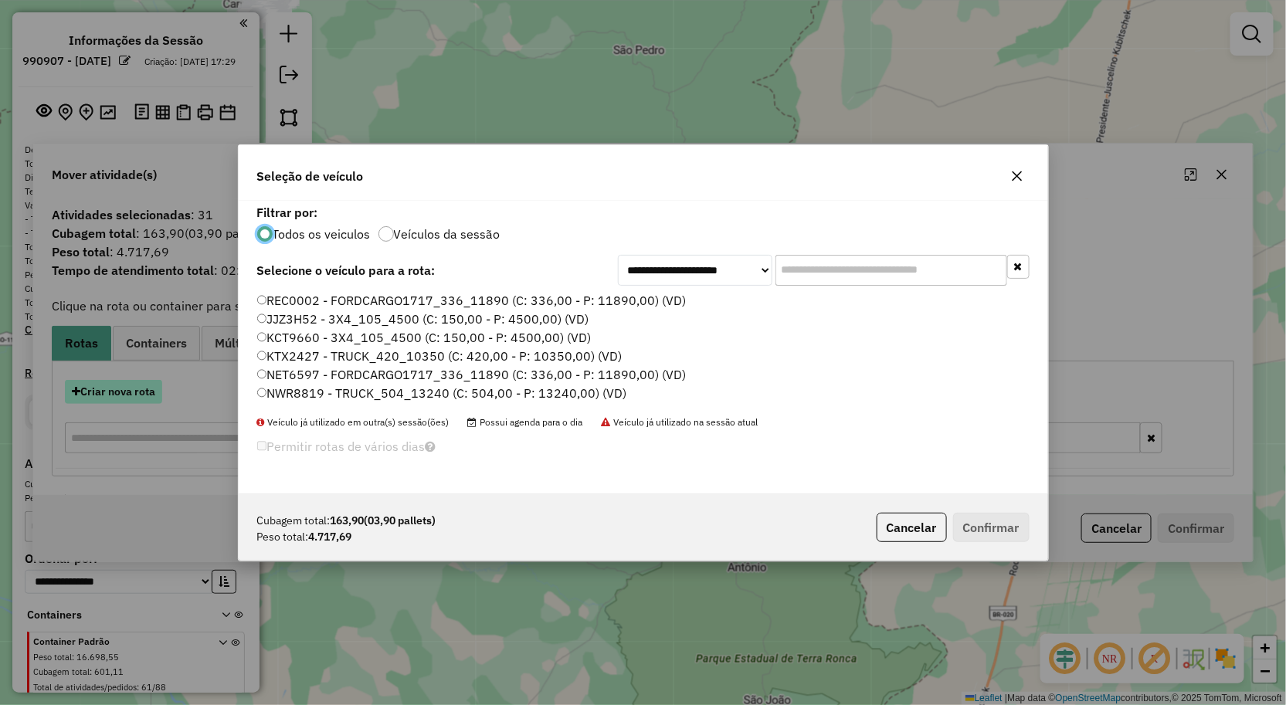
scroll to position [8, 4]
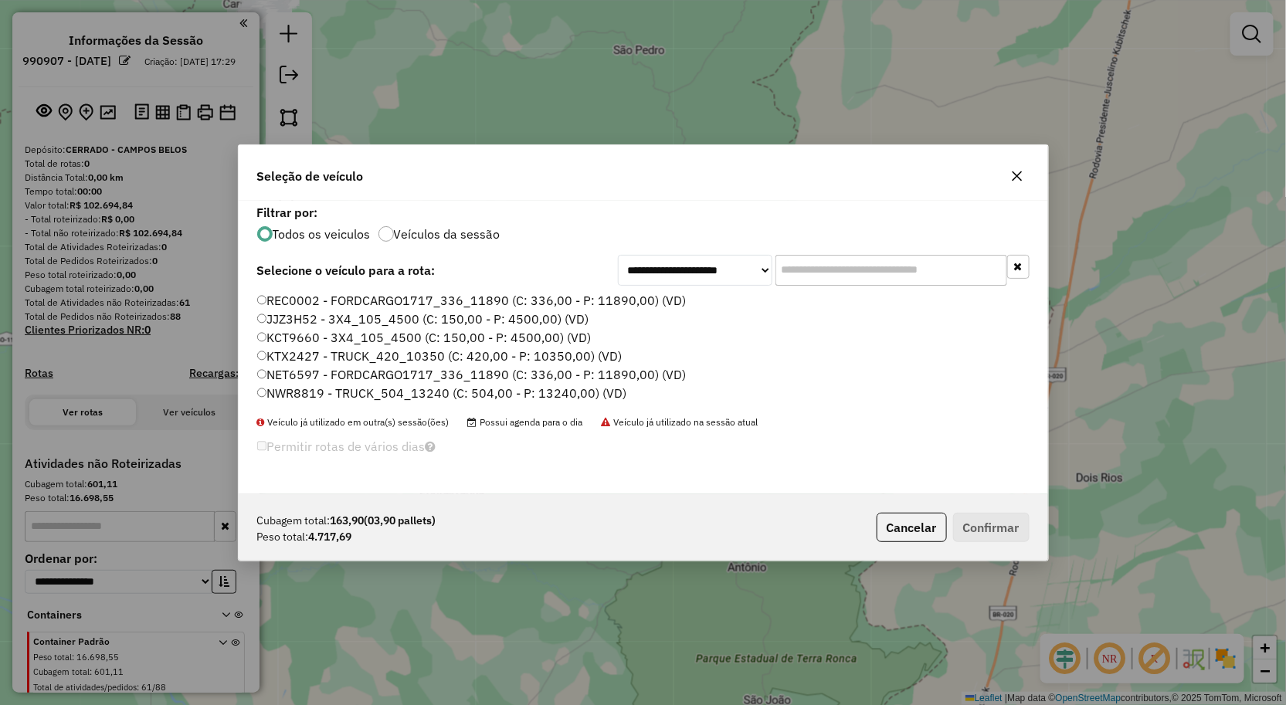
click at [344, 387] on label "NWR8819 - TRUCK_504_13240 (C: 504,00 - P: 13240,00) (VD)" at bounding box center [442, 393] width 370 height 19
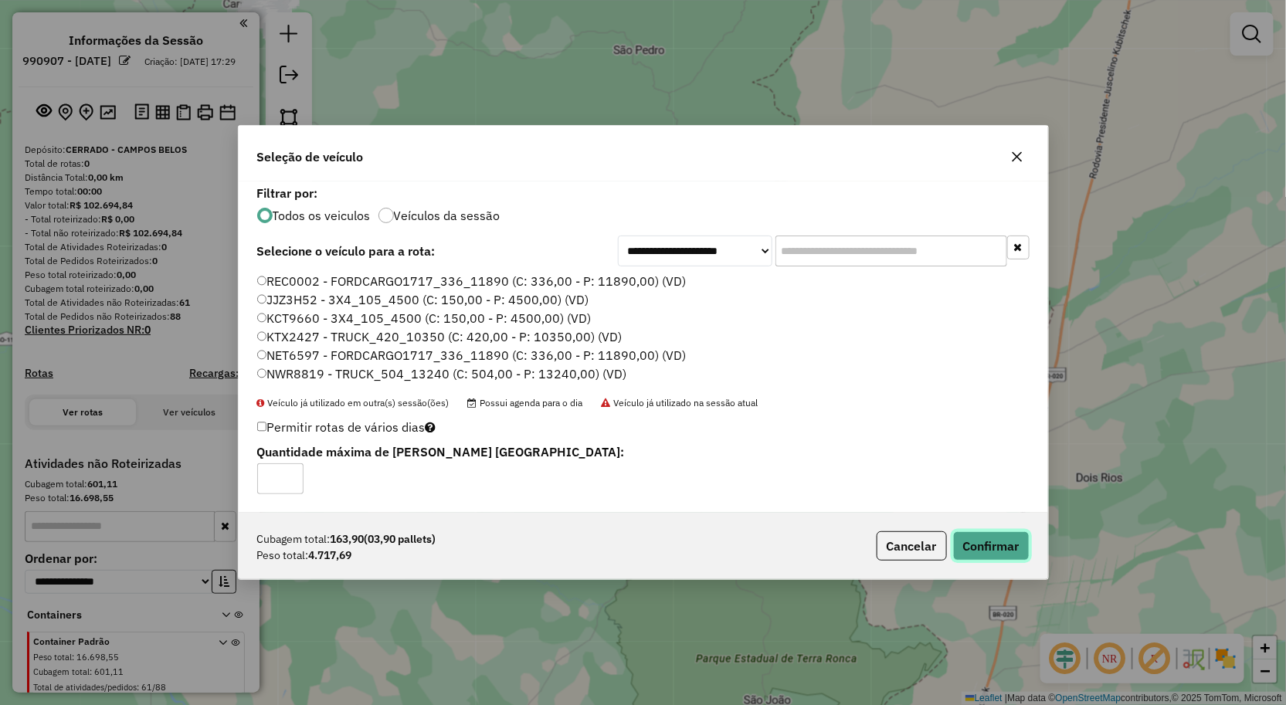
click at [983, 531] on button "Confirmar" at bounding box center [991, 545] width 76 height 29
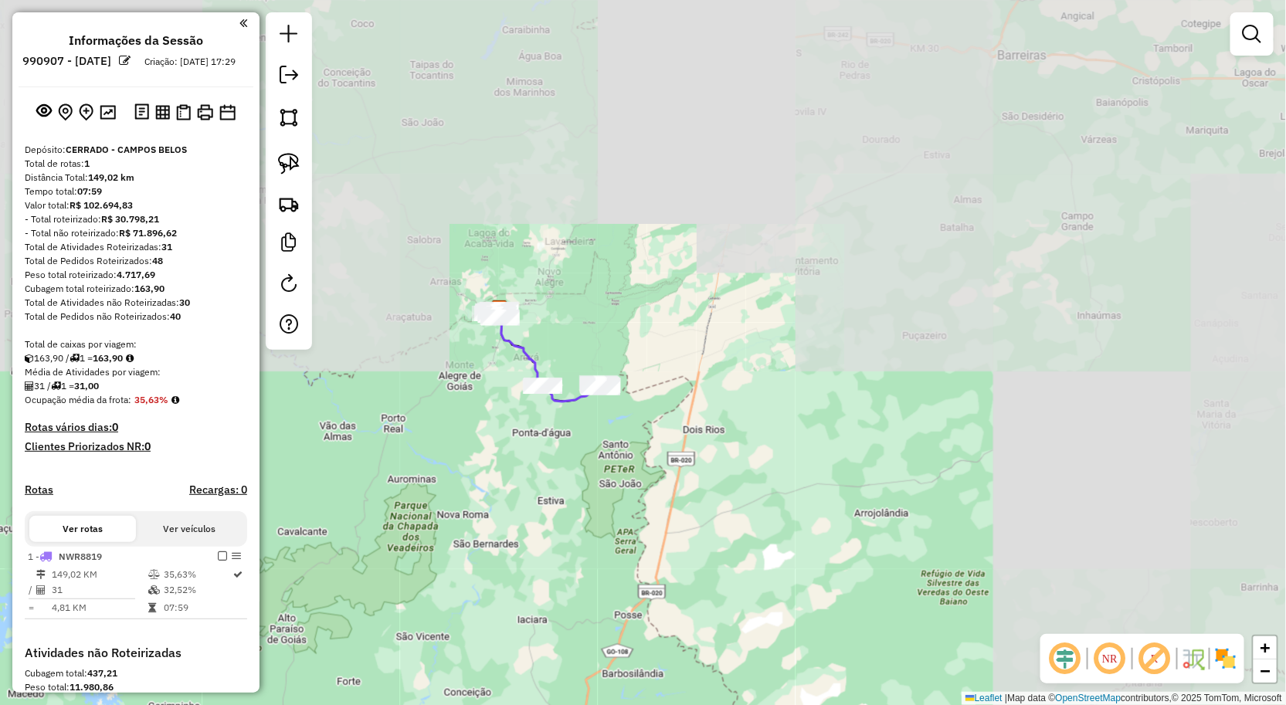
drag, startPoint x: 504, startPoint y: 386, endPoint x: 544, endPoint y: 412, distance: 47.6
click at [544, 412] on div "Janela de atendimento Grade de atendimento Capacidade Transportadoras Veículos …" at bounding box center [643, 352] width 1286 height 705
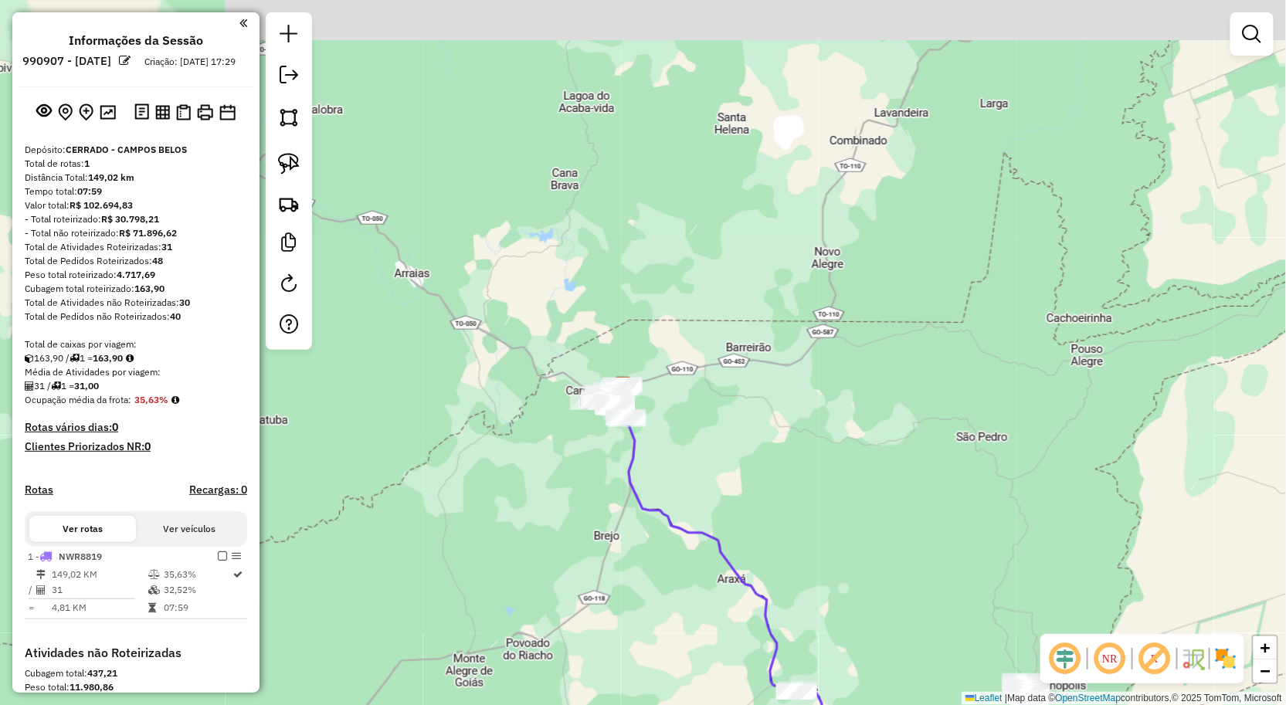
drag, startPoint x: 591, startPoint y: 399, endPoint x: 613, endPoint y: 481, distance: 85.4
click at [604, 502] on div "Janela de atendimento Grade de atendimento Capacidade Transportadoras Veículos …" at bounding box center [643, 352] width 1286 height 705
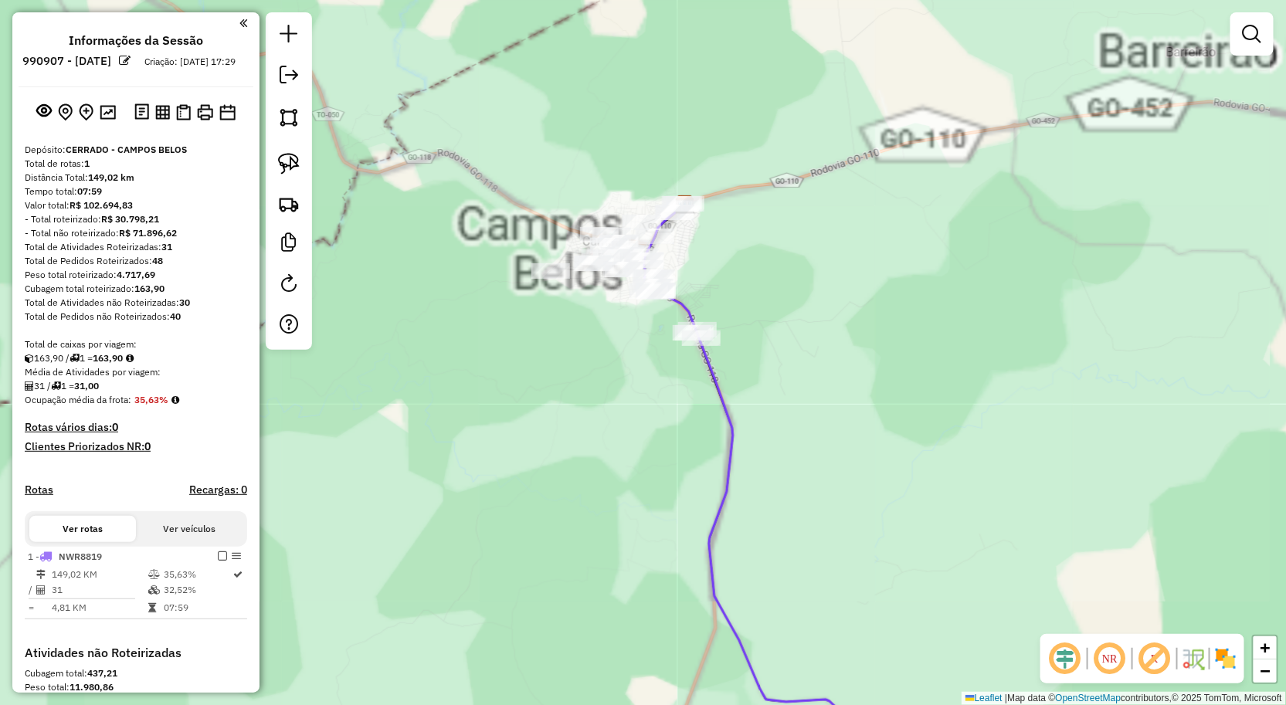
drag, startPoint x: 637, startPoint y: 375, endPoint x: 654, endPoint y: 554, distance: 180.0
click at [650, 555] on div "Janela de atendimento Grade de atendimento Capacidade Transportadoras Veículos …" at bounding box center [643, 352] width 1286 height 705
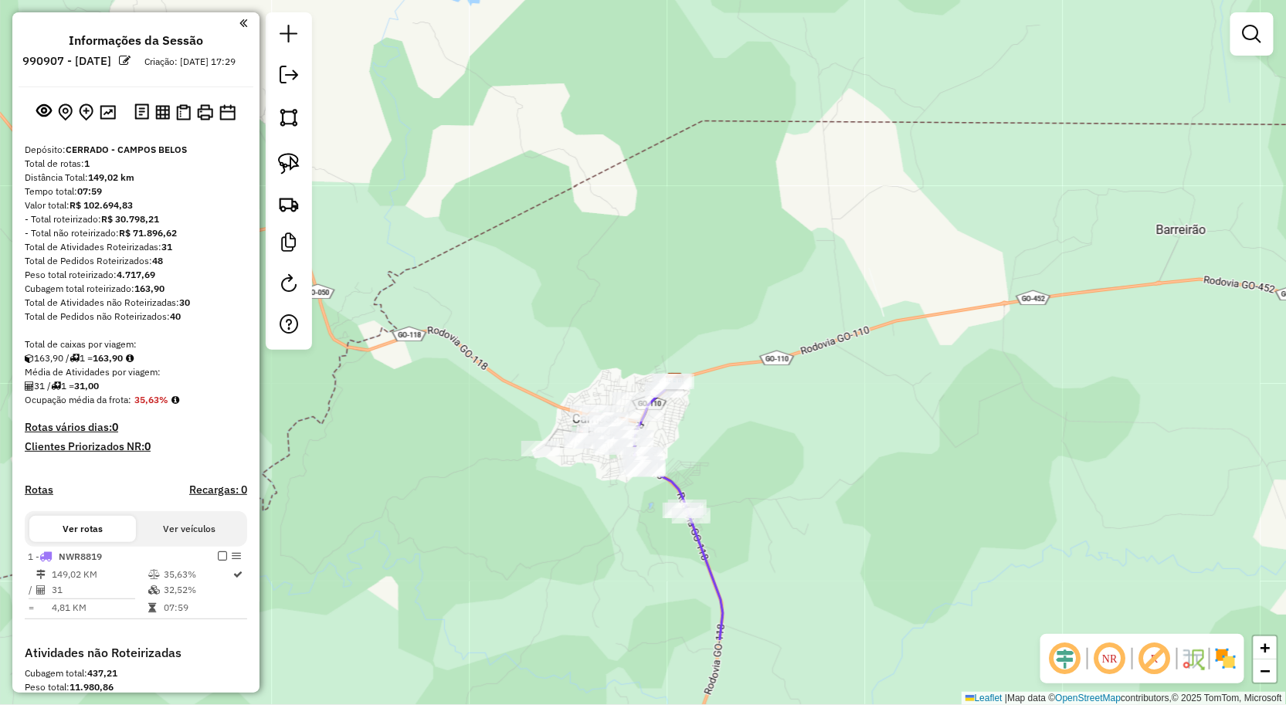
drag, startPoint x: 734, startPoint y: 468, endPoint x: 729, endPoint y: 443, distance: 25.2
click at [729, 443] on div "Janela de atendimento Grade de atendimento Capacidade Transportadoras Veículos …" at bounding box center [643, 352] width 1286 height 705
drag, startPoint x: 857, startPoint y: 546, endPoint x: 865, endPoint y: 467, distance: 79.9
click at [858, 506] on div "Janela de atendimento Grade de atendimento Capacidade Transportadoras Veículos …" at bounding box center [643, 352] width 1286 height 705
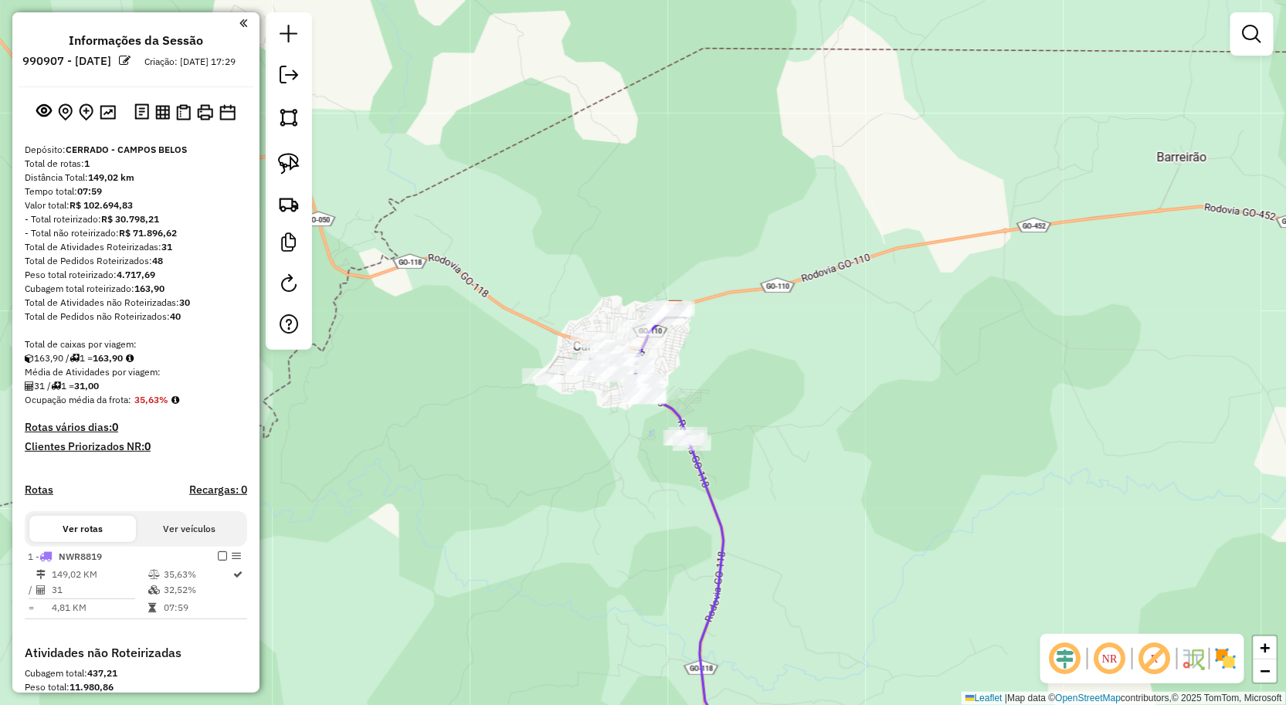
click at [1238, 36] on link at bounding box center [1252, 34] width 31 height 31
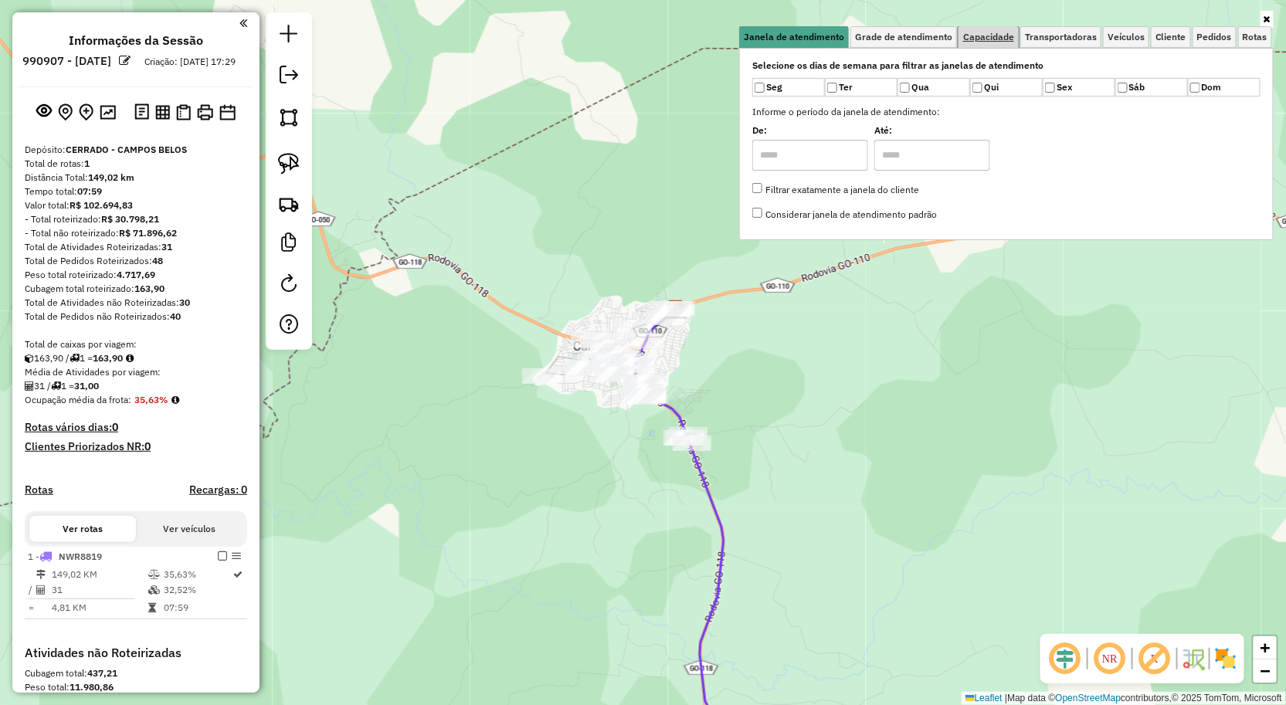
click at [982, 32] on span "Capacidade" at bounding box center [988, 36] width 51 height 9
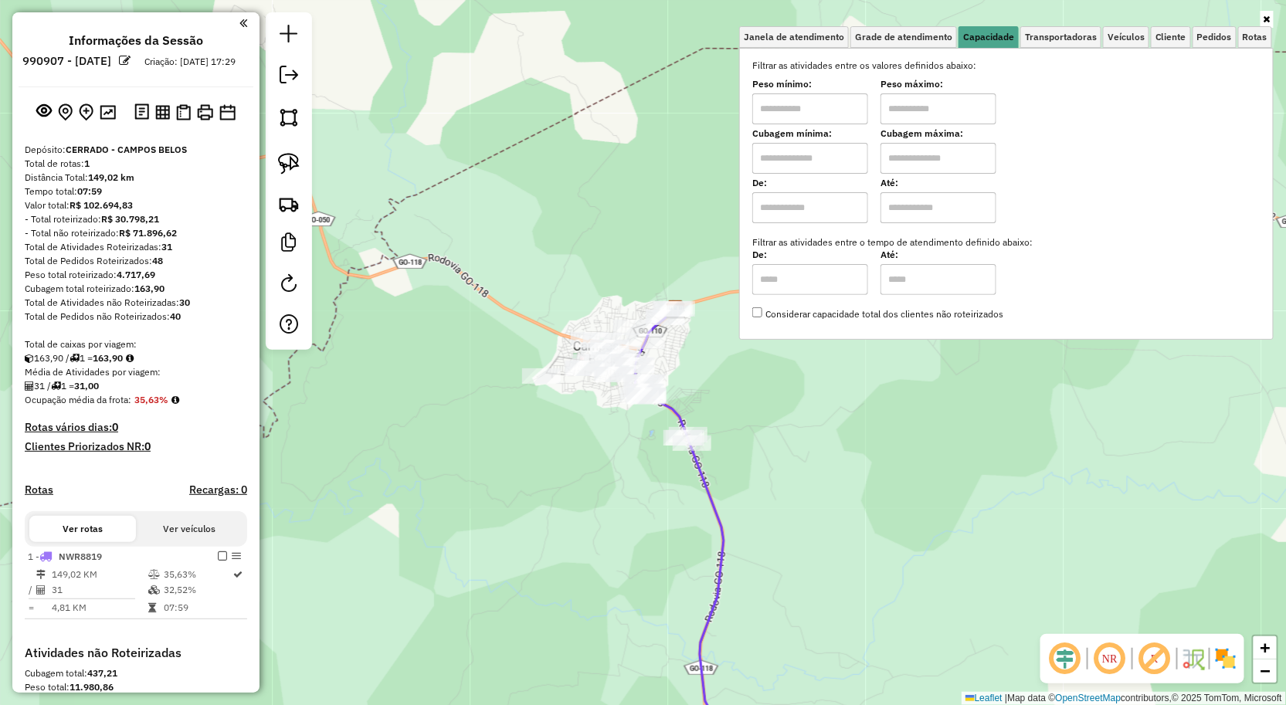
click at [837, 107] on input "text" at bounding box center [810, 108] width 116 height 31
type input "****"
click at [533, 467] on div "Limpar filtros Janela de atendimento Grade de atendimento Capacidade Transporta…" at bounding box center [643, 352] width 1286 height 705
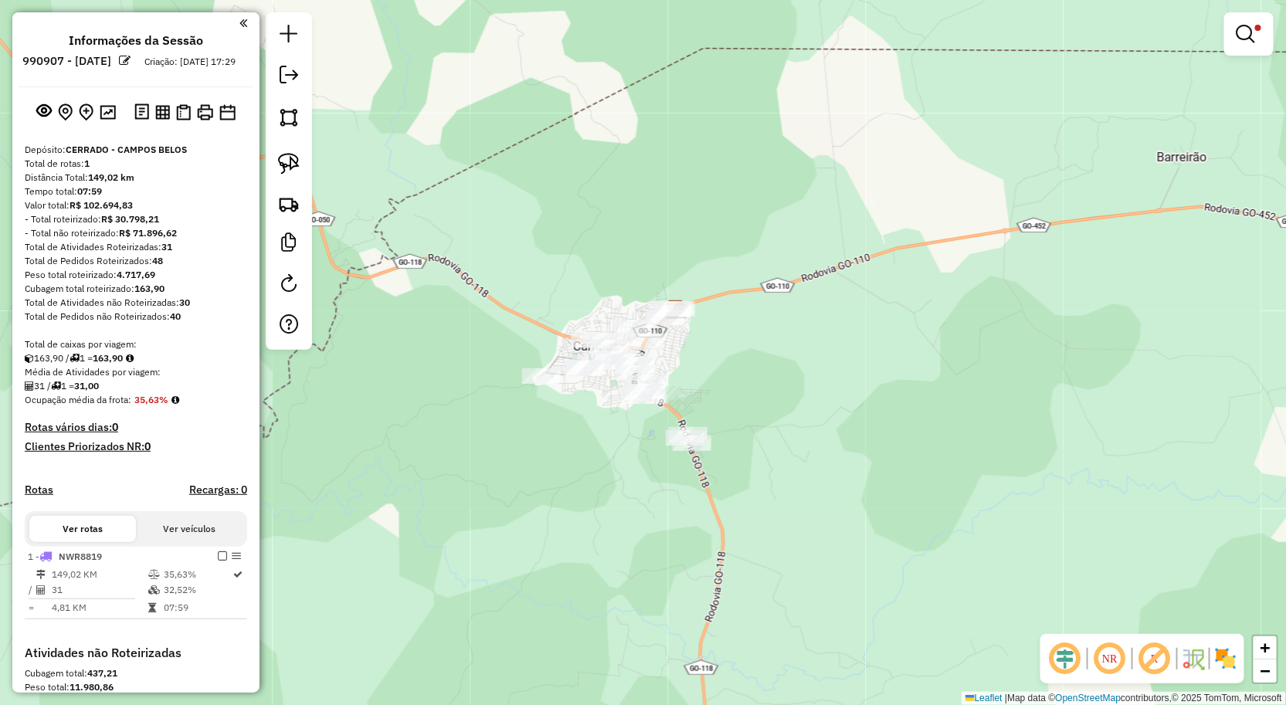
click at [310, 162] on div at bounding box center [289, 181] width 46 height 338
click at [307, 163] on div at bounding box center [289, 181] width 46 height 338
click at [304, 163] on link at bounding box center [289, 164] width 34 height 34
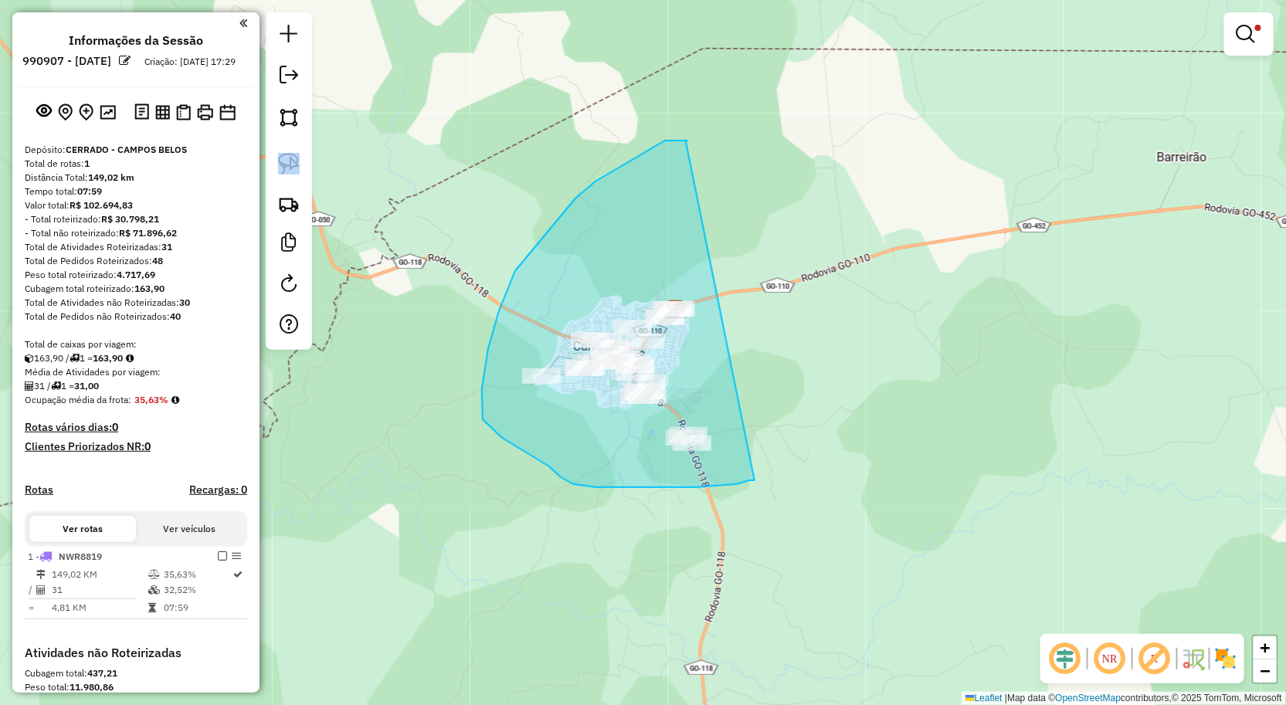
drag, startPoint x: 664, startPoint y: 141, endPoint x: 758, endPoint y: 480, distance: 352.5
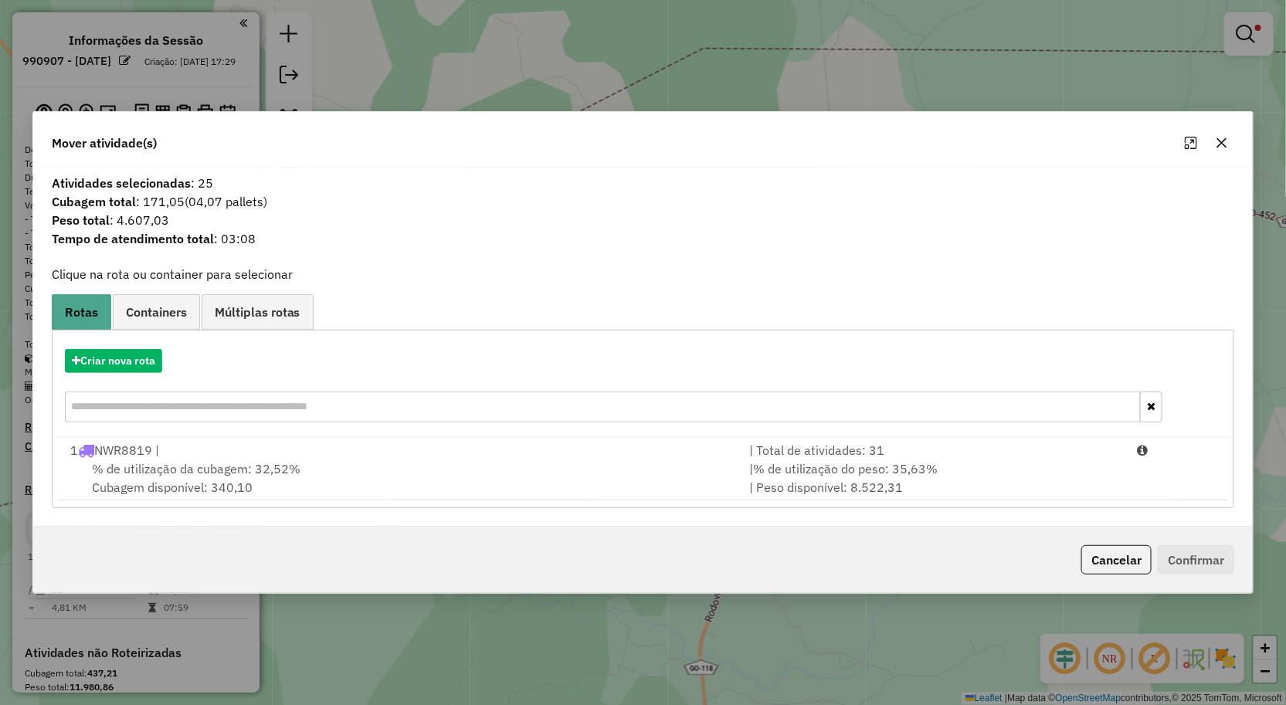
click at [1223, 143] on icon "button" at bounding box center [1222, 143] width 10 height 10
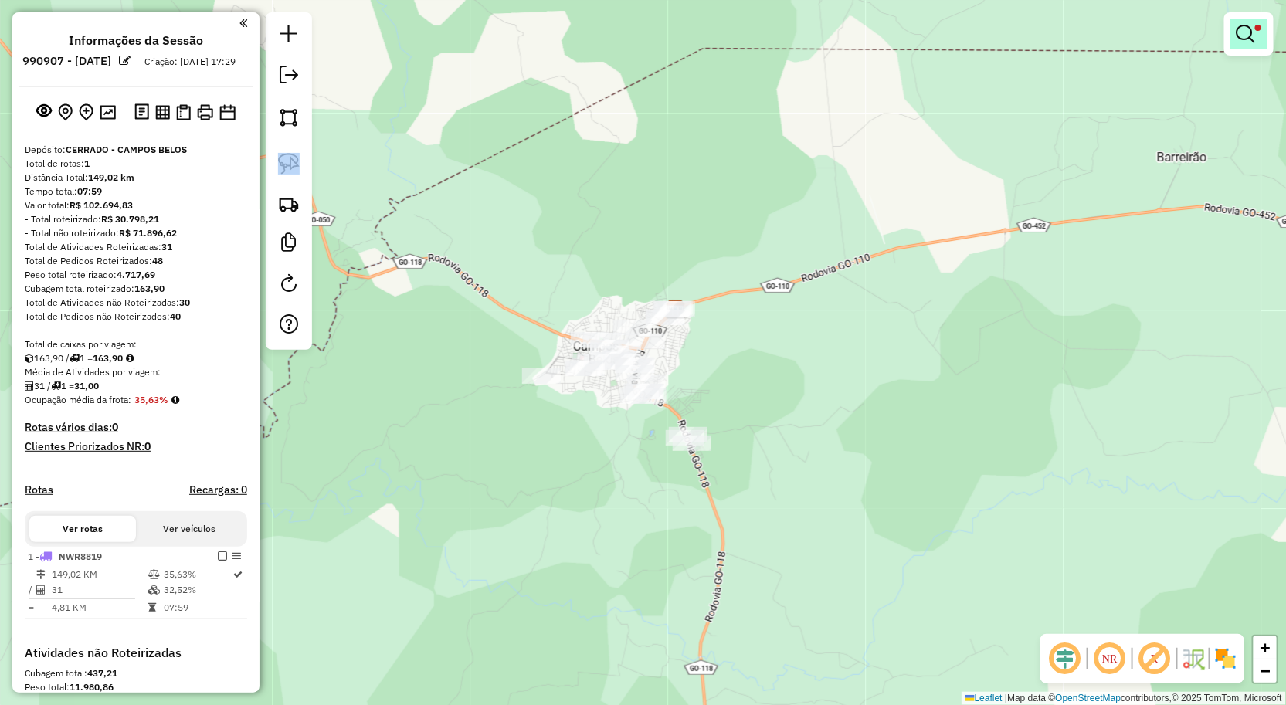
click at [1255, 32] on em at bounding box center [1246, 34] width 19 height 19
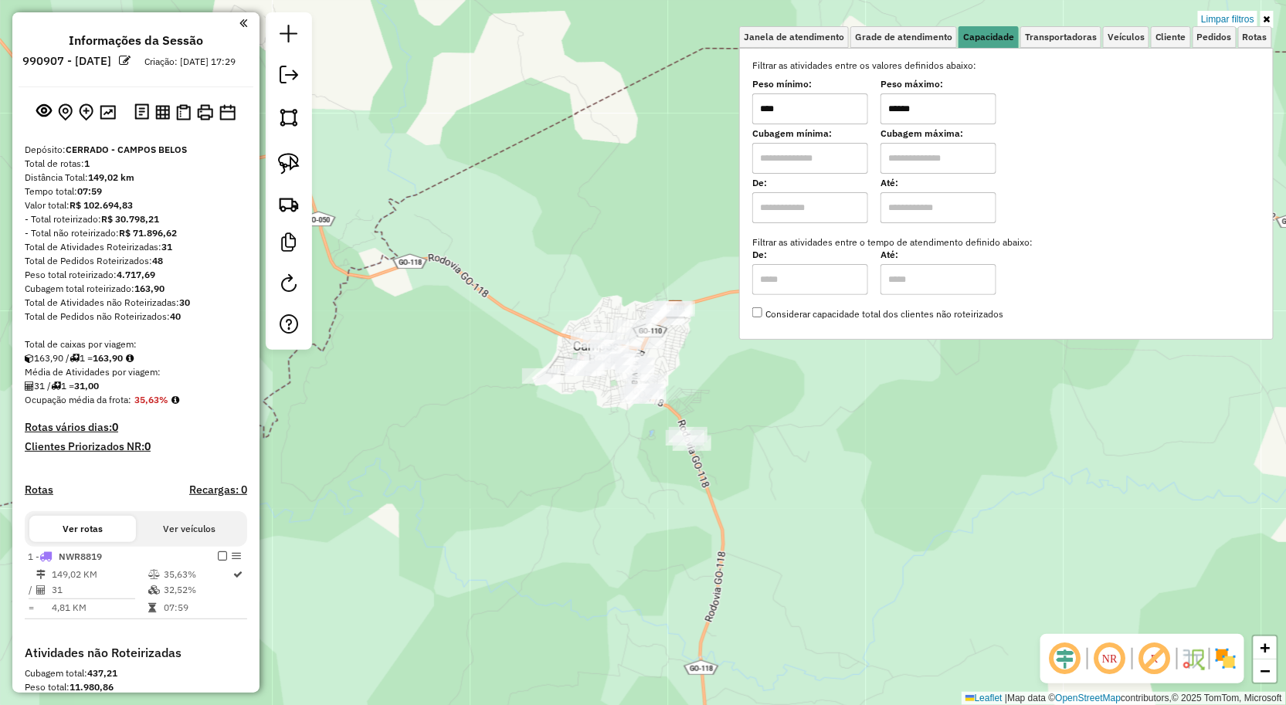
click at [952, 100] on input "******" at bounding box center [939, 108] width 116 height 31
click at [449, 466] on div "Limpar filtros Janela de atendimento Grade de atendimento Capacidade Transporta…" at bounding box center [643, 352] width 1286 height 705
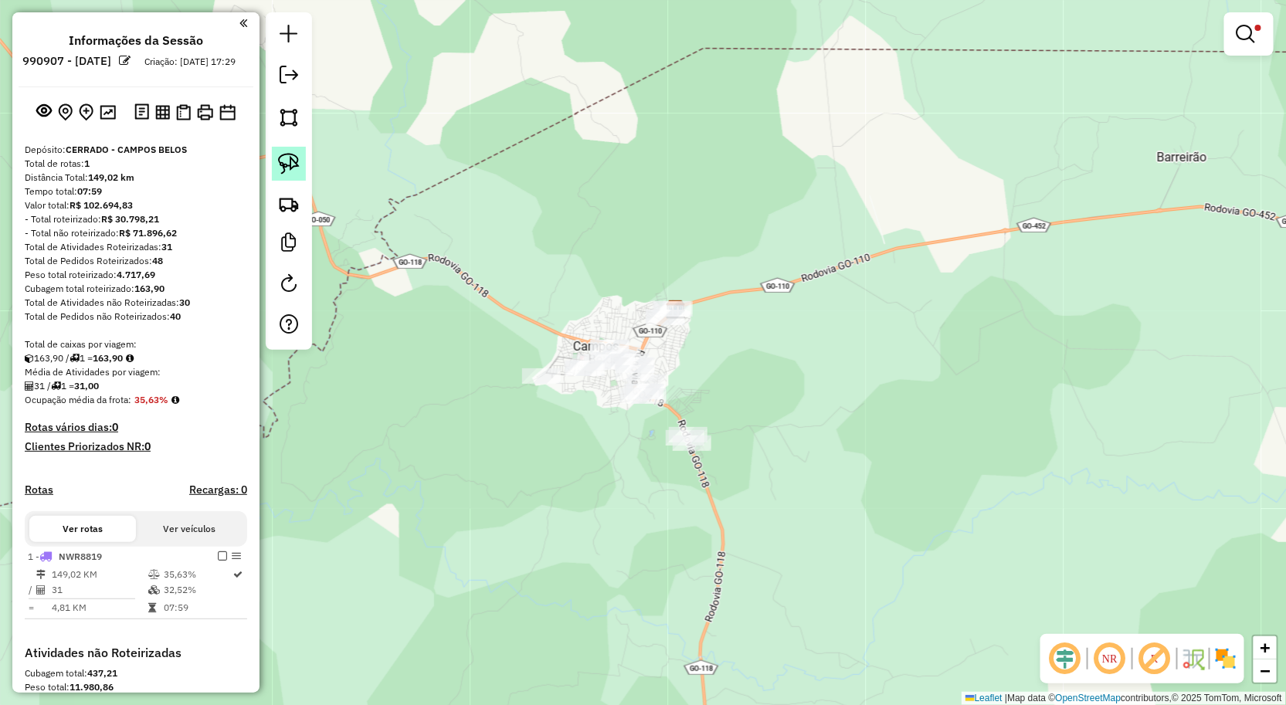
click at [287, 155] on img at bounding box center [289, 164] width 22 height 22
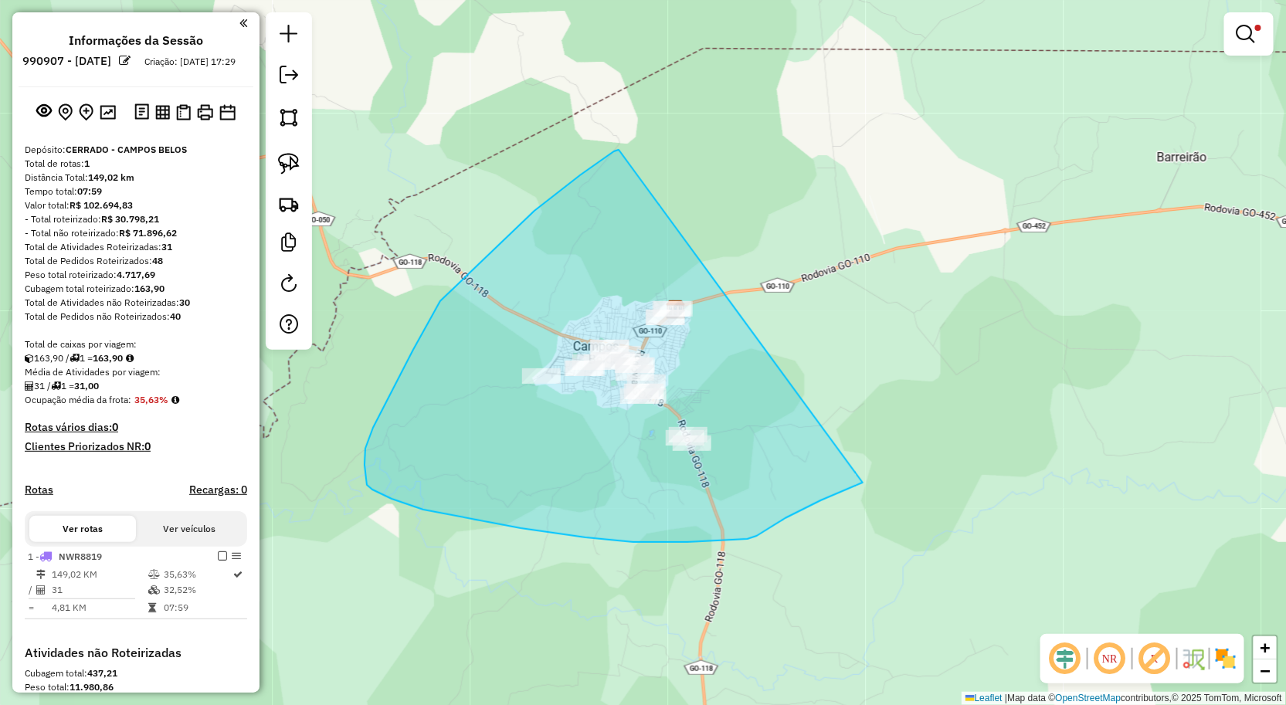
drag, startPoint x: 620, startPoint y: 151, endPoint x: 863, endPoint y: 483, distance: 411.8
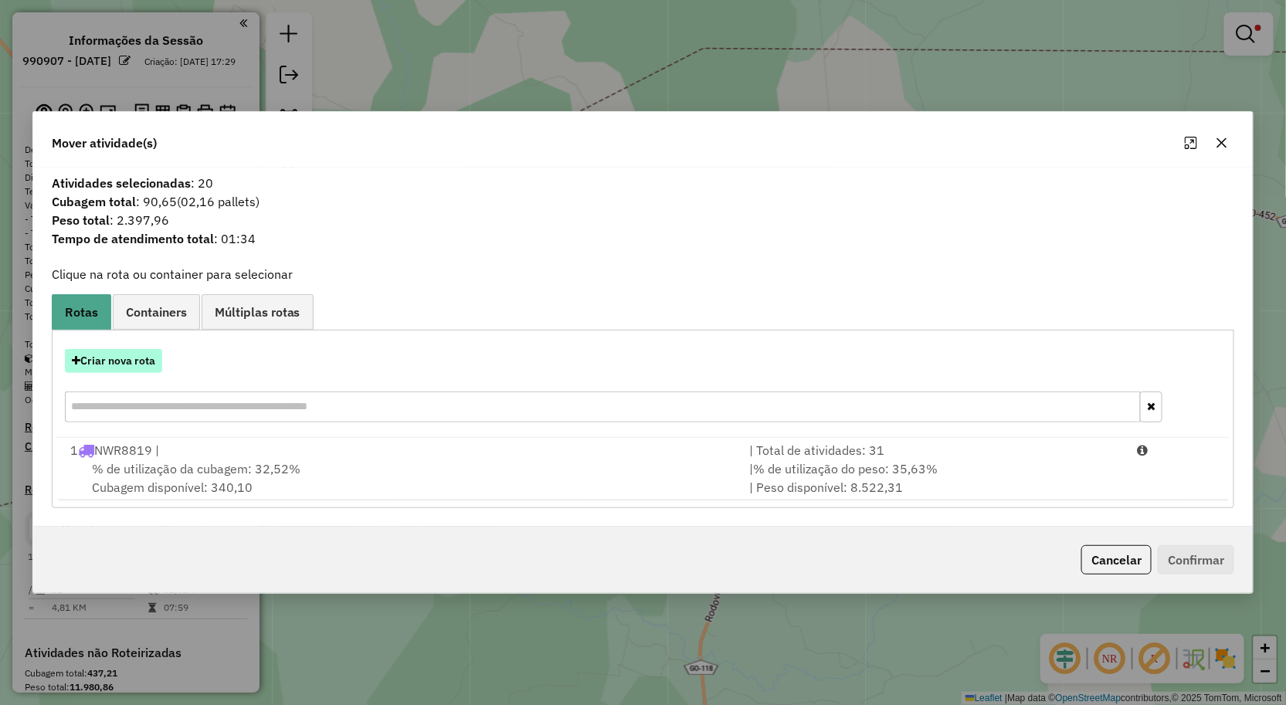
click at [130, 367] on button "Criar nova rota" at bounding box center [113, 361] width 97 height 24
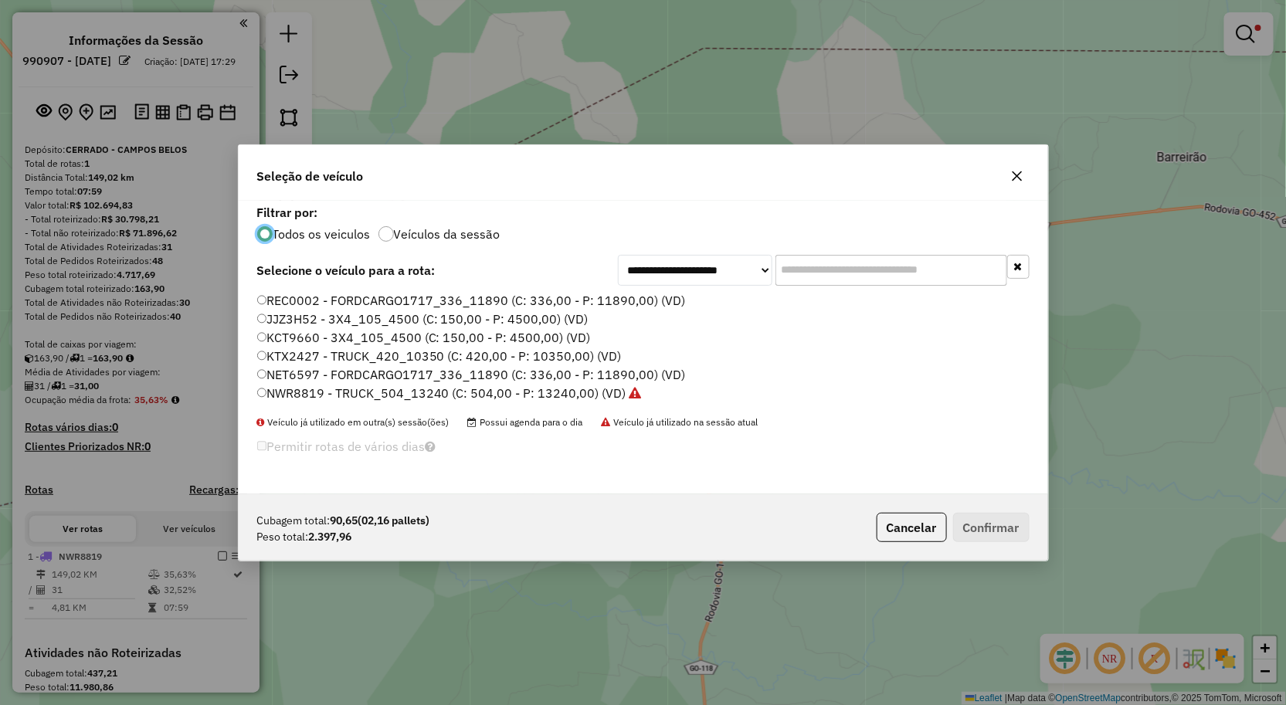
click at [1020, 178] on icon "button" at bounding box center [1017, 176] width 12 height 12
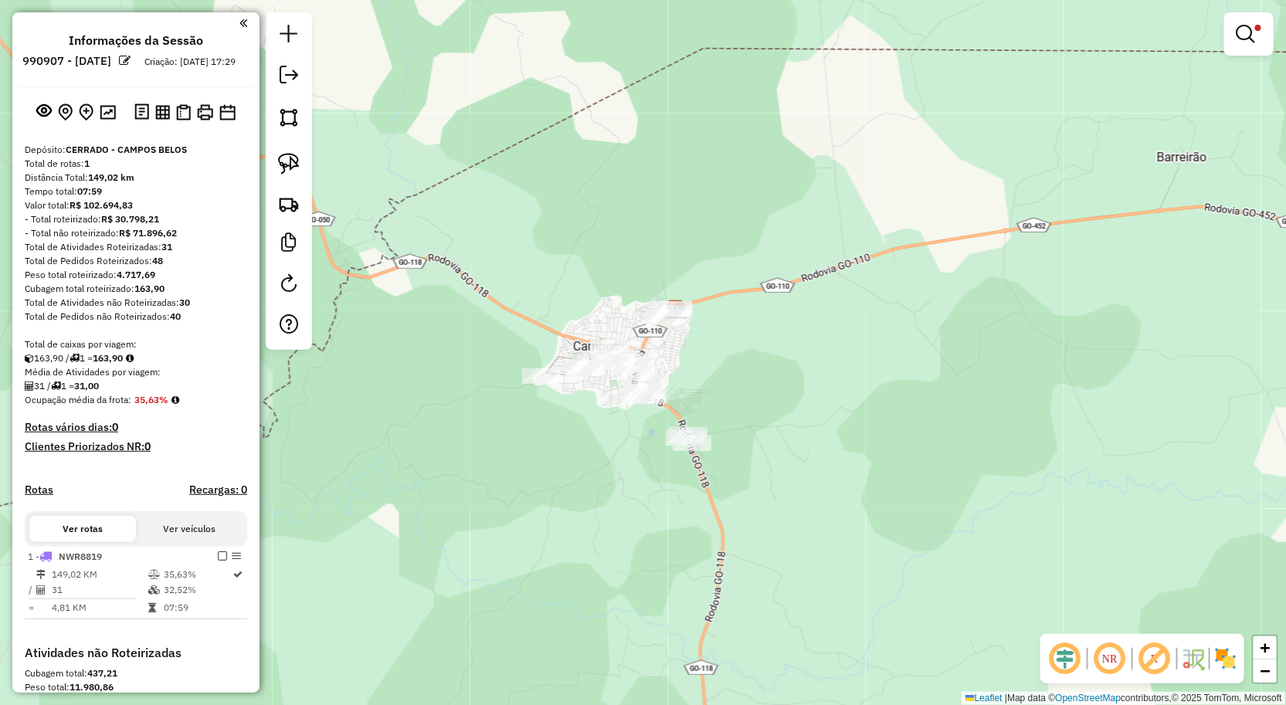
click at [1229, 26] on div at bounding box center [1248, 33] width 49 height 43
click at [1260, 46] on link at bounding box center [1249, 34] width 37 height 31
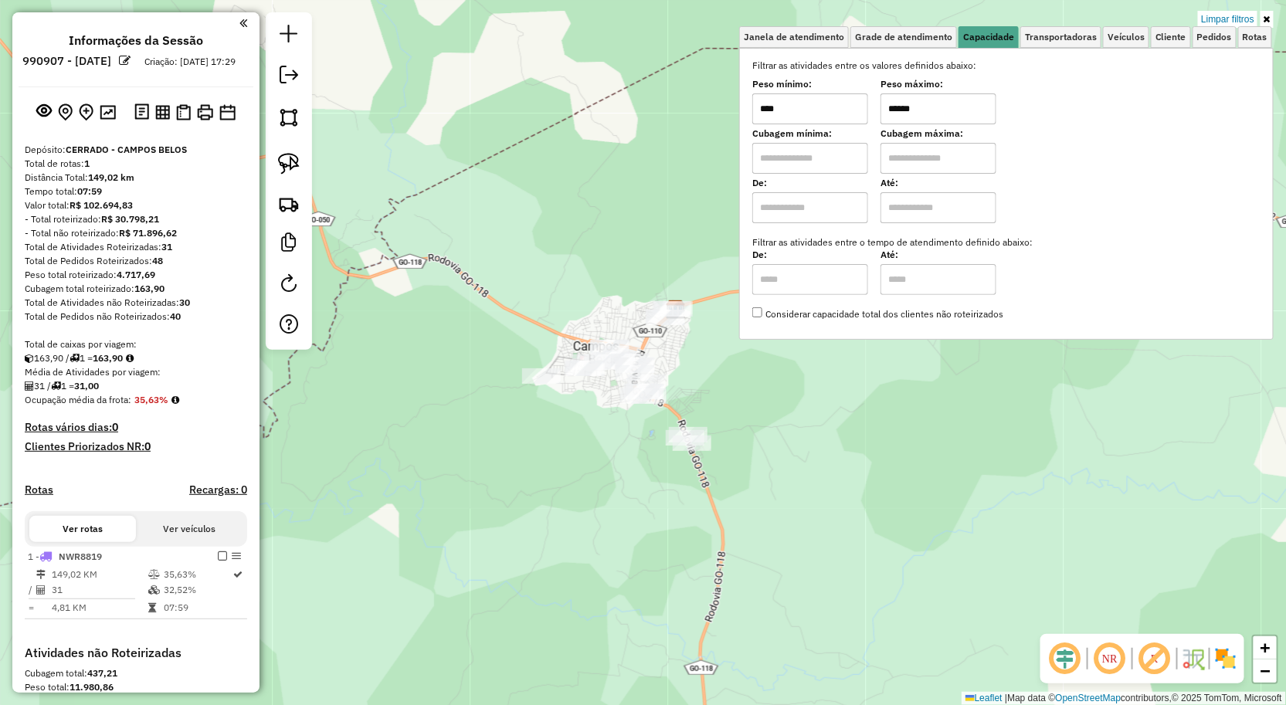
click at [979, 105] on input "******" at bounding box center [939, 108] width 116 height 31
type input "******"
click at [457, 330] on div "Limpar filtros Janela de atendimento Grade de atendimento Capacidade Transporta…" at bounding box center [643, 352] width 1286 height 705
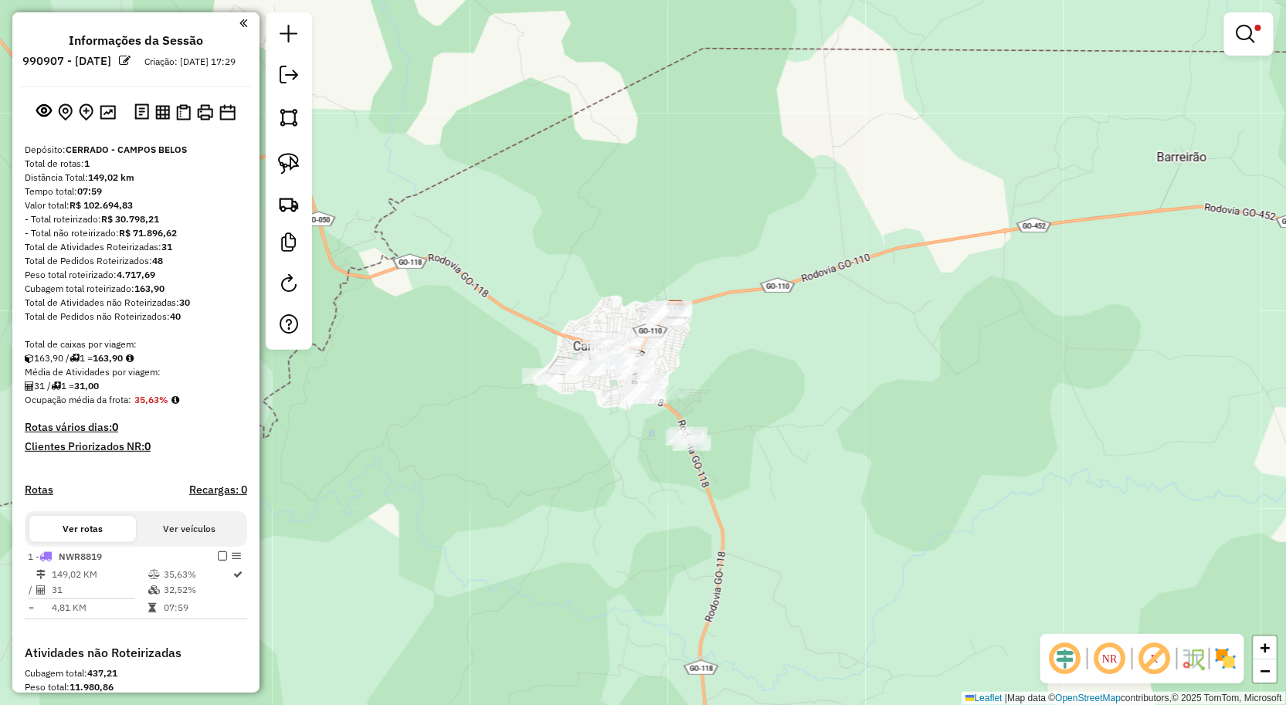
click at [457, 329] on div "Limpar filtros Janela de atendimento Grade de atendimento Capacidade Transporta…" at bounding box center [643, 352] width 1286 height 705
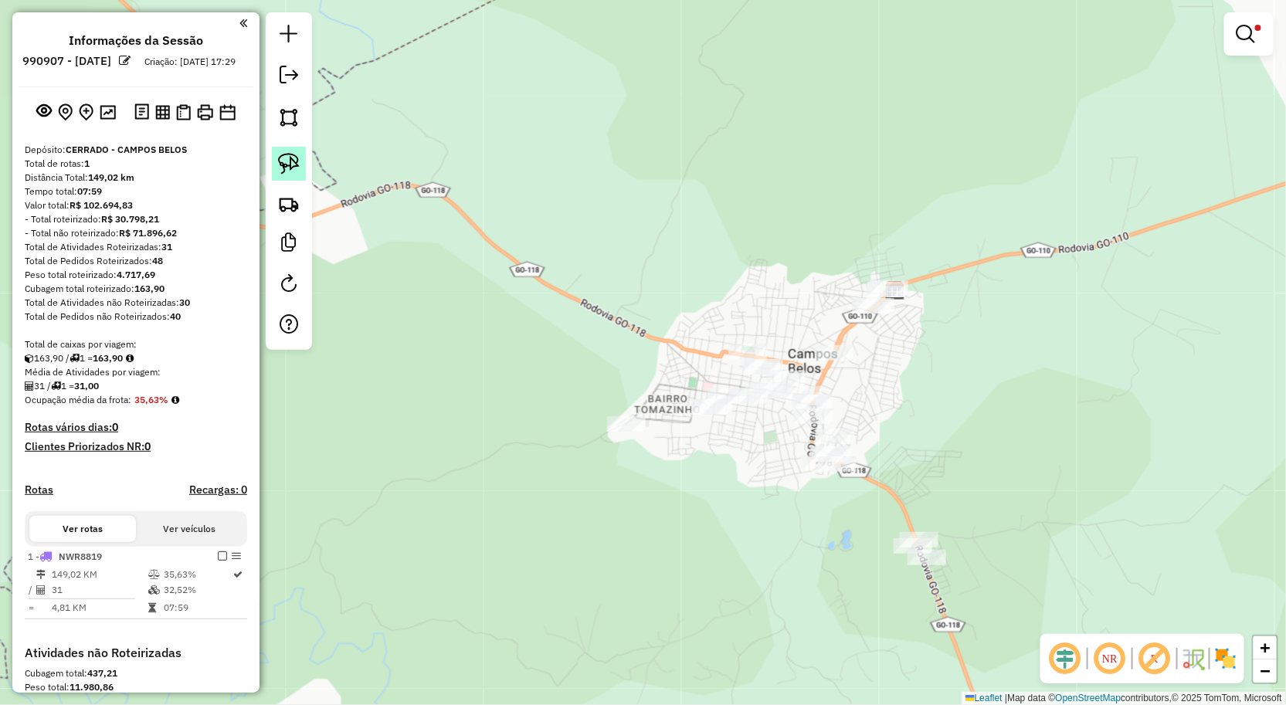
click at [281, 158] on img at bounding box center [289, 164] width 22 height 22
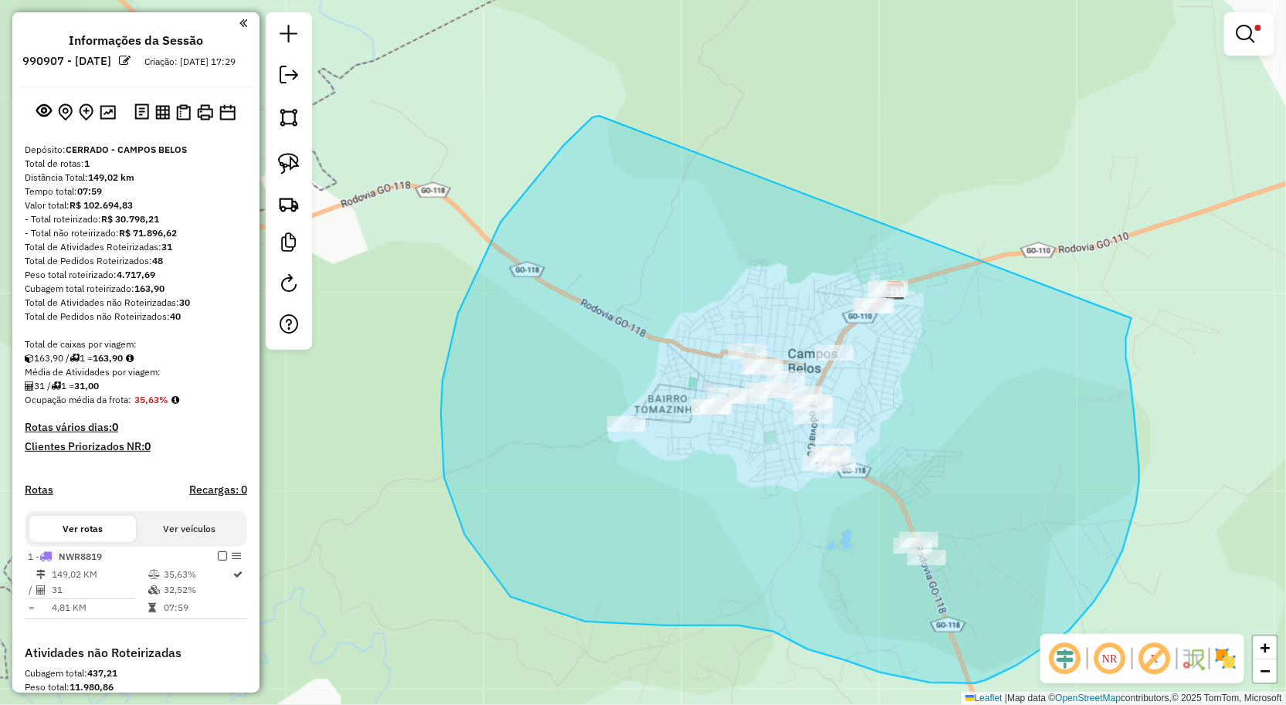
drag, startPoint x: 592, startPoint y: 117, endPoint x: 1130, endPoint y: 320, distance: 574.5
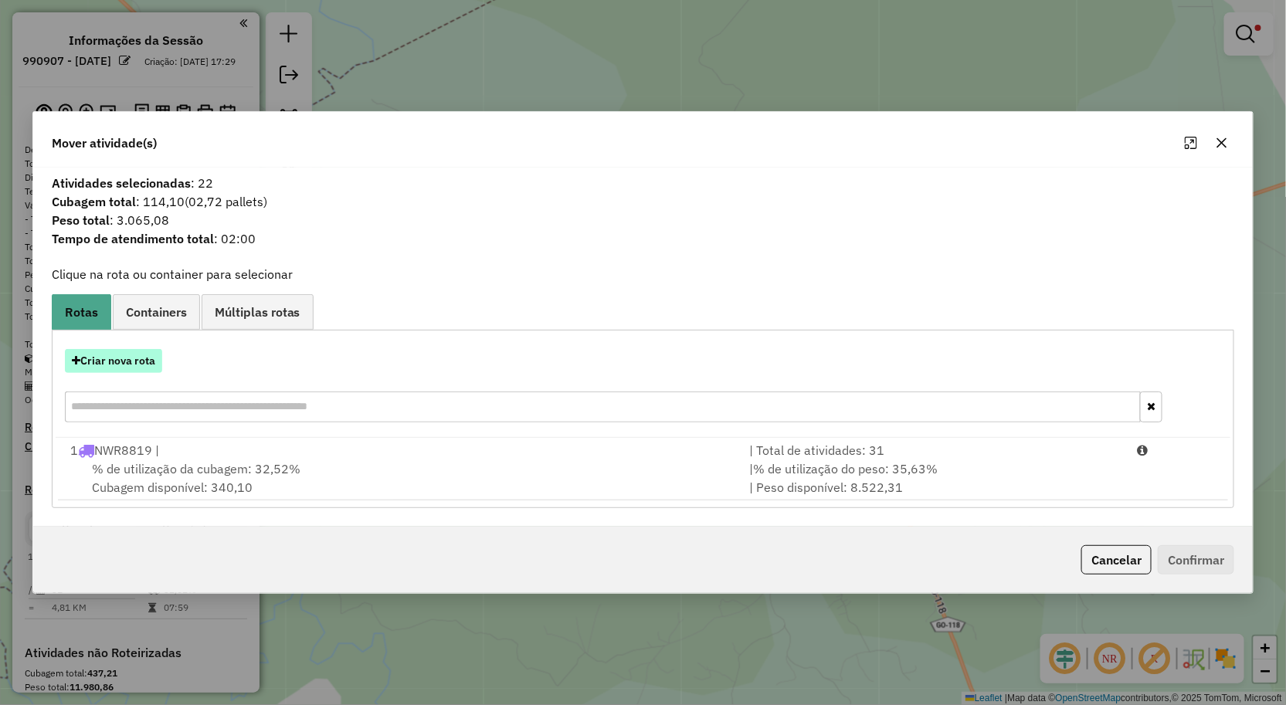
click at [144, 357] on button "Criar nova rota" at bounding box center [113, 361] width 97 height 24
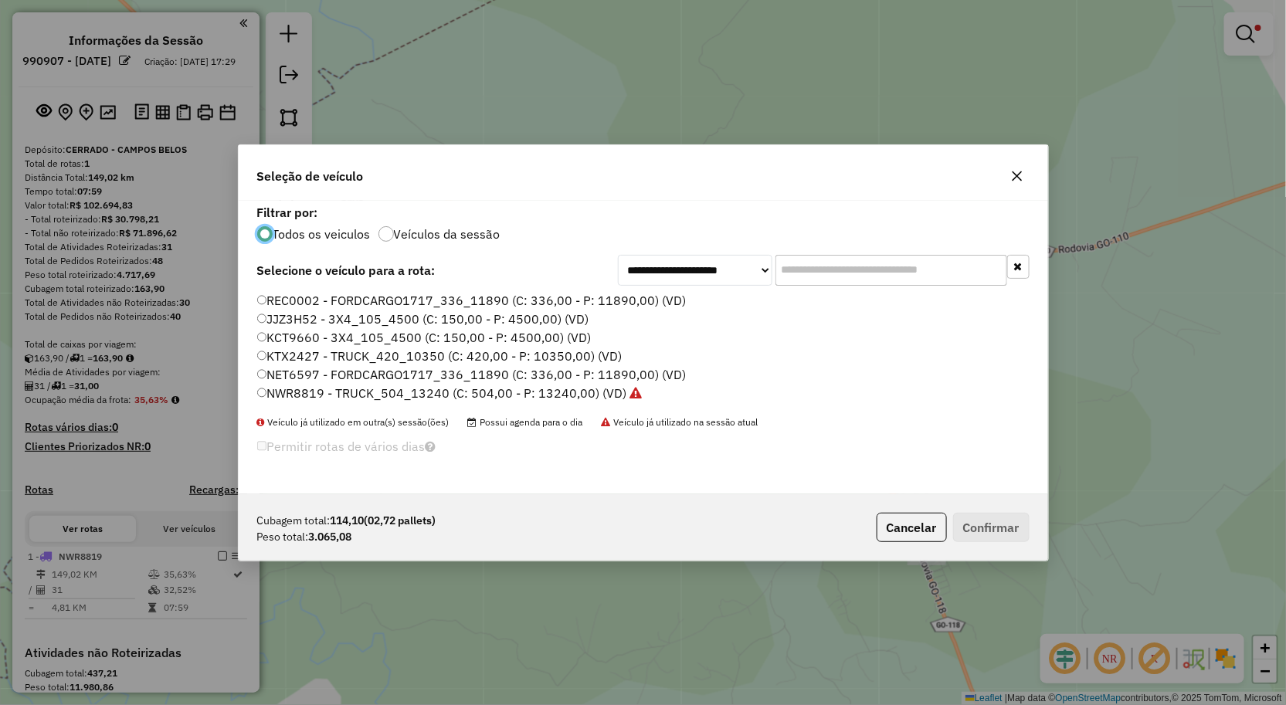
click at [304, 320] on label "JJZ3H52 - 3X4_105_4500 (C: 150,00 - P: 4500,00) (VD)" at bounding box center [423, 319] width 332 height 19
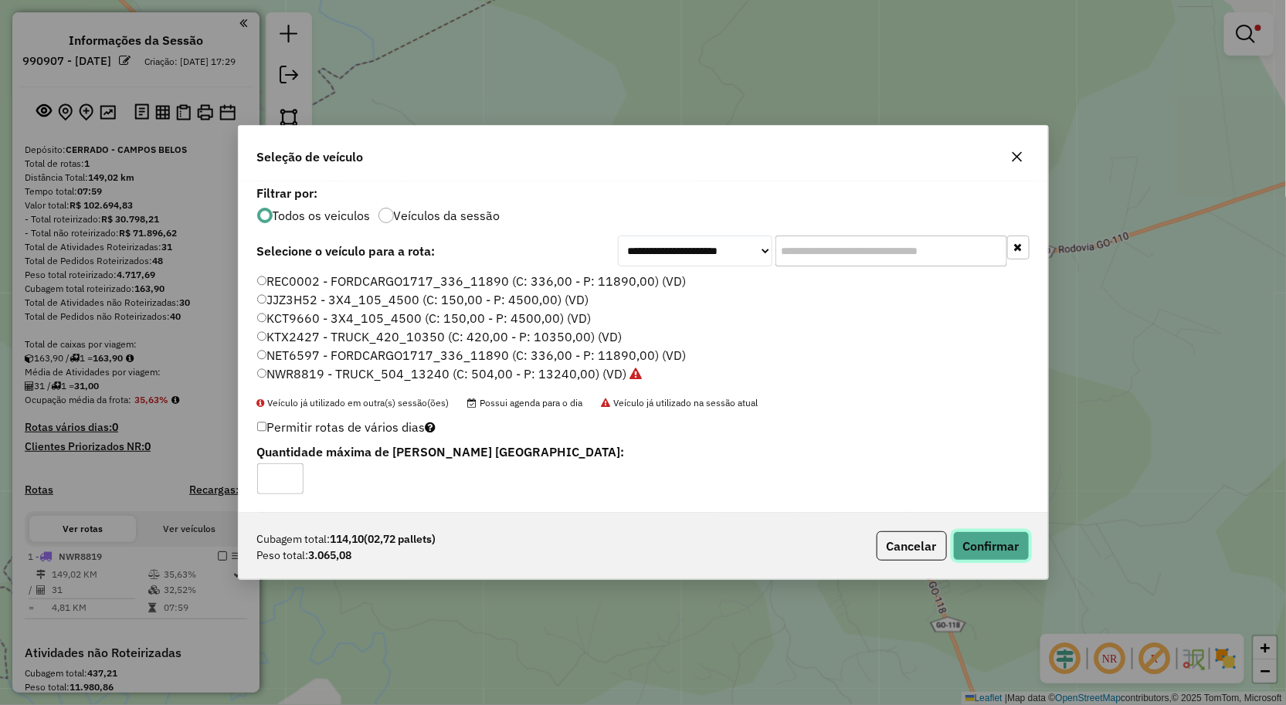
click at [977, 531] on button "Confirmar" at bounding box center [991, 545] width 76 height 29
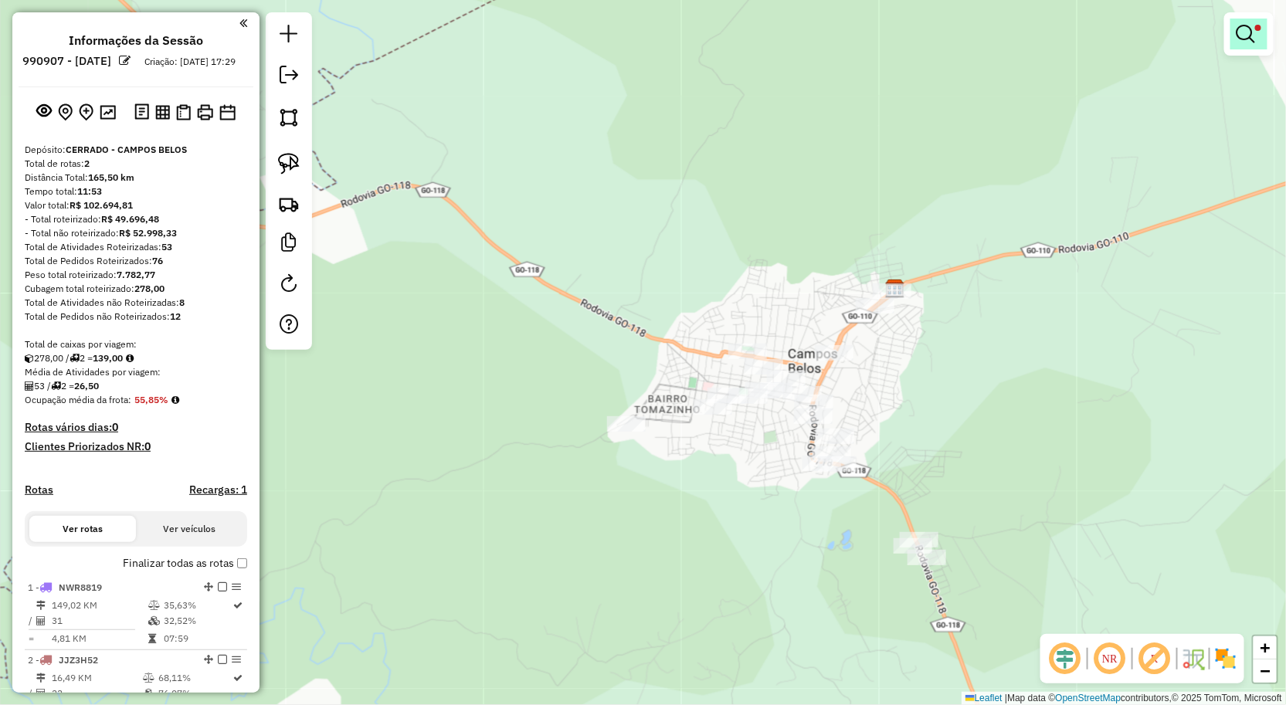
click at [1241, 36] on em at bounding box center [1246, 34] width 19 height 19
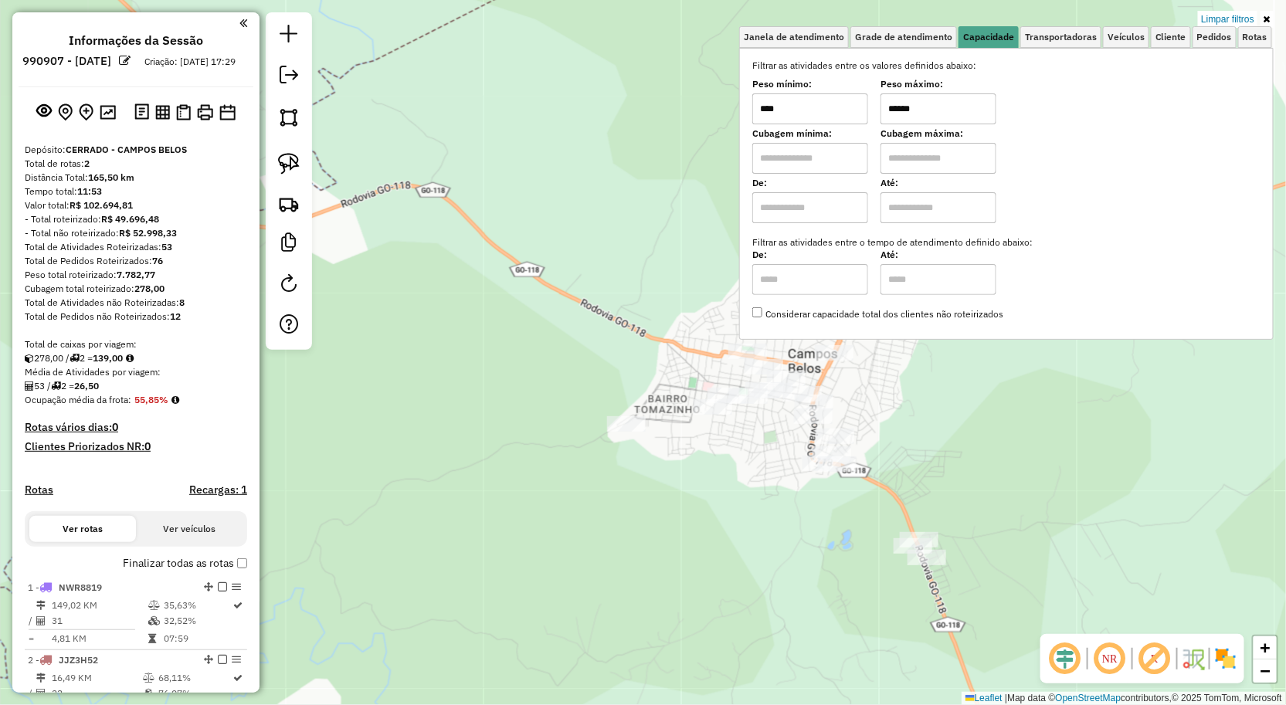
click at [838, 102] on input "****" at bounding box center [810, 108] width 116 height 31
type input "******"
type input "**********"
drag, startPoint x: 504, startPoint y: 300, endPoint x: 426, endPoint y: 97, distance: 217.9
click at [426, 97] on div "**********" at bounding box center [643, 352] width 1286 height 705
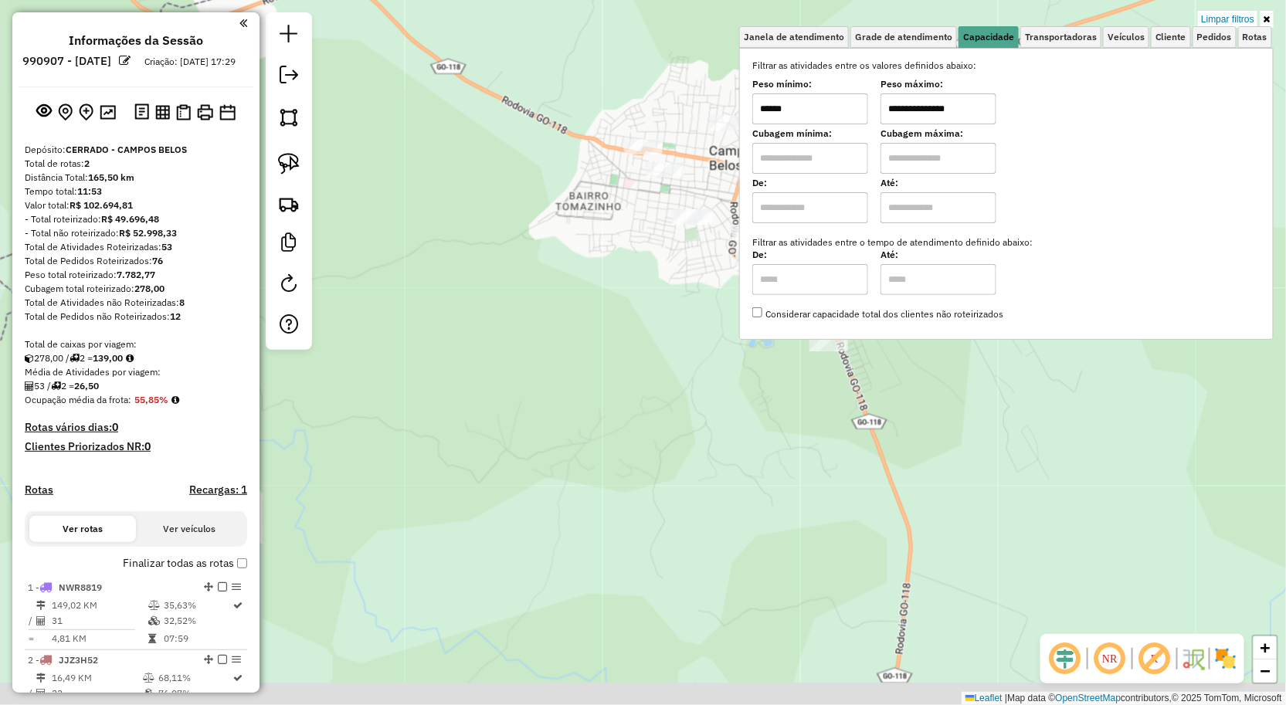
click at [442, 104] on div "**********" at bounding box center [643, 352] width 1286 height 705
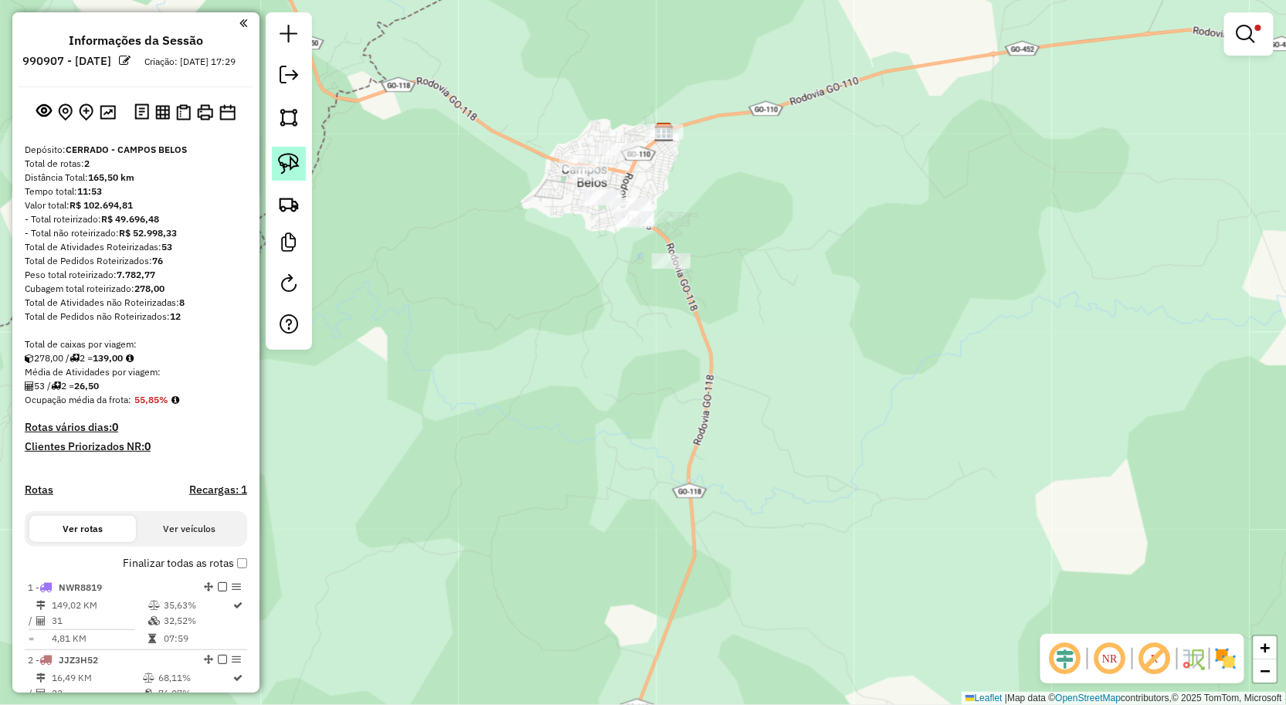
click at [284, 159] on img at bounding box center [289, 164] width 22 height 22
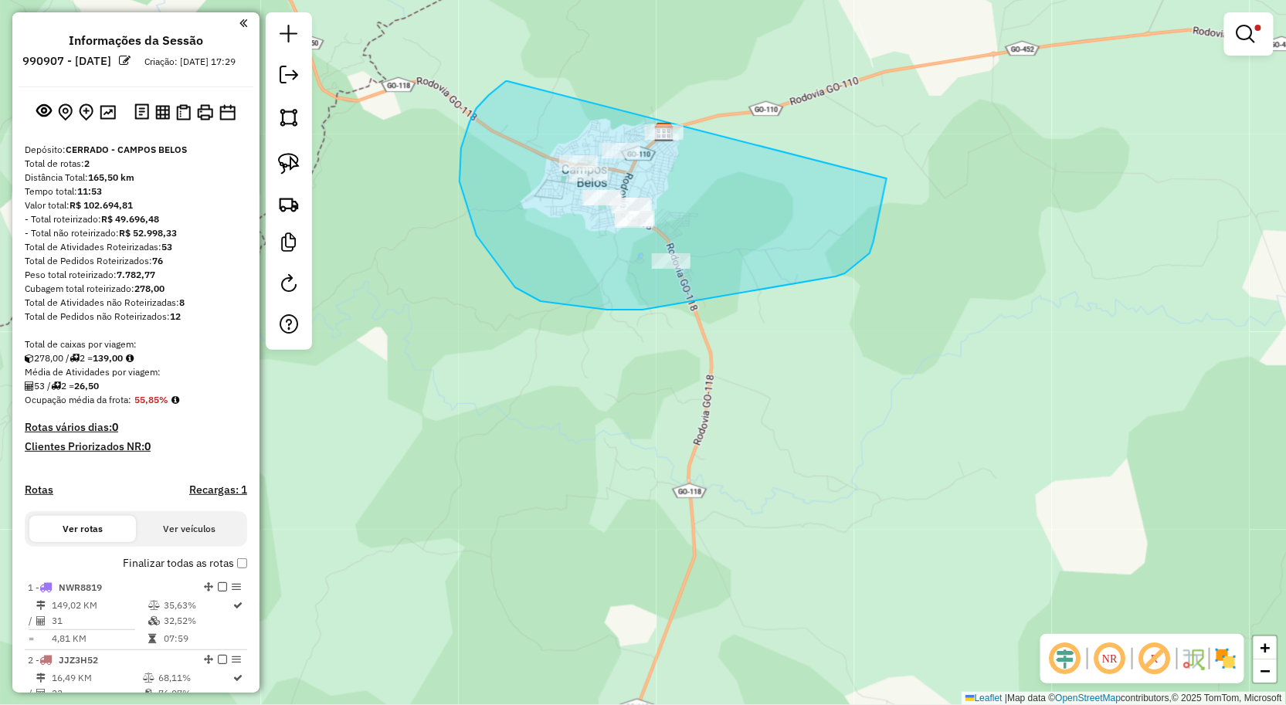
drag, startPoint x: 461, startPoint y: 148, endPoint x: 907, endPoint y: -31, distance: 480.4
click at [907, 0] on html "Aplicando filtros Pop-up bloqueado! Seu navegador bloqueou automáticamente a ab…" at bounding box center [643, 352] width 1286 height 705
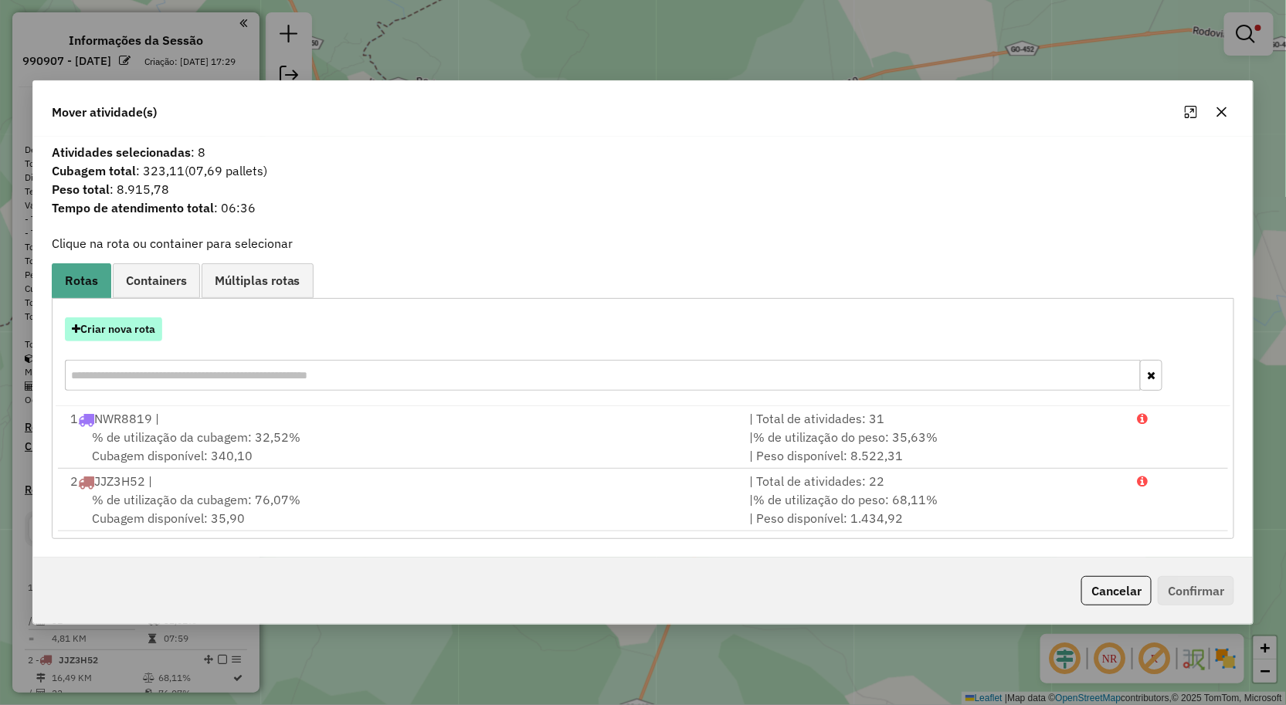
click at [140, 334] on button "Criar nova rota" at bounding box center [113, 329] width 97 height 24
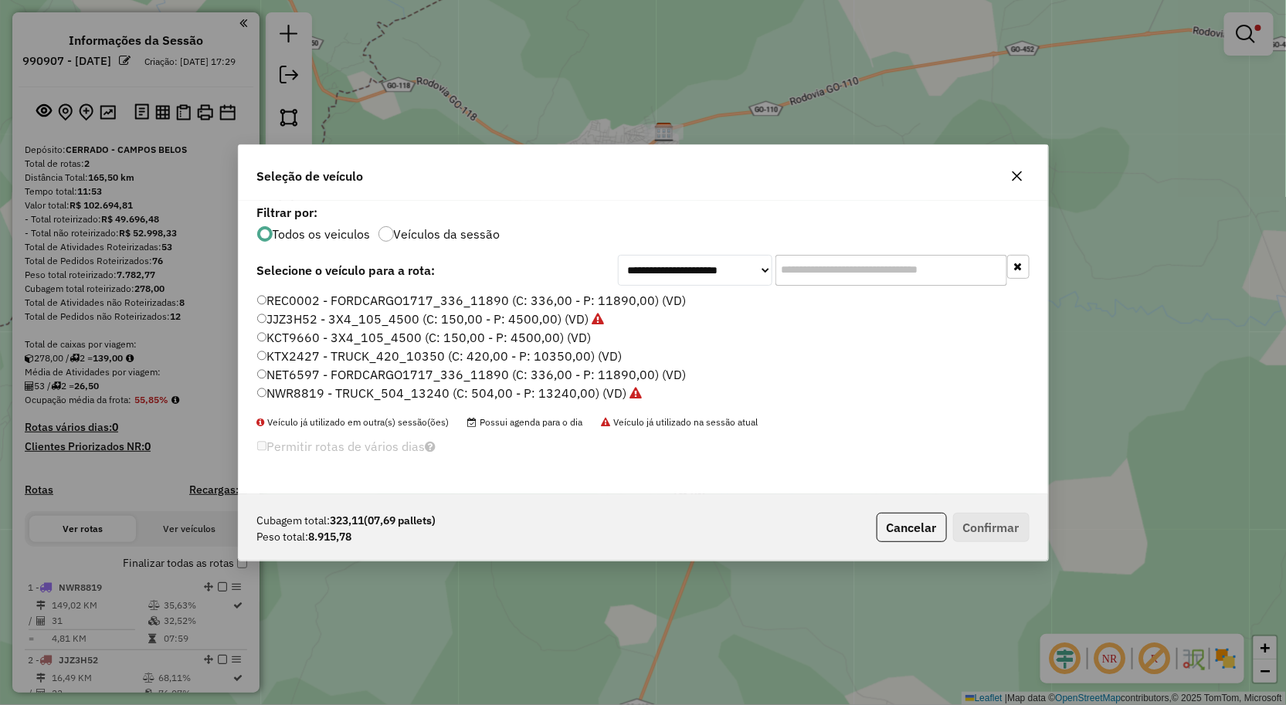
click at [294, 354] on label "KTX2427 - TRUCK_420_10350 (C: 420,00 - P: 10350,00) (VD)" at bounding box center [439, 356] width 365 height 19
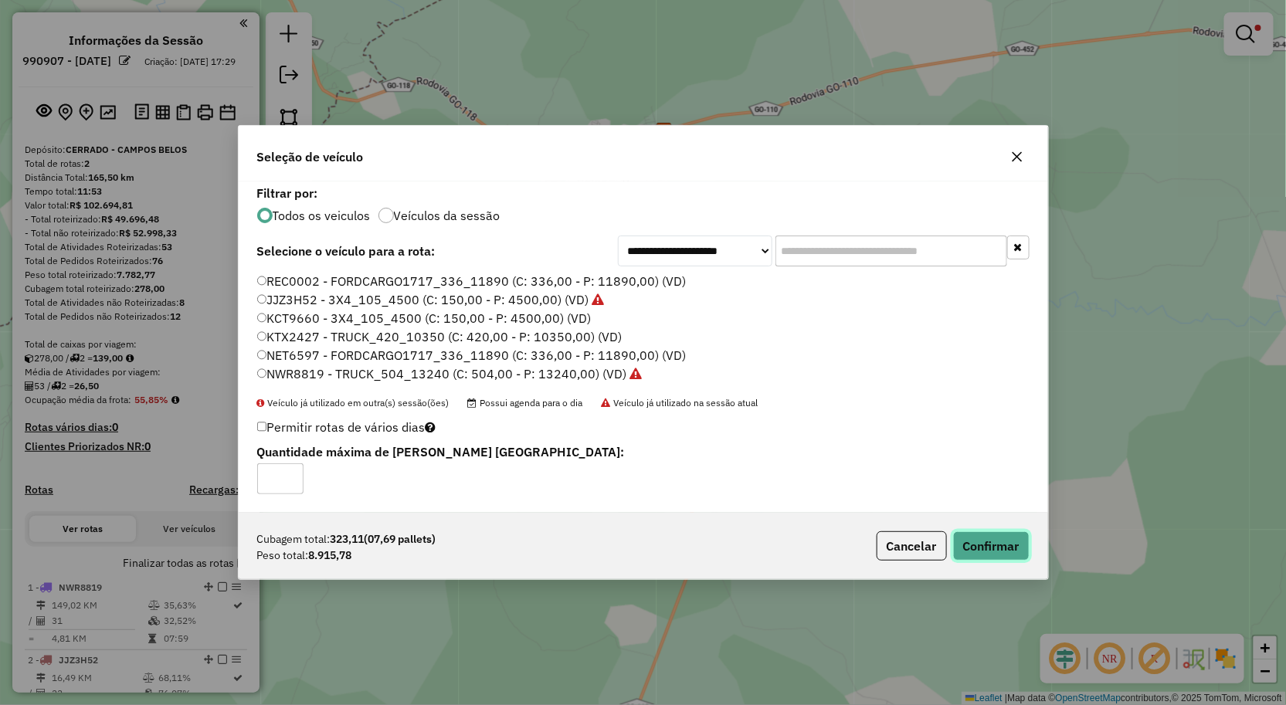
click at [1016, 552] on button "Confirmar" at bounding box center [991, 545] width 76 height 29
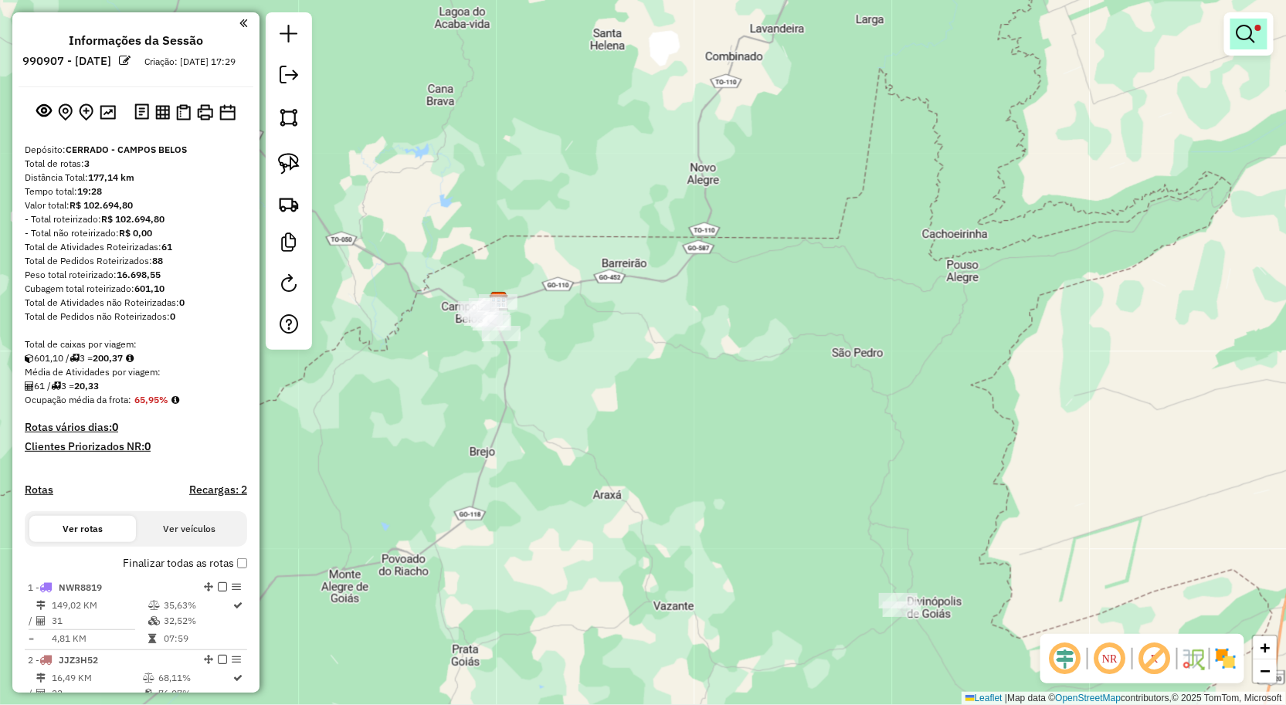
click at [1241, 33] on em at bounding box center [1246, 34] width 19 height 19
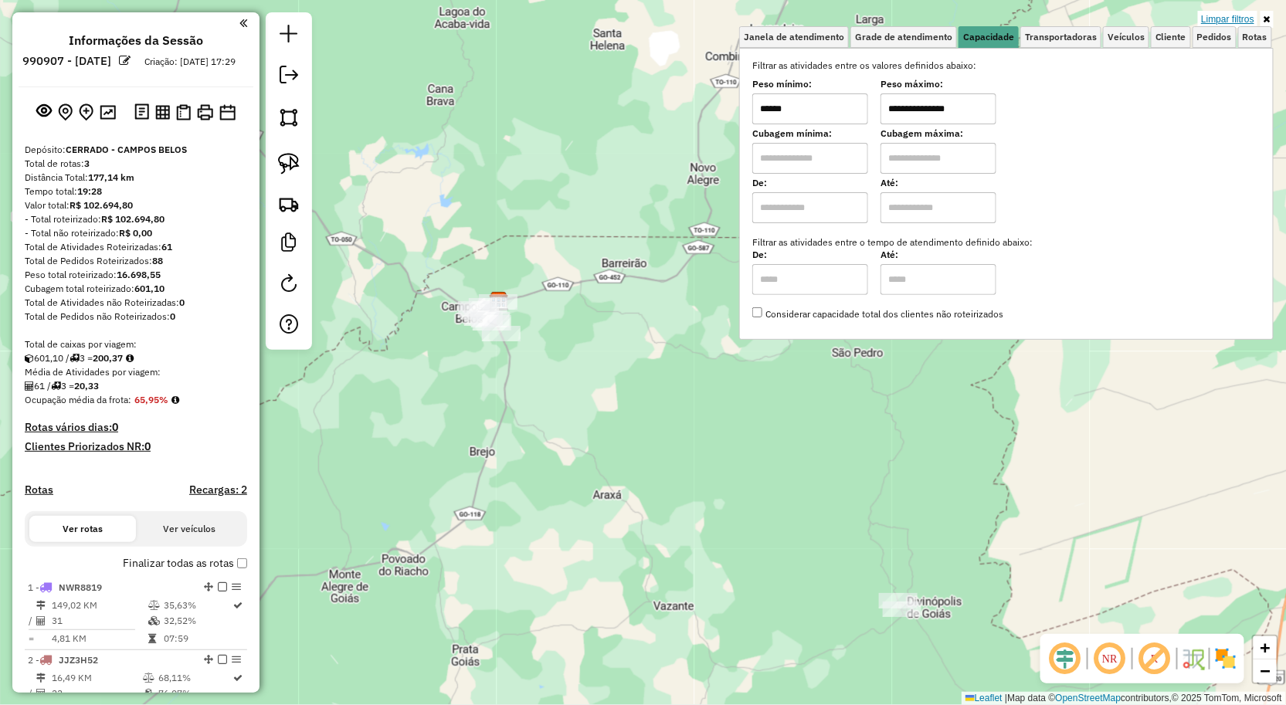
click at [1249, 21] on link "Limpar filtros" at bounding box center [1227, 19] width 59 height 17
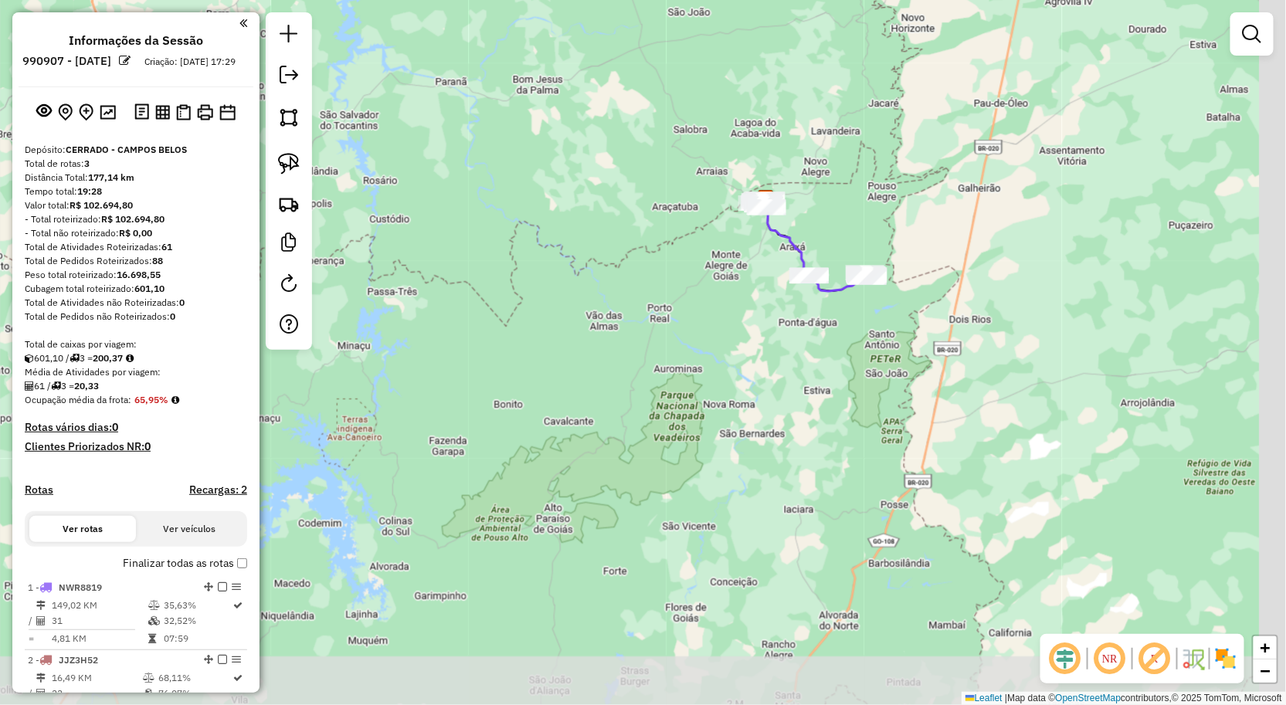
drag, startPoint x: 777, startPoint y: 380, endPoint x: 608, endPoint y: 331, distance: 176.3
click at [608, 331] on div "Janela de atendimento Grade de atendimento Capacidade Transportadoras Veículos …" at bounding box center [643, 352] width 1286 height 705
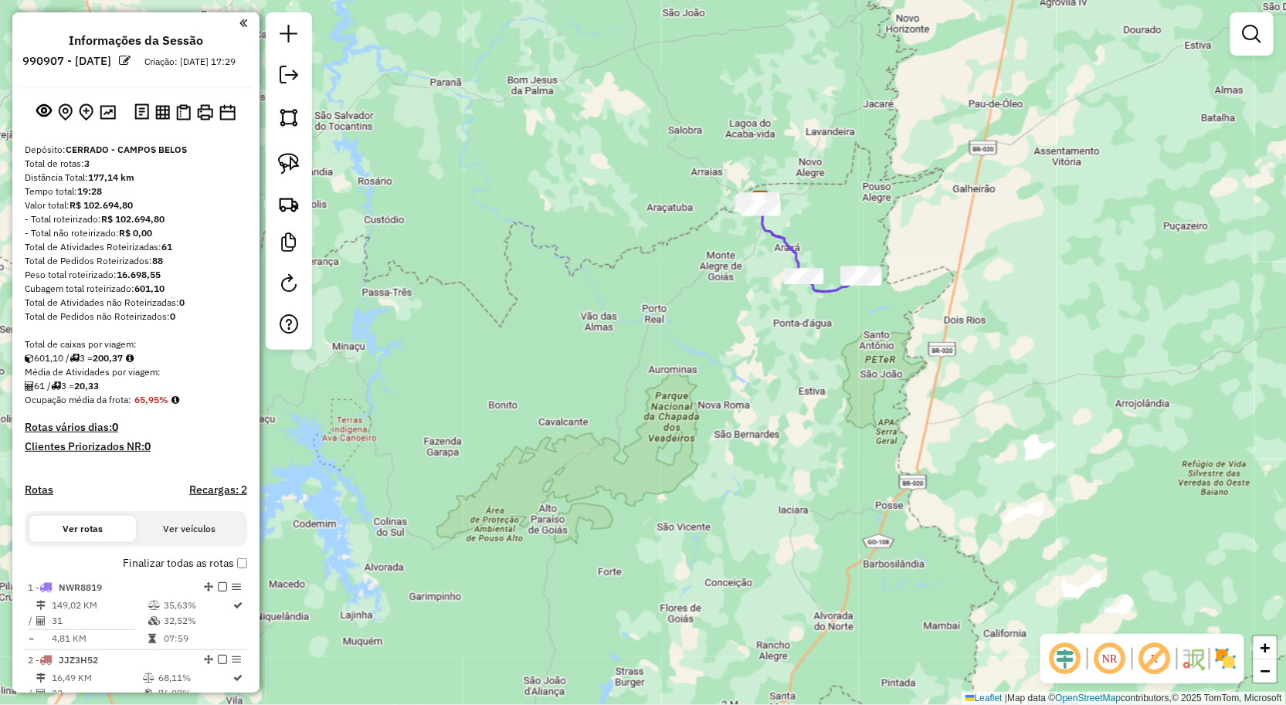
click at [104, 113] on div at bounding box center [76, 112] width 86 height 25
click at [110, 120] on img at bounding box center [108, 112] width 16 height 15
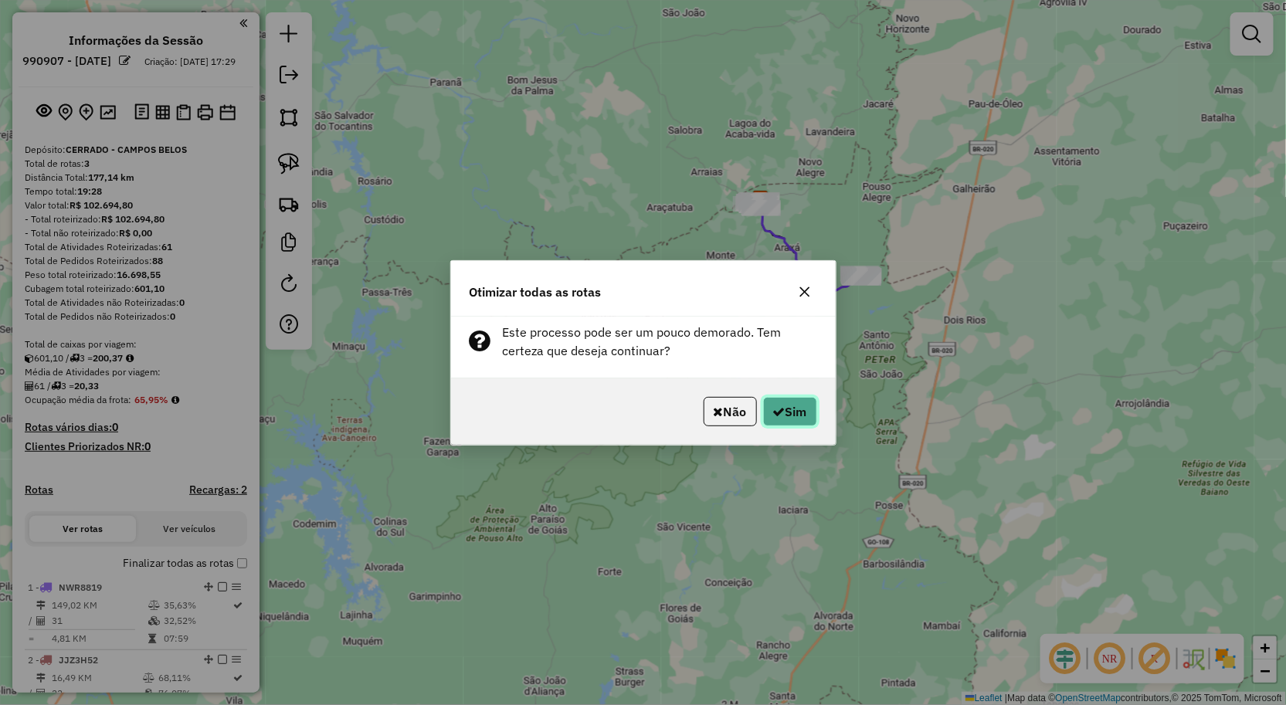
click at [784, 411] on button "Sim" at bounding box center [790, 411] width 54 height 29
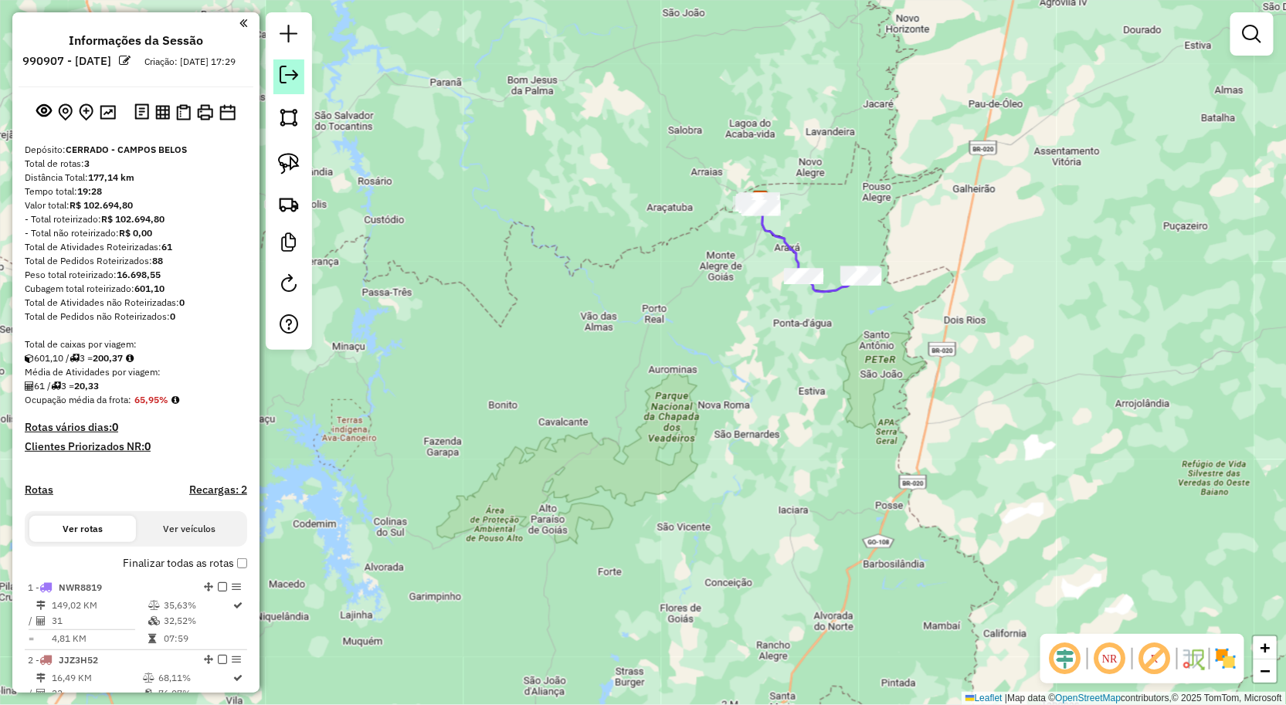
click at [281, 85] on link at bounding box center [288, 76] width 31 height 35
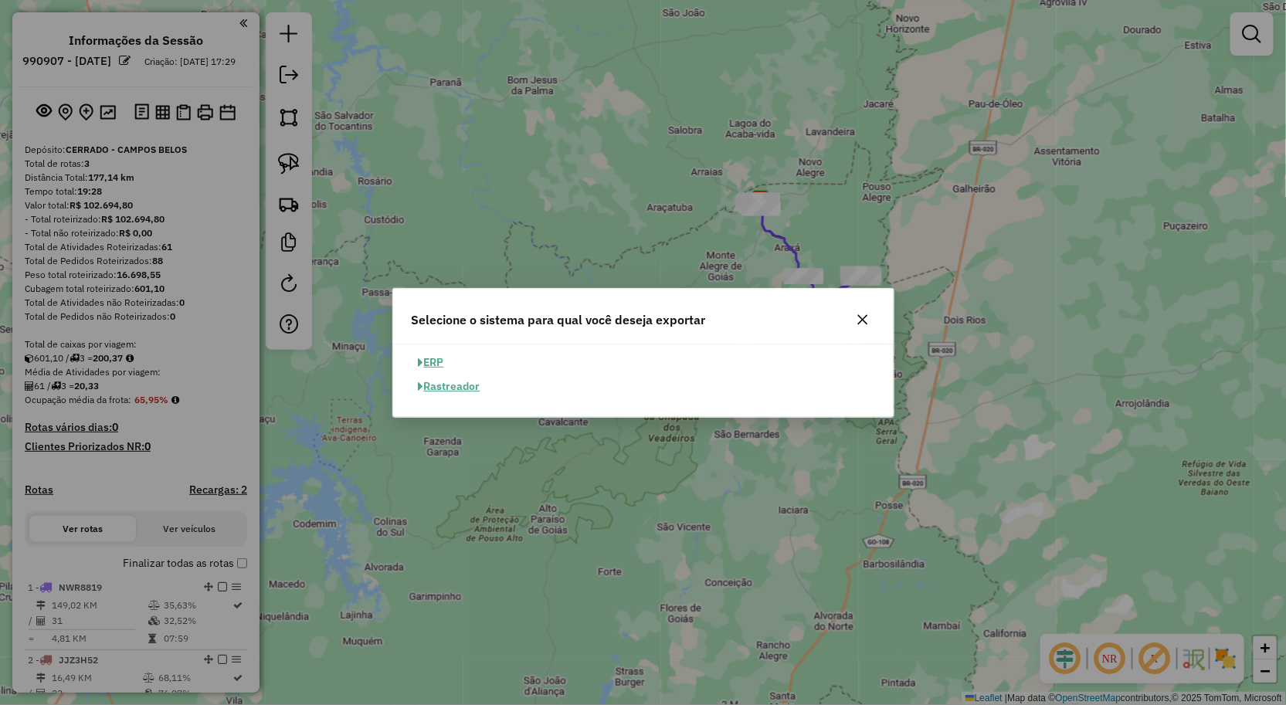
click at [433, 365] on button "ERP" at bounding box center [431, 363] width 39 height 24
select select "**"
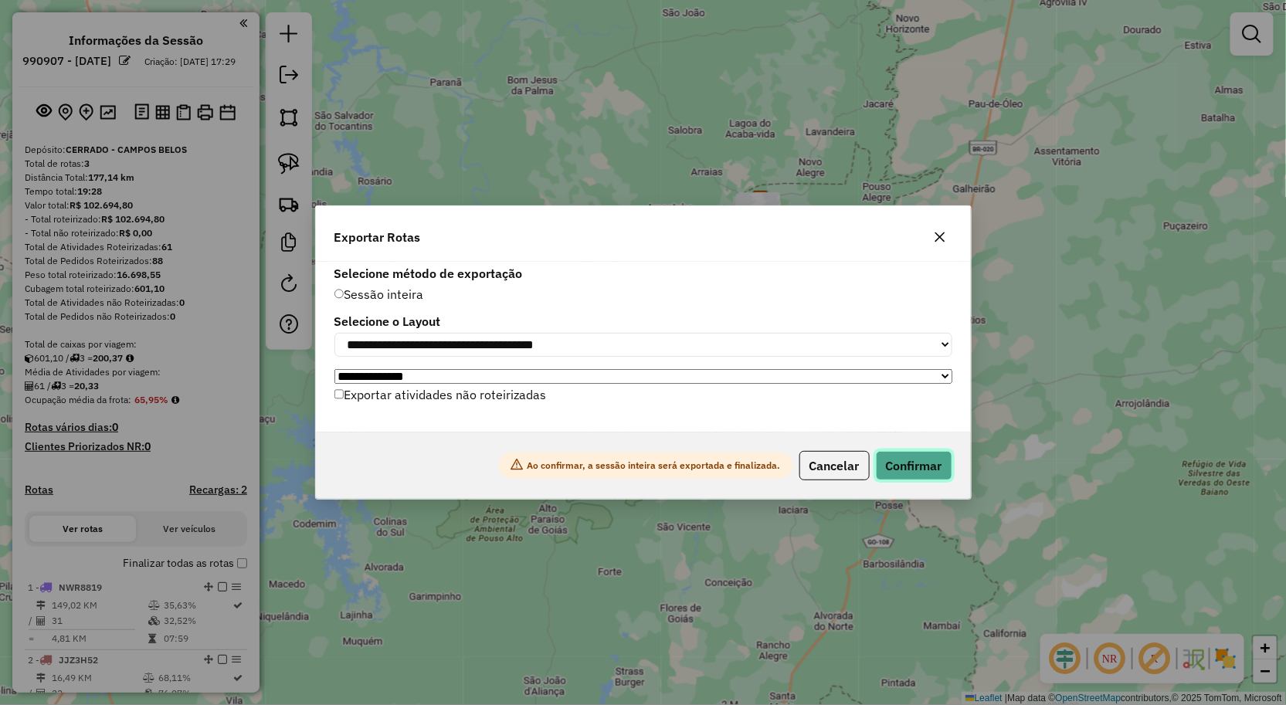
click at [937, 475] on button "Confirmar" at bounding box center [914, 465] width 76 height 29
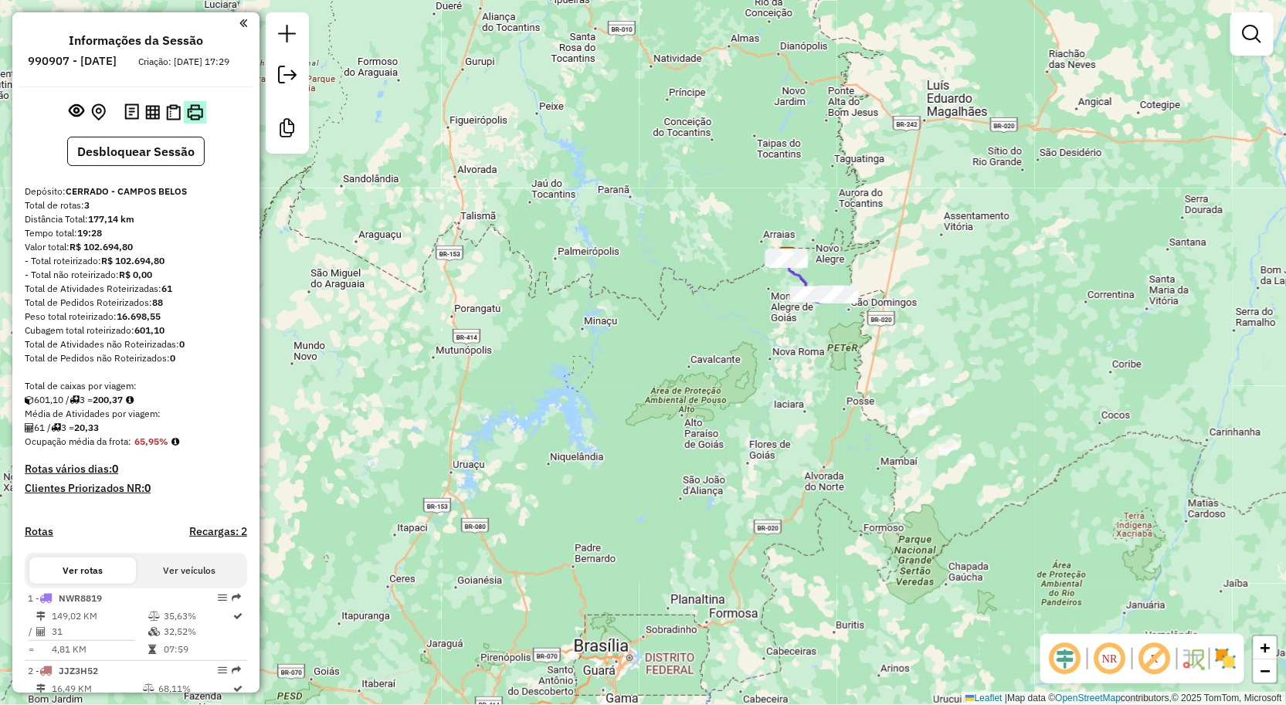
click at [192, 121] on img at bounding box center [195, 112] width 16 height 16
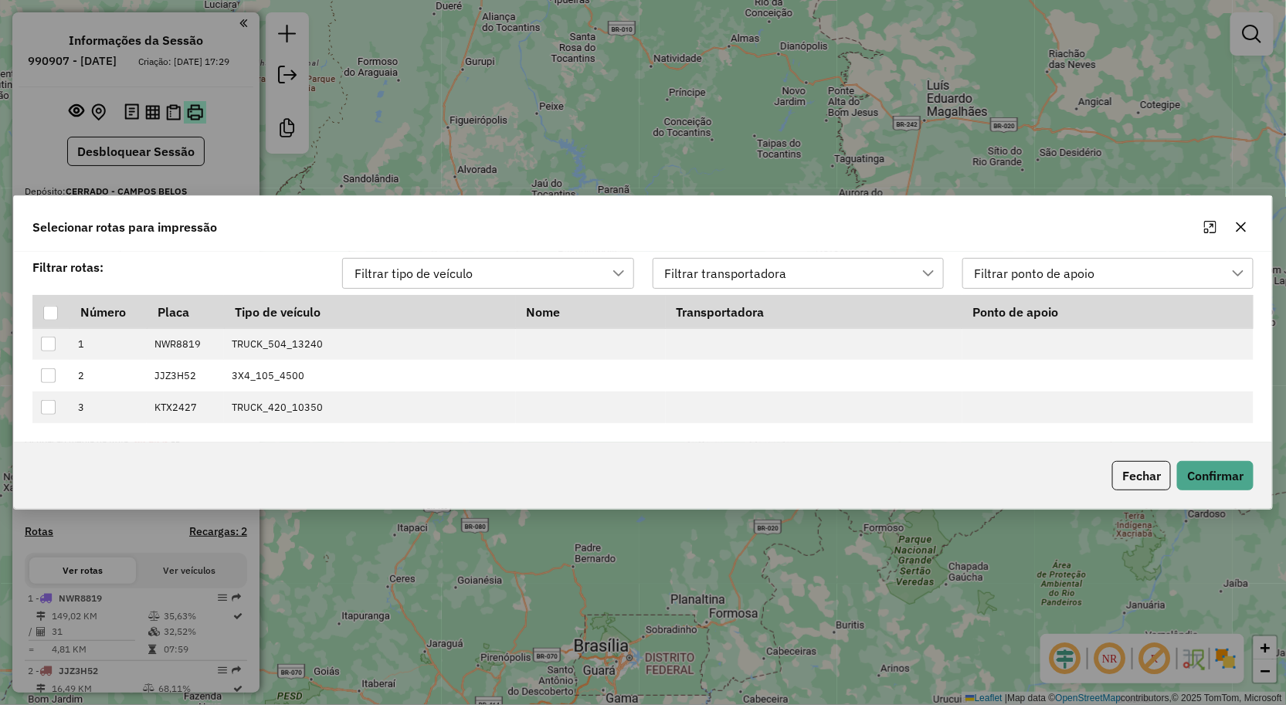
scroll to position [10, 68]
click at [25, 311] on div "Filtrar rotas: Filtrar tipo de veículo Filtrar transportadora Filtrar ponto de …" at bounding box center [643, 347] width 1259 height 191
click at [39, 311] on th at bounding box center [50, 311] width 37 height 33
click at [66, 311] on th at bounding box center [50, 311] width 37 height 33
click at [46, 312] on div at bounding box center [50, 313] width 15 height 15
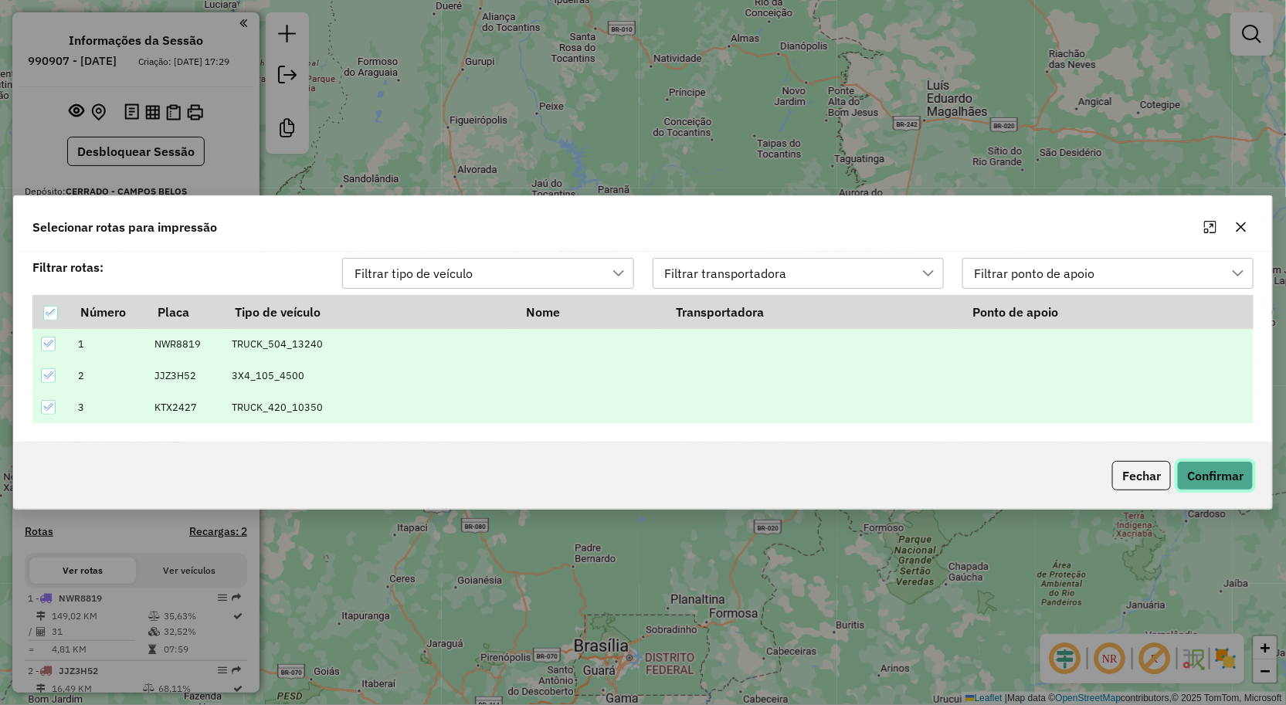
click at [1232, 469] on button "Confirmar" at bounding box center [1215, 475] width 76 height 29
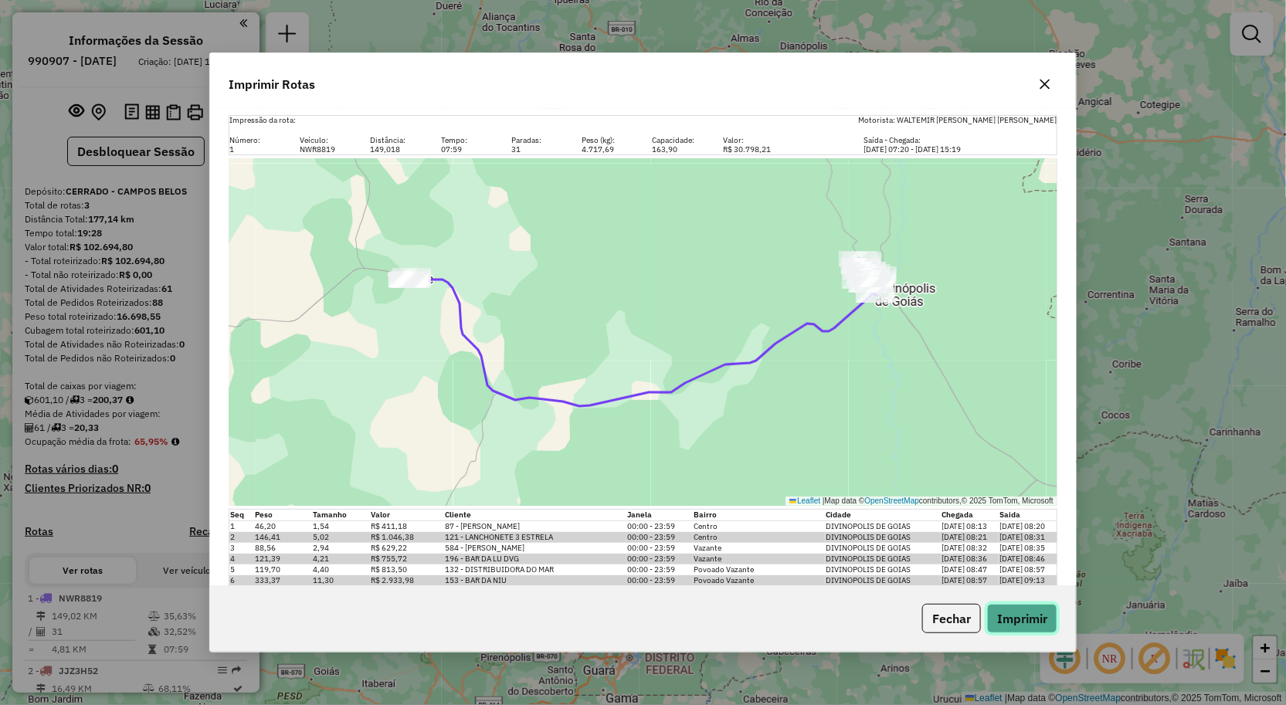
click at [1017, 621] on button "Imprimir" at bounding box center [1022, 618] width 70 height 29
drag, startPoint x: 726, startPoint y: 107, endPoint x: 820, endPoint y: 126, distance: 96.2
click at [726, 107] on div "Imprimir Rotas" at bounding box center [643, 81] width 866 height 56
click at [1037, 90] on button "button" at bounding box center [1045, 85] width 25 height 25
